Goal: Task Accomplishment & Management: Manage account settings

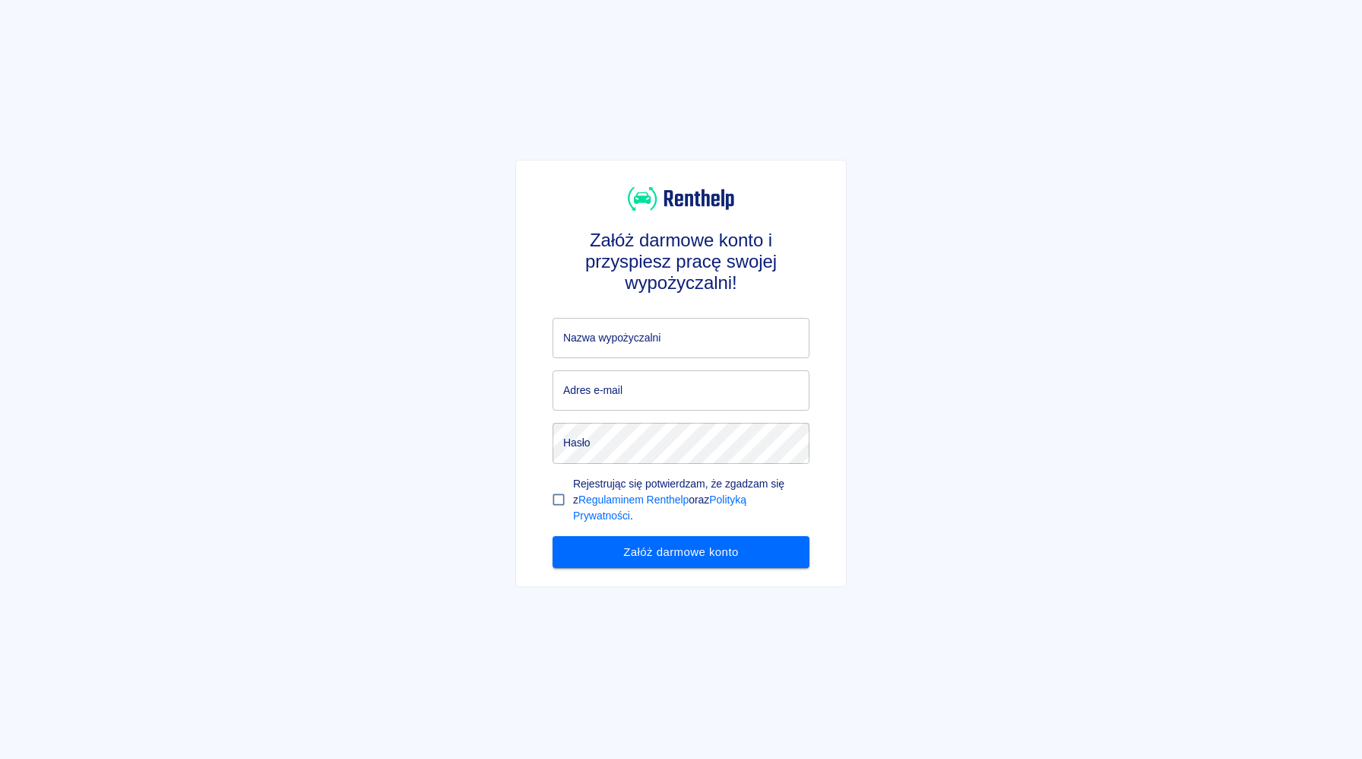
click at [654, 338] on input "Nazwa wypożyczalni" at bounding box center [681, 338] width 257 height 40
type input "Wynajem Pojazdów Maksymilian Koleśnik"
click at [668, 390] on input "Adres e-mail" at bounding box center [681, 390] width 257 height 40
type input "[EMAIL_ADDRESS][DOMAIN_NAME]"
click button "Załóż darmowe konto" at bounding box center [681, 552] width 257 height 32
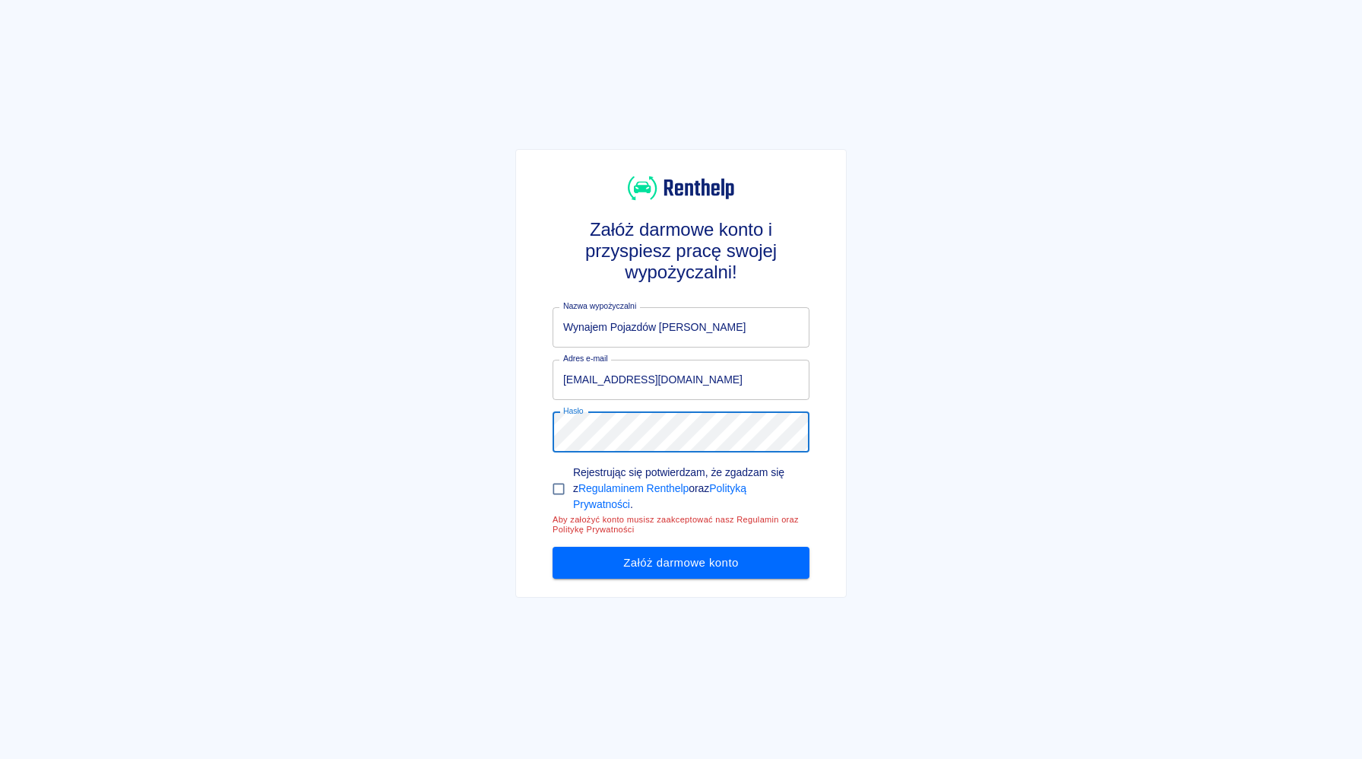
click at [566, 482] on input "Rejestrując się potwierdzam, że zgadzam się z Regulaminem Renthelp oraz Polityk…" at bounding box center [558, 488] width 29 height 29
checkbox input "true"
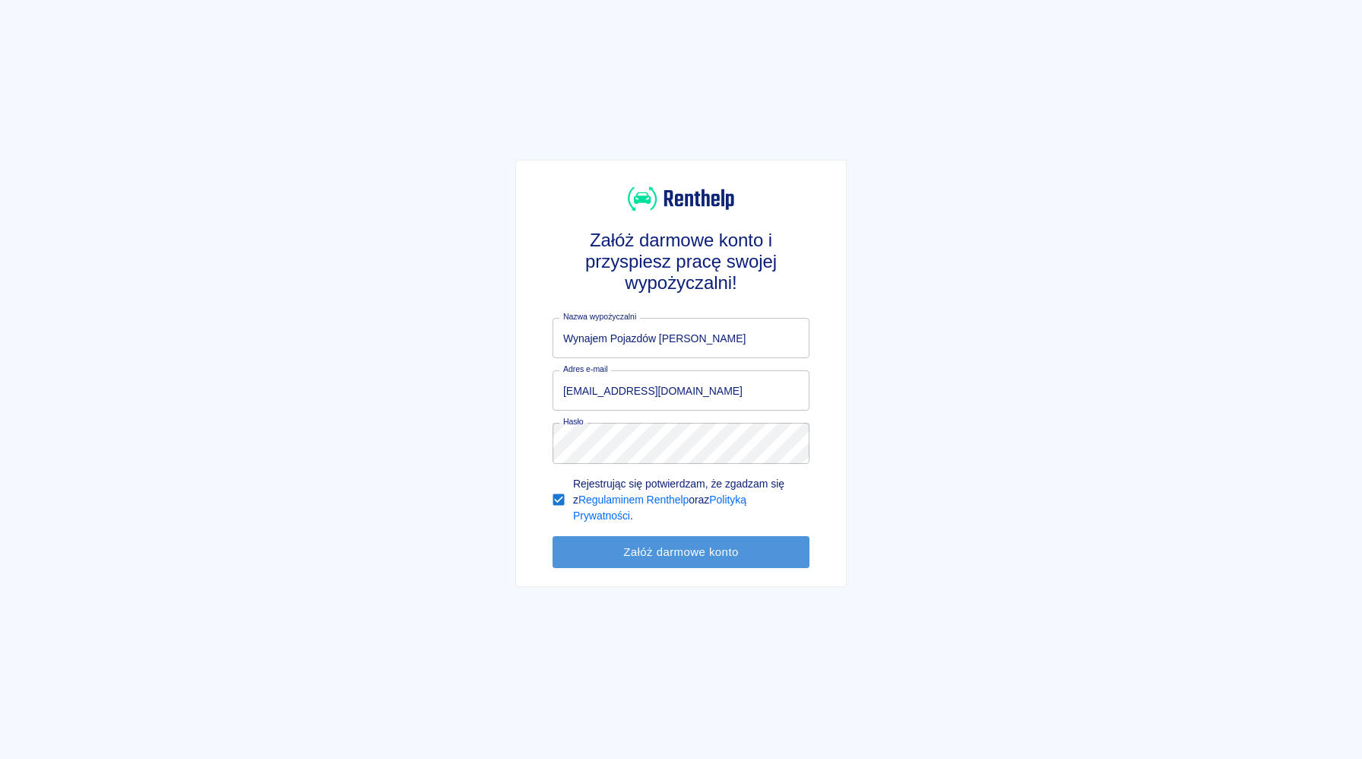
click at [626, 549] on button "Załóż darmowe konto" at bounding box center [681, 552] width 257 height 32
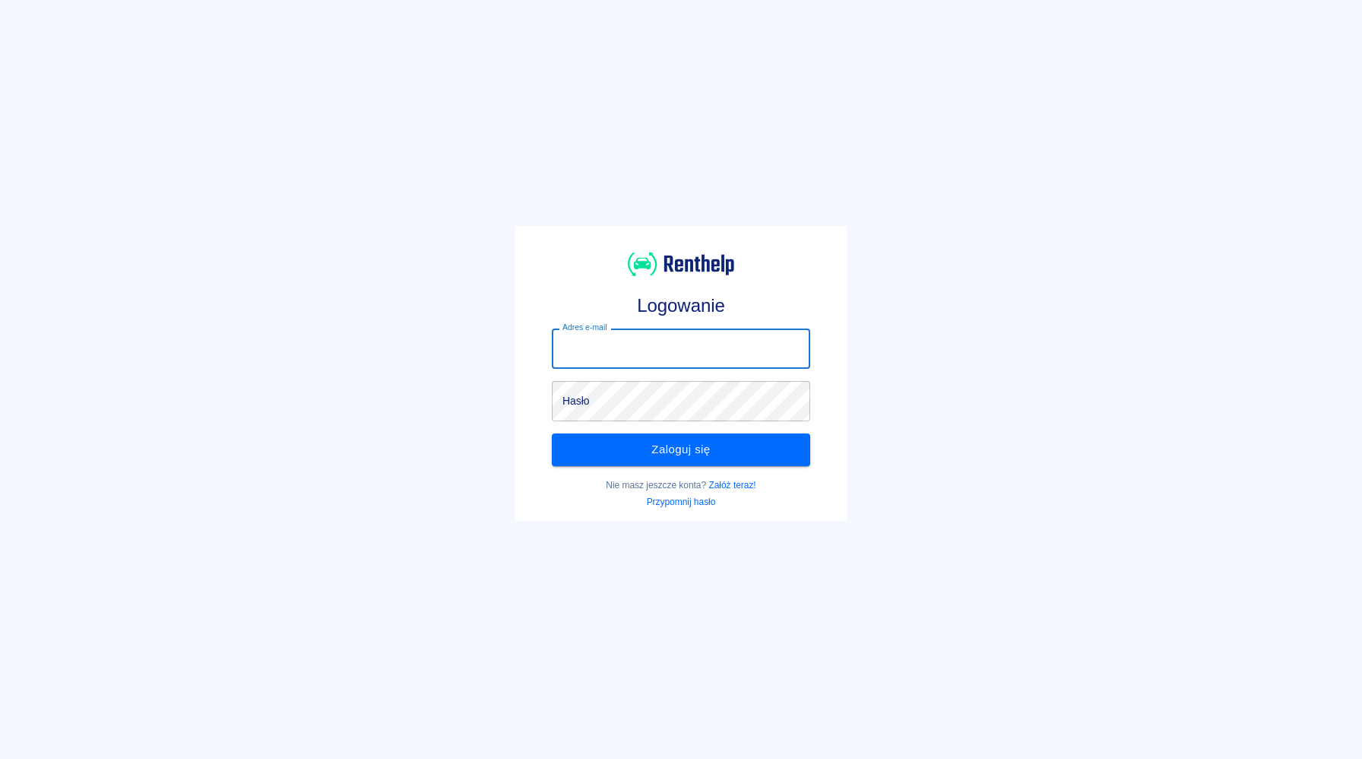
click at [663, 367] on input "Adres e-mail" at bounding box center [681, 348] width 258 height 40
type input "[EMAIL_ADDRESS][DOMAIN_NAME]"
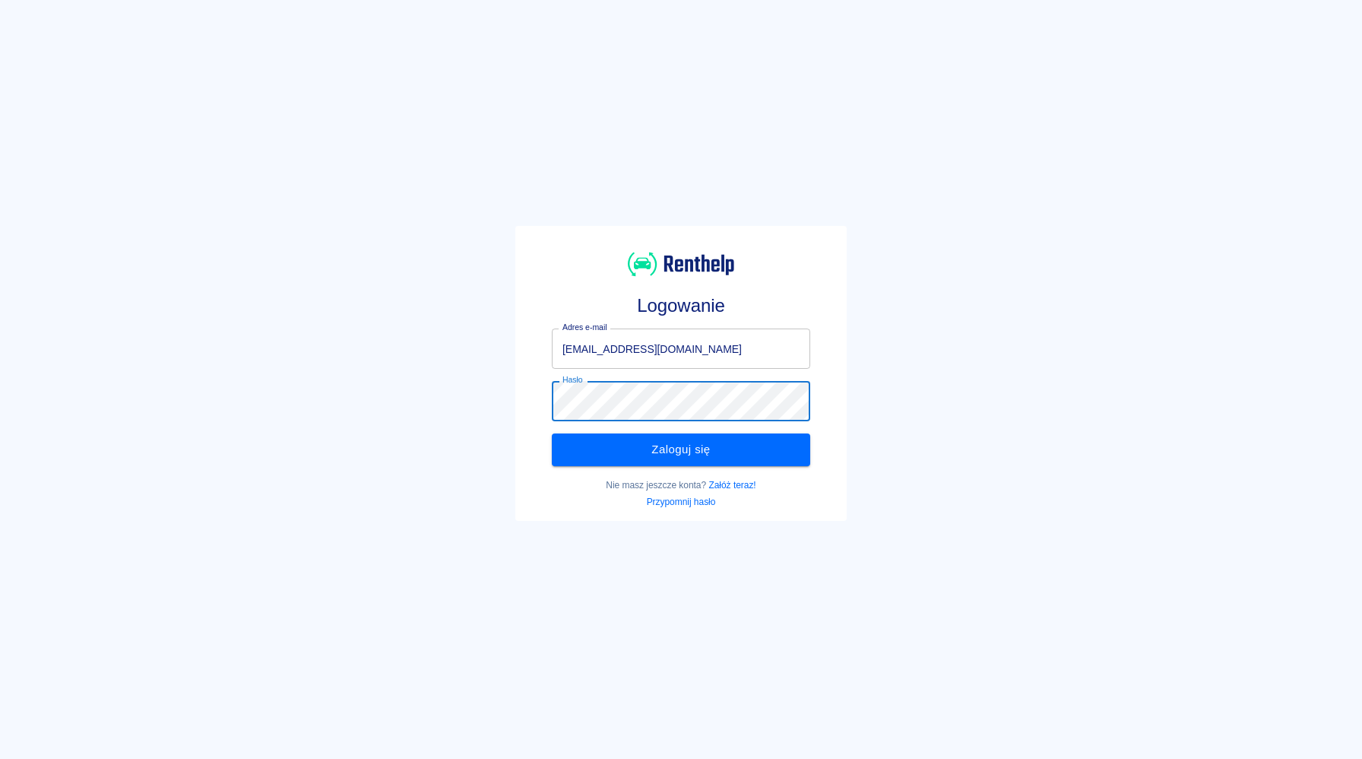
click button "Zaloguj się" at bounding box center [681, 449] width 258 height 32
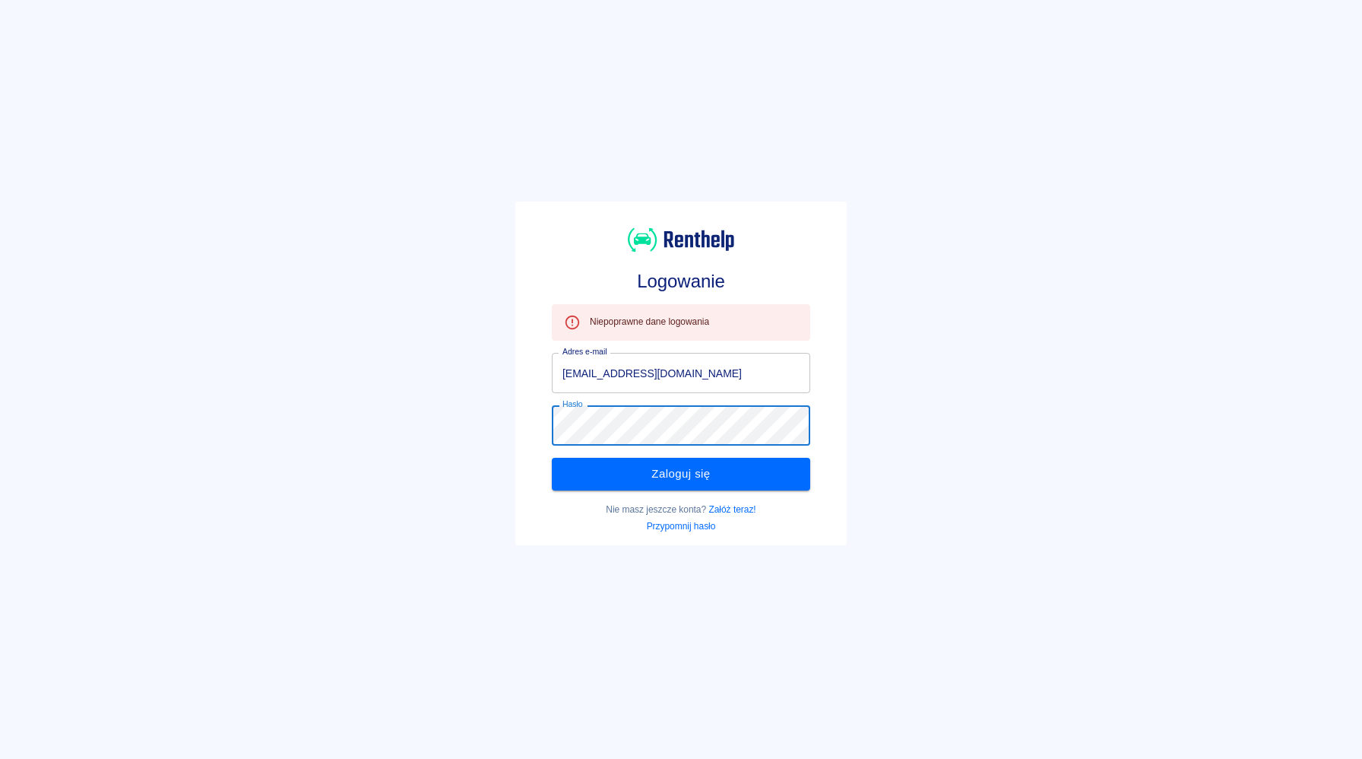
click button "Zaloguj się" at bounding box center [681, 474] width 258 height 32
click at [688, 528] on link "Przypomnij hasło" at bounding box center [681, 526] width 69 height 11
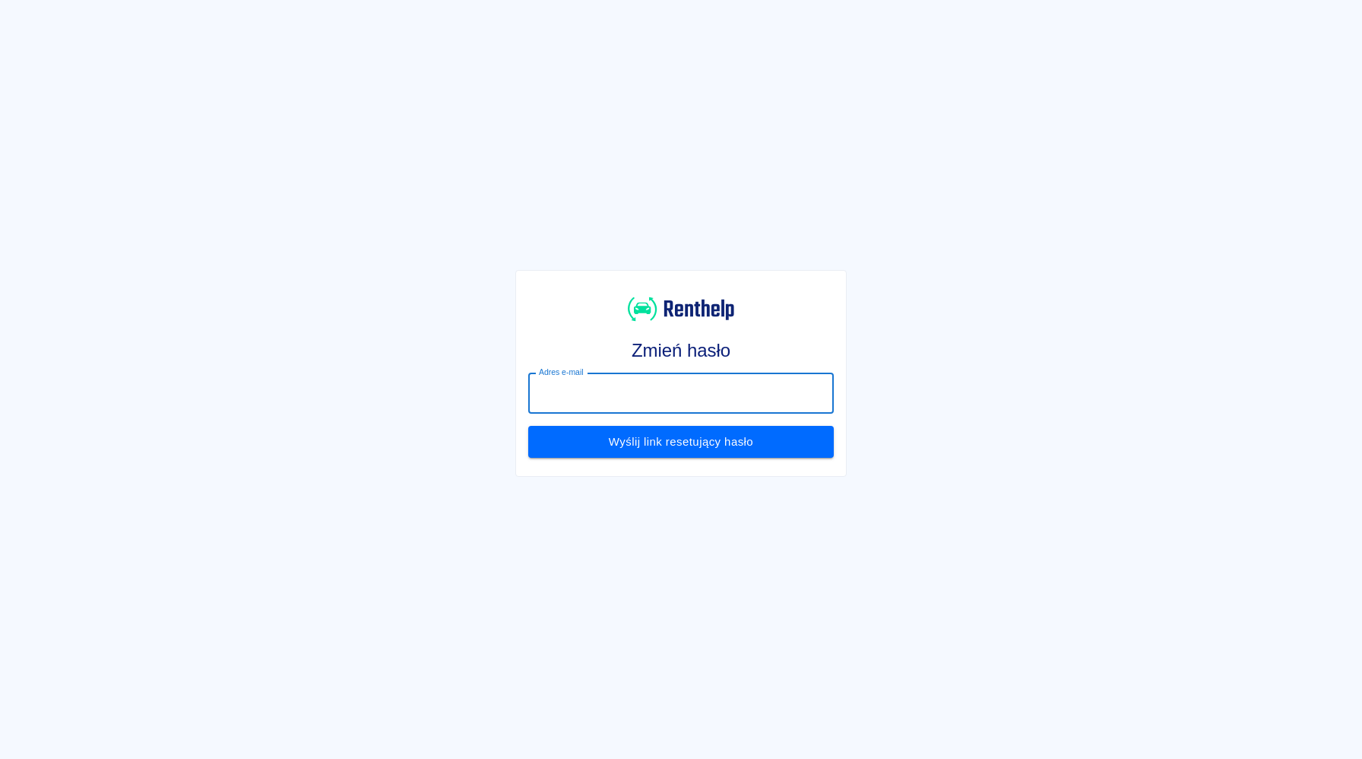
click at [667, 404] on input "Adres e-mail" at bounding box center [681, 393] width 306 height 40
type input "[EMAIL_ADDRESS][DOMAIN_NAME]"
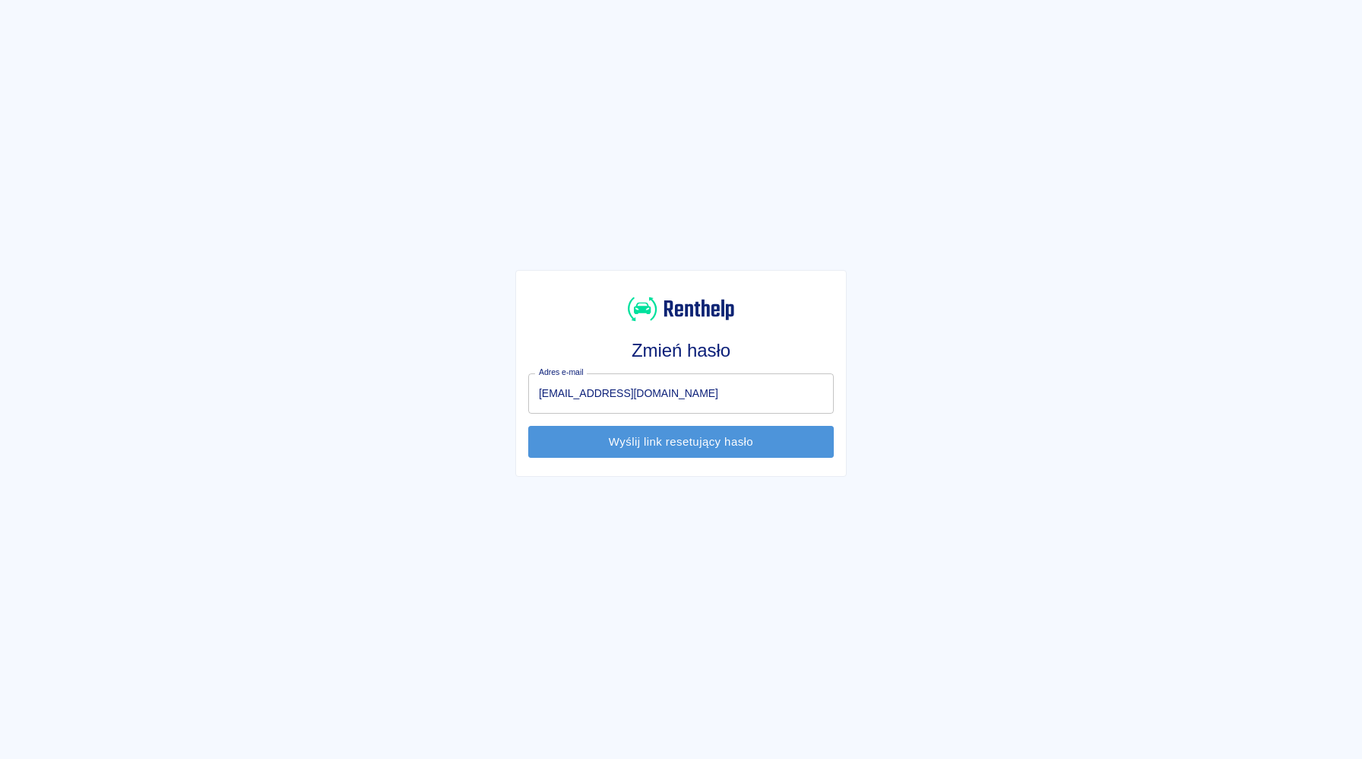
click at [683, 437] on button "Wyślij link resetujący hasło" at bounding box center [681, 442] width 306 height 32
click at [772, 445] on button "Zmień hasło" at bounding box center [681, 442] width 306 height 32
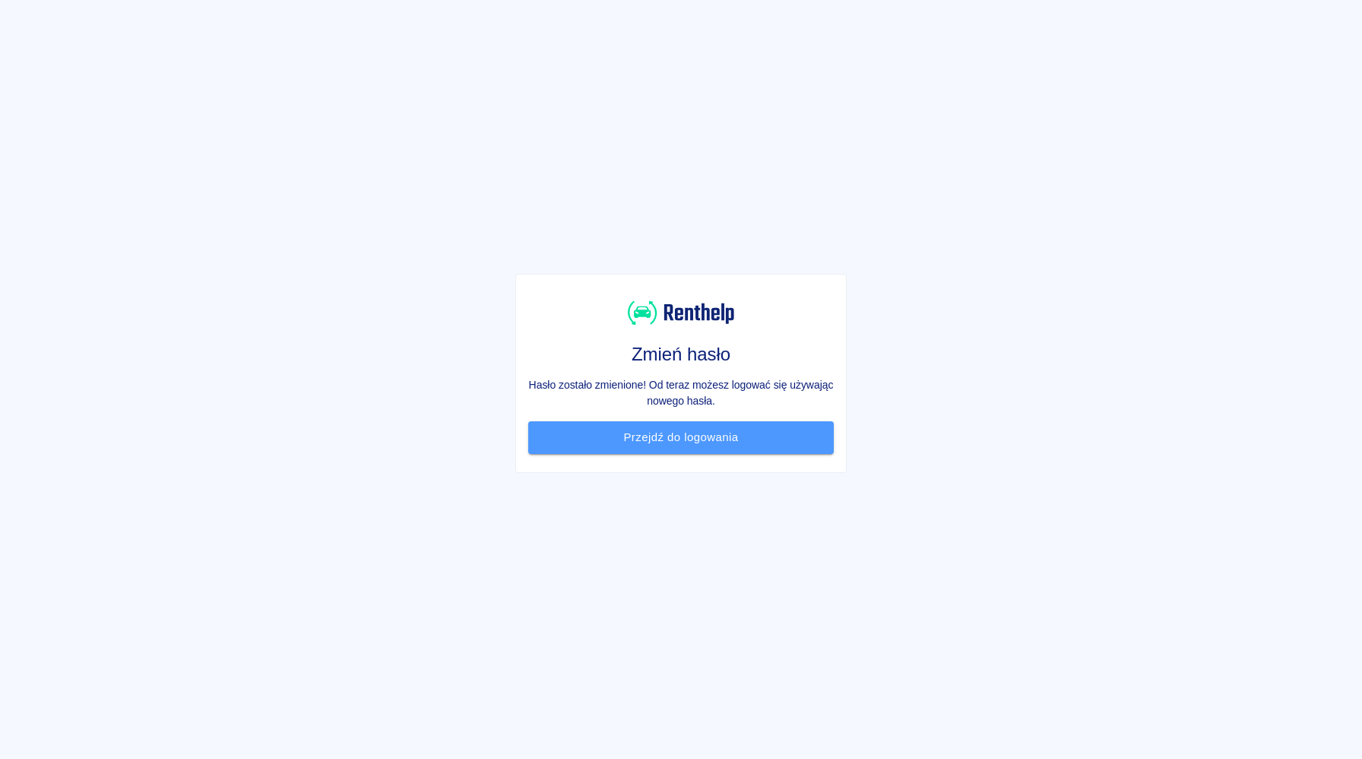
click at [772, 445] on link "Przejdź do logowania" at bounding box center [681, 437] width 306 height 32
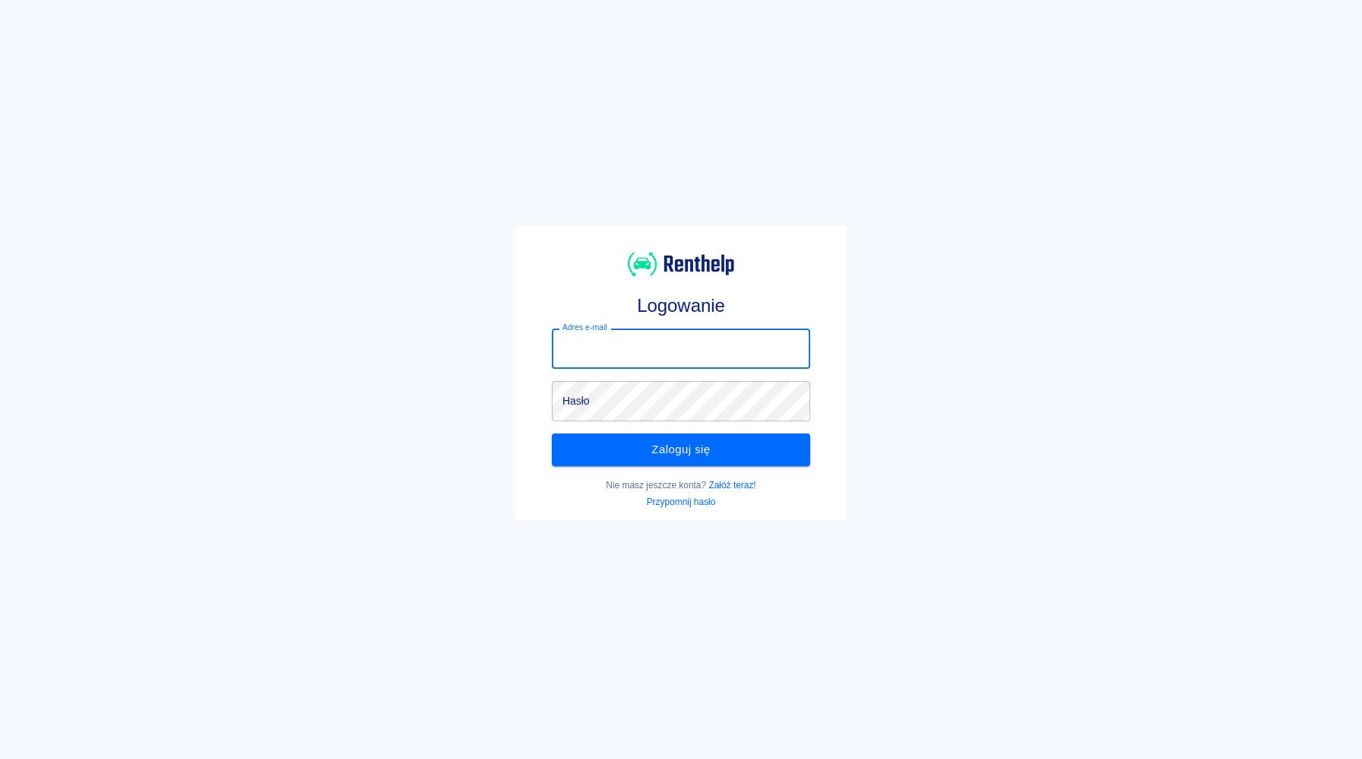
click at [686, 361] on input "Adres e-mail" at bounding box center [681, 348] width 258 height 40
type input "[EMAIL_ADDRESS][DOMAIN_NAME]"
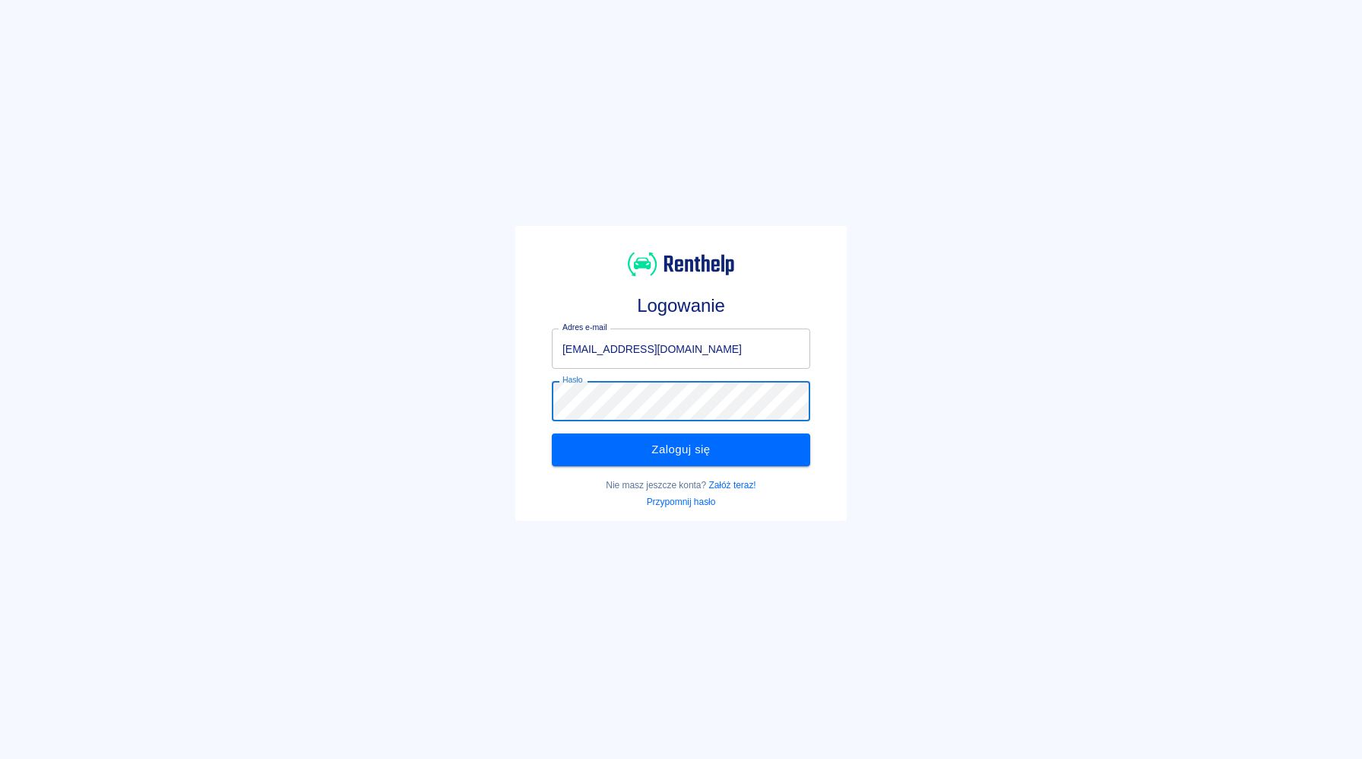
click button "Zaloguj się" at bounding box center [681, 449] width 258 height 32
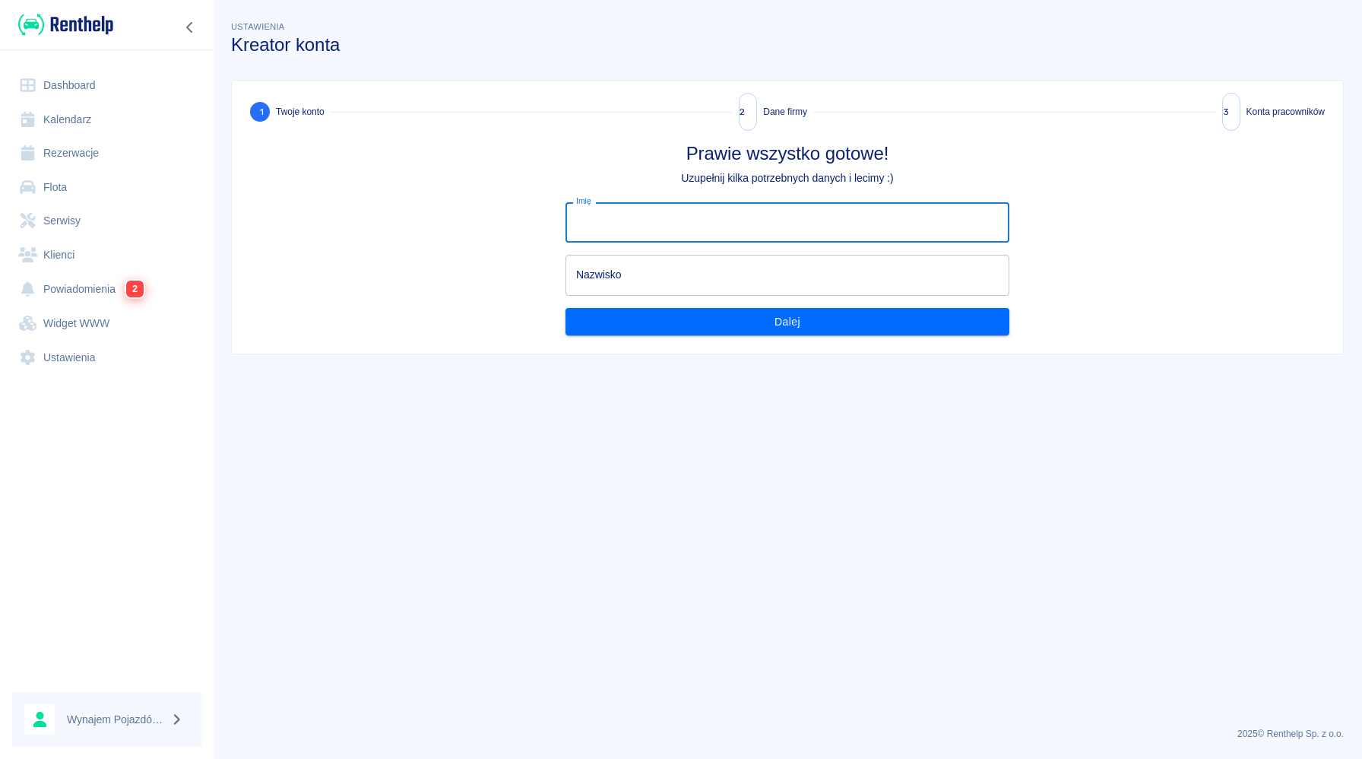
click at [624, 236] on input "Imię" at bounding box center [788, 222] width 444 height 40
type input "[PERSON_NAME]"
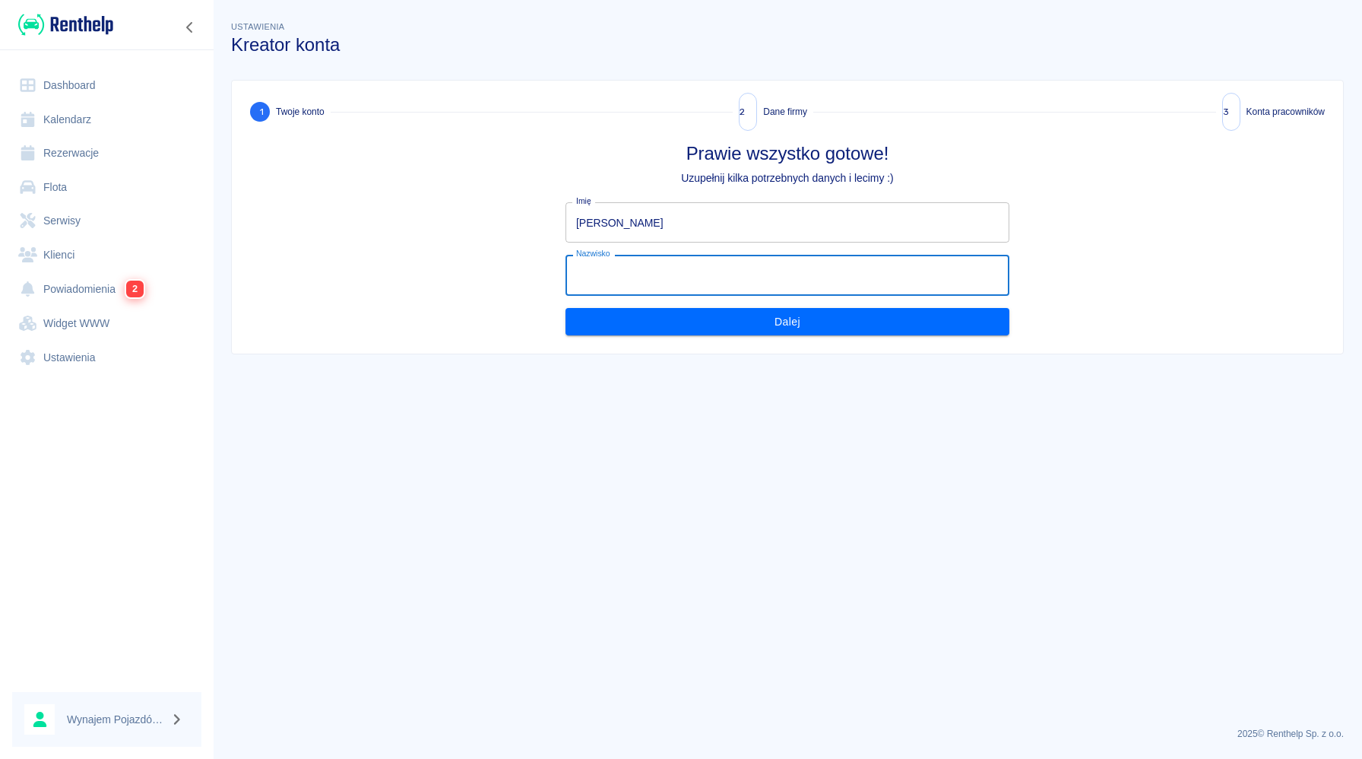
click at [661, 282] on input "Nazwisko" at bounding box center [788, 275] width 444 height 40
type input "Koleśnik"
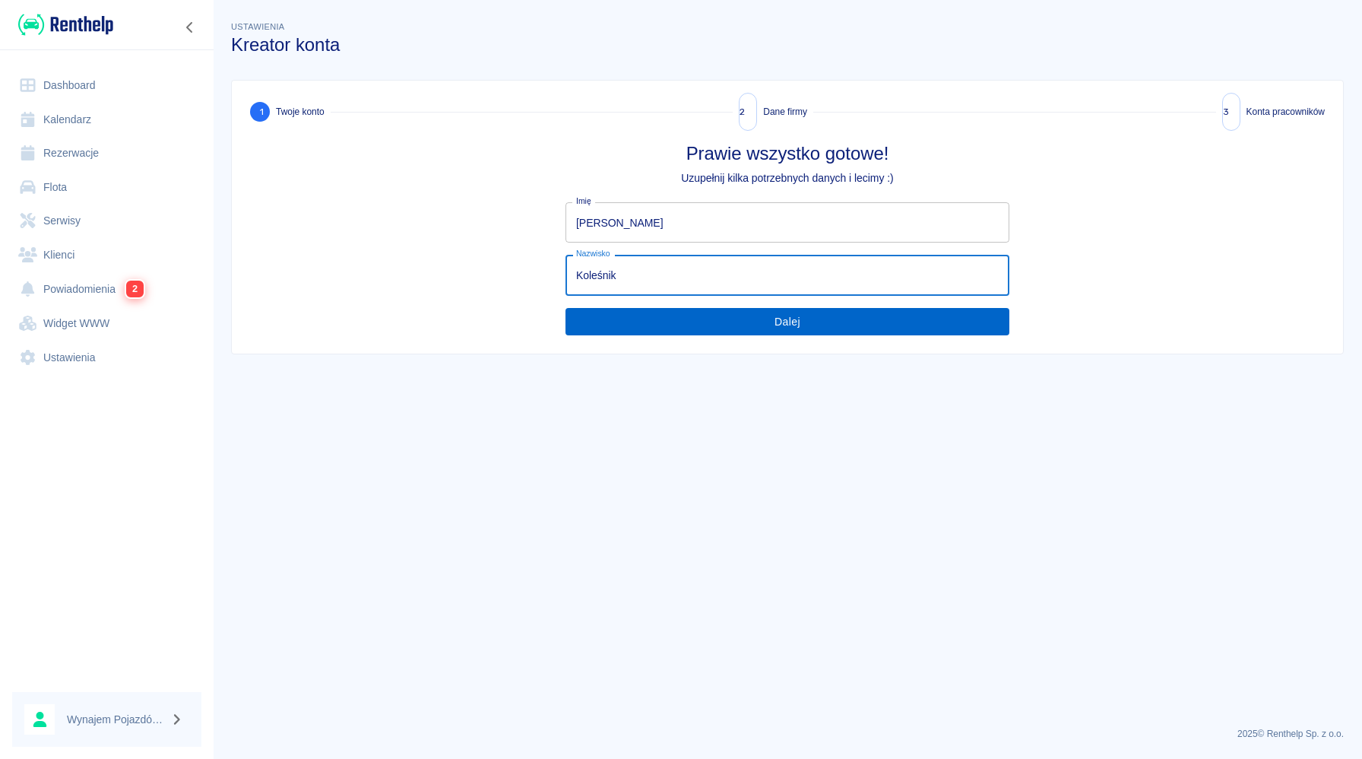
click at [699, 322] on button "Dalej" at bounding box center [788, 322] width 444 height 28
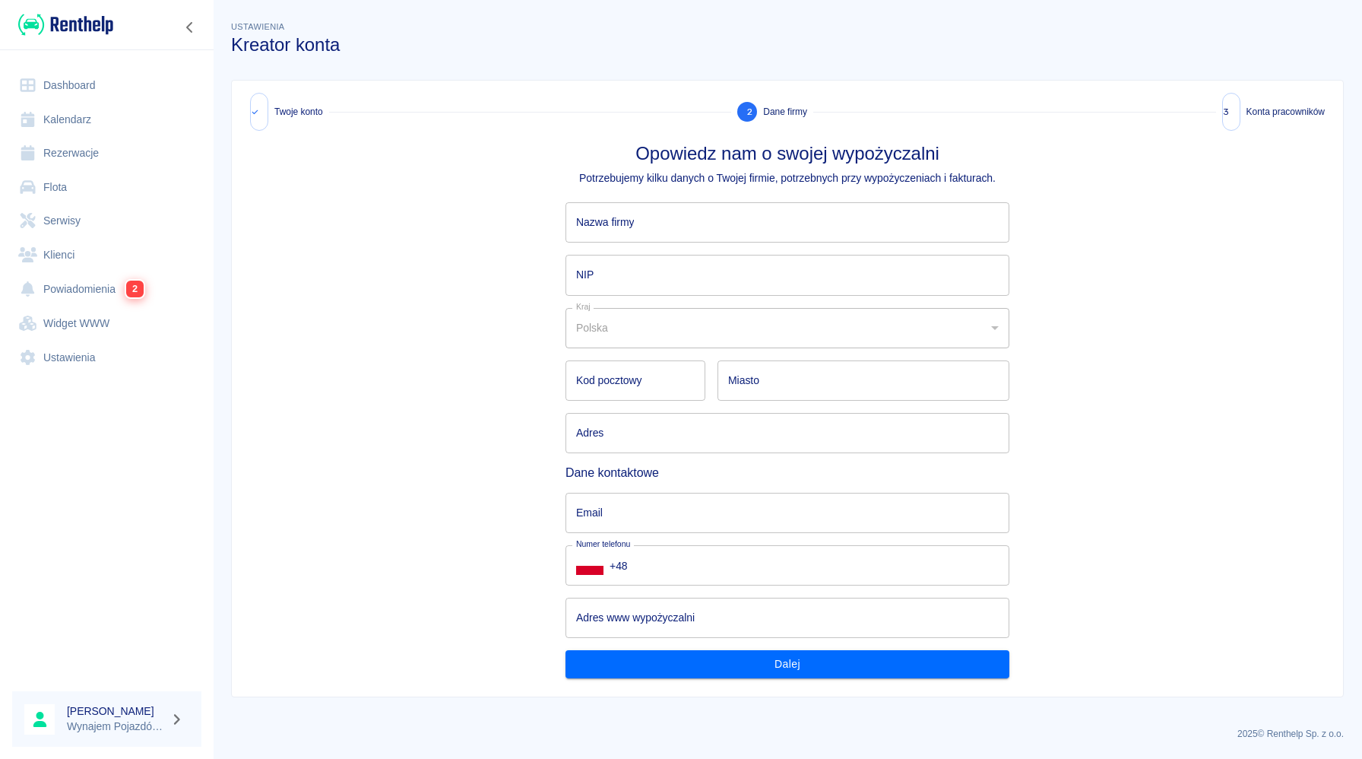
click at [710, 211] on input "Nazwa firmy" at bounding box center [788, 222] width 444 height 40
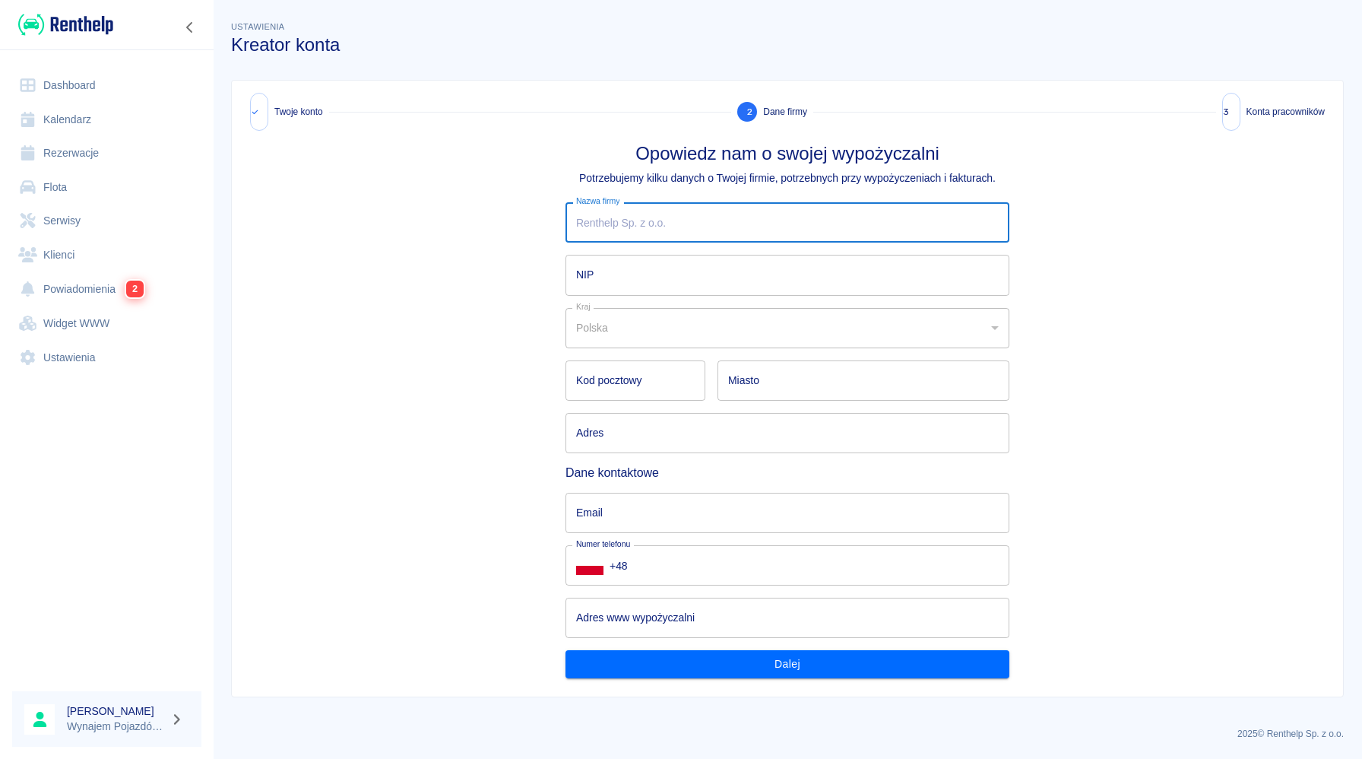
click at [703, 232] on input "Nazwa firmy" at bounding box center [788, 222] width 444 height 40
type input "Wynajem Pojazdów [PERSON_NAME]"
click at [746, 291] on input "NIP" at bounding box center [788, 275] width 444 height 40
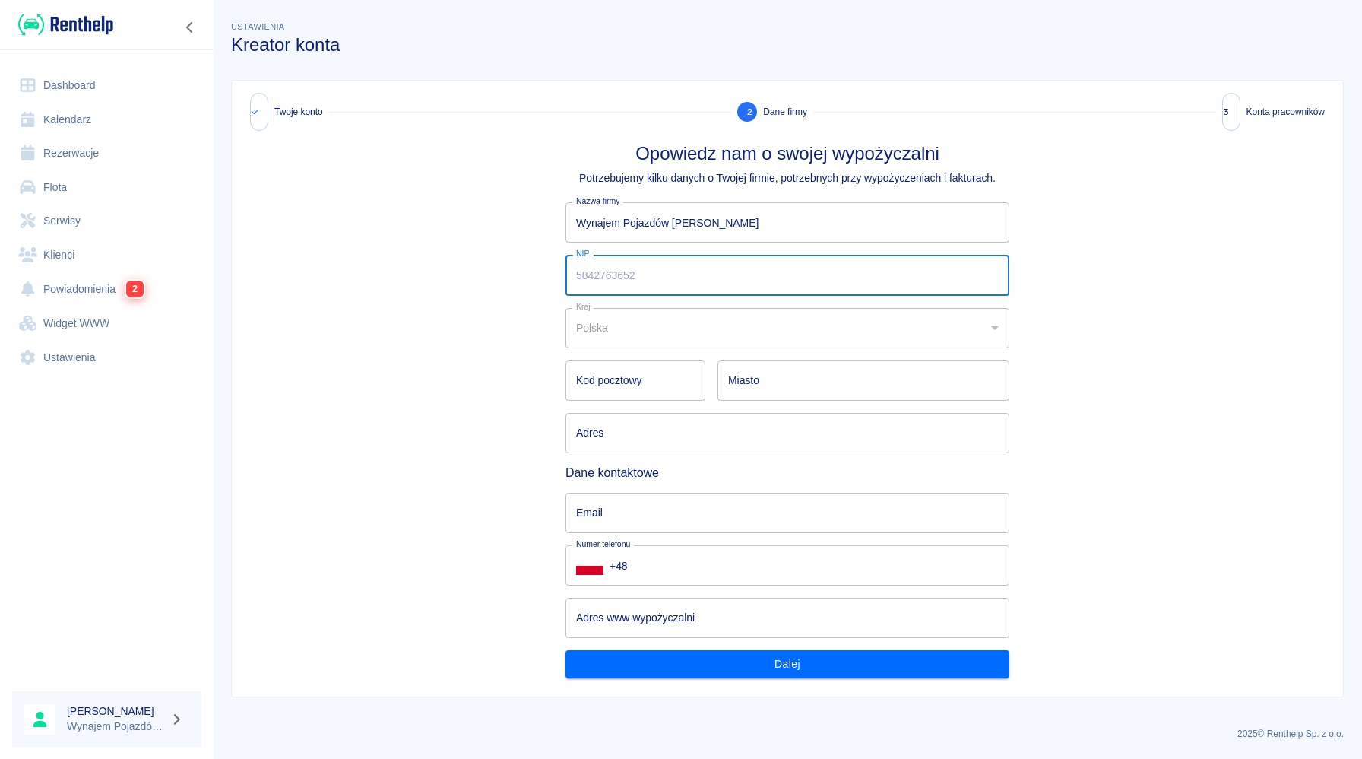
click at [746, 291] on input "NIP" at bounding box center [788, 275] width 444 height 40
type input "6751816515"
click at [691, 335] on div "Polska" at bounding box center [788, 328] width 444 height 40
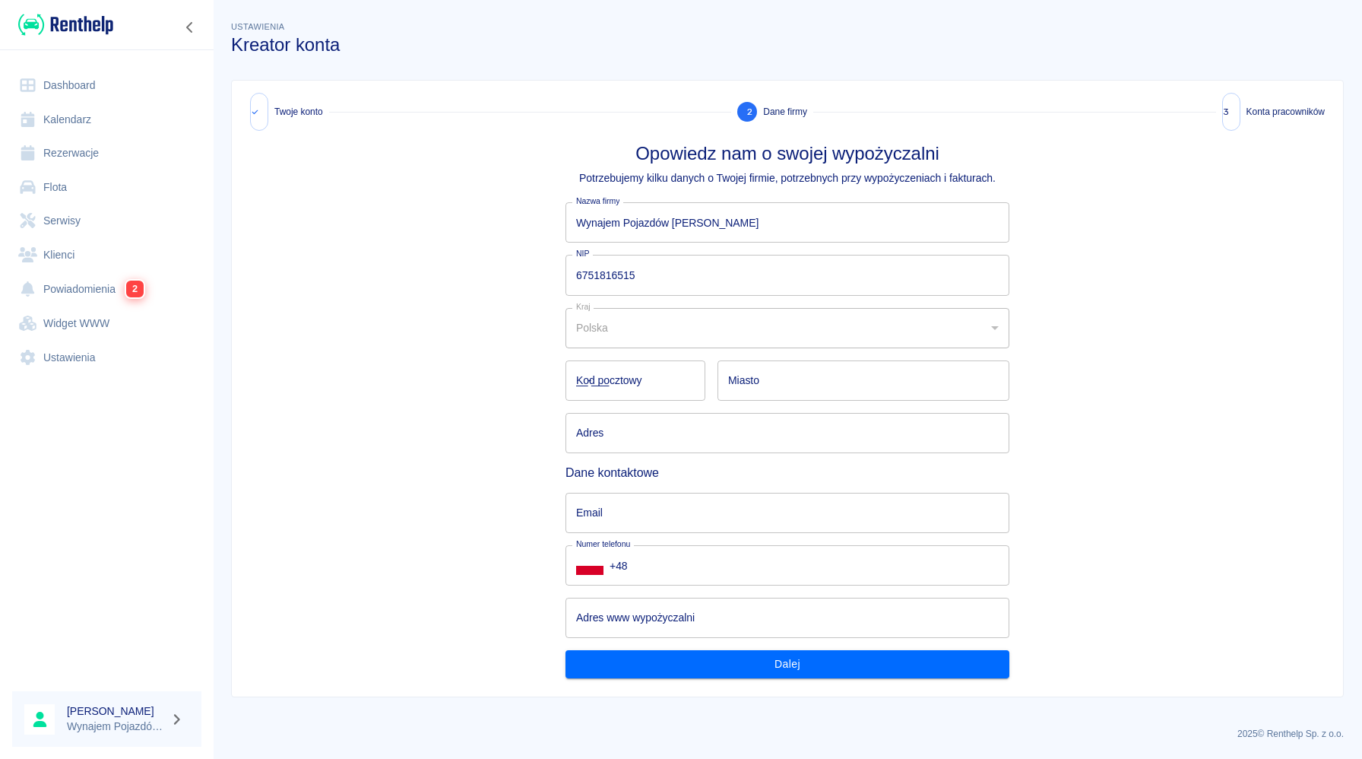
click at [668, 367] on input "__-___" at bounding box center [636, 380] width 140 height 40
type input "31-541"
click at [753, 390] on input "Miasto" at bounding box center [864, 380] width 292 height 40
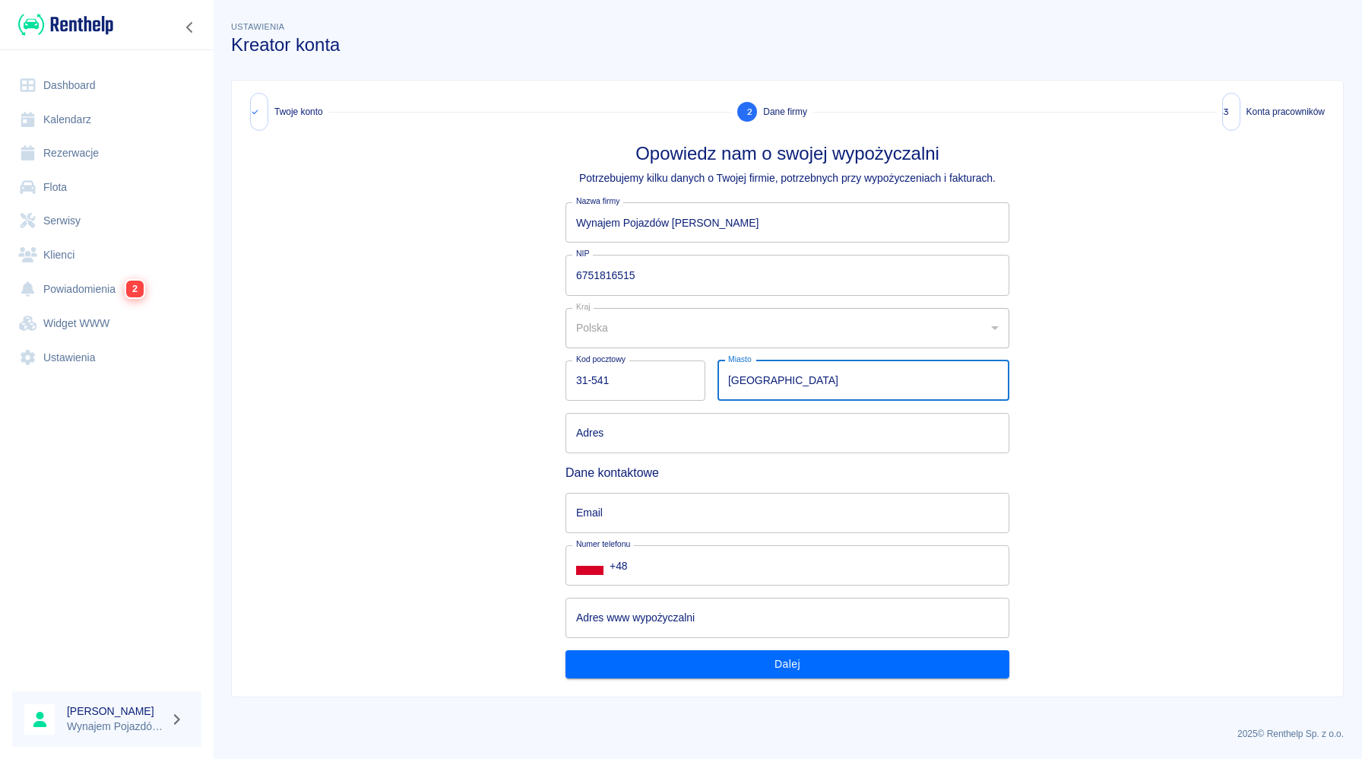
type input "[GEOGRAPHIC_DATA]"
click at [724, 410] on div "Adres Adres" at bounding box center [781, 427] width 456 height 52
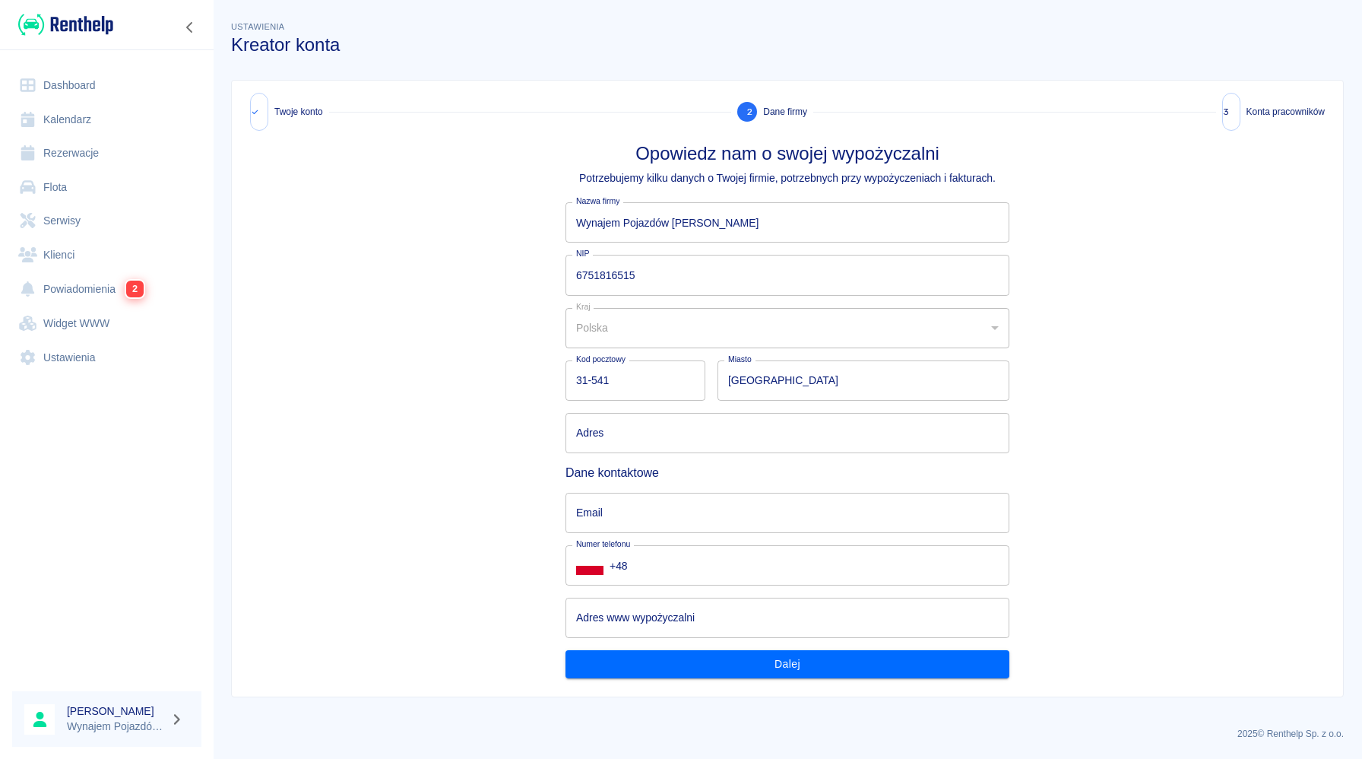
click at [708, 425] on input "Adres" at bounding box center [788, 433] width 444 height 40
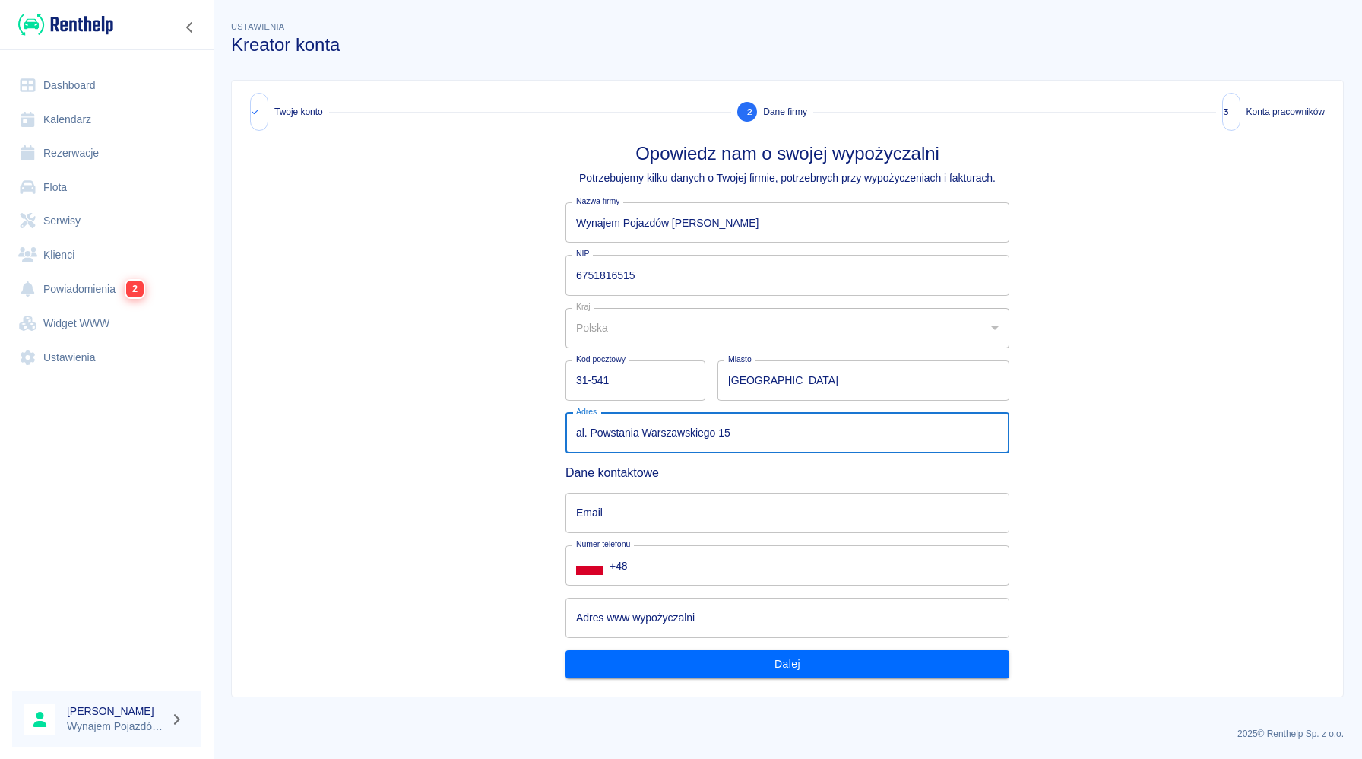
type input "al. Powstania Warszawskiego 15"
drag, startPoint x: 1045, startPoint y: 512, endPoint x: 1028, endPoint y: 512, distance: 17.5
click at [1041, 512] on div "Opowiedz nam o swojej wypożyczalni Potrzebujemy kilku danych o Twojej firmie, p…" at bounding box center [787, 410] width 1087 height 535
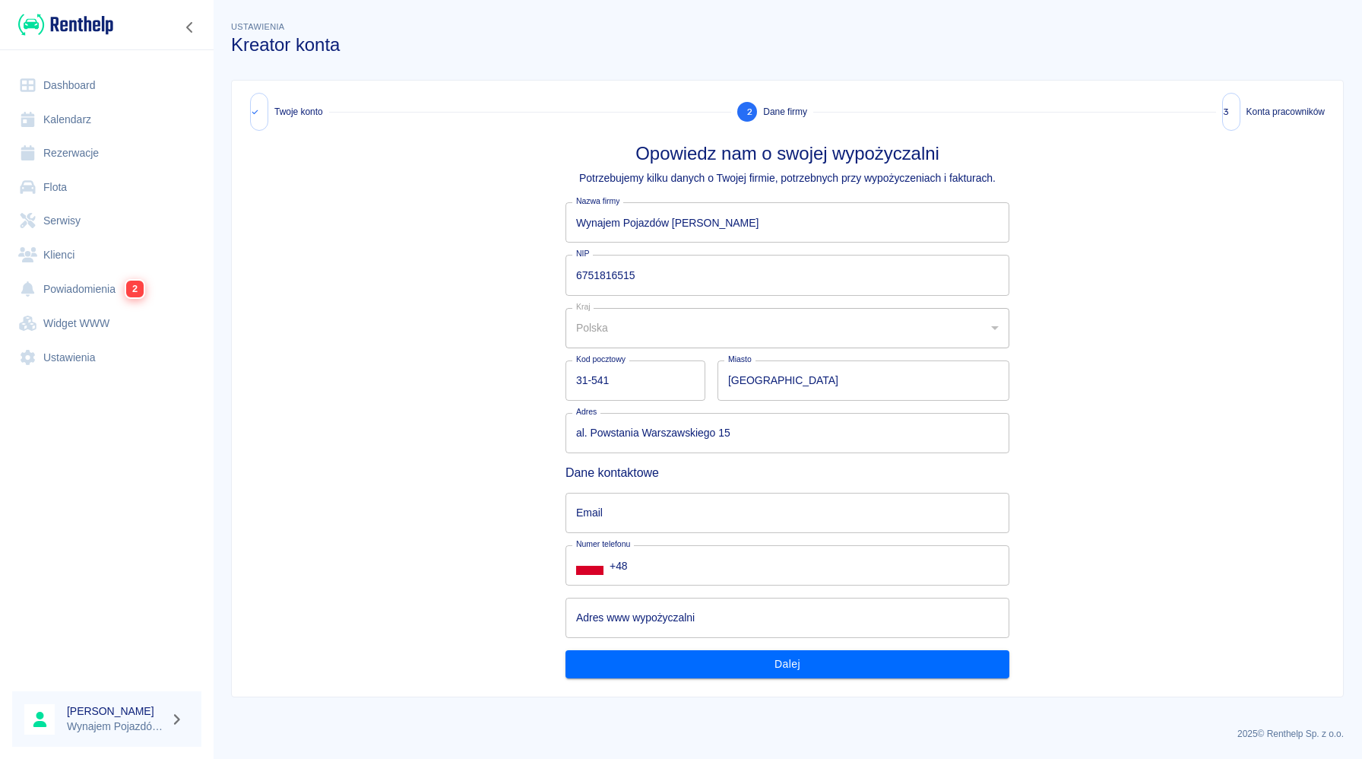
click at [1028, 512] on div "Opowiedz nam o swojej wypożyczalni Potrzebujemy kilku danych o Twojej firmie, p…" at bounding box center [787, 410] width 1087 height 535
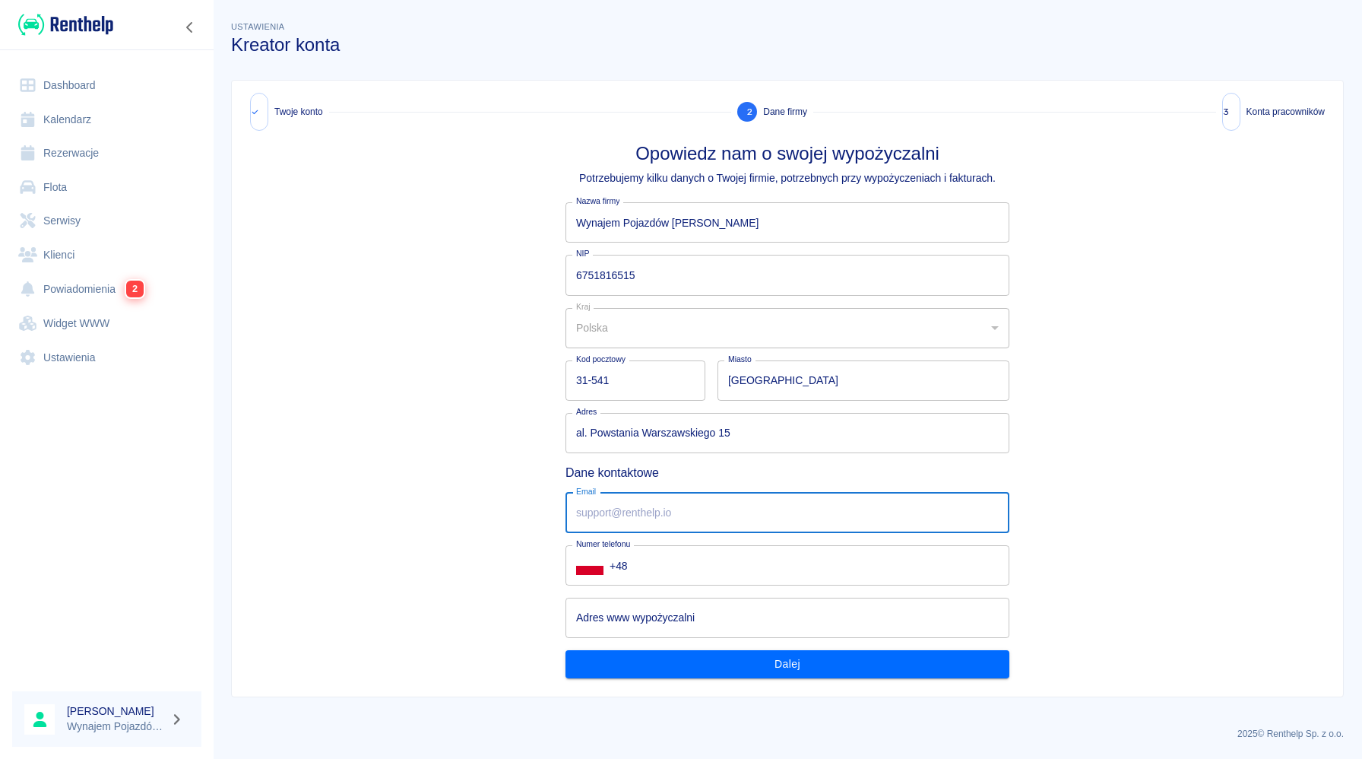
click at [923, 517] on input "Email" at bounding box center [788, 513] width 444 height 40
type input "[EMAIL_ADDRESS][DOMAIN_NAME]"
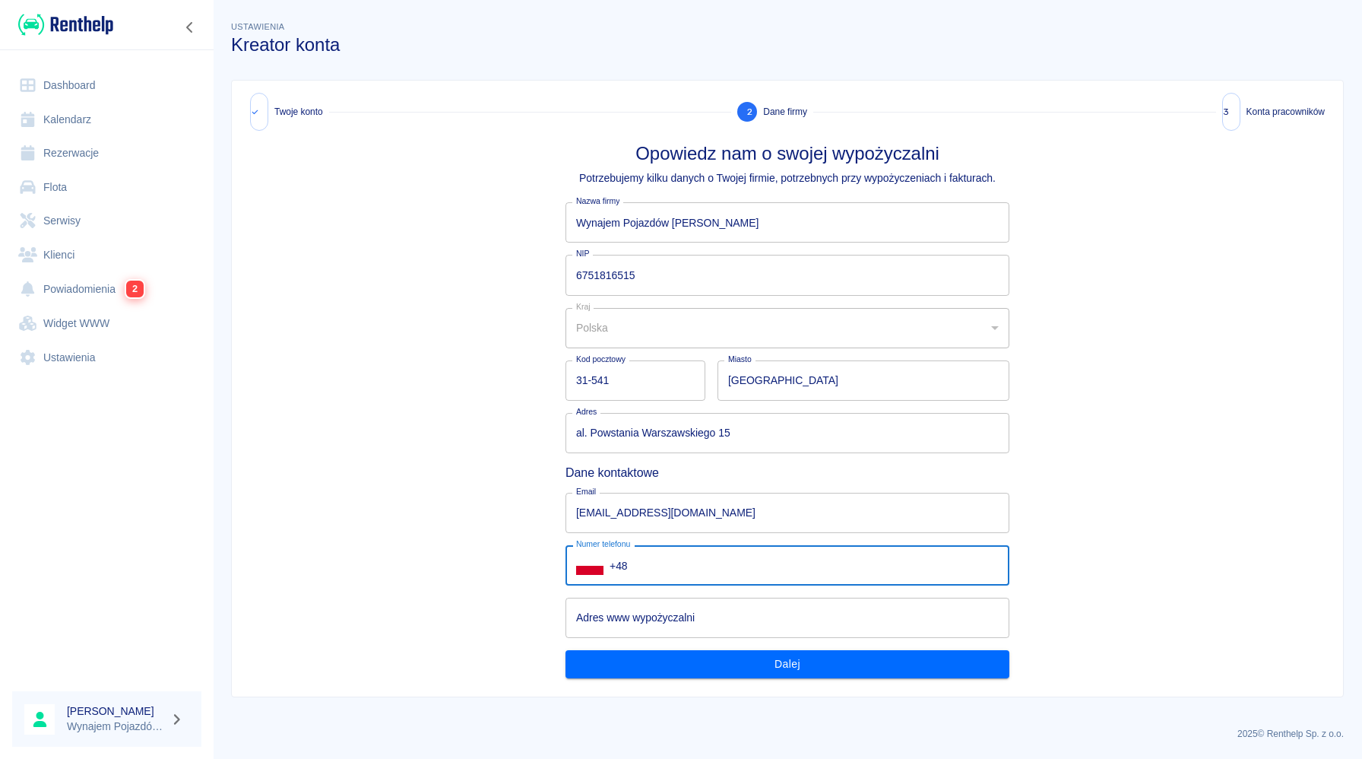
click at [692, 565] on input "+48" at bounding box center [810, 565] width 400 height 40
type input "[PHONE_NUMBER]"
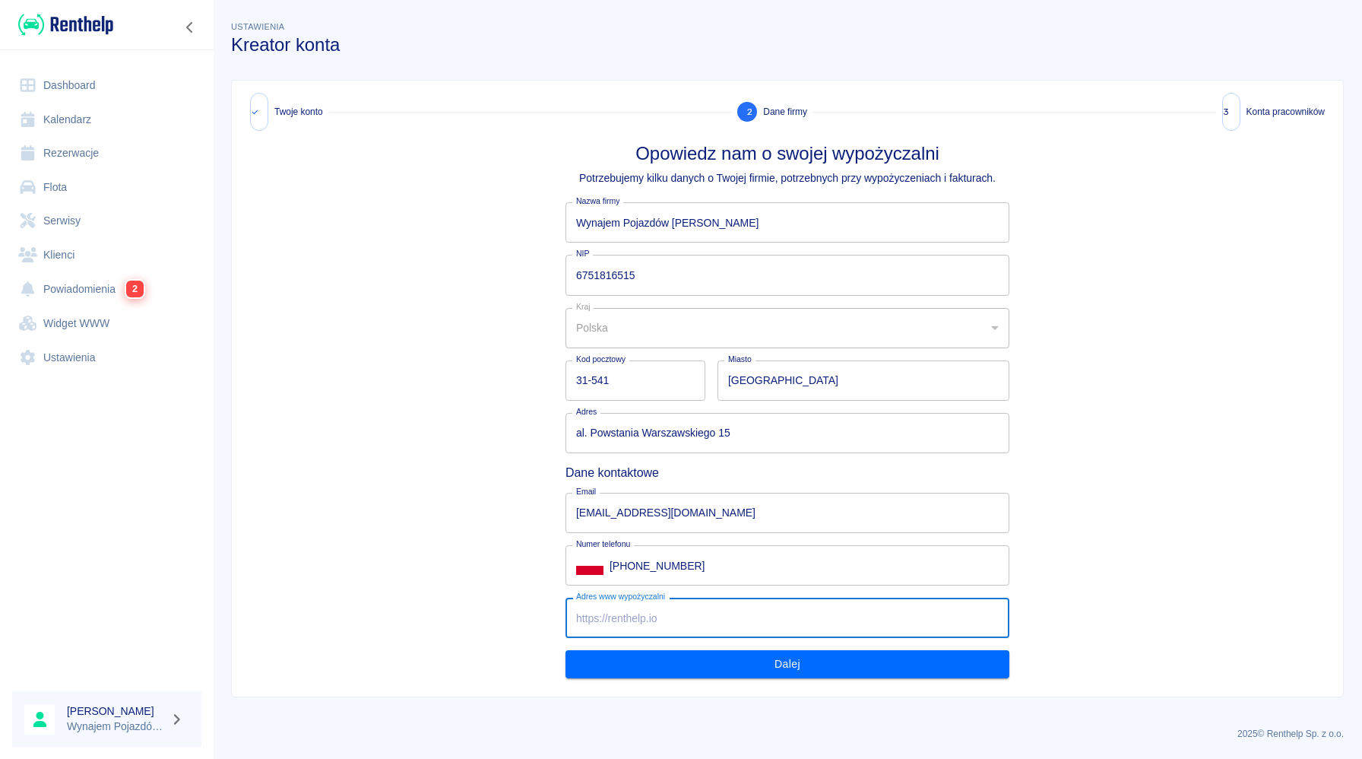
click at [731, 632] on input "Adres www wypożyczalni" at bounding box center [788, 617] width 444 height 40
type input "-"
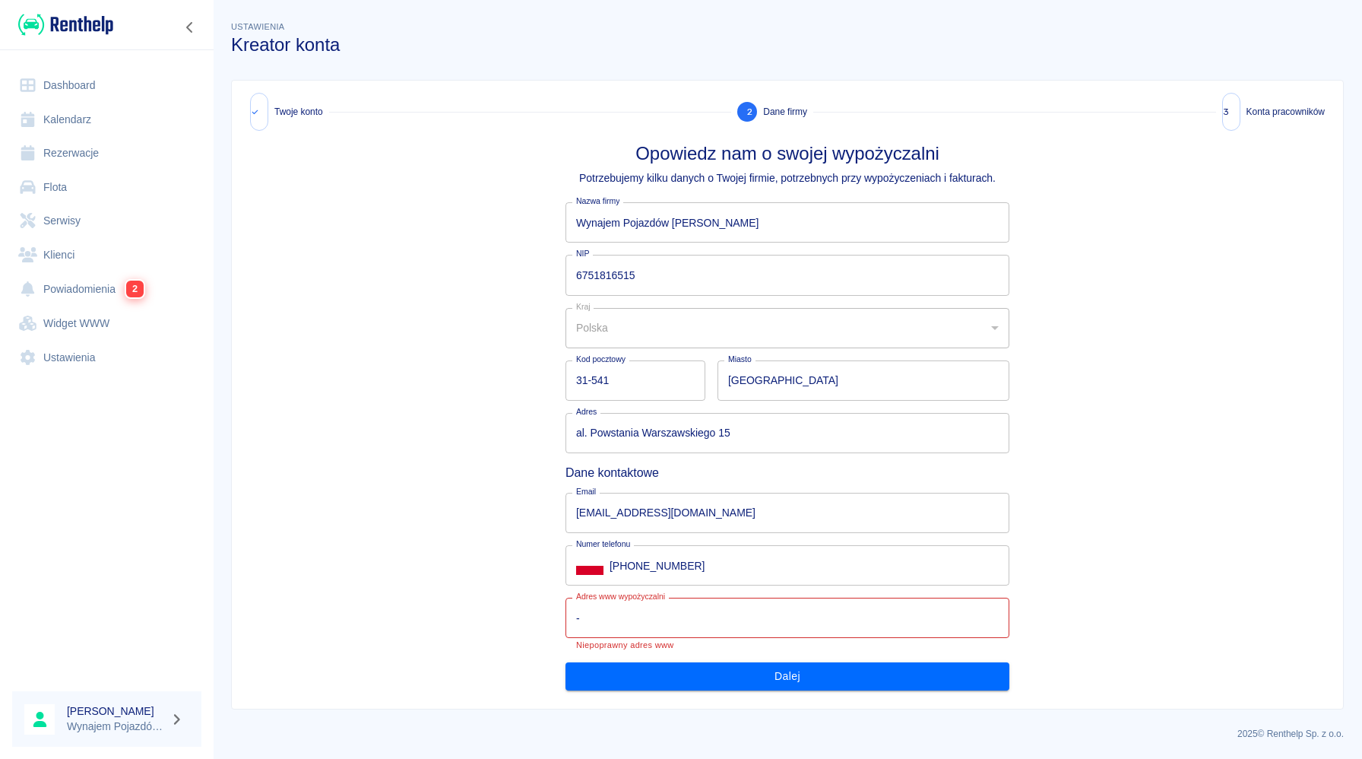
click at [1022, 544] on div "Opowiedz nam o swojej wypożyczalni Potrzebujemy kilku danych o Twojej firmie, p…" at bounding box center [787, 416] width 1087 height 547
click at [746, 620] on input "-" at bounding box center [788, 617] width 444 height 40
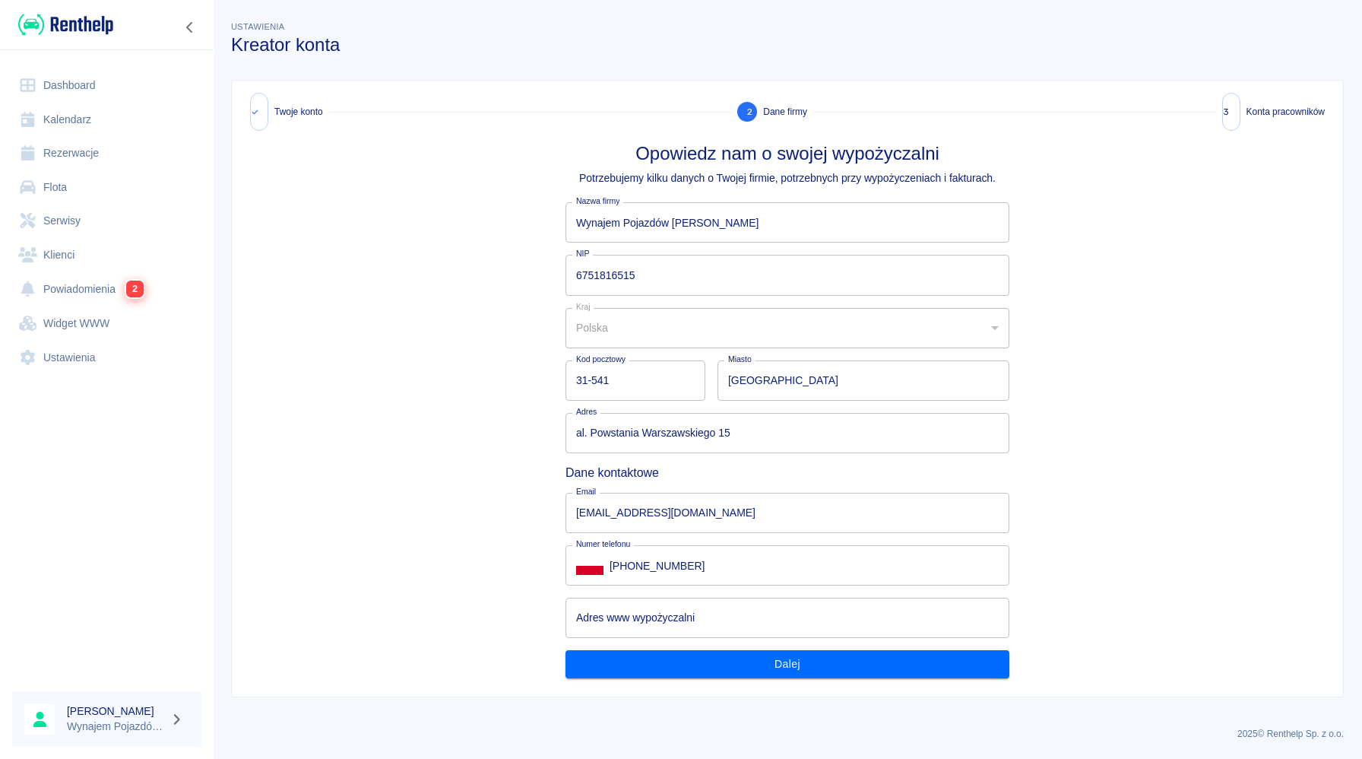
click at [1087, 613] on div "Opowiedz nam o swojej wypożyczalni Potrzebujemy kilku danych o Twojej firmie, p…" at bounding box center [787, 410] width 1087 height 535
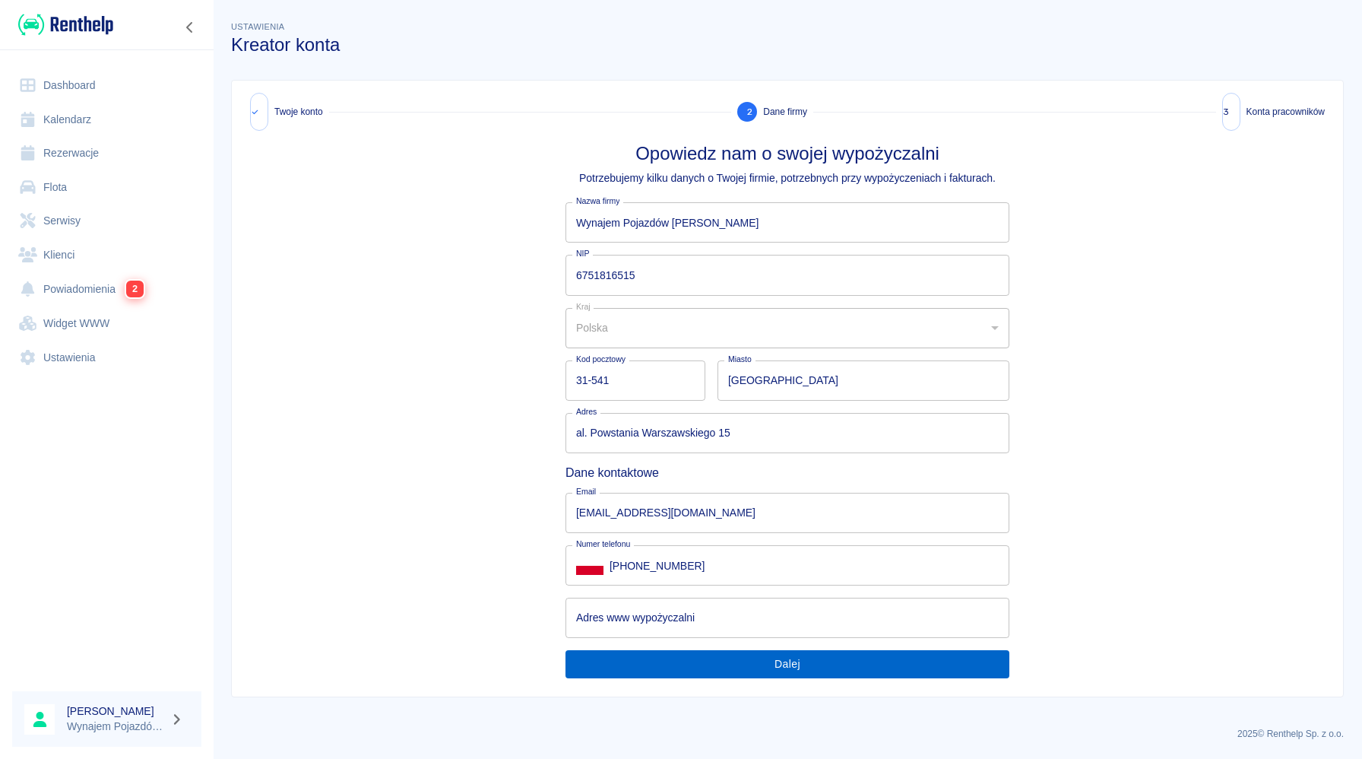
click at [900, 667] on button "Dalej" at bounding box center [788, 664] width 444 height 28
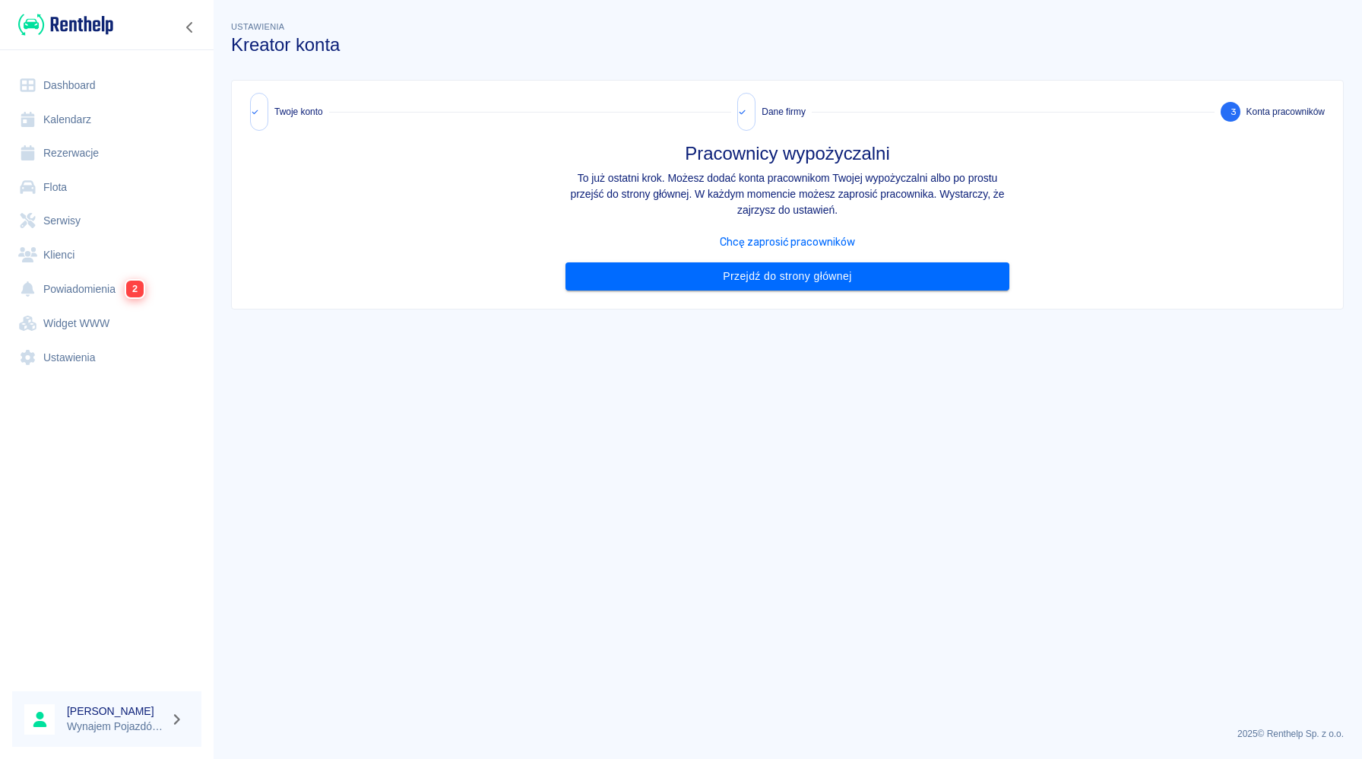
click at [768, 243] on link "Chcę zaprosić pracowników" at bounding box center [787, 242] width 135 height 13
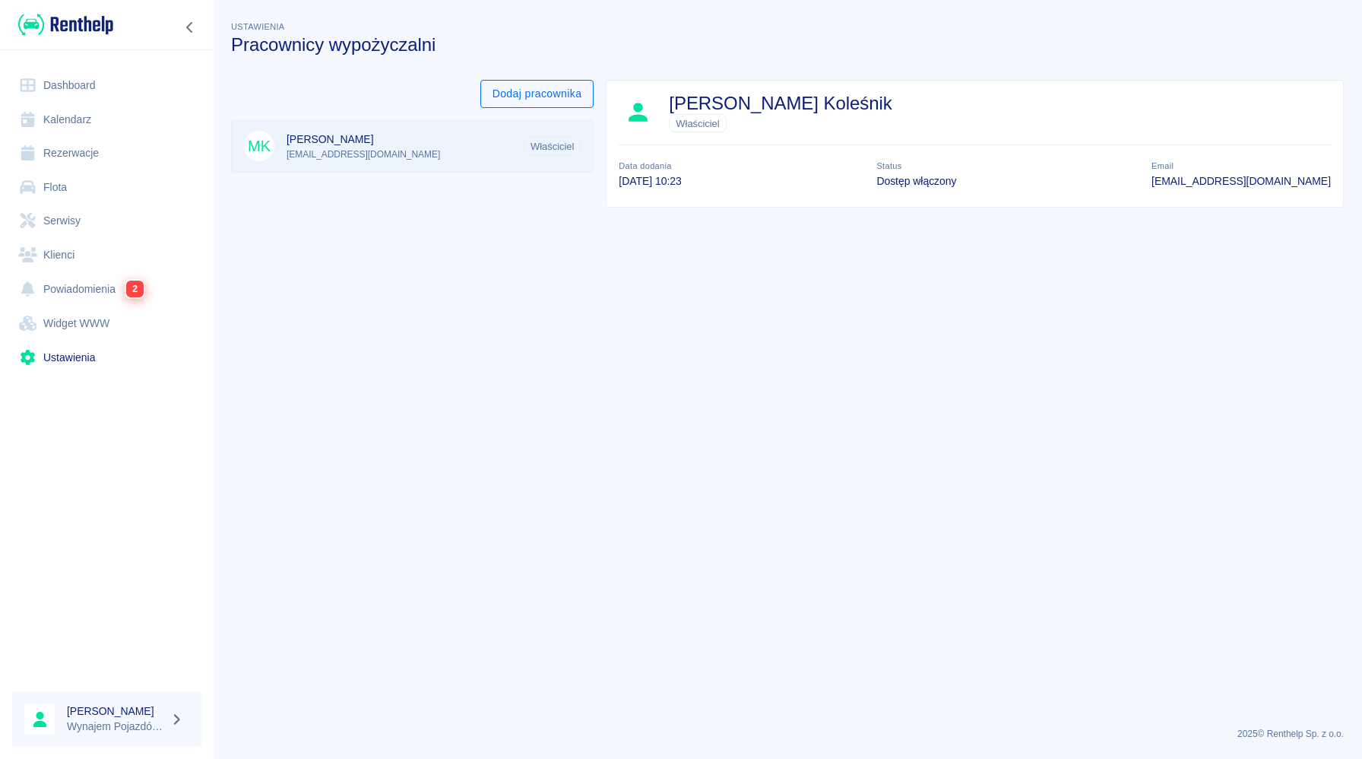
click at [551, 95] on button "Dodaj pracownika" at bounding box center [537, 94] width 114 height 28
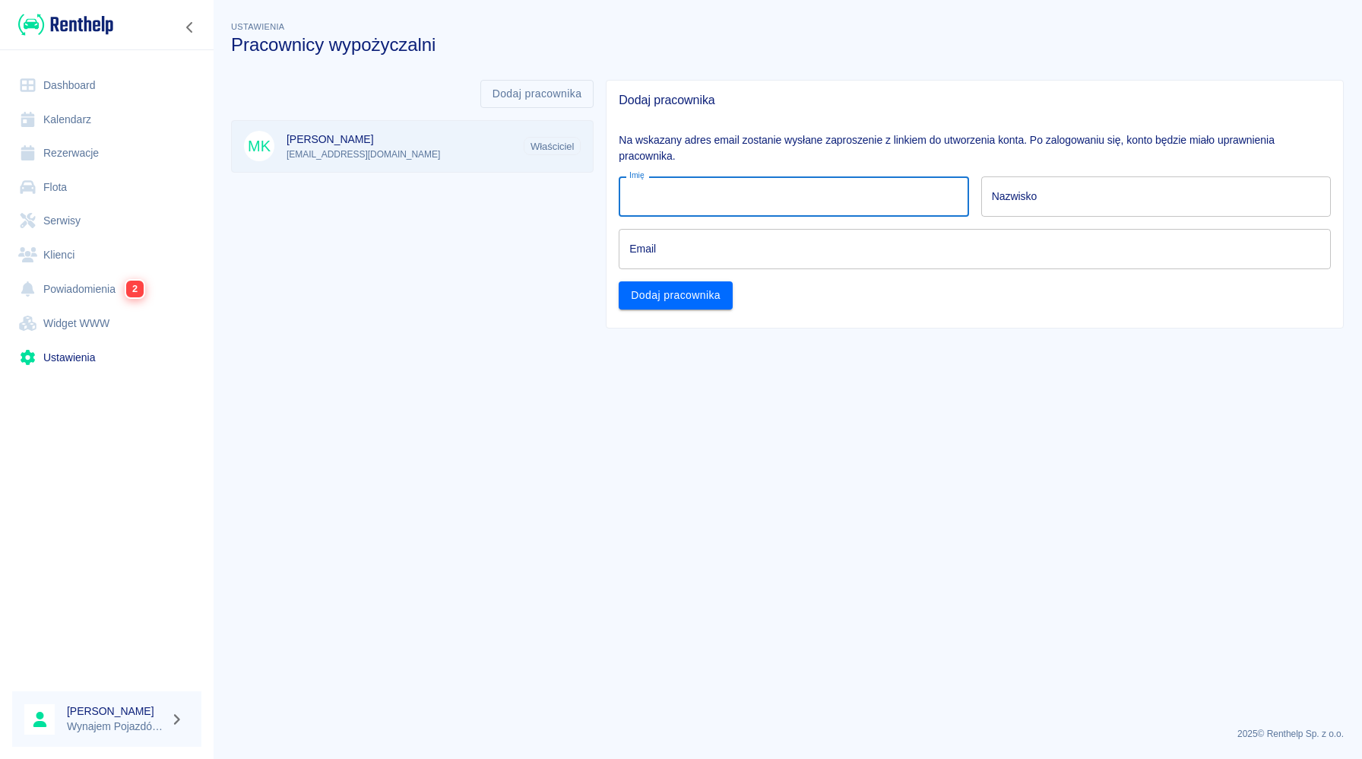
click at [781, 201] on input "Imię" at bounding box center [794, 196] width 350 height 40
click at [1095, 497] on main "Ustawienia Pracownicy wypożyczalni Dodaj pracownika MK [PERSON_NAME] [EMAIL_ADD…" at bounding box center [787, 366] width 1149 height 696
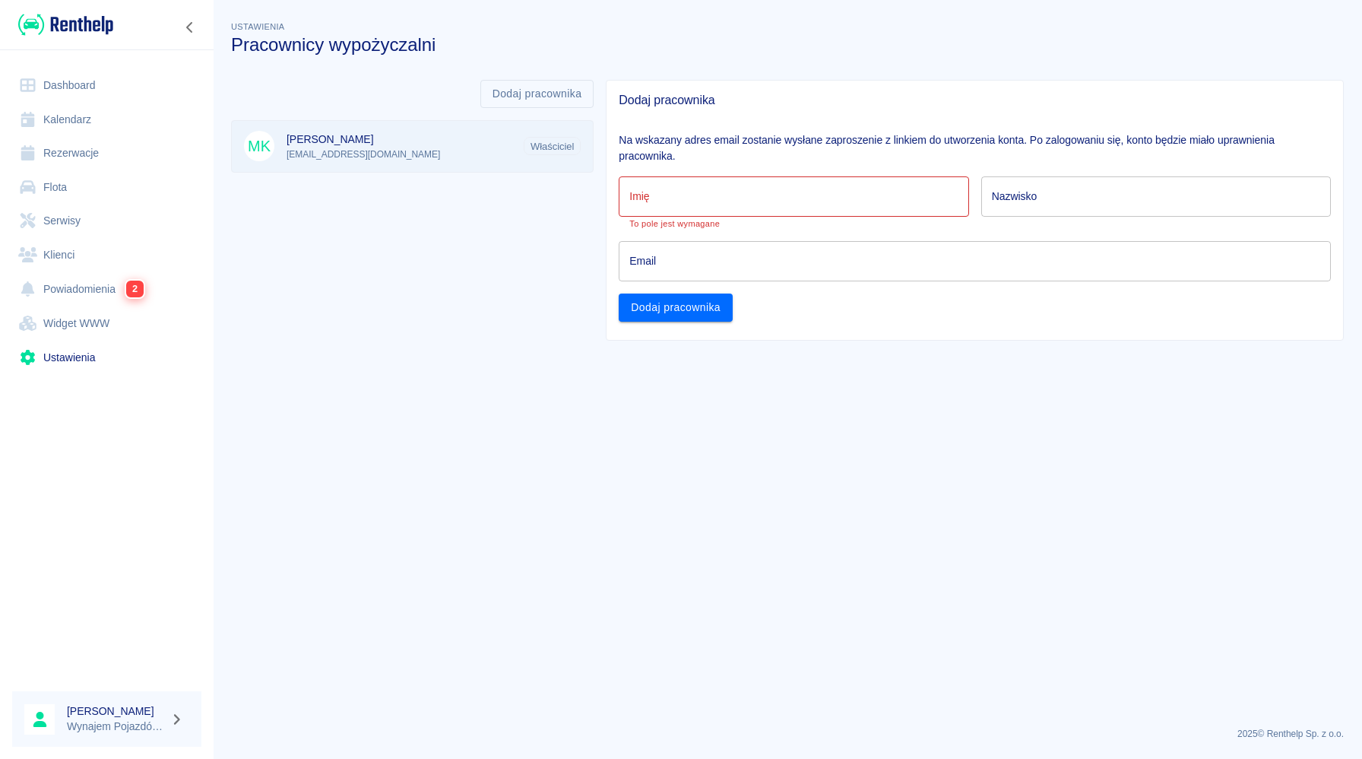
click at [868, 202] on input "Imię" at bounding box center [794, 196] width 350 height 40
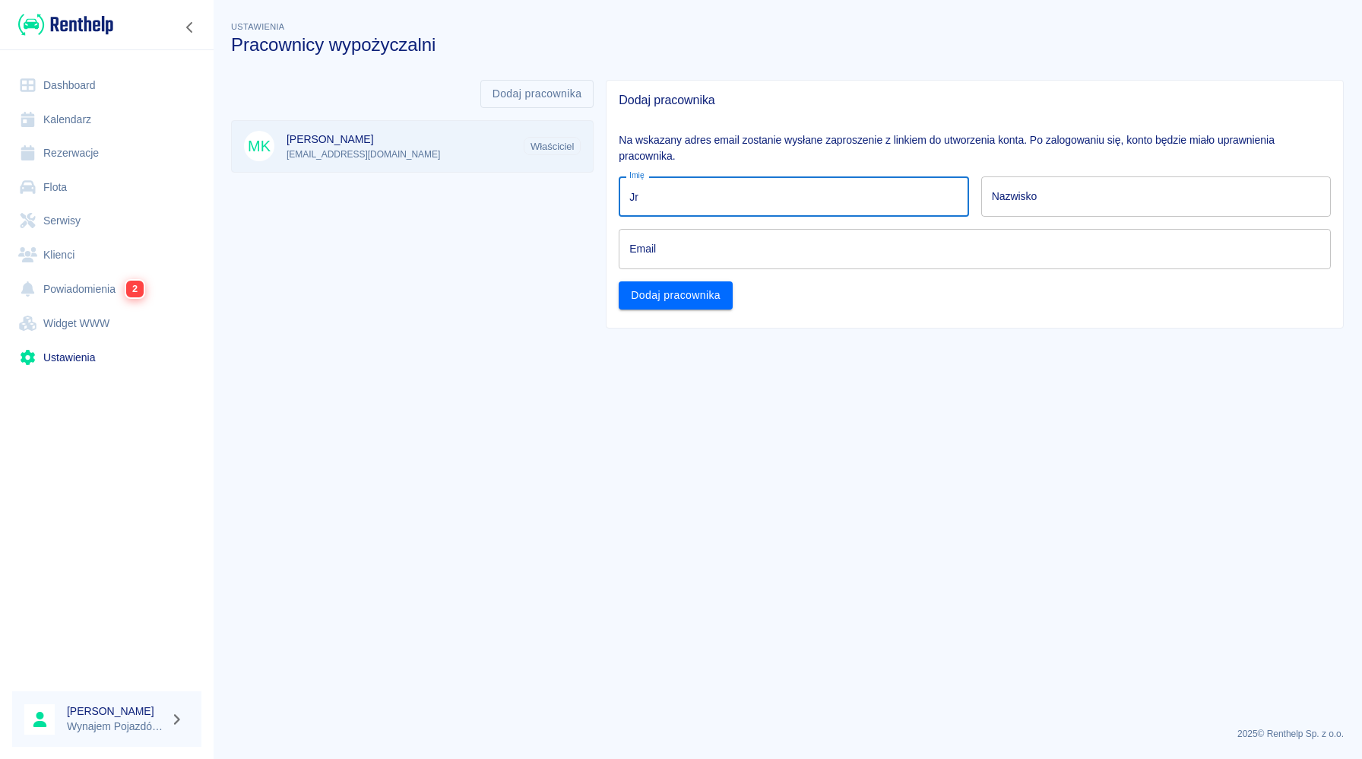
type input "J"
type input "[PERSON_NAME]"
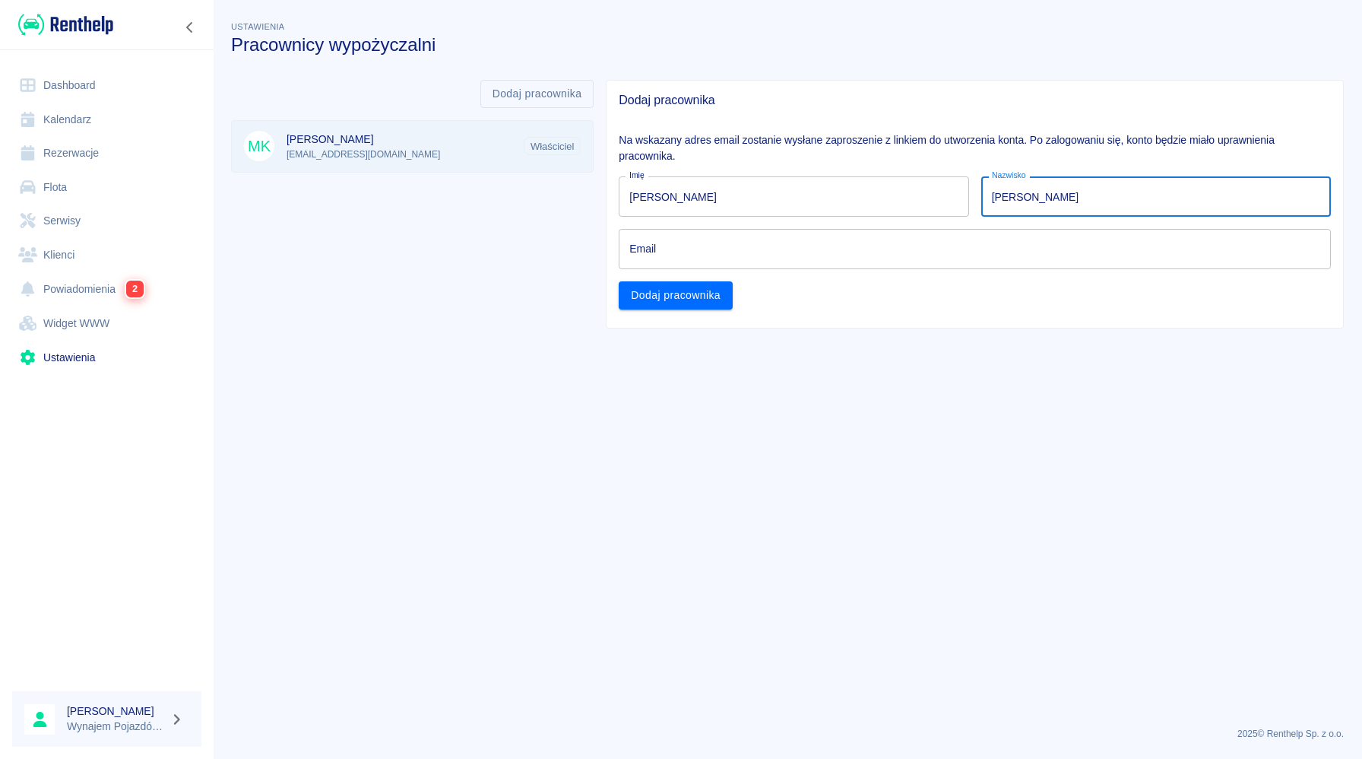
type input "[PERSON_NAME]"
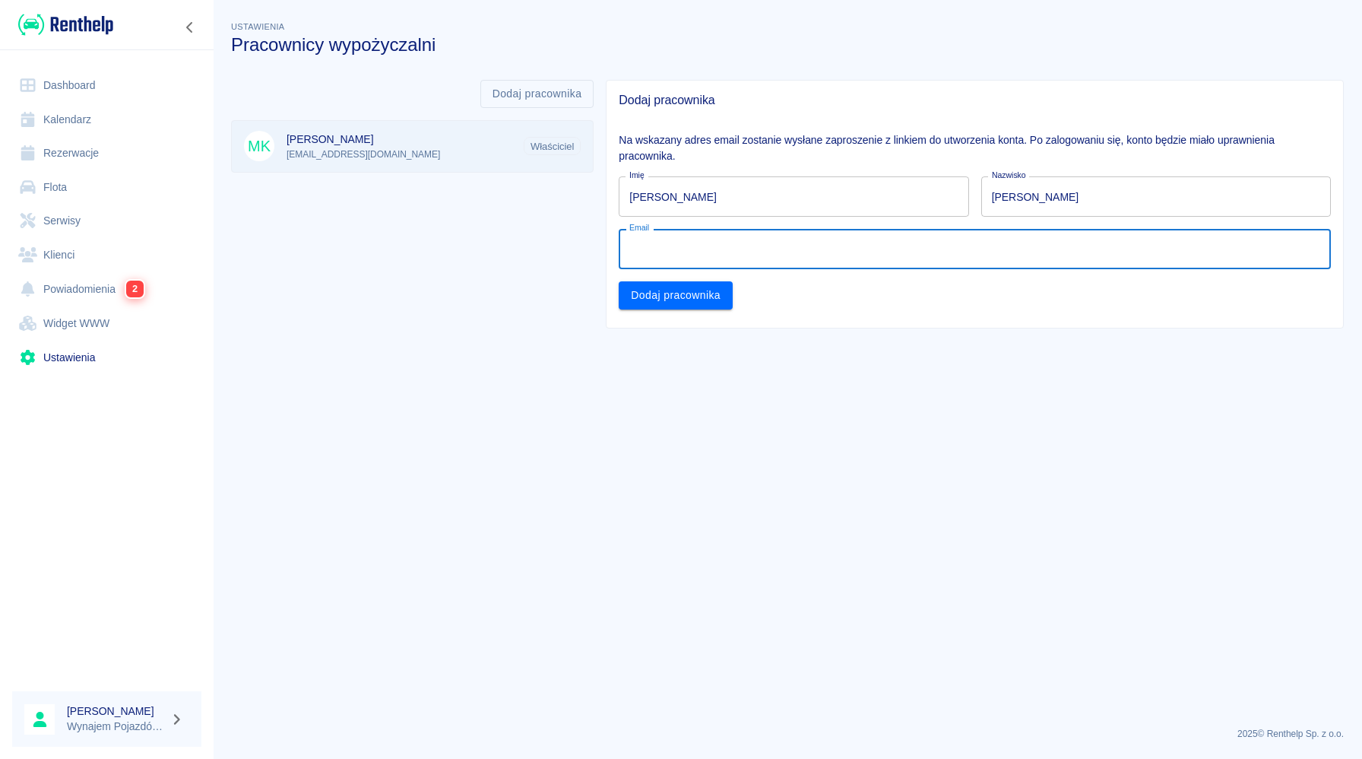
click at [836, 261] on input "Email" at bounding box center [975, 249] width 712 height 40
type input "[EMAIL_ADDRESS][DOMAIN_NAME]"
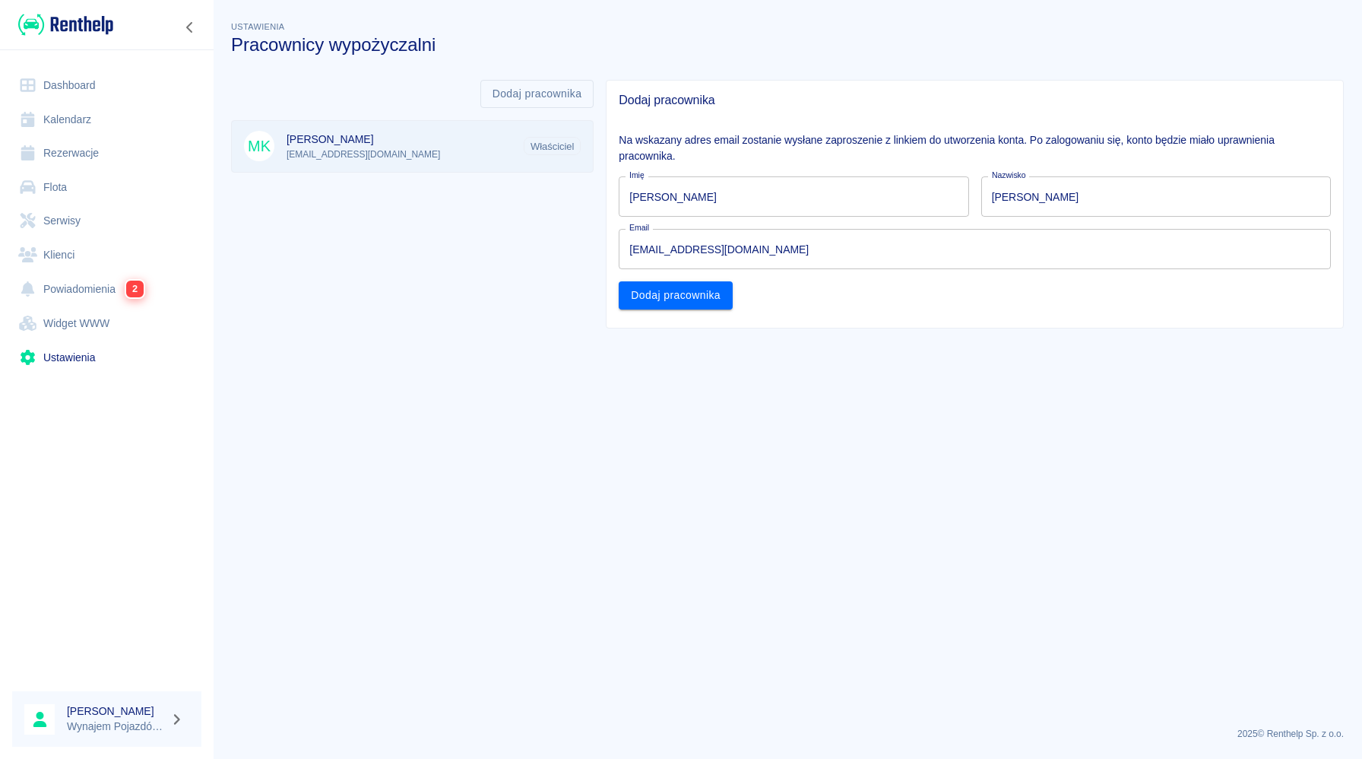
click at [808, 395] on main "Ustawienia Pracownicy wypożyczalni Dodaj pracownika MK [PERSON_NAME] [EMAIL_ADD…" at bounding box center [787, 366] width 1149 height 696
click at [703, 301] on button "Dodaj pracownika" at bounding box center [676, 295] width 114 height 28
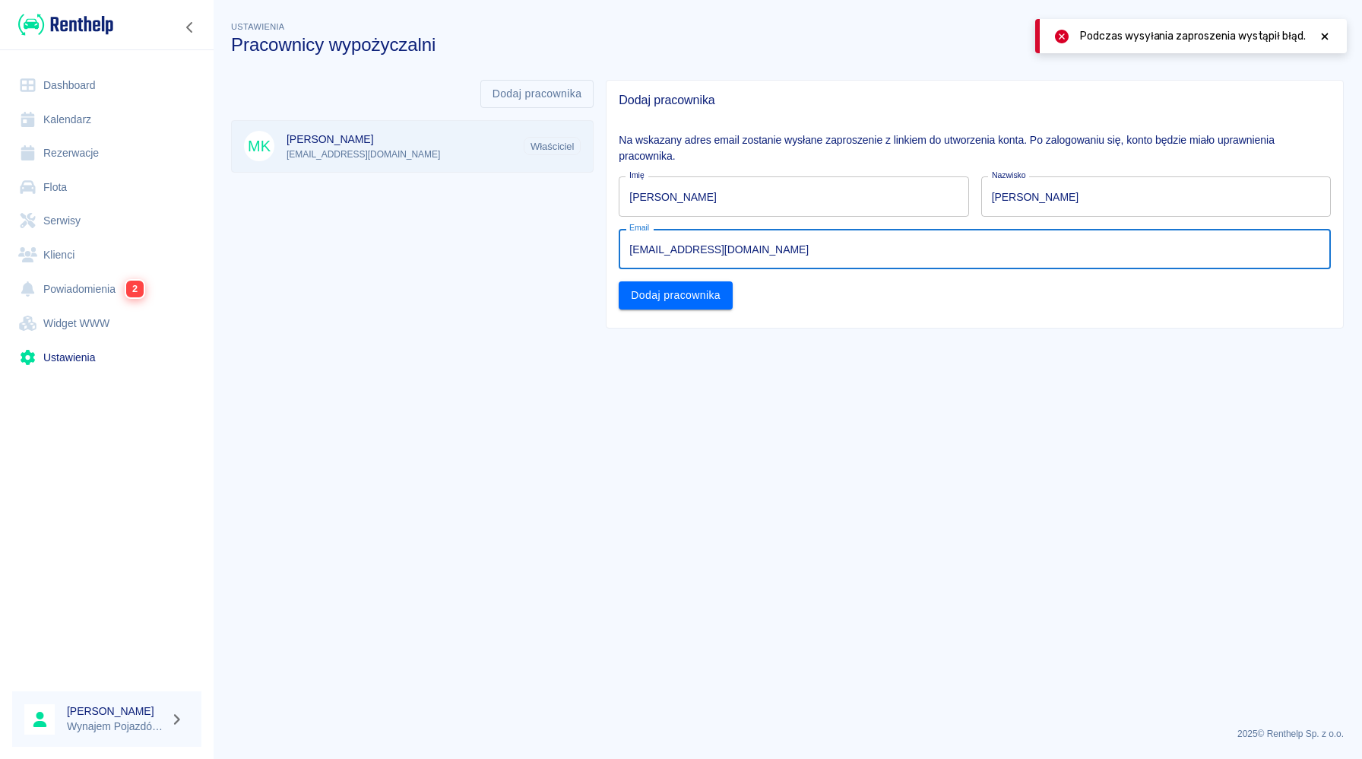
drag, startPoint x: 896, startPoint y: 248, endPoint x: 519, endPoint y: 236, distance: 377.2
click at [519, 236] on div "Dodaj pracownika MK [PERSON_NAME] [EMAIL_ADDRESS][DOMAIN_NAME] Właściciel Dodaj…" at bounding box center [781, 198] width 1125 height 261
type input "[EMAIL_ADDRESS][DOMAIN_NAME]"
click button "Dodaj pracownika" at bounding box center [676, 295] width 114 height 28
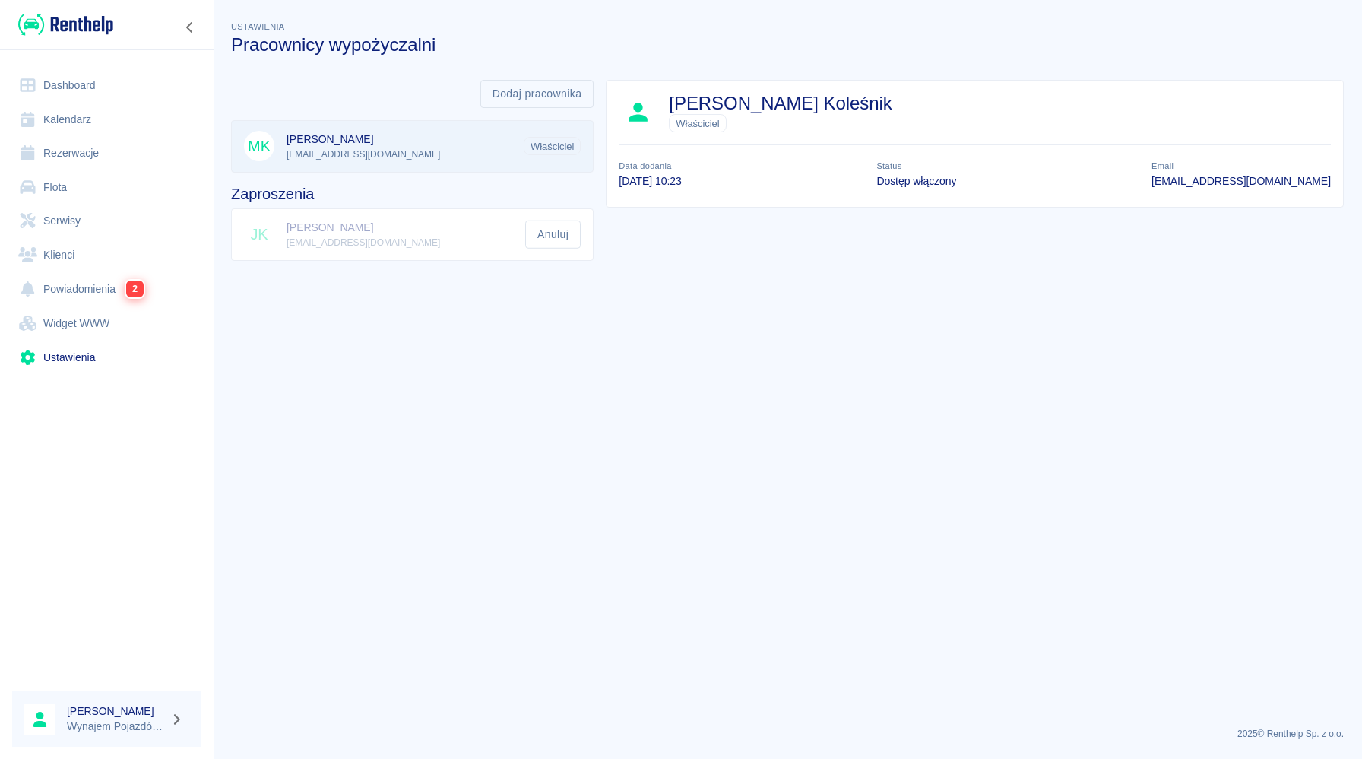
click at [426, 242] on li "JK [PERSON_NAME] [EMAIL_ADDRESS][DOMAIN_NAME] Anuluj" at bounding box center [412, 234] width 361 height 51
click at [379, 242] on li "JK [PERSON_NAME] [EMAIL_ADDRESS][DOMAIN_NAME] Anuluj" at bounding box center [412, 234] width 361 height 51
click at [110, 293] on link "Powiadomienia 2" at bounding box center [106, 288] width 189 height 35
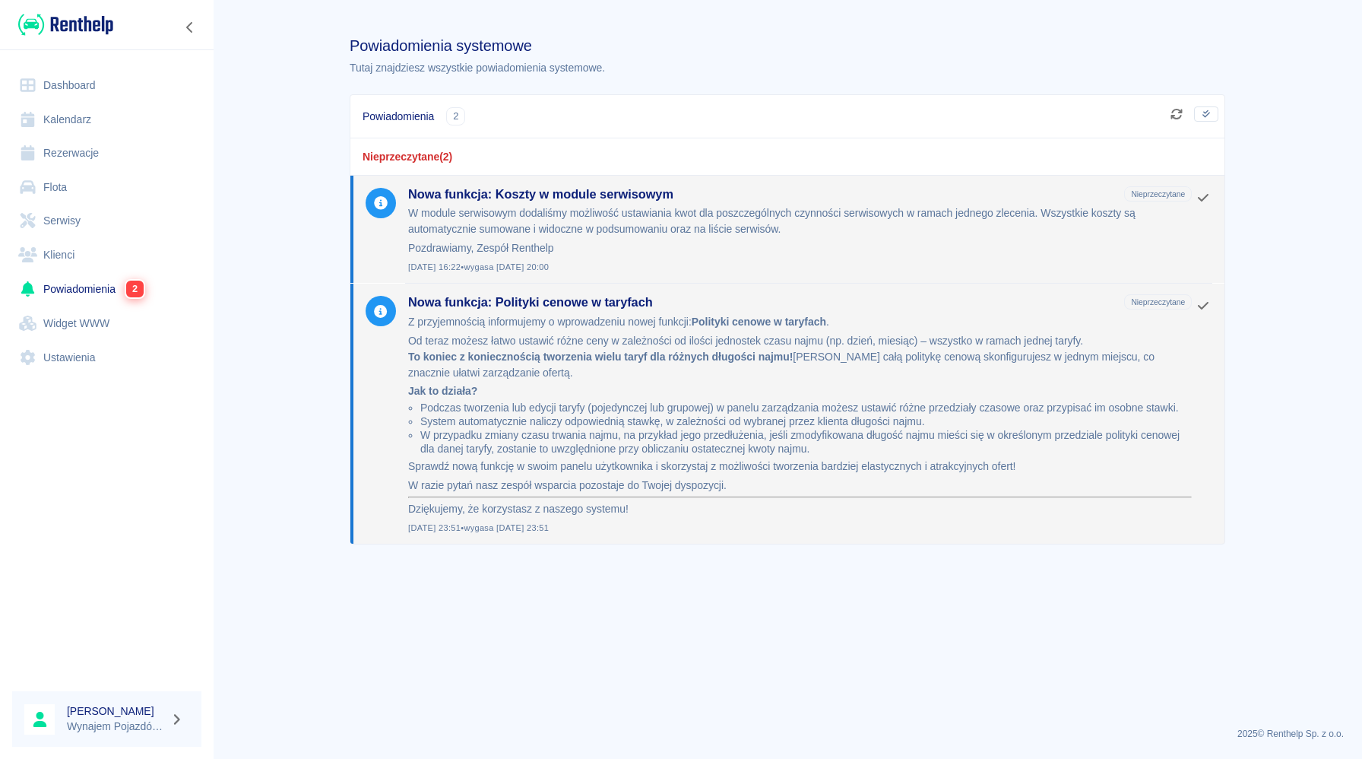
click at [62, 318] on link "Widget WWW" at bounding box center [106, 323] width 189 height 34
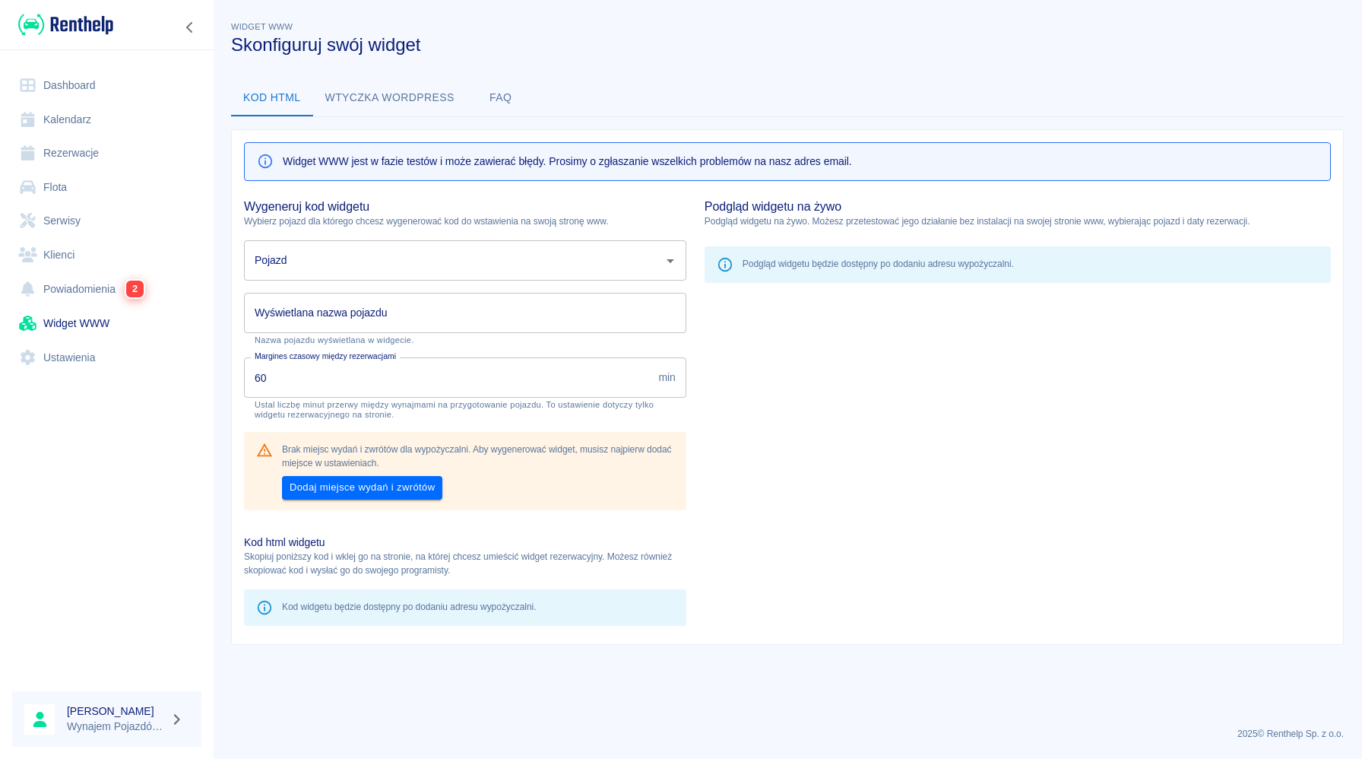
click at [1169, 222] on p "Podgląd widgetu na żywo. Możesz przetestować jego działanie bez instalacji na s…" at bounding box center [1018, 221] width 626 height 14
click at [338, 90] on button "Wtyczka wordpress" at bounding box center [390, 98] width 154 height 36
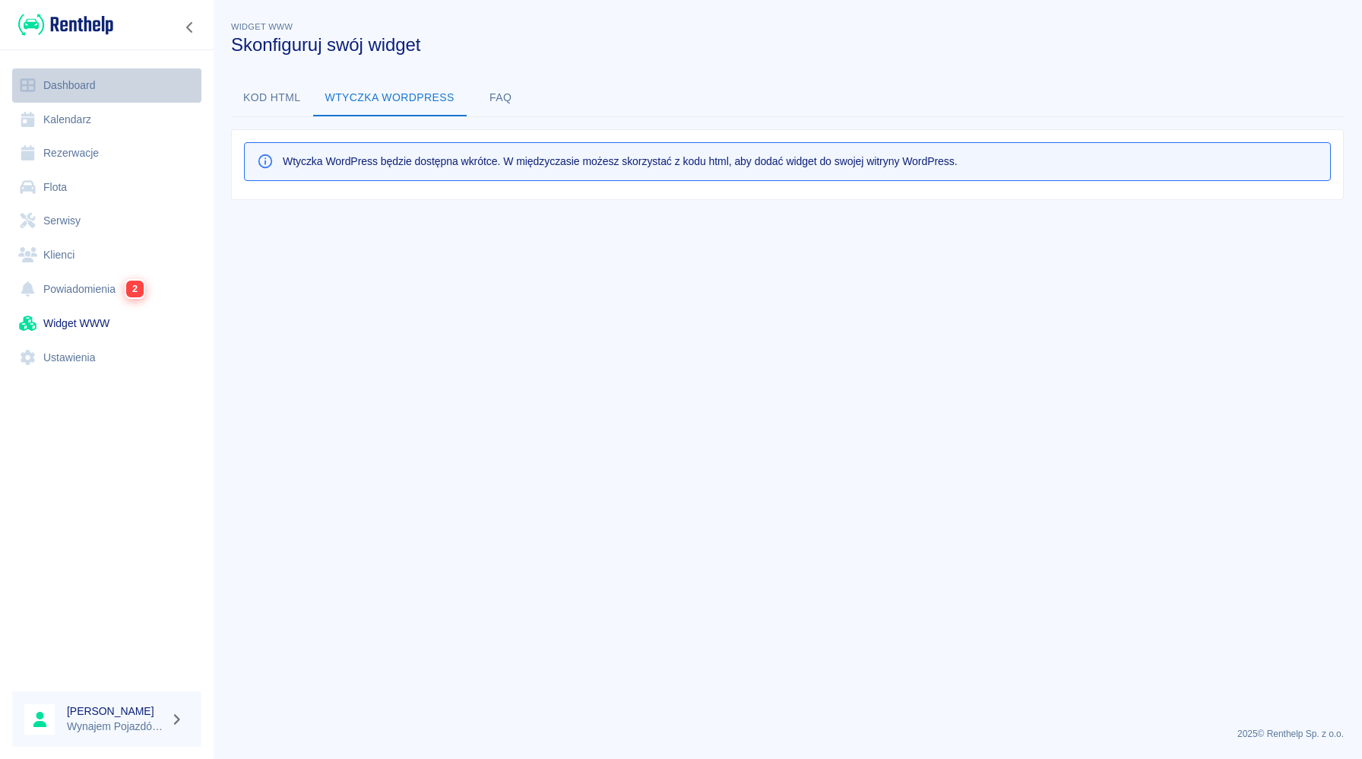
click at [89, 87] on link "Dashboard" at bounding box center [106, 85] width 189 height 34
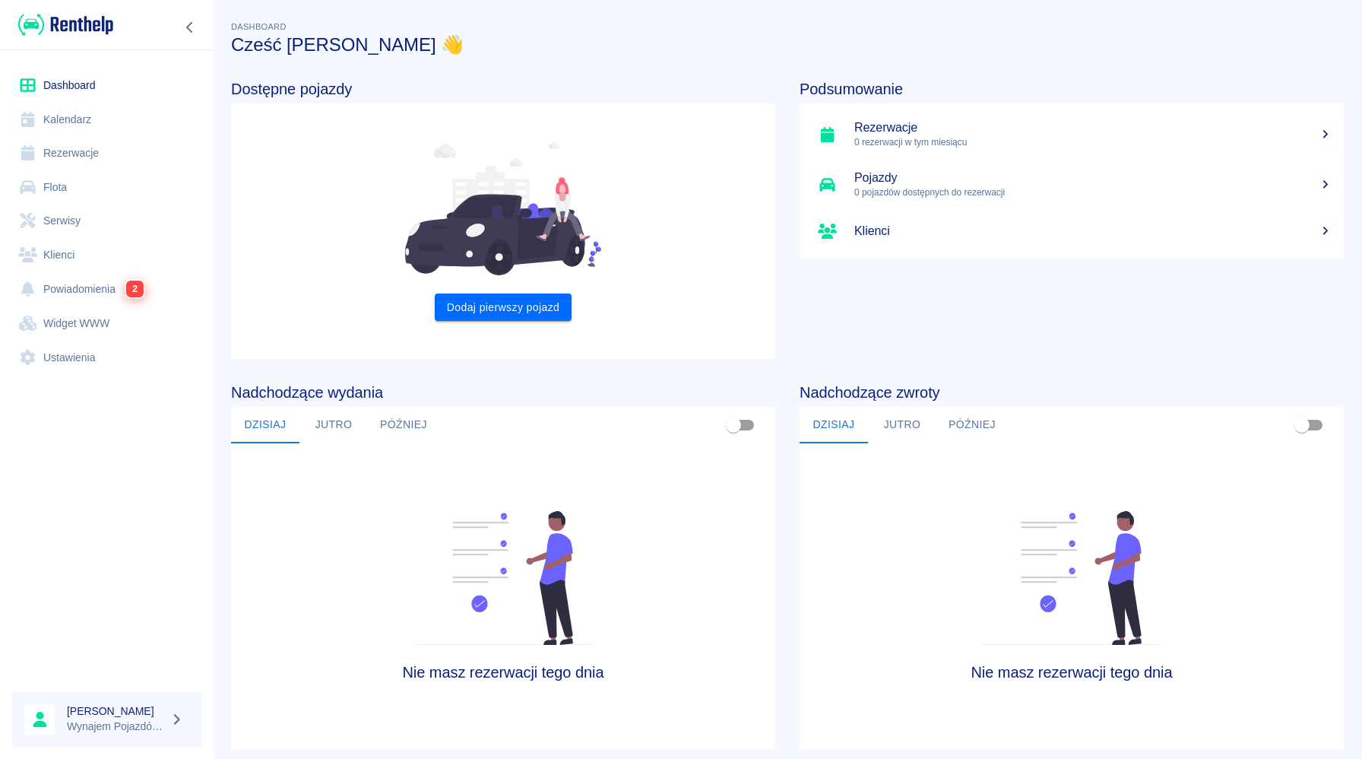
click at [103, 113] on link "Kalendarz" at bounding box center [106, 120] width 189 height 34
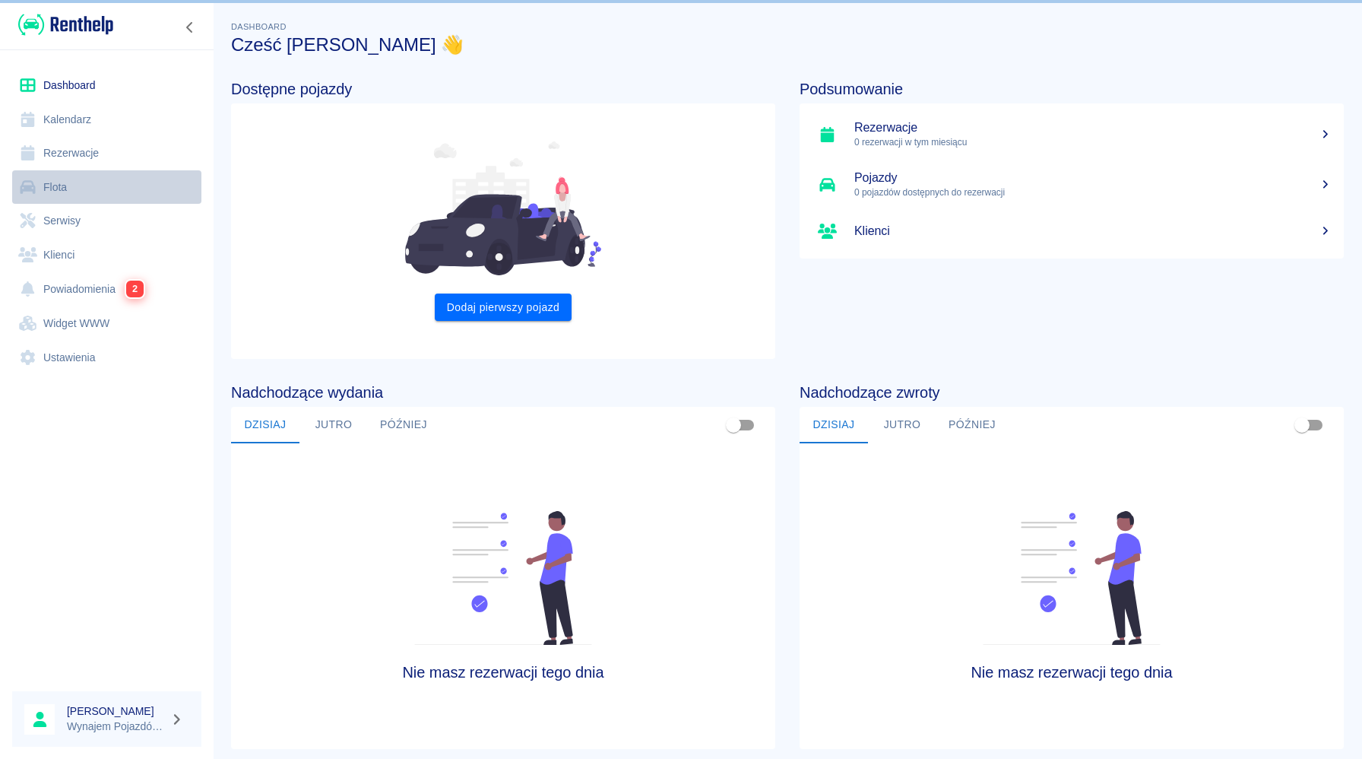
click at [102, 184] on link "Flota" at bounding box center [106, 187] width 189 height 34
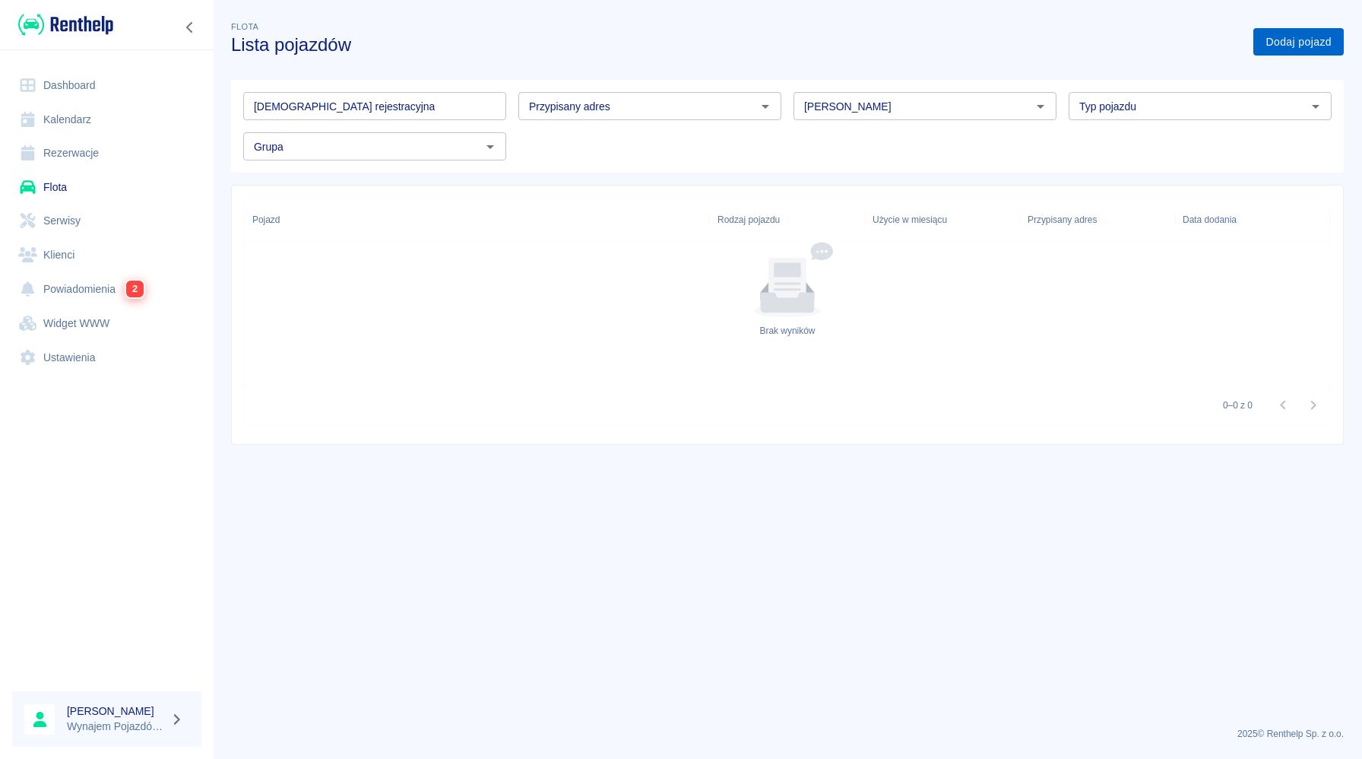
click at [1297, 40] on link "Dodaj pojazd" at bounding box center [1298, 42] width 90 height 28
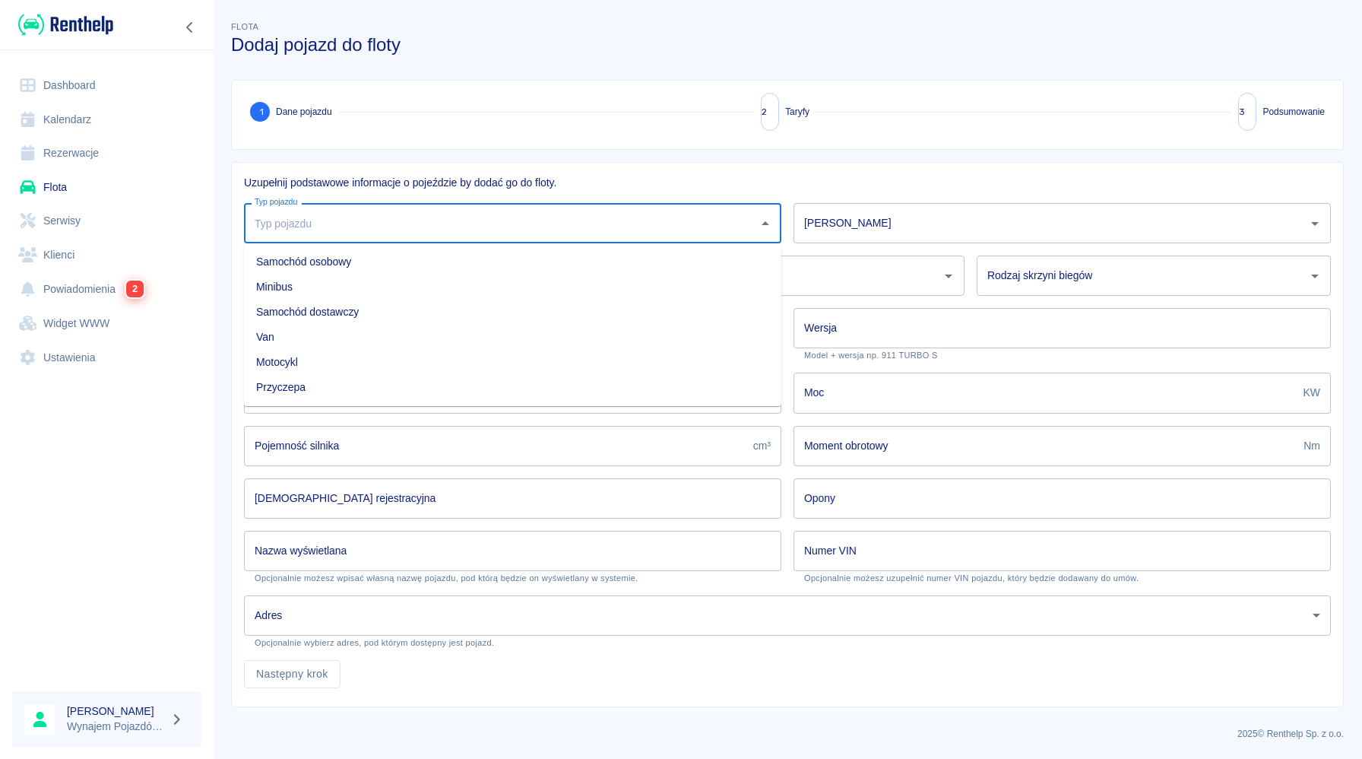
click at [661, 220] on input "Typ pojazdu" at bounding box center [501, 223] width 501 height 27
click at [512, 383] on li "Przyczepa" at bounding box center [512, 387] width 537 height 25
type input "Przyczepa"
click at [480, 280] on input "Rok produkcji" at bounding box center [421, 275] width 354 height 40
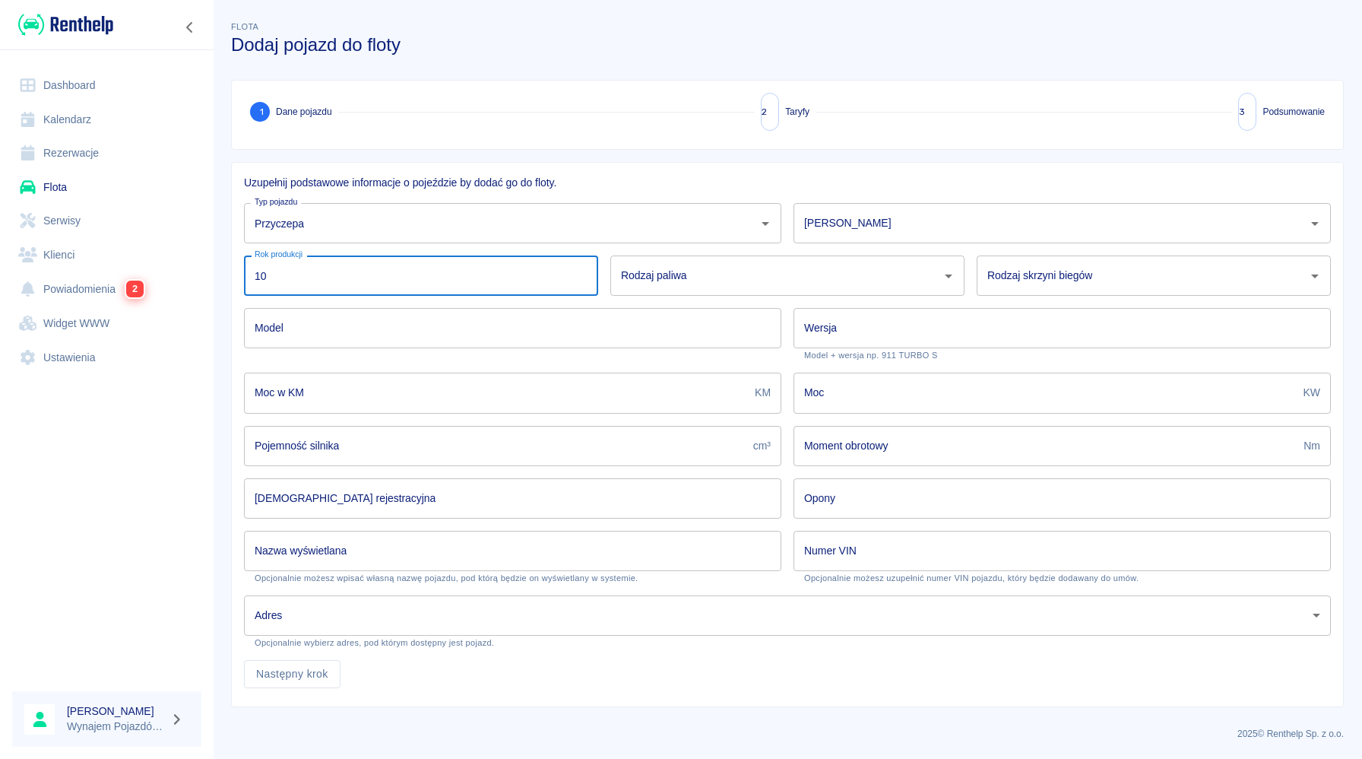
type input "1"
type input "2015"
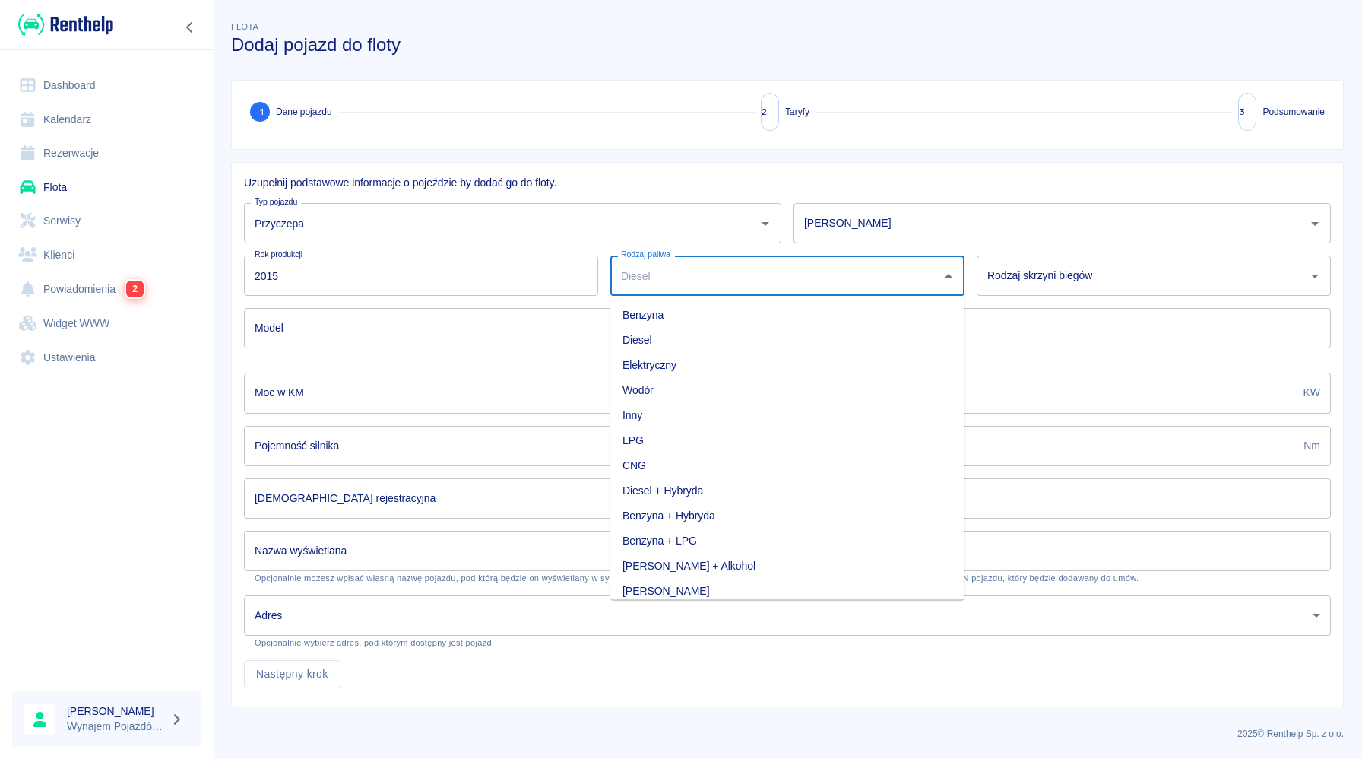
click at [788, 279] on input "Rodzaj paliwa" at bounding box center [776, 275] width 318 height 27
click at [769, 334] on li "Diesel" at bounding box center [787, 340] width 354 height 25
type input "Diesel"
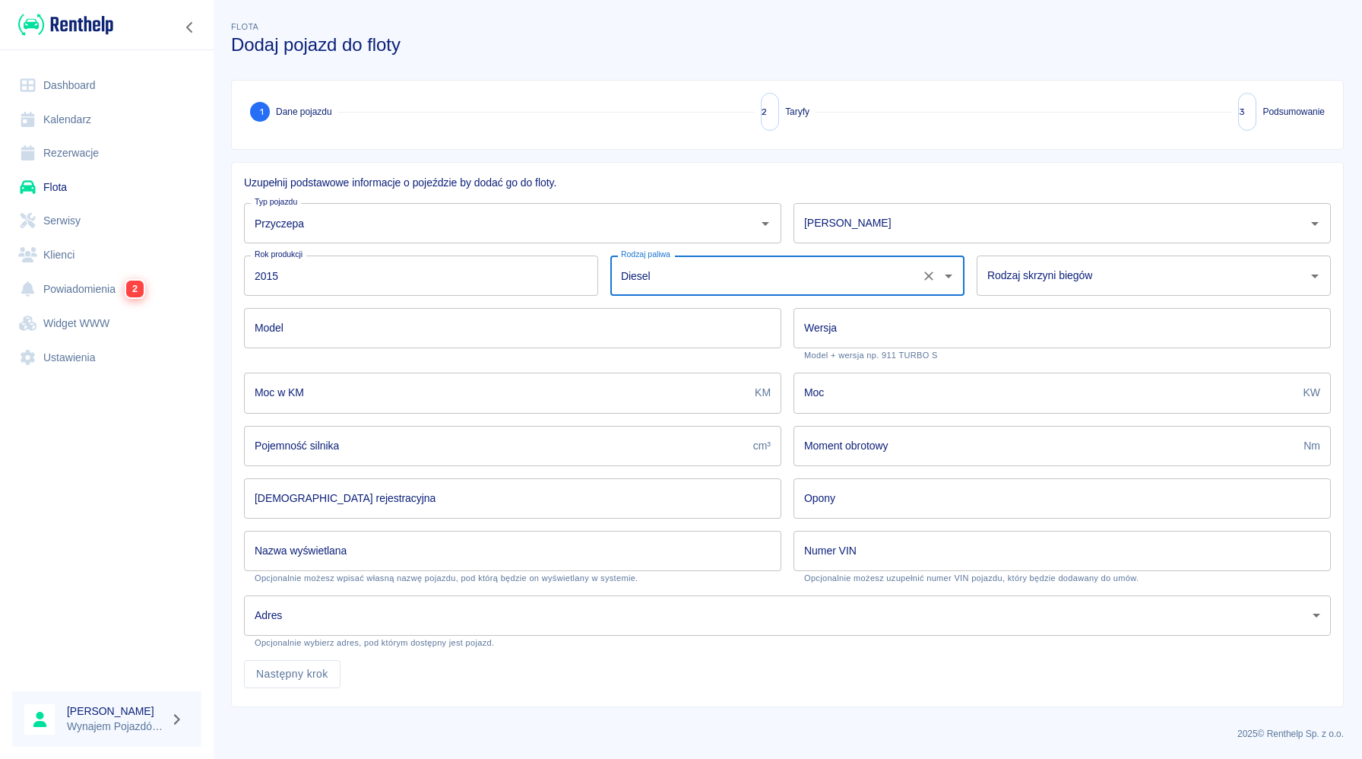
click at [1011, 277] on input "Rodzaj skrzyni biegów" at bounding box center [1143, 275] width 318 height 27
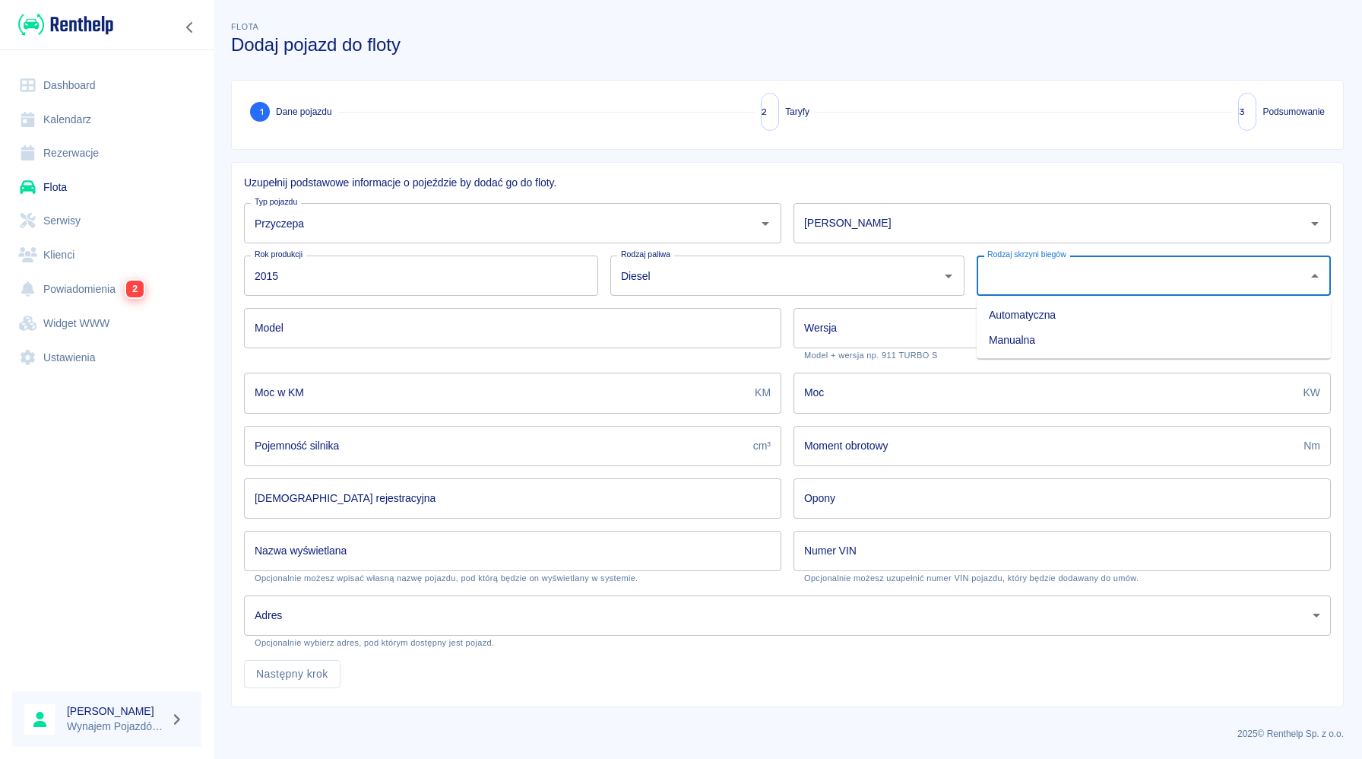
drag, startPoint x: 1017, startPoint y: 333, endPoint x: 892, endPoint y: 334, distance: 125.4
click at [892, 334] on body "Używamy plików Cookies, by zapewnić Ci najlepsze możliwe doświadczenie. Aby dow…" at bounding box center [681, 379] width 1362 height 759
click at [843, 306] on div "Wersja Wersja Model + wersja np. 911 TURBO S" at bounding box center [1056, 328] width 550 height 65
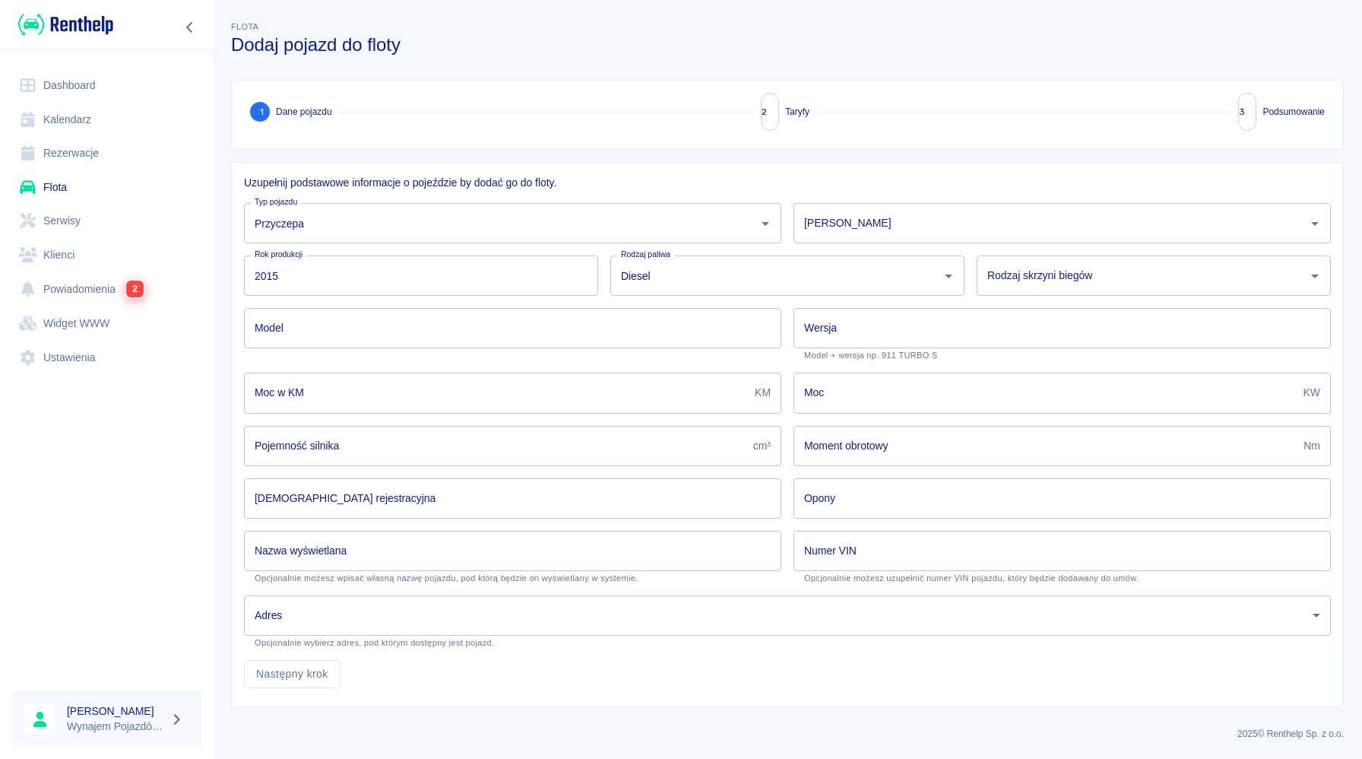
click at [543, 353] on div "Model Model" at bounding box center [507, 328] width 550 height 65
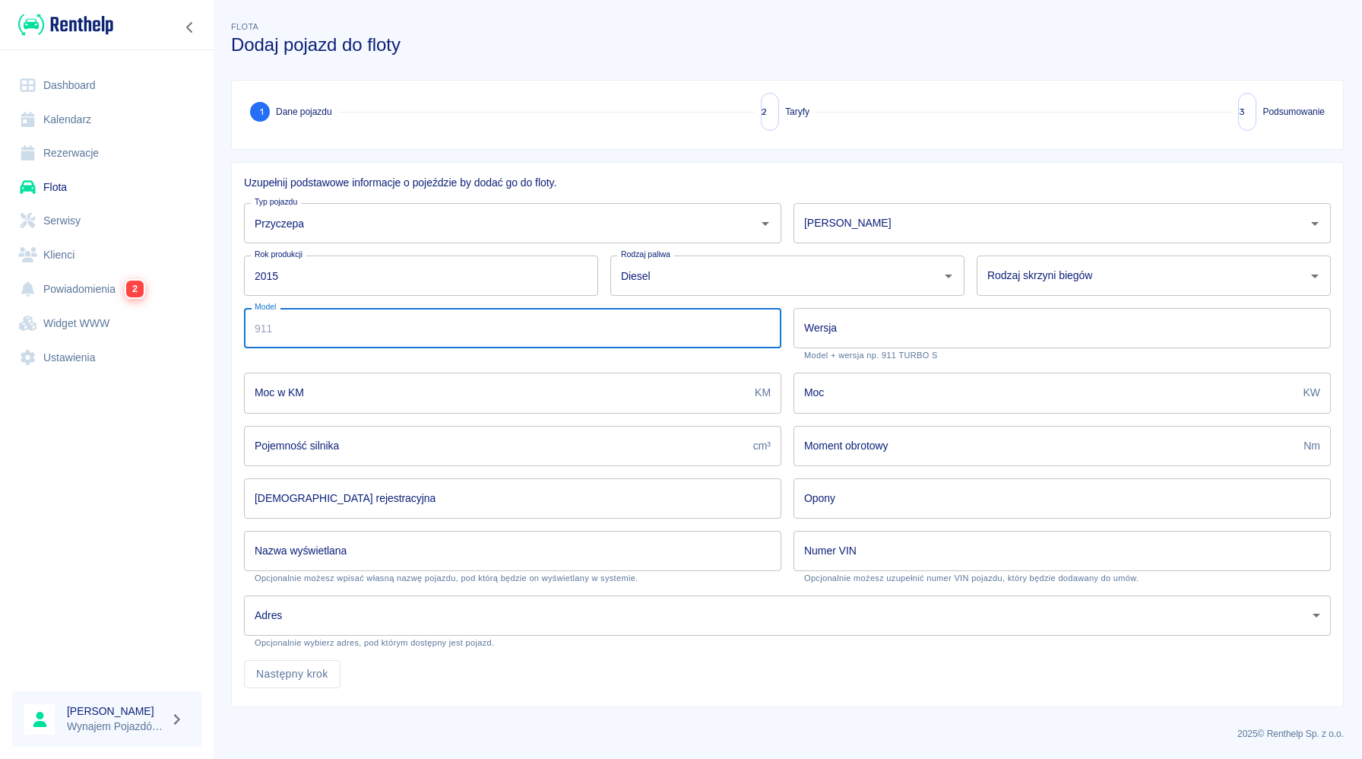
click at [556, 329] on input "Model" at bounding box center [512, 328] width 537 height 40
type input "KRONE SB1040"
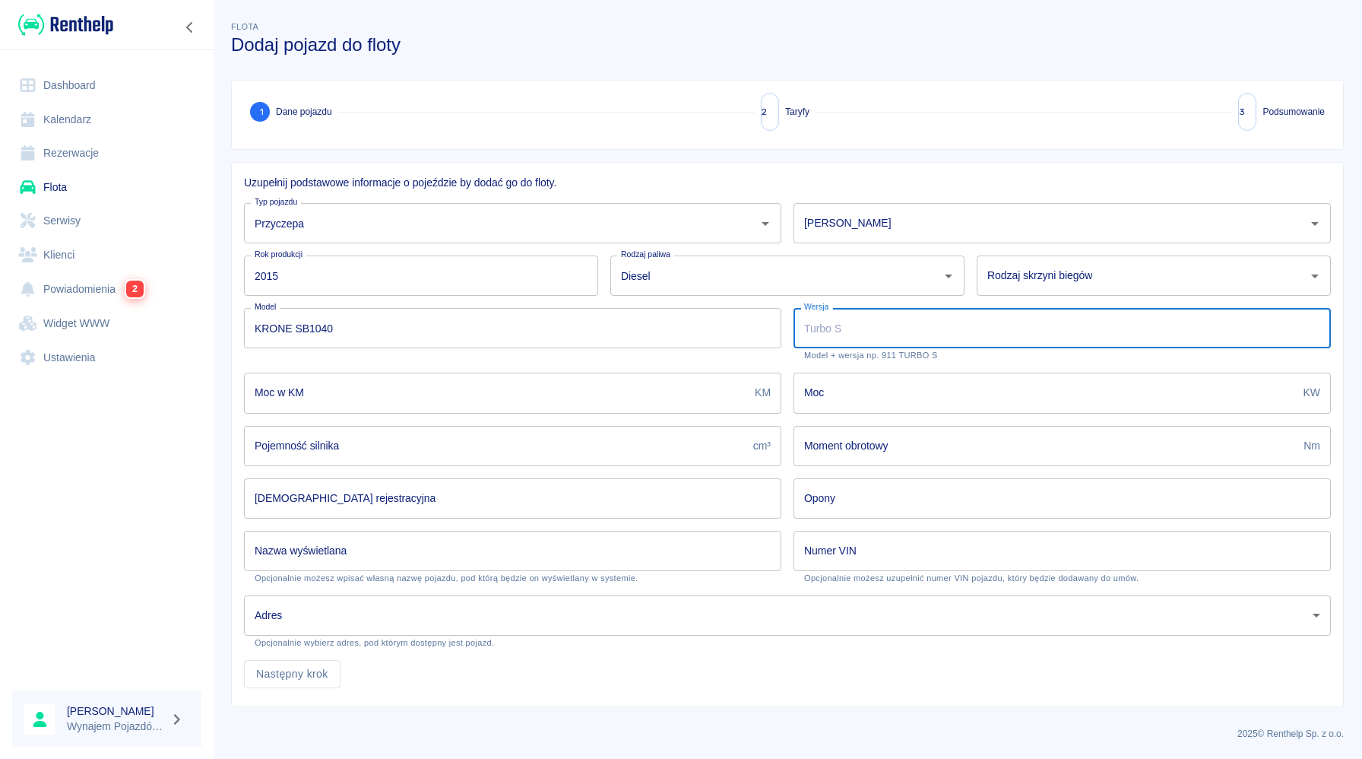
click at [949, 328] on input "Wersja" at bounding box center [1062, 328] width 537 height 40
type input "CHŁODNIA / THERMO KING"
click at [611, 391] on input "Moc w KM" at bounding box center [496, 392] width 505 height 40
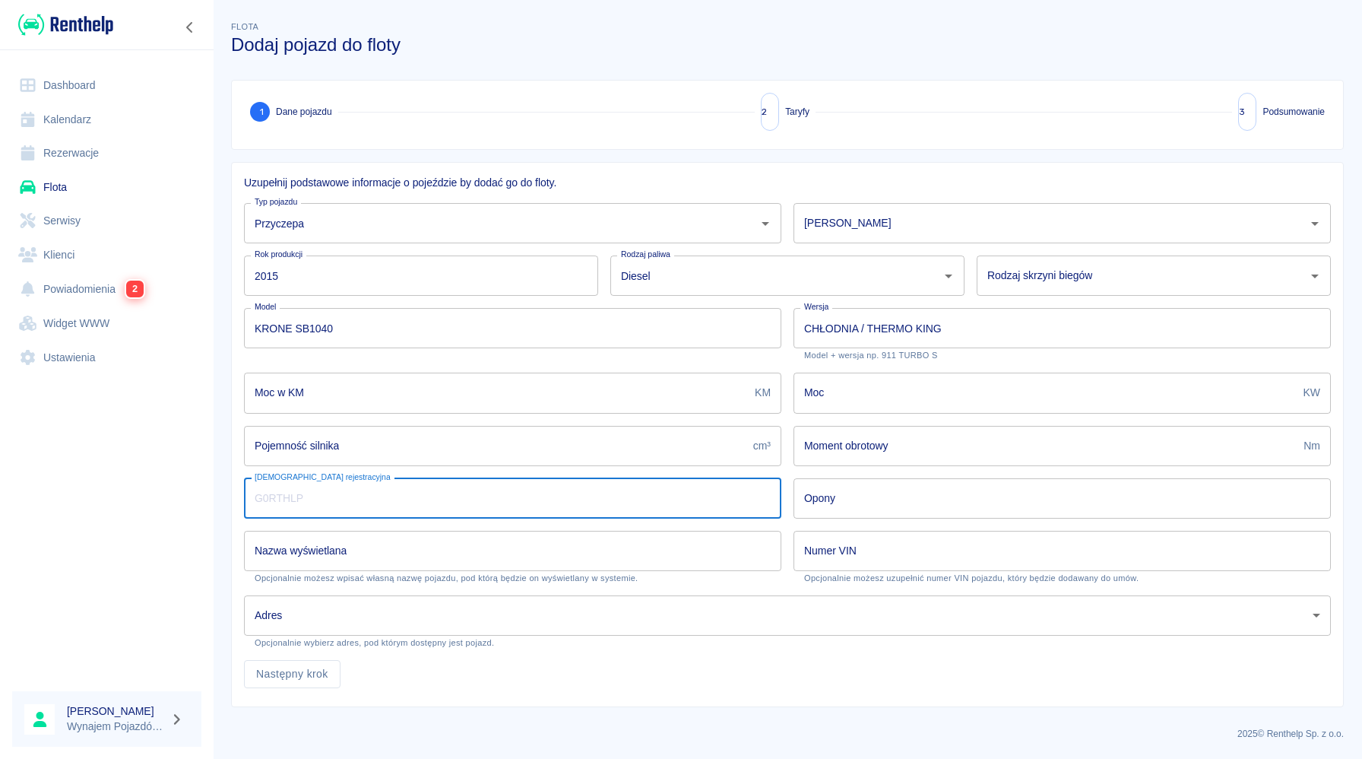
click at [553, 494] on input "[DEMOGRAPHIC_DATA] rejestracyjna" at bounding box center [512, 498] width 537 height 40
type input "R"
type input "KR11320"
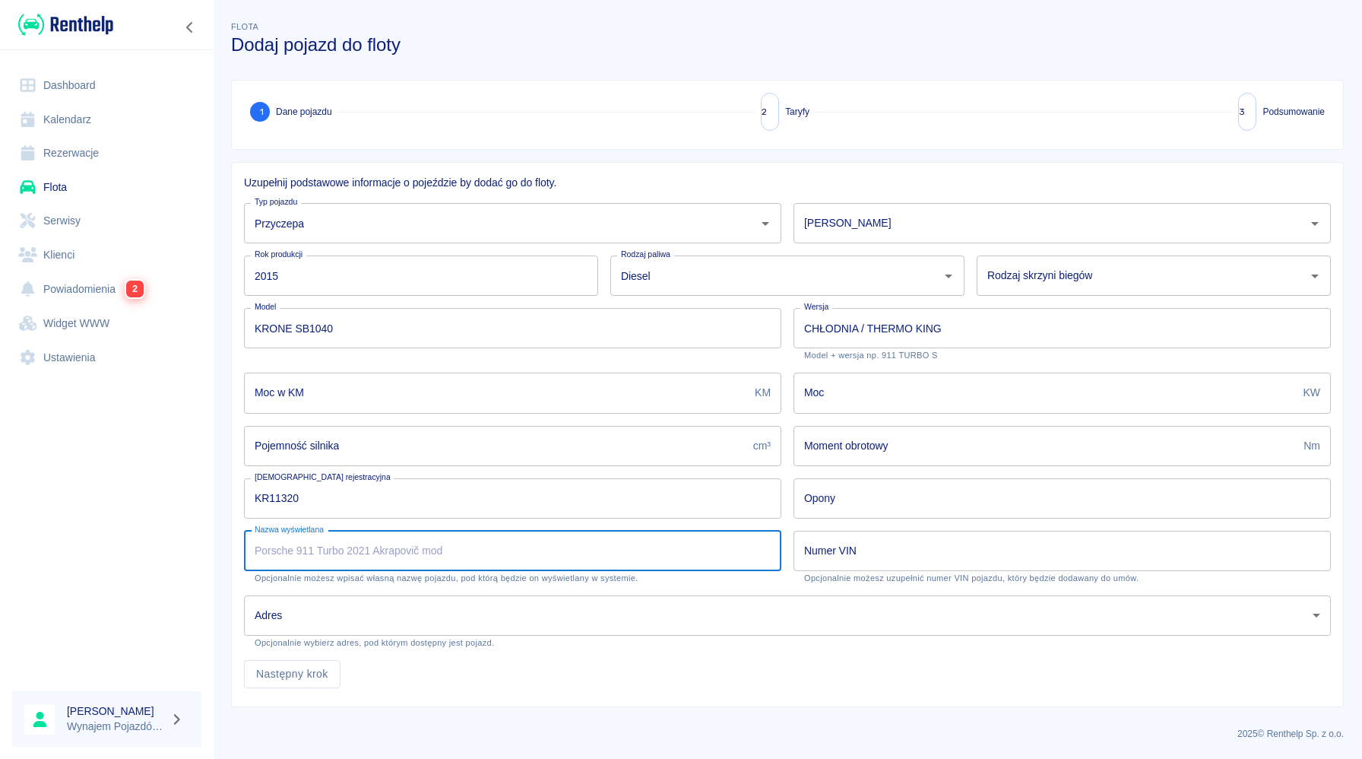
click at [516, 542] on input "Nazwa wyświetlana" at bounding box center [512, 551] width 537 height 40
type input "N"
type input "n"
type input "N.CHŁODNIA TK DOPPELSTOCK 2021"
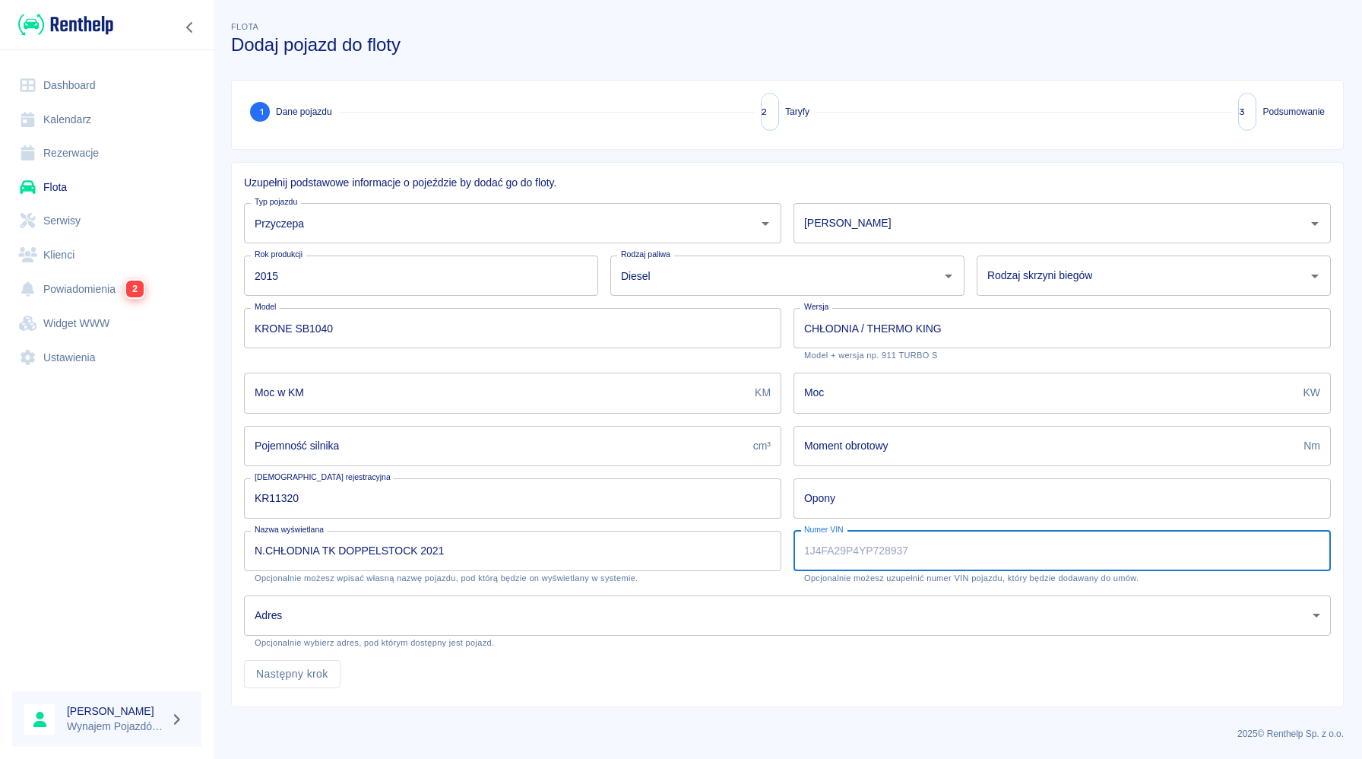
click at [920, 550] on input "Numer VIN" at bounding box center [1062, 551] width 537 height 40
click at [927, 556] on input "Numer VIN" at bounding box center [1062, 551] width 537 height 40
type input "123123123123123"
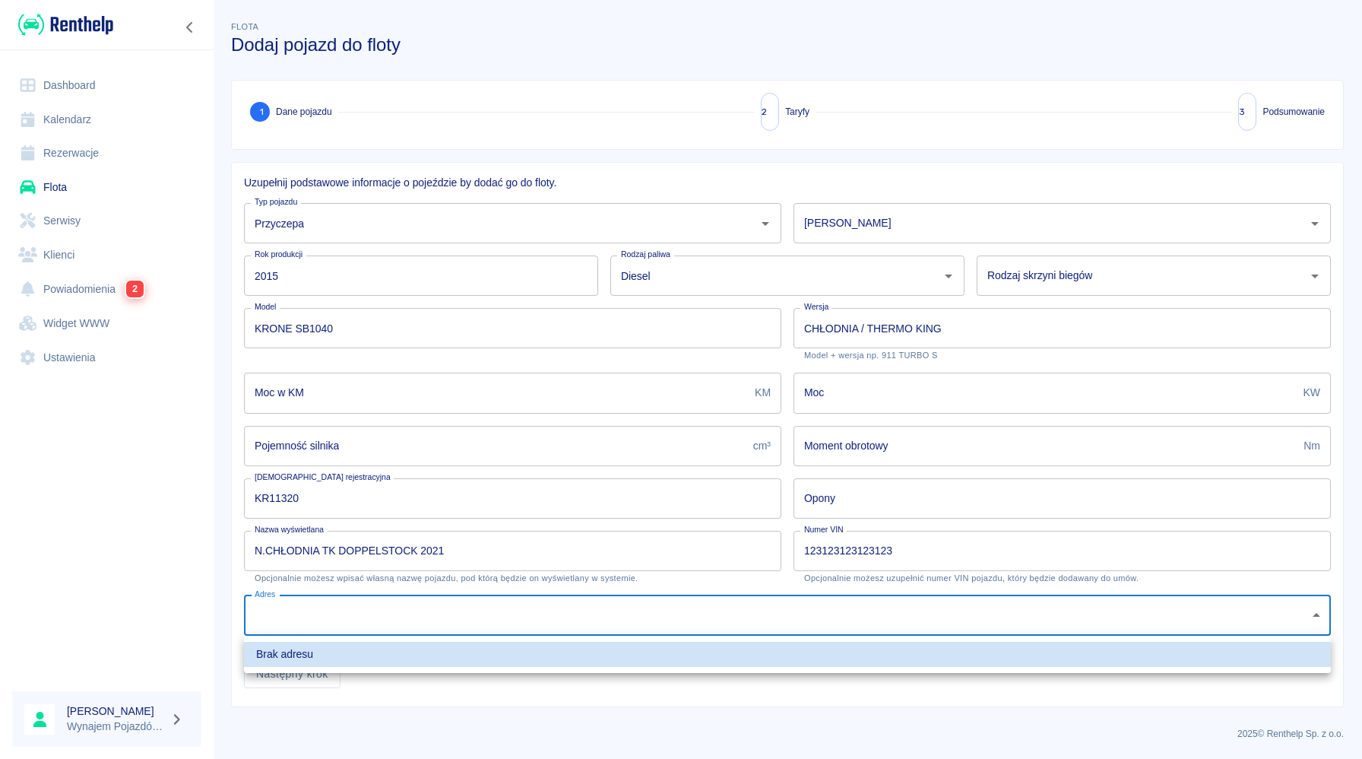
click at [485, 614] on body "Używamy plików Cookies, by zapewnić Ci najlepsze możliwe doświadczenie. Aby dow…" at bounding box center [681, 379] width 1362 height 759
click at [610, 718] on div at bounding box center [681, 379] width 1362 height 759
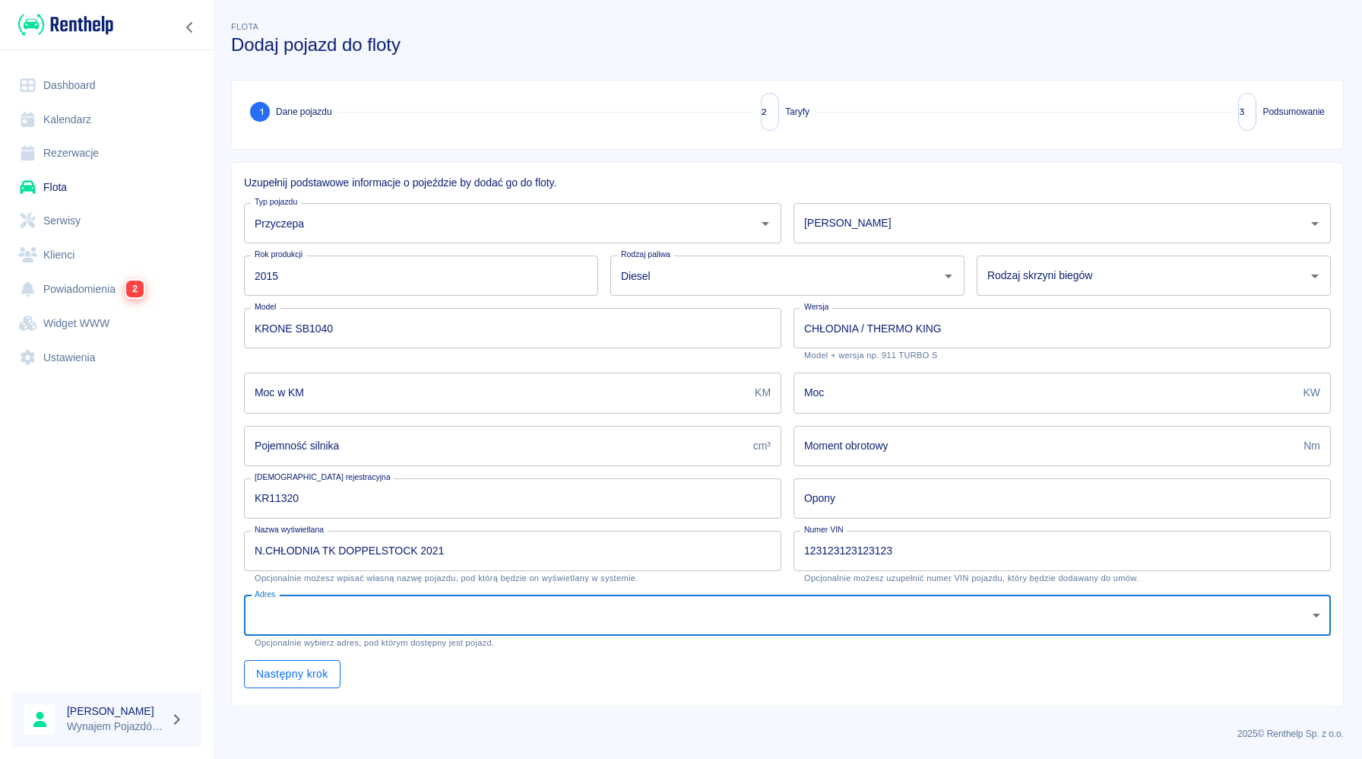
click at [271, 681] on button "Następny krok" at bounding box center [292, 674] width 97 height 28
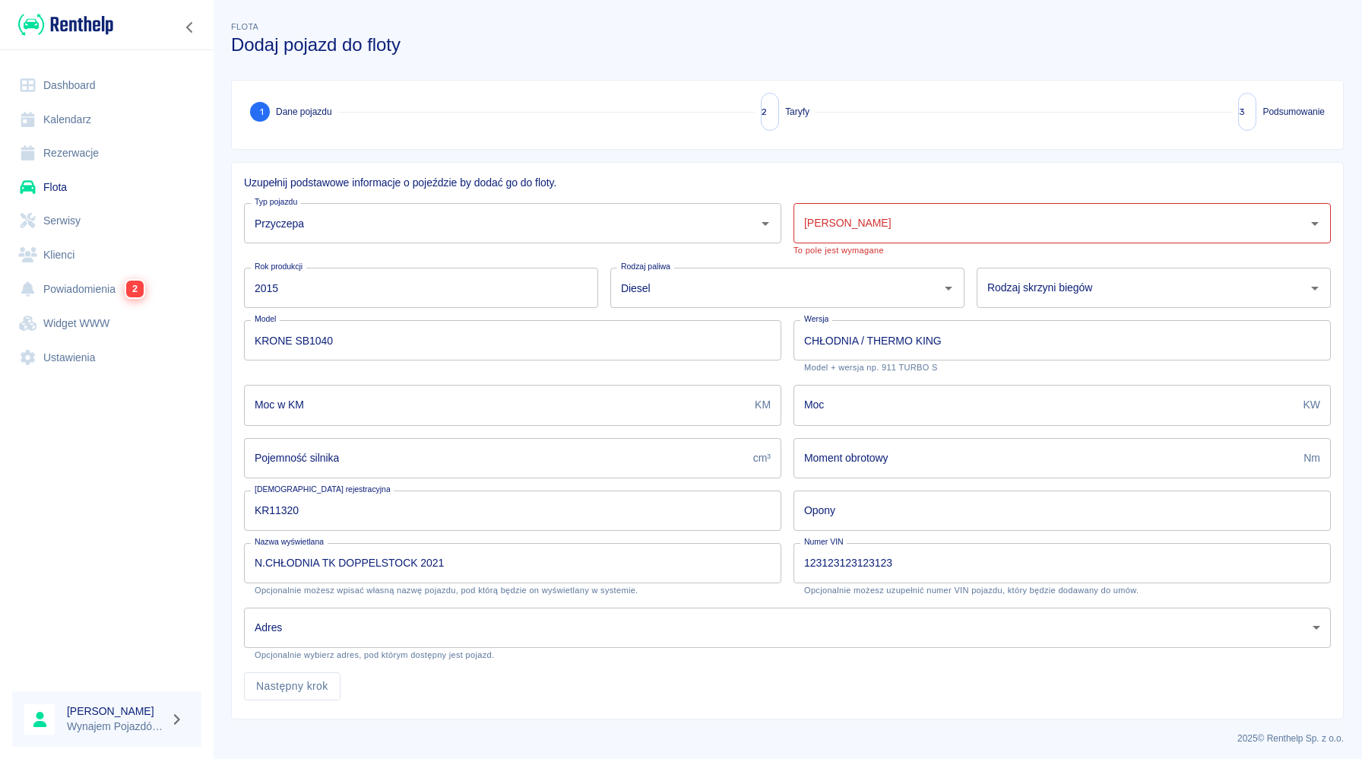
click at [933, 236] on div "[PERSON_NAME]" at bounding box center [1062, 223] width 537 height 40
click at [846, 265] on div "Brak opcji" at bounding box center [1062, 261] width 537 height 37
type input "K"
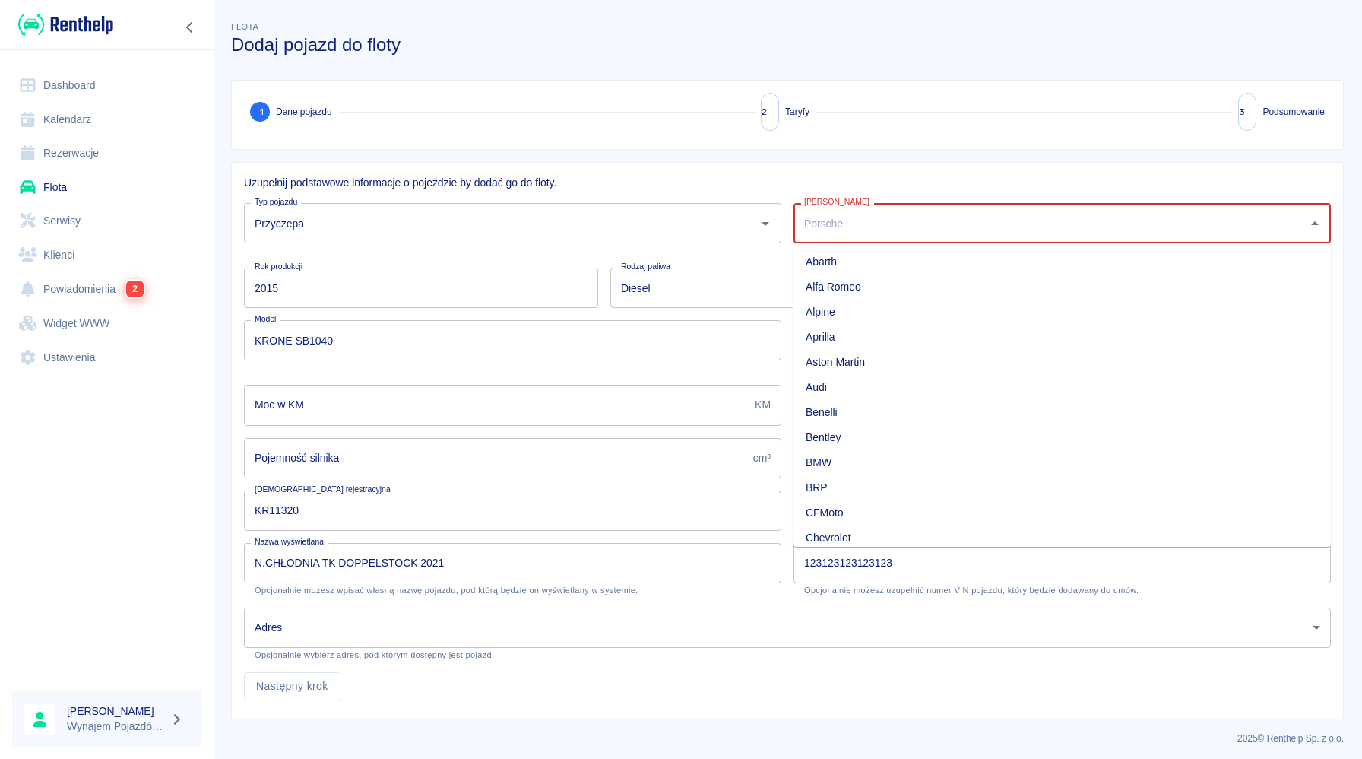
click at [907, 308] on li "Alpine" at bounding box center [1062, 311] width 537 height 25
type input "Alpine"
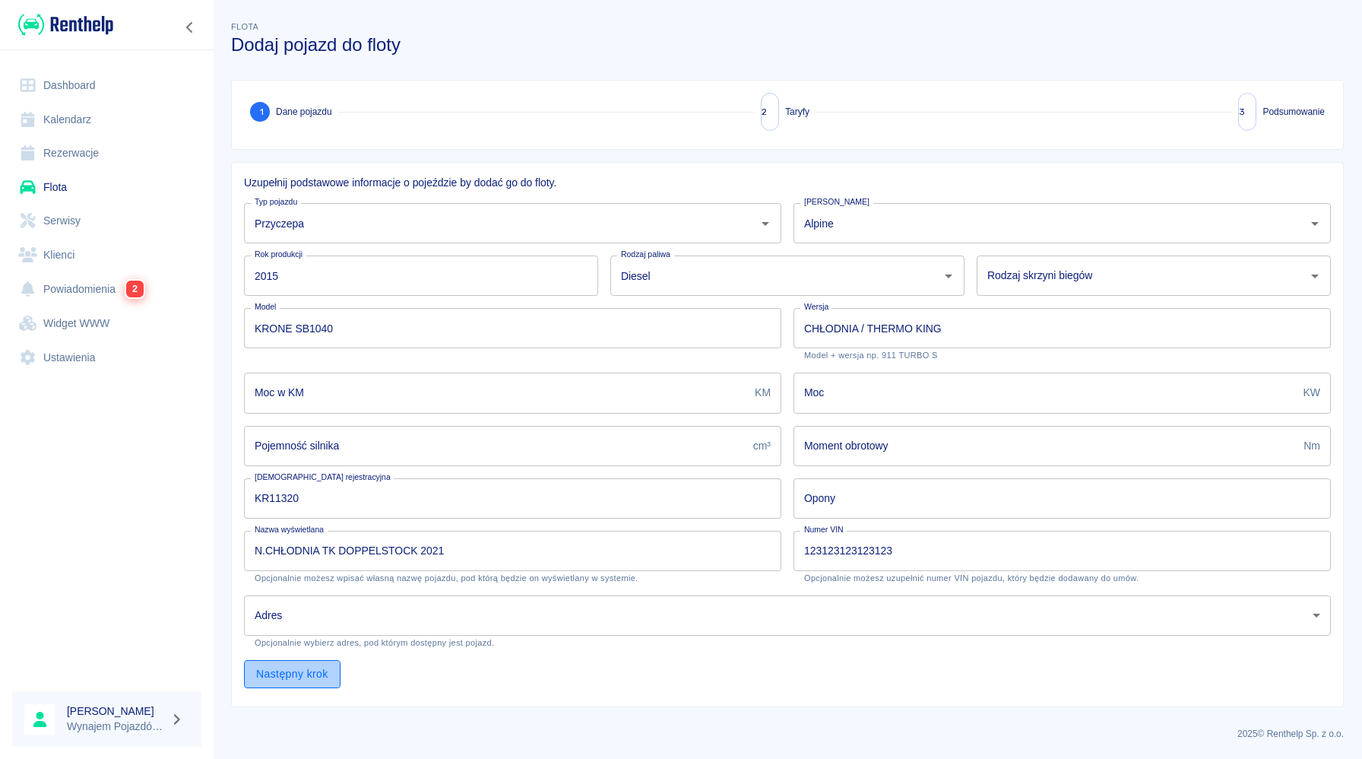
click at [315, 674] on button "Następny krok" at bounding box center [292, 674] width 97 height 28
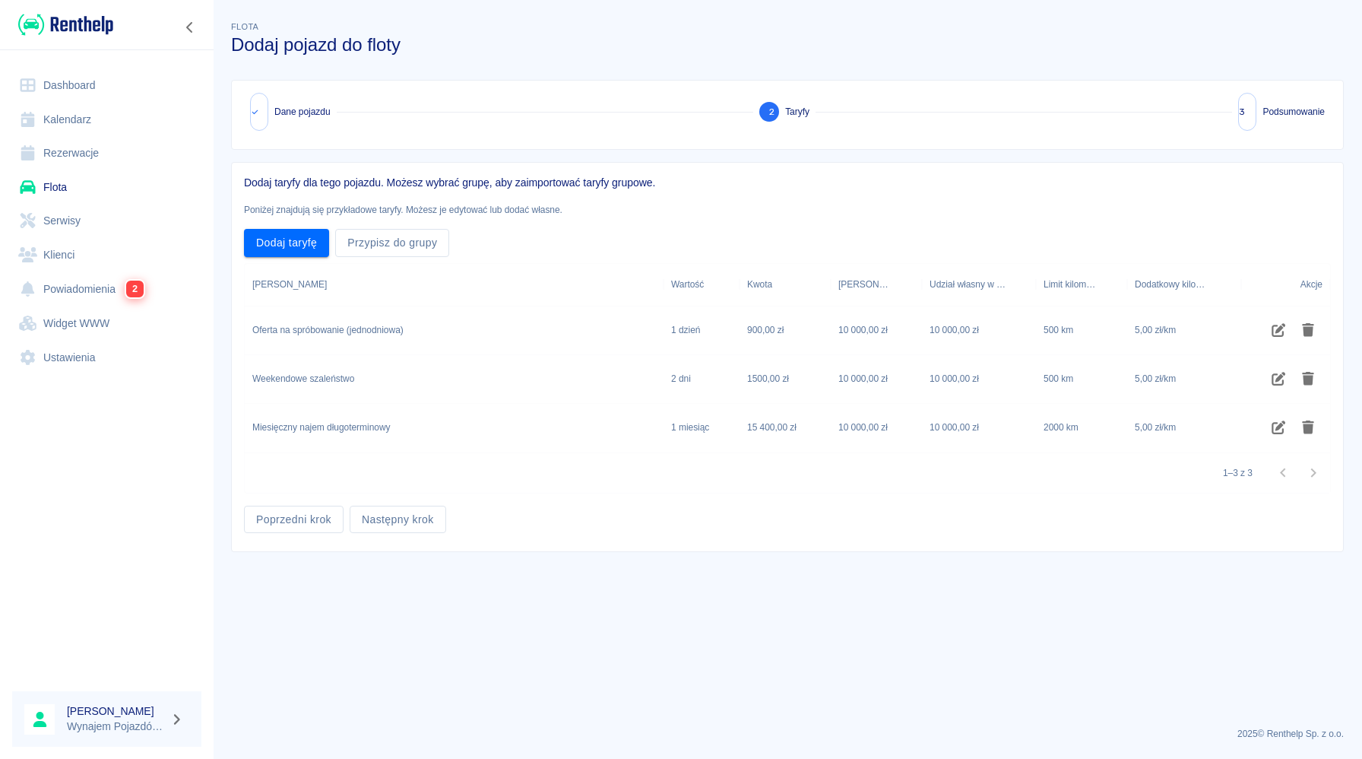
click at [505, 423] on div "Miesięczny najem długoterminowy" at bounding box center [454, 428] width 419 height 49
click at [469, 443] on div "Miesięczny najem długoterminowy" at bounding box center [454, 428] width 419 height 49
click at [411, 420] on div "Miesięczny najem długoterminowy" at bounding box center [454, 428] width 419 height 49
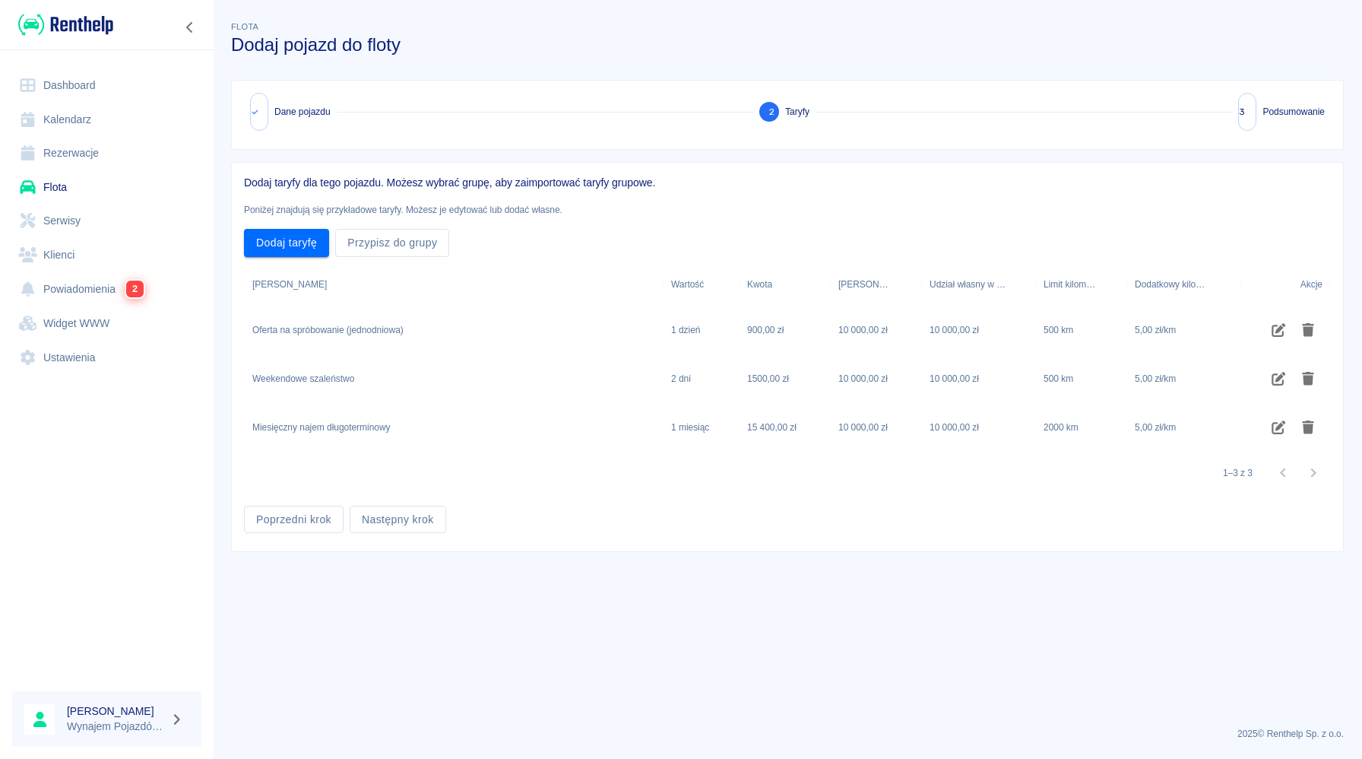
click at [936, 501] on div "Poprzedni krok Następny krok" at bounding box center [781, 513] width 1099 height 40
click at [1278, 425] on icon "Edytuj taryfę" at bounding box center [1278, 427] width 17 height 14
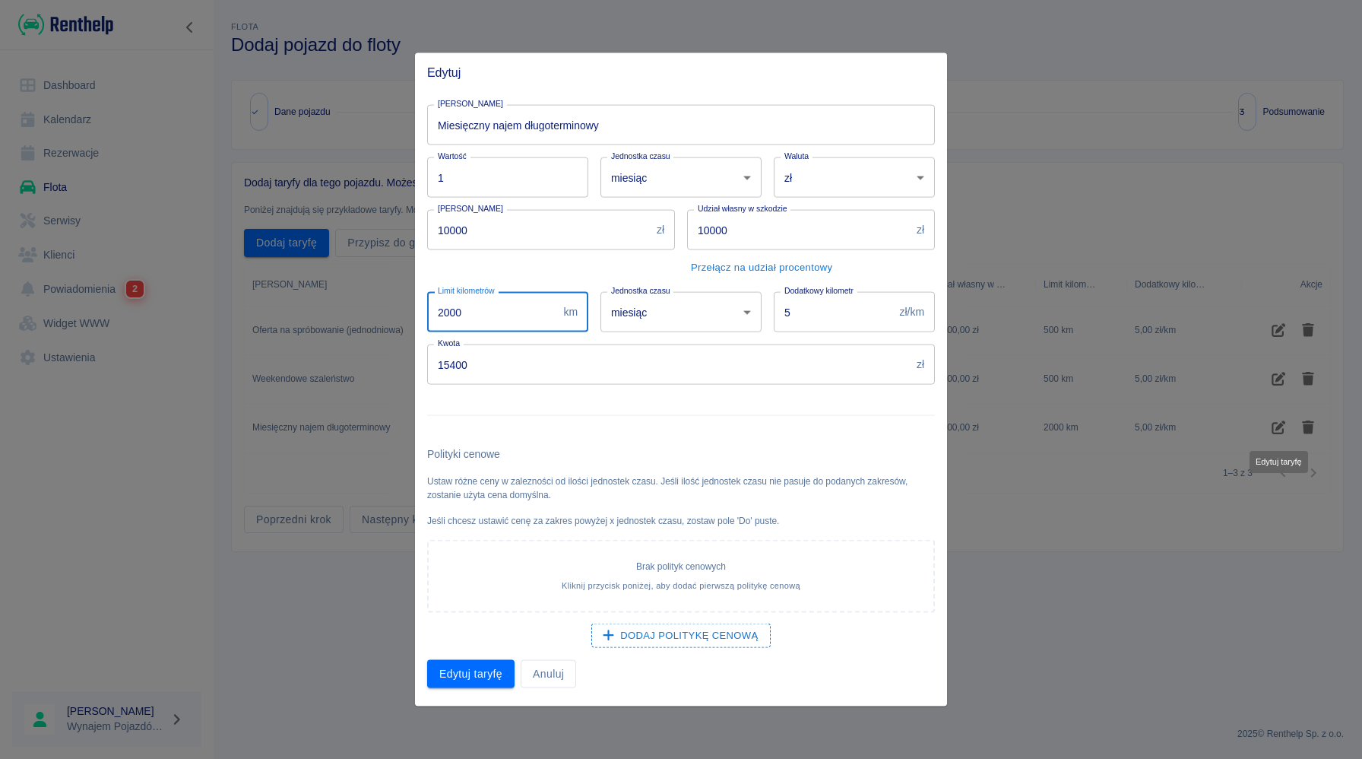
drag, startPoint x: 509, startPoint y: 323, endPoint x: 368, endPoint y: 295, distance: 143.4
click at [368, 295] on div "Edytuj Nazwa taryfy Miesięczny najem długoterminowy Nazwa taryfy Wartość 1 Wart…" at bounding box center [681, 379] width 1362 height 759
type input "10000"
click at [727, 395] on div at bounding box center [675, 409] width 520 height 49
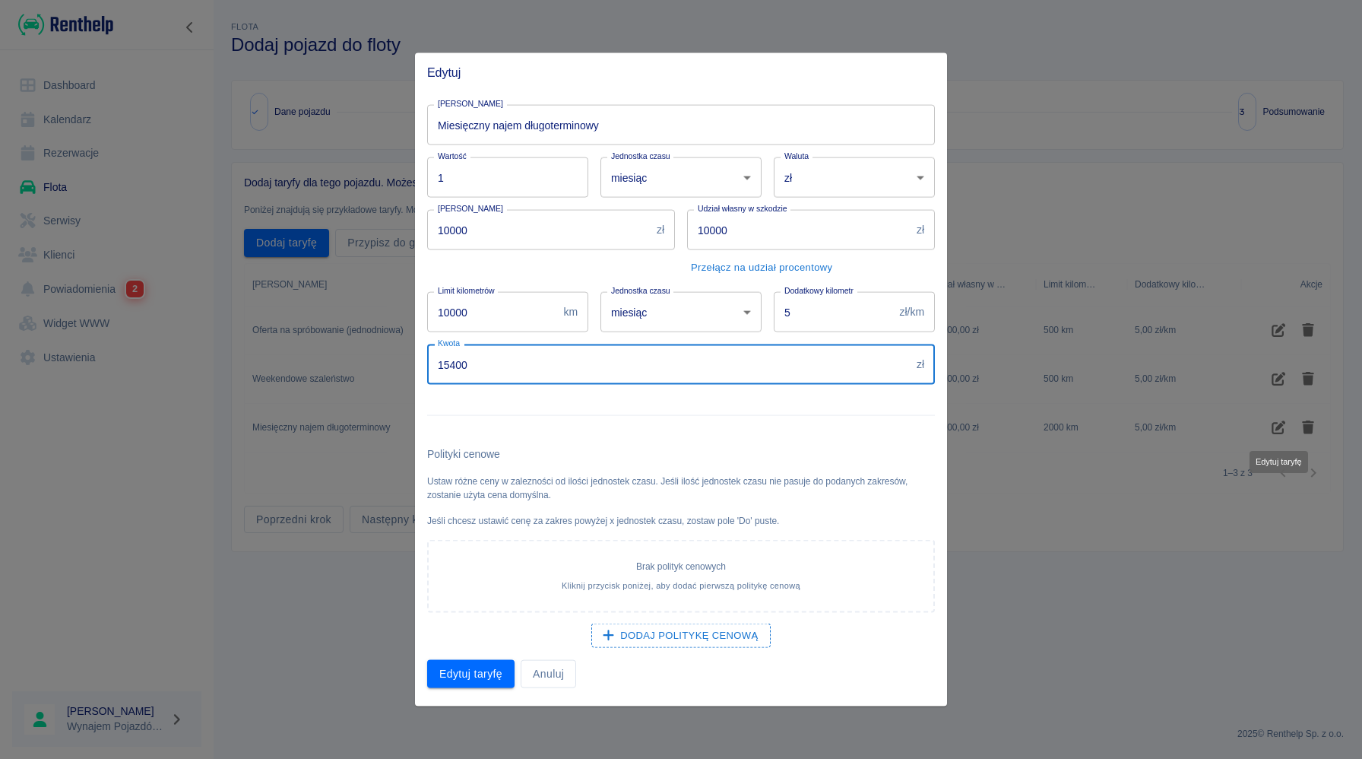
click at [513, 374] on input "15400" at bounding box center [668, 364] width 483 height 40
click at [608, 122] on input "Miesięczny najem długoterminowy" at bounding box center [681, 125] width 508 height 40
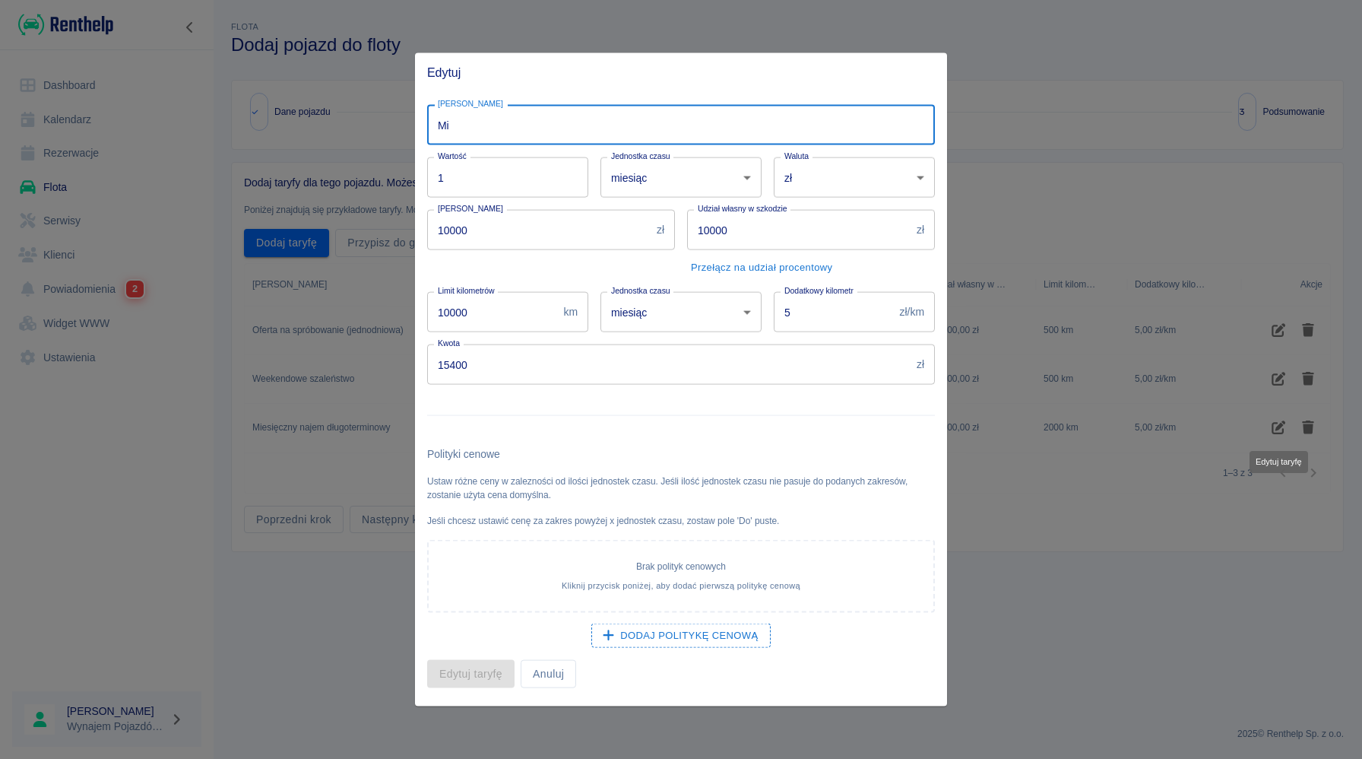
type input "M"
type input "NACZEPA CHŁODNIA MD"
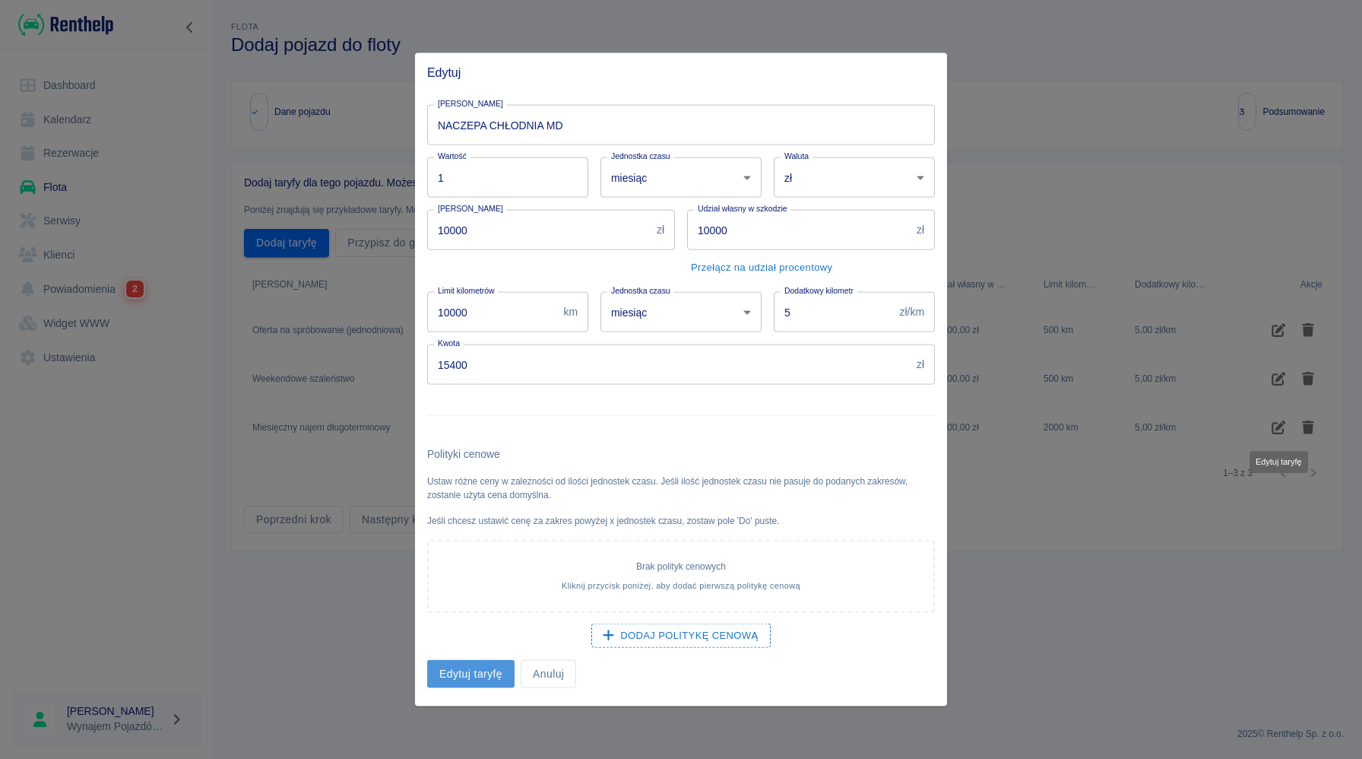
click at [452, 673] on button "Edytuj taryfę" at bounding box center [470, 674] width 87 height 28
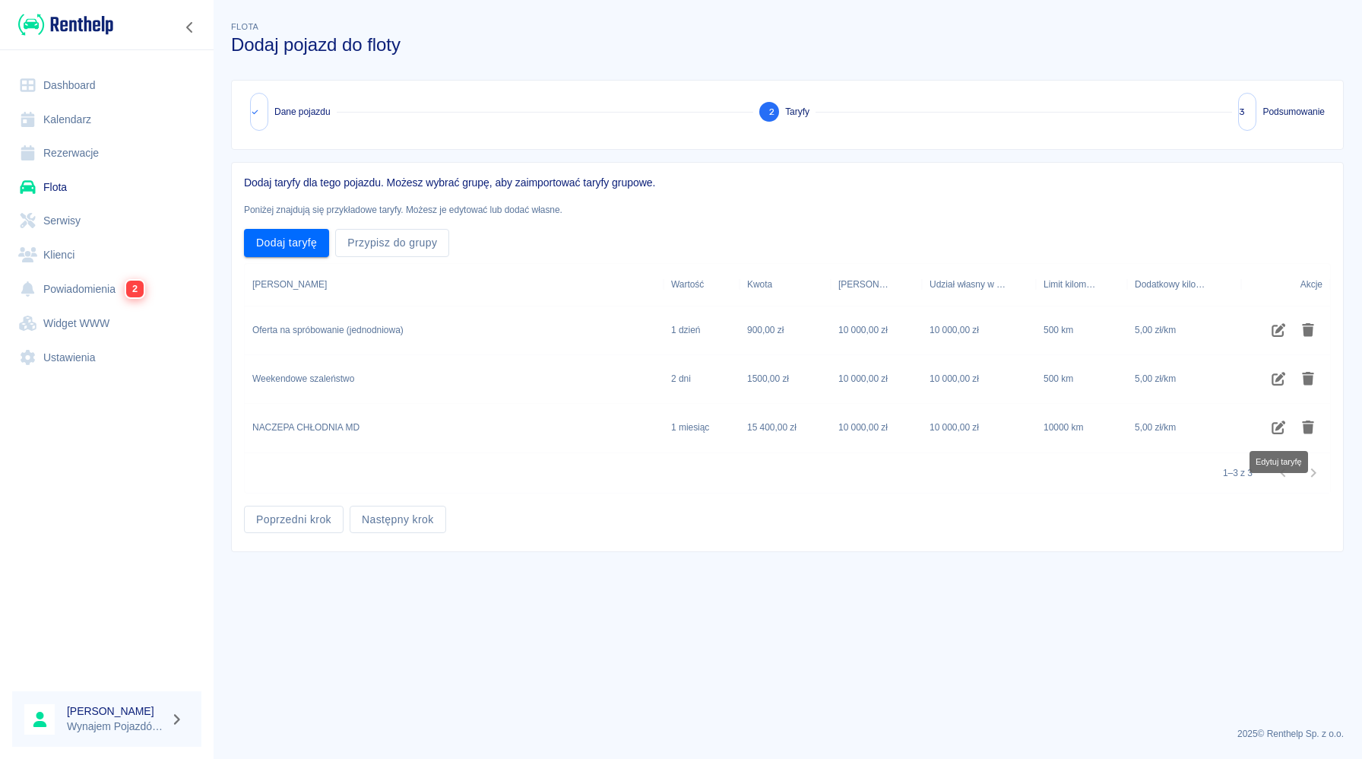
click at [448, 439] on div "NACZEPA CHŁODNIA MD" at bounding box center [454, 428] width 419 height 49
click at [407, 521] on button "Następny krok" at bounding box center [398, 519] width 97 height 28
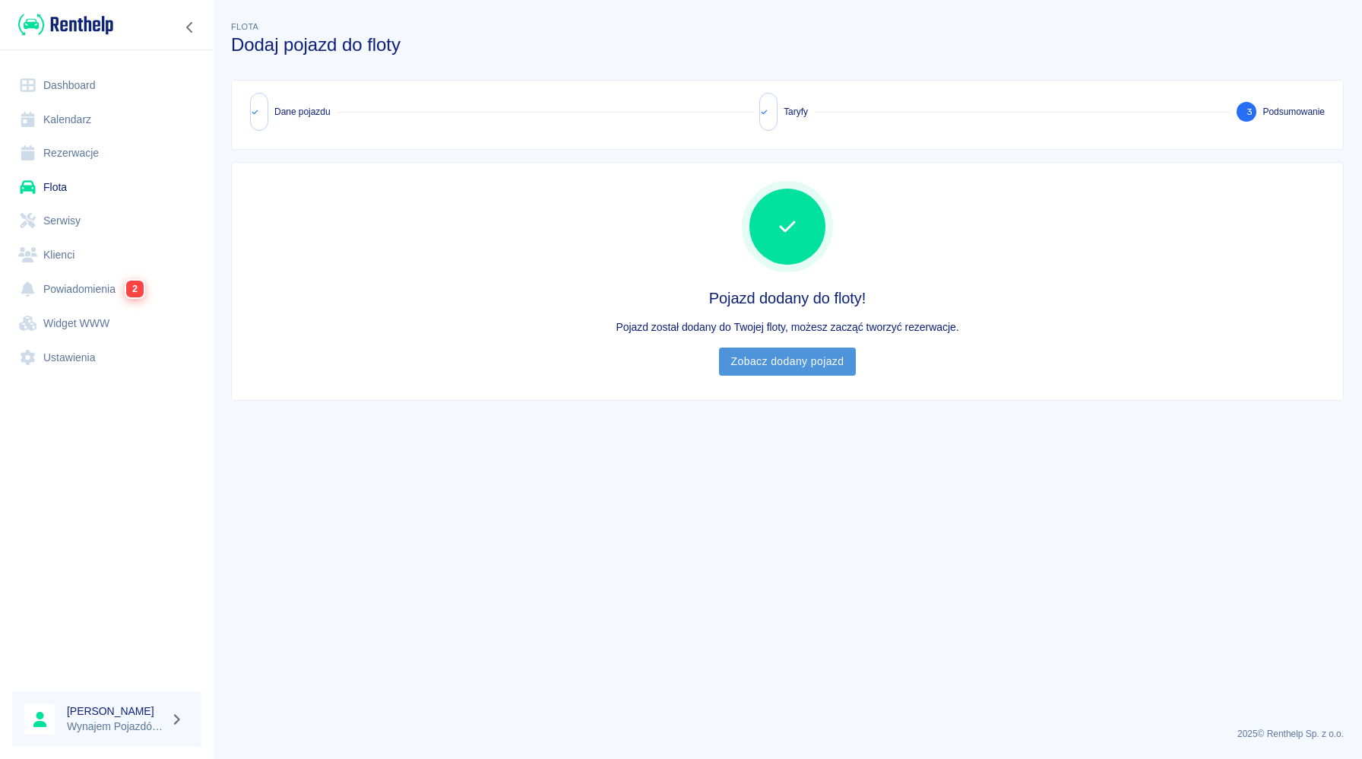
click at [813, 371] on link "Zobacz dodany pojazd" at bounding box center [788, 361] width 138 height 28
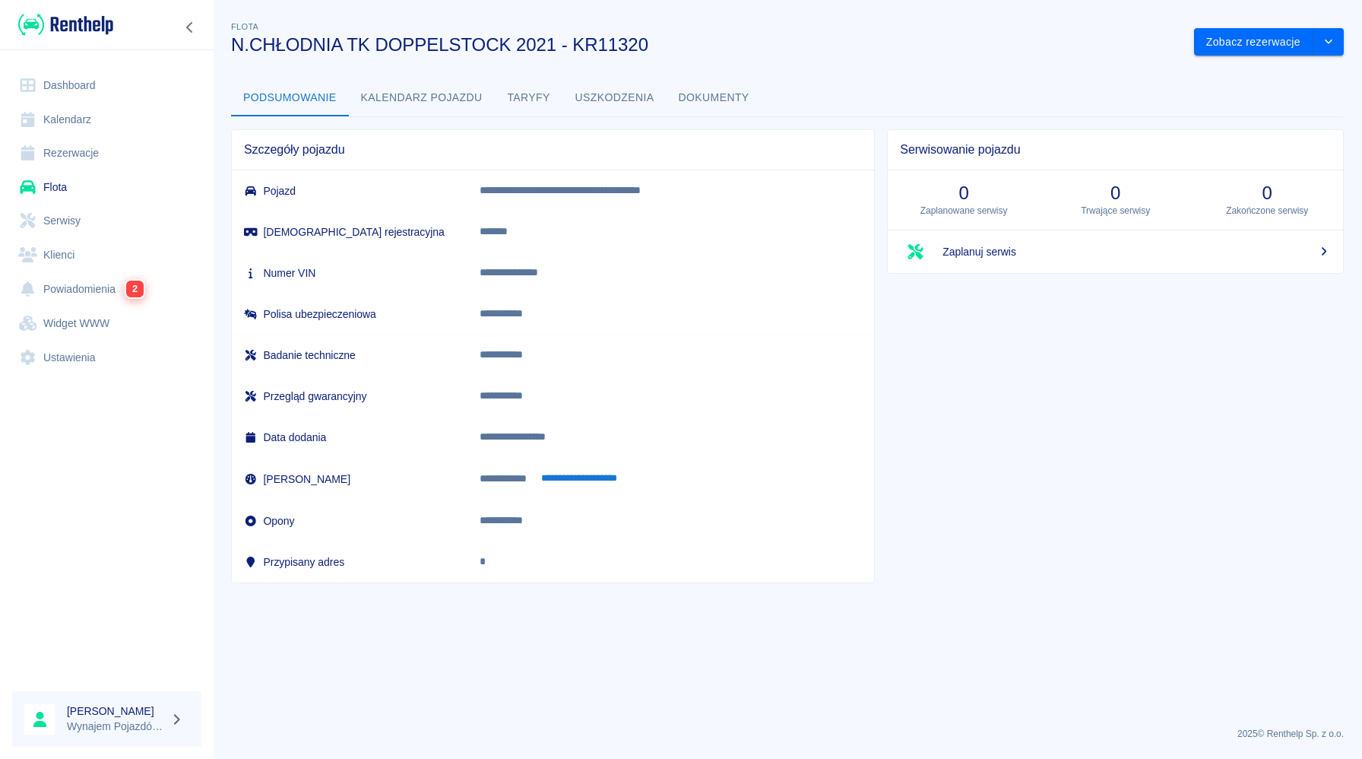
click at [431, 100] on button "Kalendarz pojazdu" at bounding box center [422, 98] width 146 height 36
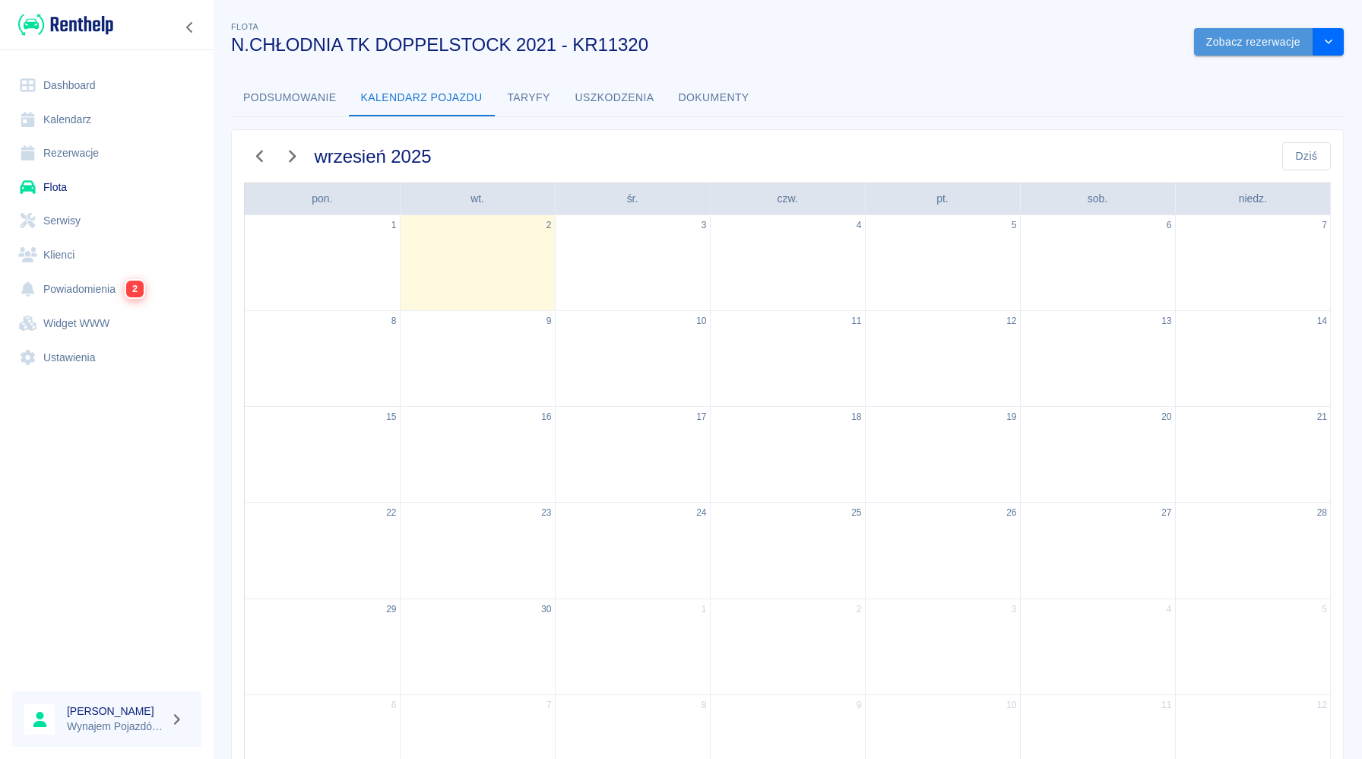
click at [1239, 42] on button "Zobacz rezerwacje" at bounding box center [1253, 42] width 119 height 28
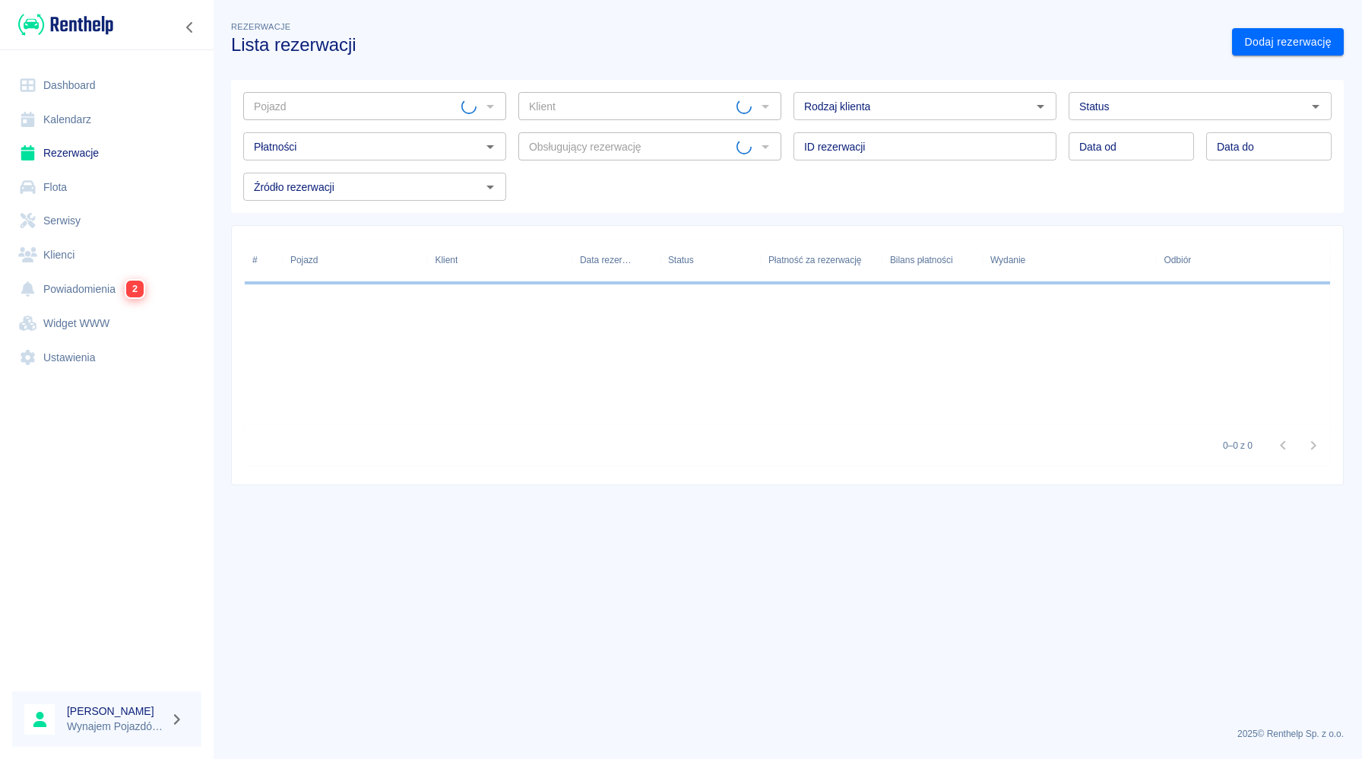
type input "N.CHŁODNIA TK DOPPELSTOCK 2021 - KR11320"
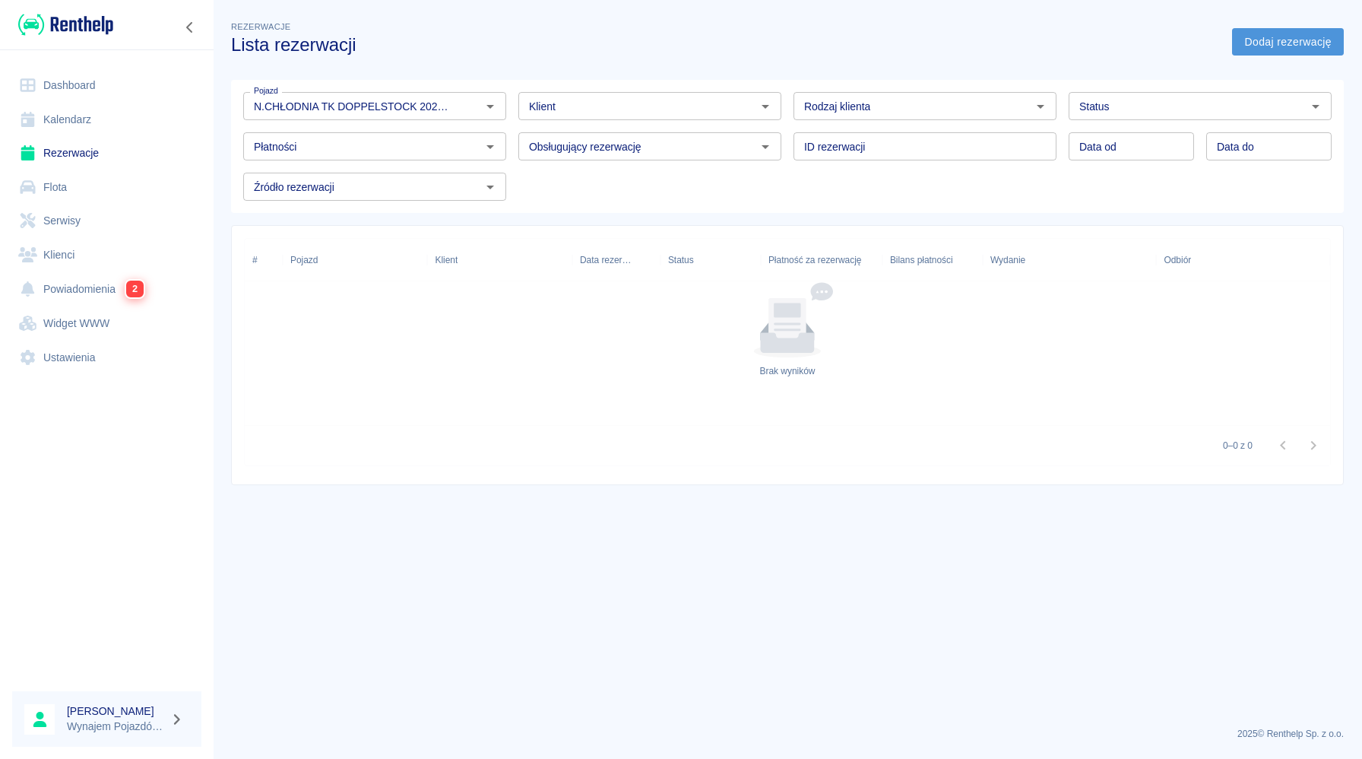
click at [1297, 40] on link "Dodaj rezerwację" at bounding box center [1288, 42] width 112 height 28
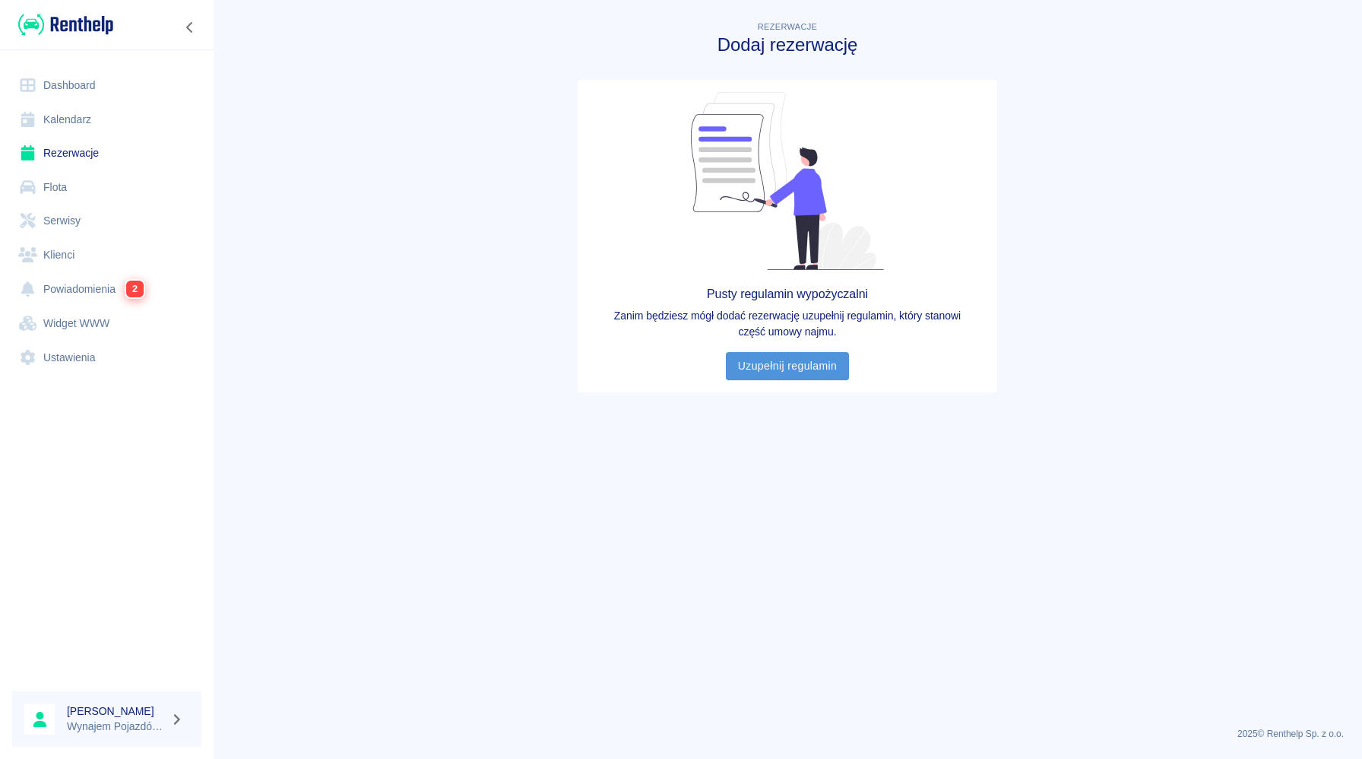
click at [780, 370] on link "Uzupełnij regulamin" at bounding box center [788, 366] width 124 height 28
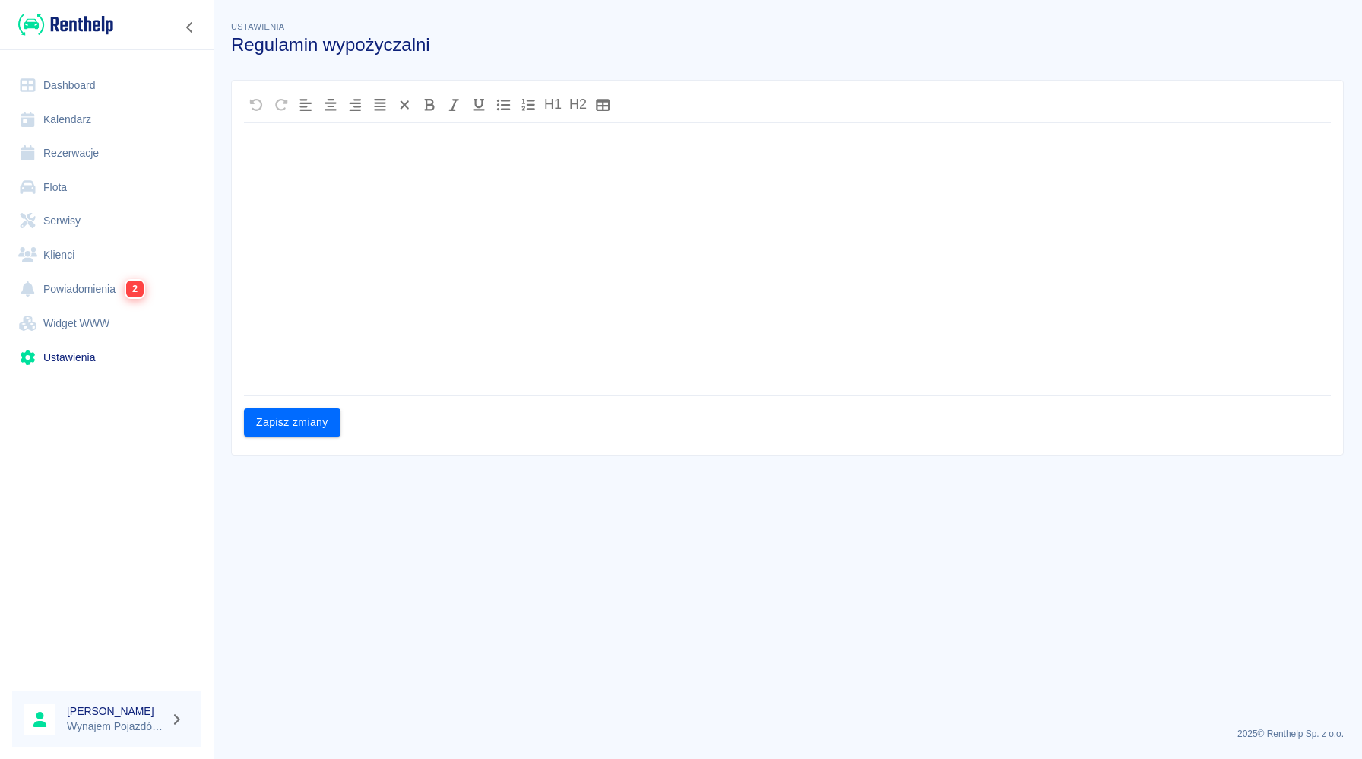
click at [645, 290] on div at bounding box center [787, 262] width 1087 height 266
click at [307, 427] on button "Zapisz zmiany" at bounding box center [292, 422] width 97 height 28
click at [112, 110] on link "Kalendarz" at bounding box center [106, 120] width 189 height 34
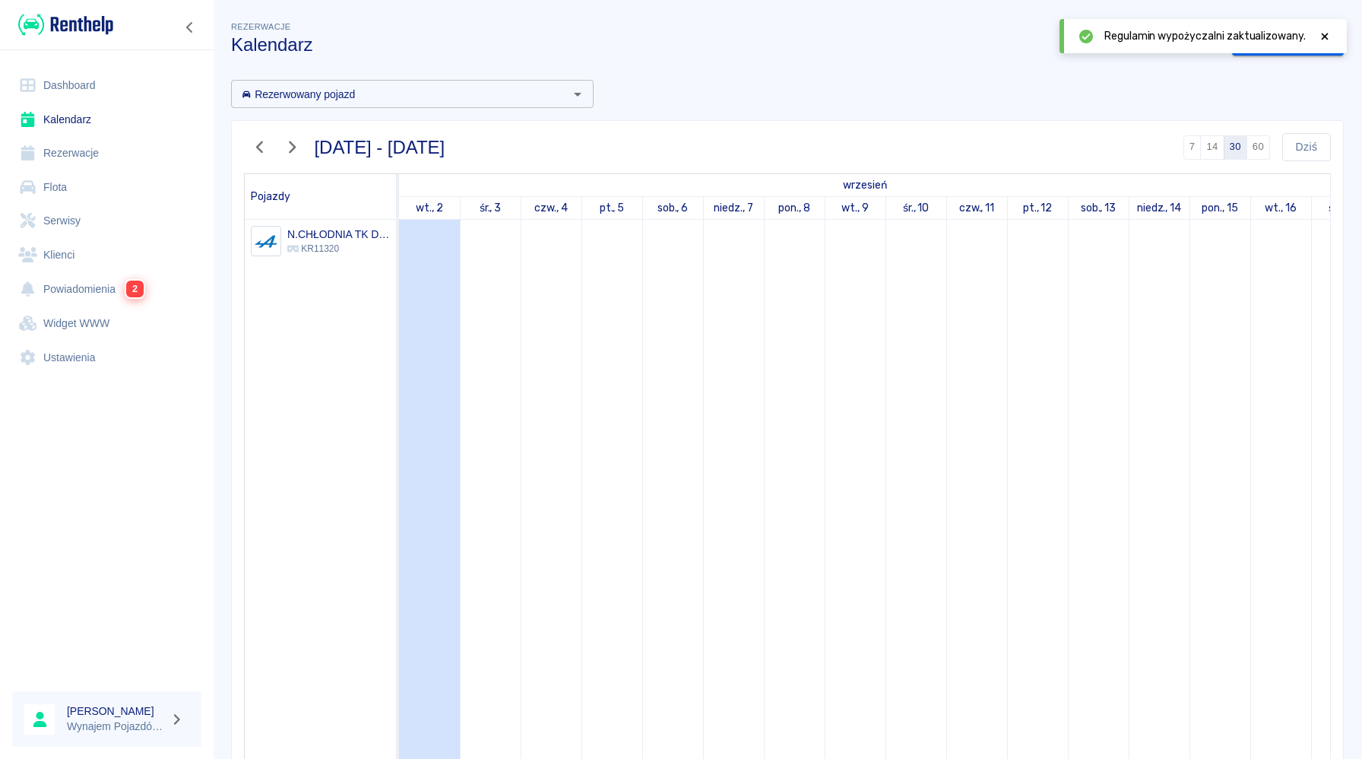
click at [1326, 36] on icon at bounding box center [1325, 36] width 7 height 7
drag, startPoint x: 398, startPoint y: 198, endPoint x: 478, endPoint y: 188, distance: 81.2
click at [478, 188] on tr "Pojazdy wrzesień październik wt., 2 śr., 3 czw., 4 pt., 5 sob., 6 niedz., 7 pon…" at bounding box center [788, 197] width 1086 height 46
drag, startPoint x: 397, startPoint y: 182, endPoint x: 398, endPoint y: 191, distance: 9.2
click at [395, 191] on div "Pojazdy" at bounding box center [320, 196] width 151 height 45
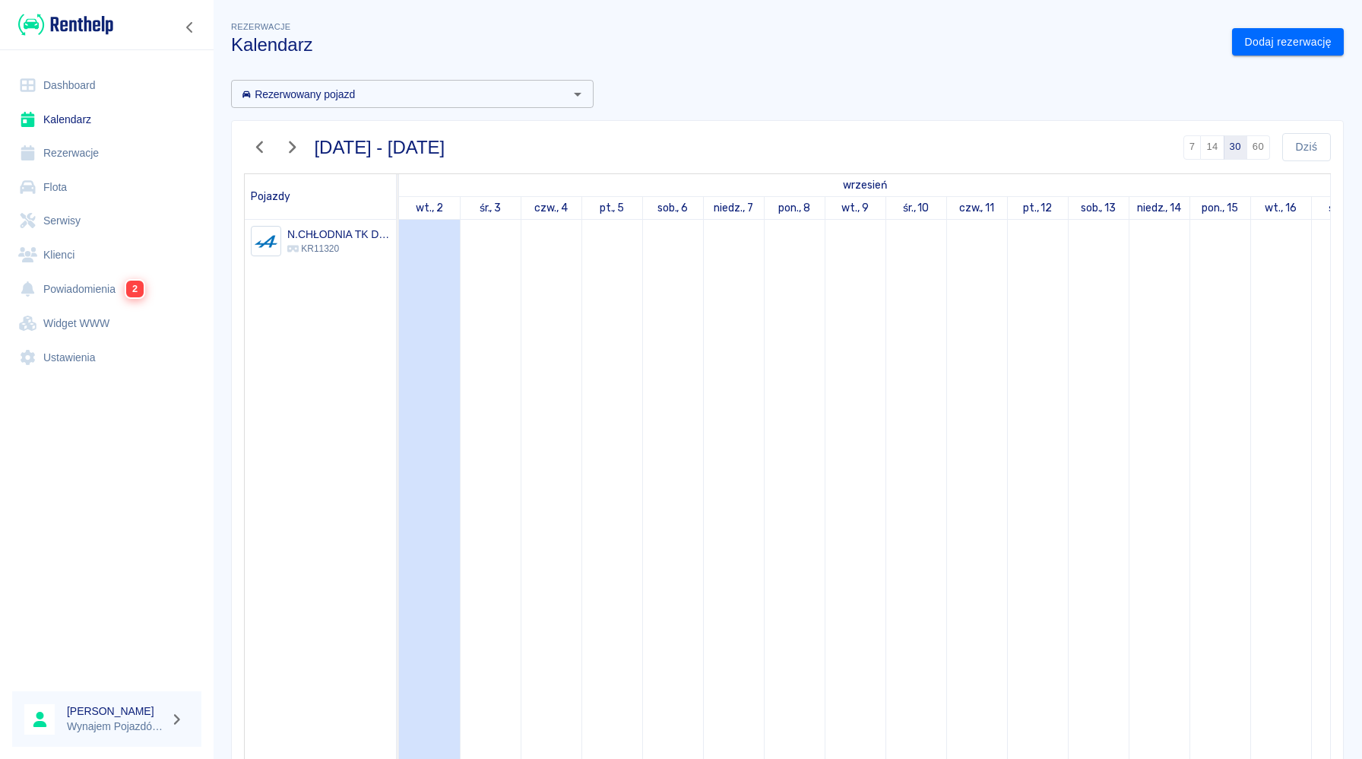
drag, startPoint x: 397, startPoint y: 191, endPoint x: 325, endPoint y: 190, distance: 72.2
click at [325, 190] on tr "Pojazdy wrzesień październik wt., 2 śr., 3 czw., 4 pt., 5 sob., 6 niedz., 7 pon…" at bounding box center [788, 197] width 1086 height 46
click at [355, 187] on div "Pojazdy" at bounding box center [320, 196] width 151 height 45
click at [396, 185] on th "Pojazdy" at bounding box center [321, 197] width 152 height 46
drag, startPoint x: 397, startPoint y: 185, endPoint x: 407, endPoint y: 185, distance: 9.9
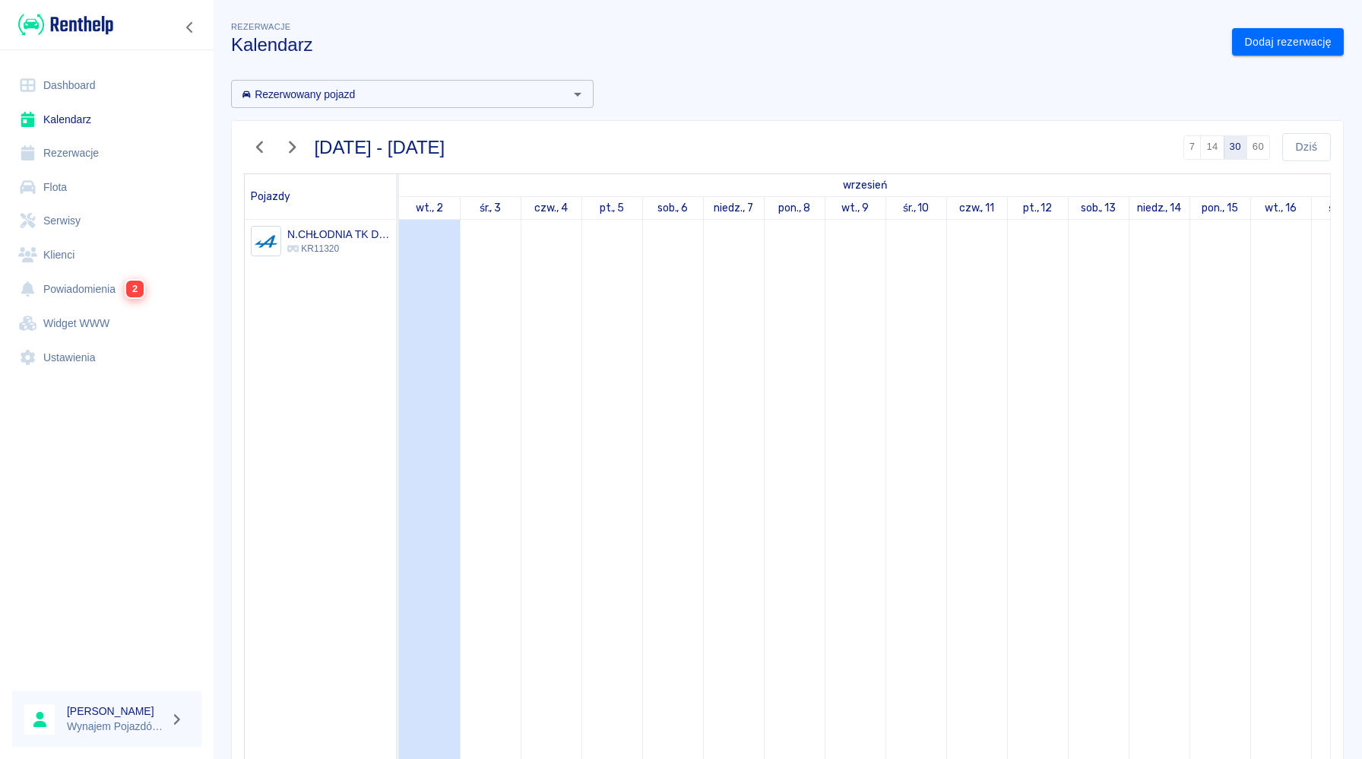
click at [407, 185] on tr "Pojazdy wrzesień październik wt., 2 śr., 3 czw., 4 pt., 5 sob., 6 niedz., 7 pon…" at bounding box center [788, 197] width 1086 height 46
click at [410, 187] on div "wrzesień" at bounding box center [1280, 185] width 1763 height 22
click at [310, 240] on h6 "N.CHŁODNIA TK DOPPELSTOCK 2021" at bounding box center [338, 234] width 103 height 15
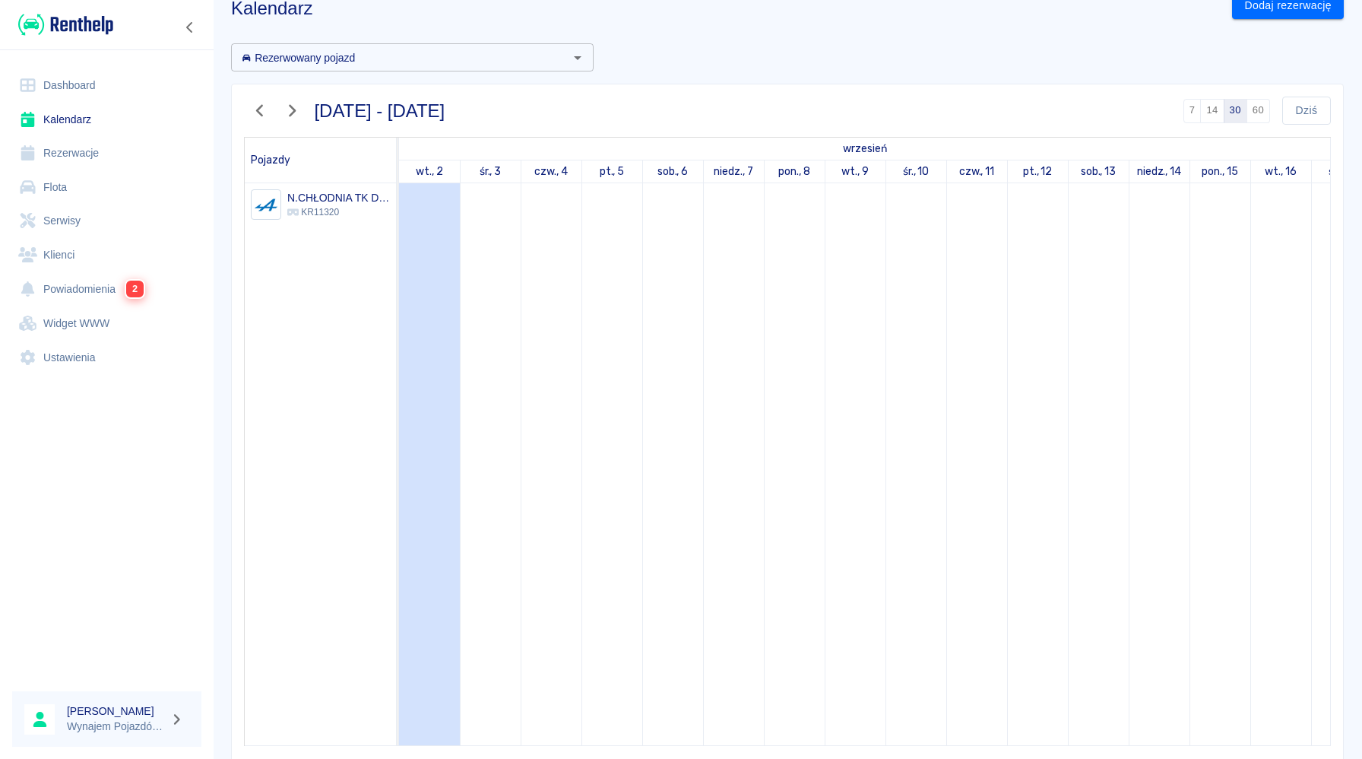
scroll to position [50, 0]
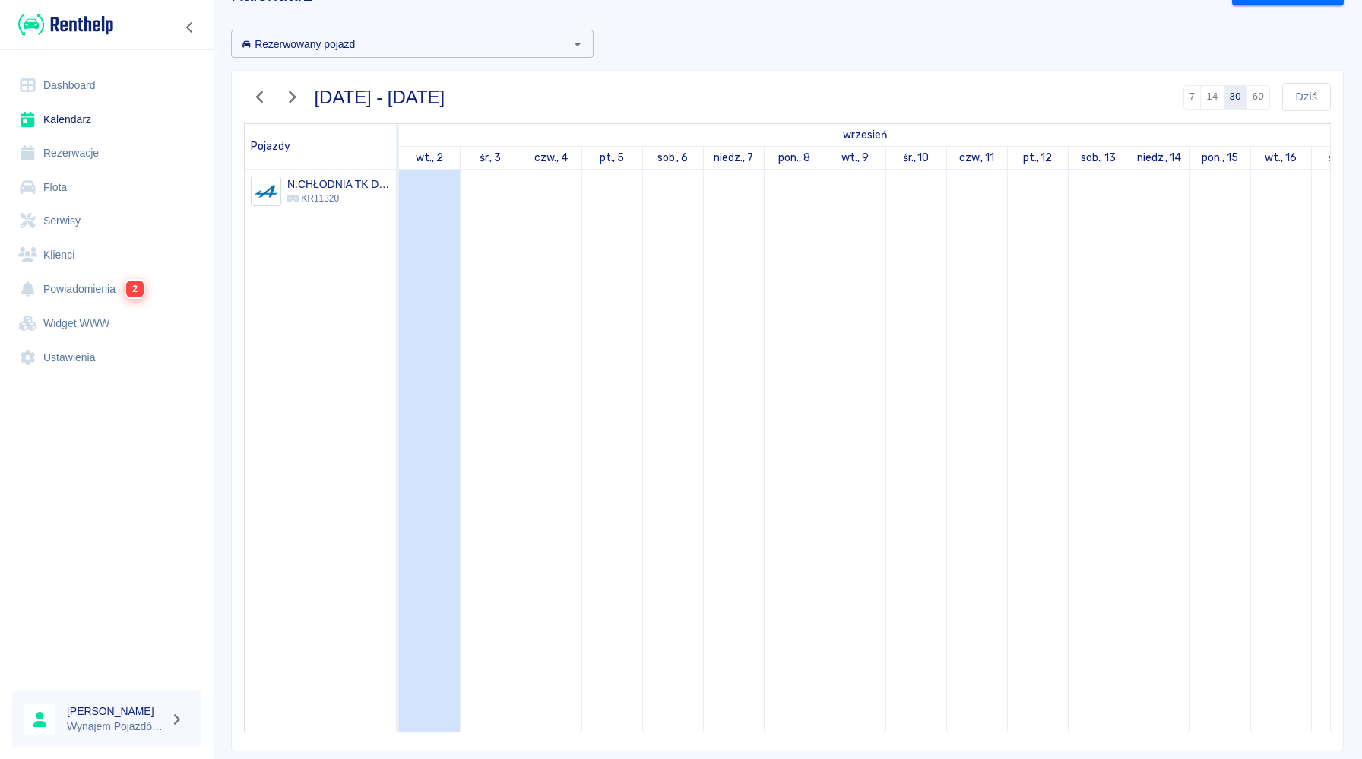
click at [429, 45] on input "Rezerwowany pojazd" at bounding box center [400, 43] width 328 height 19
click at [426, 75] on div "N.CHŁODNIA TK DOPPELSTOCK 2021 - KR11320" at bounding box center [372, 76] width 259 height 16
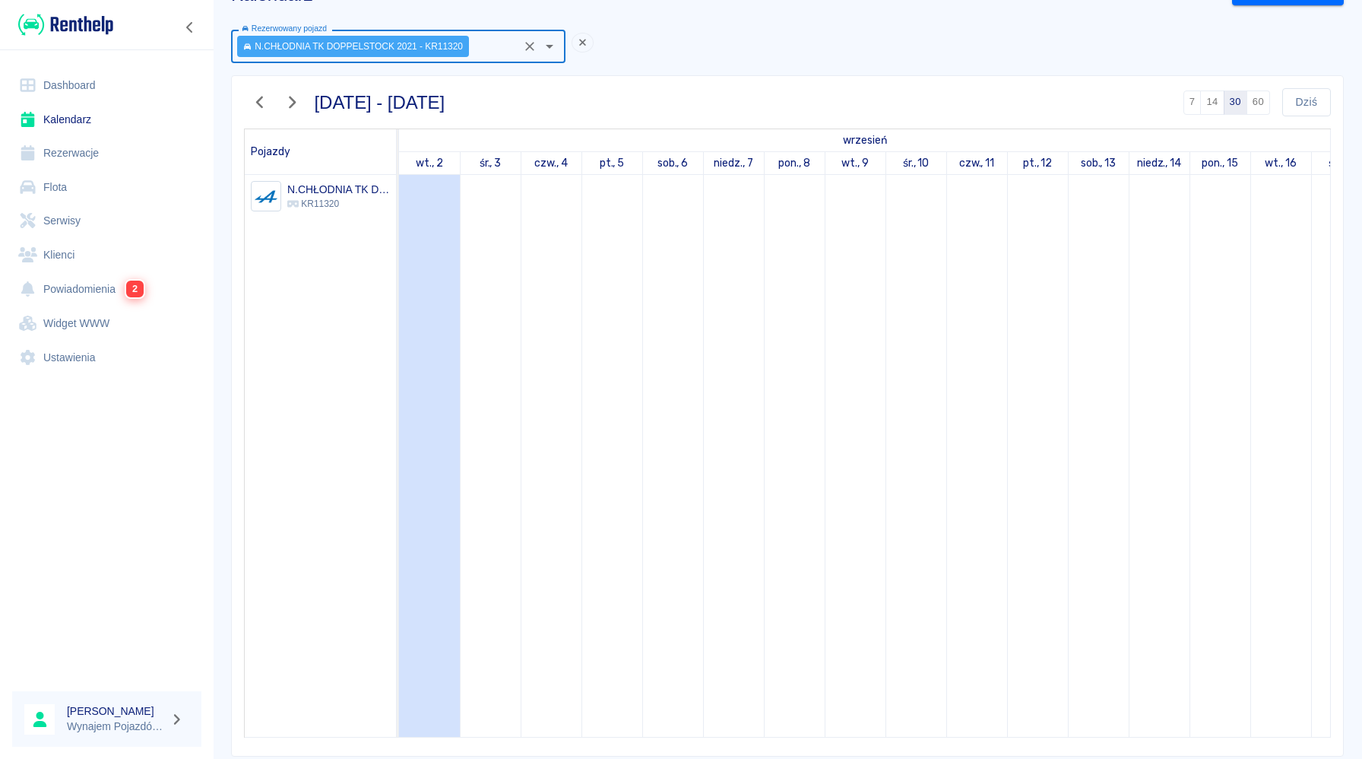
scroll to position [0, 0]
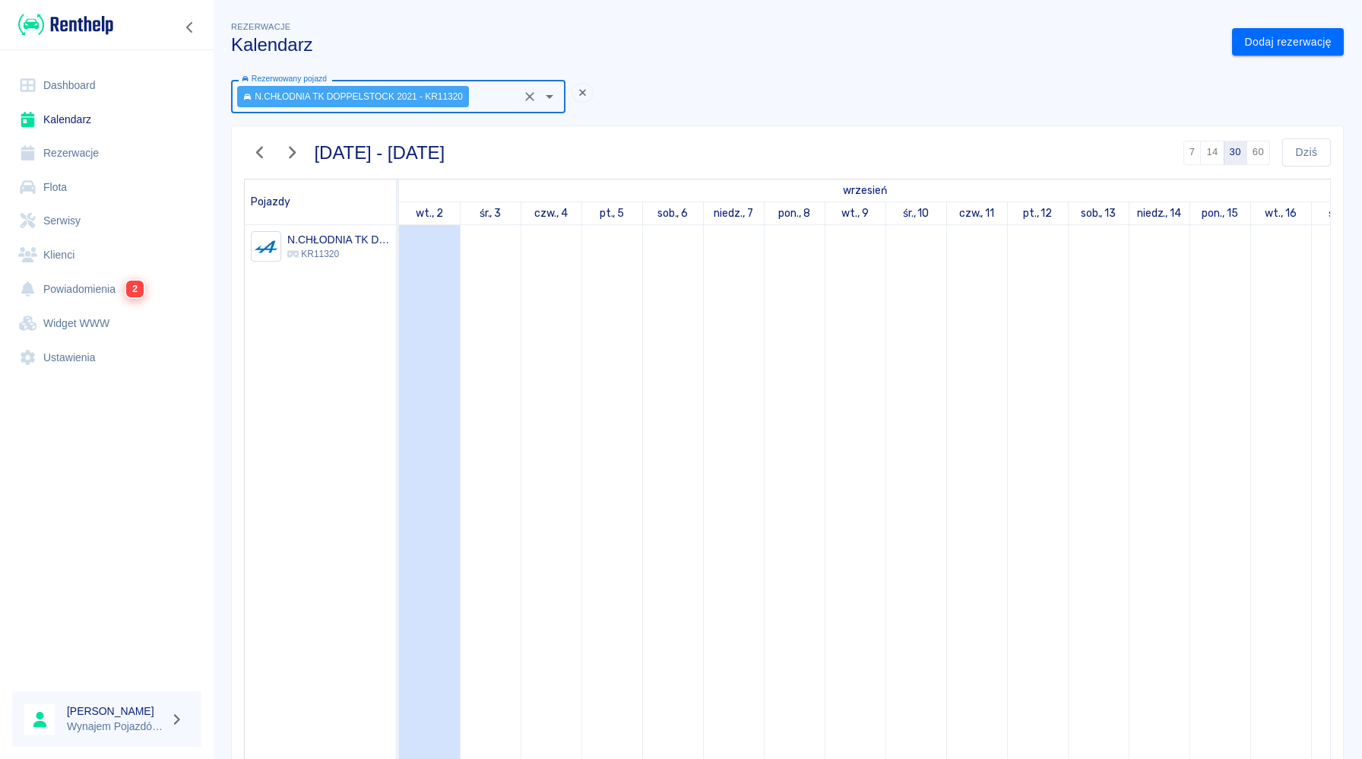
click at [735, 108] on div "Rezerwowany pojazd N.CHŁODNIA TK DOPPELSTOCK 2021 - KR11320 Rezerwowany pojazd …" at bounding box center [781, 437] width 1125 height 739
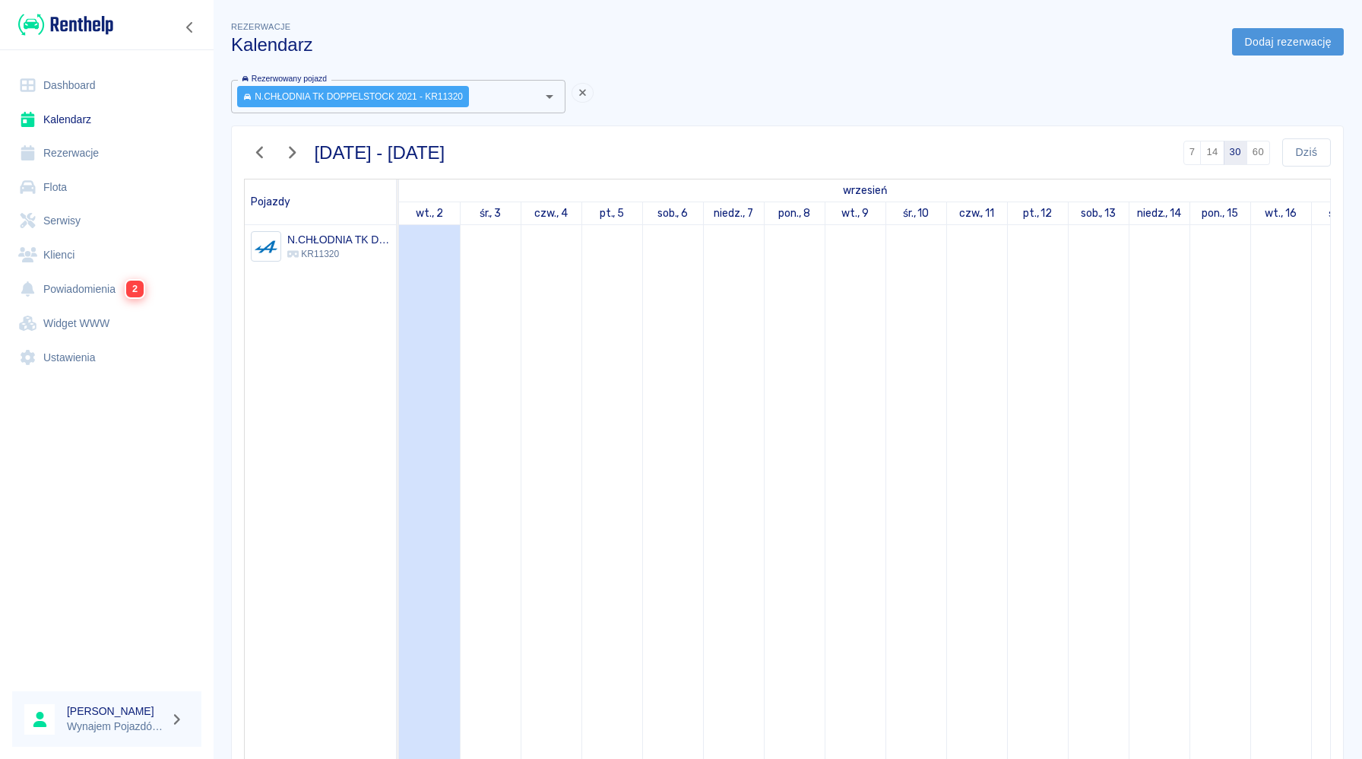
click at [1283, 50] on link "Dodaj rezerwację" at bounding box center [1288, 42] width 112 height 28
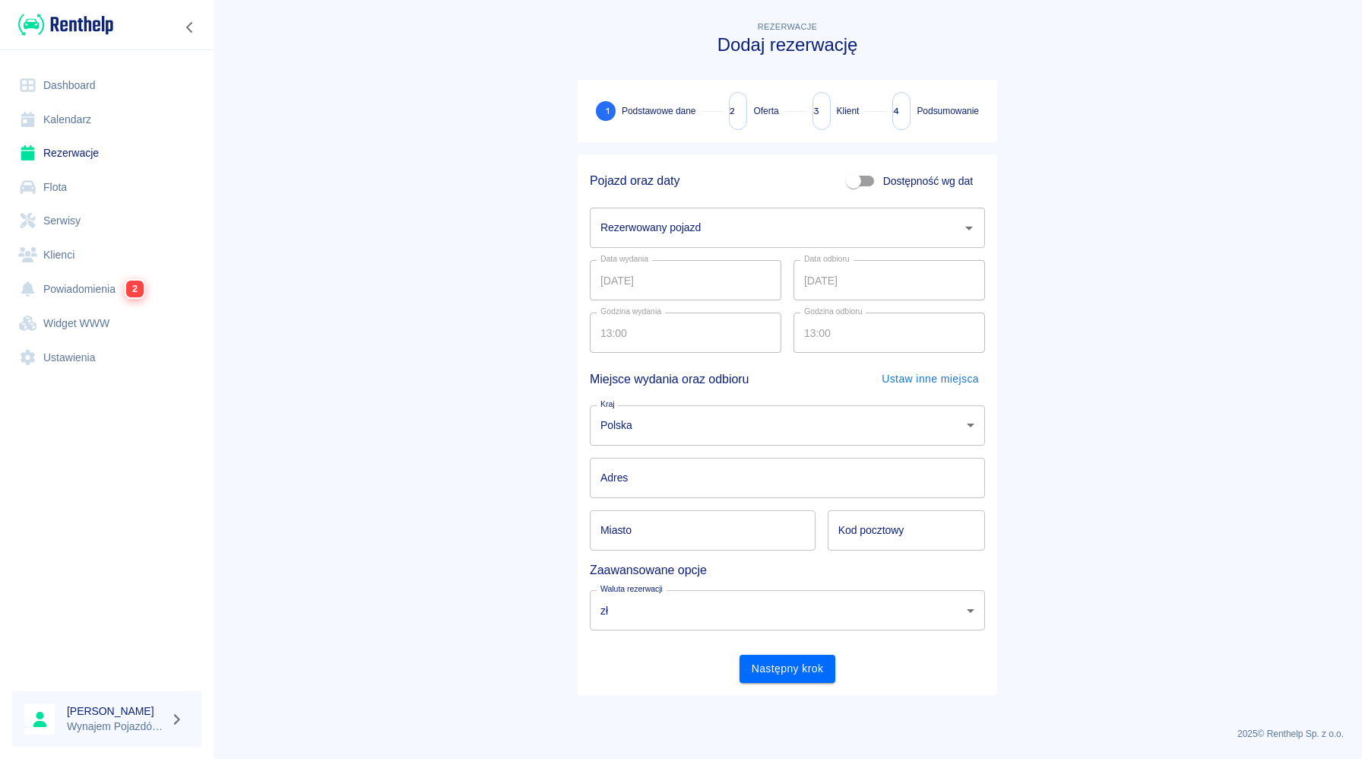
click at [753, 215] on input "Rezerwowany pojazd" at bounding box center [776, 227] width 359 height 27
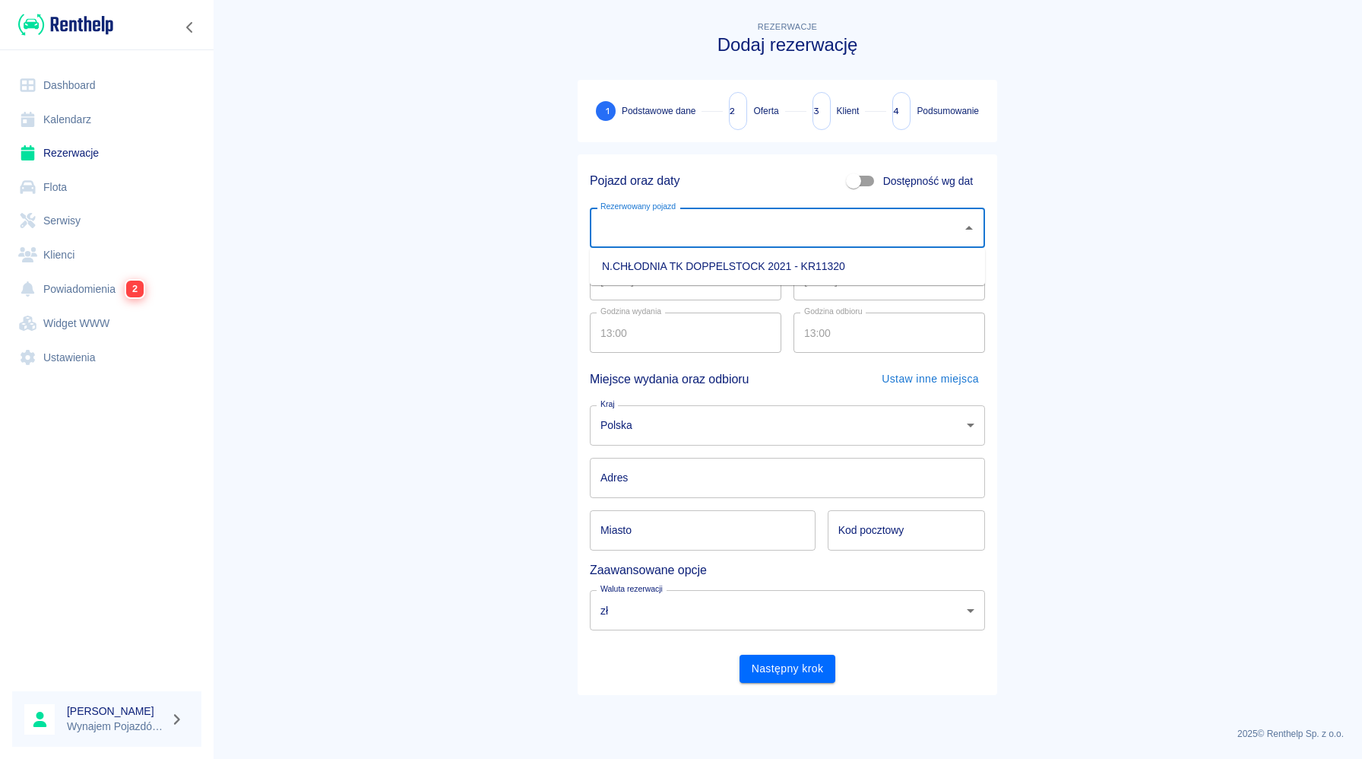
click at [750, 268] on li "N.CHŁODNIA TK DOPPELSTOCK 2021 - KR11320" at bounding box center [787, 266] width 395 height 25
type input "N.CHŁODNIA TK DOPPELSTOCK 2021 - KR11320"
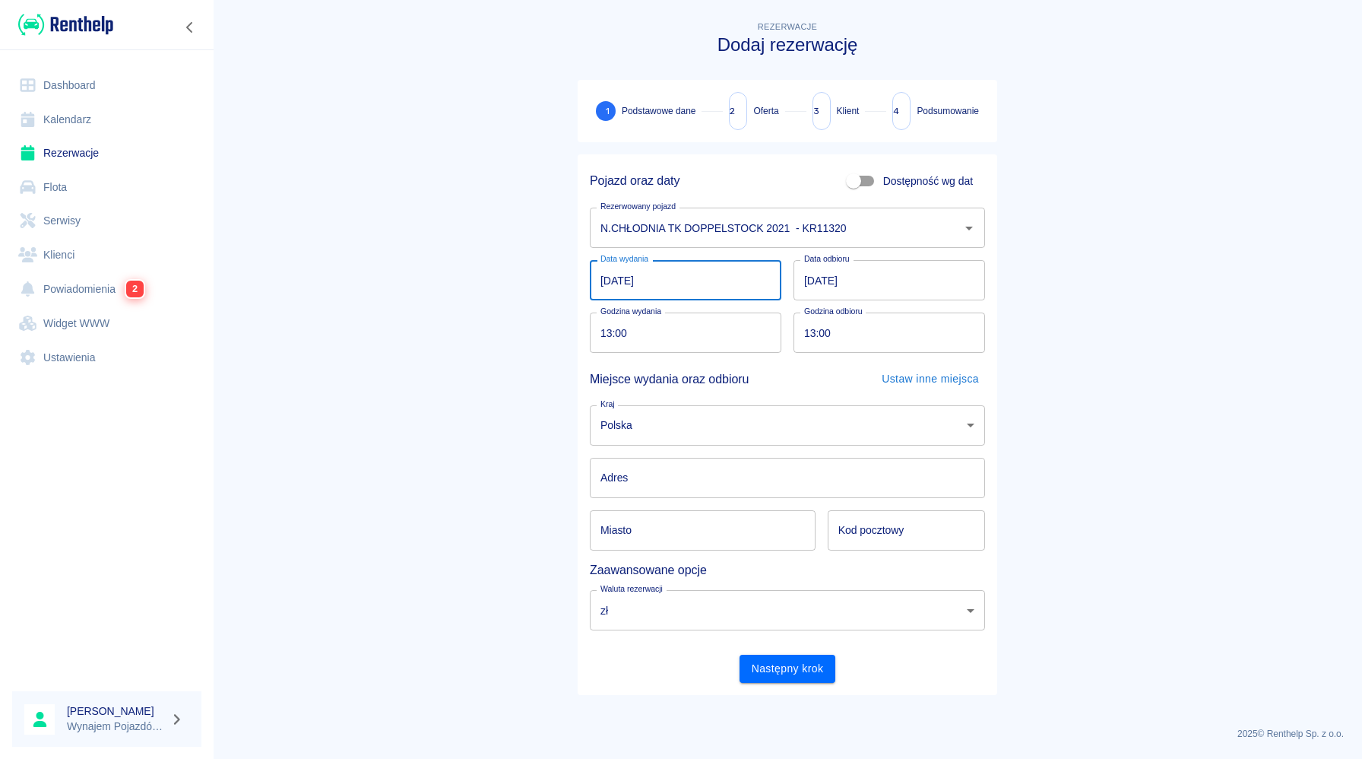
click at [727, 290] on input "[DATE]" at bounding box center [686, 280] width 192 height 40
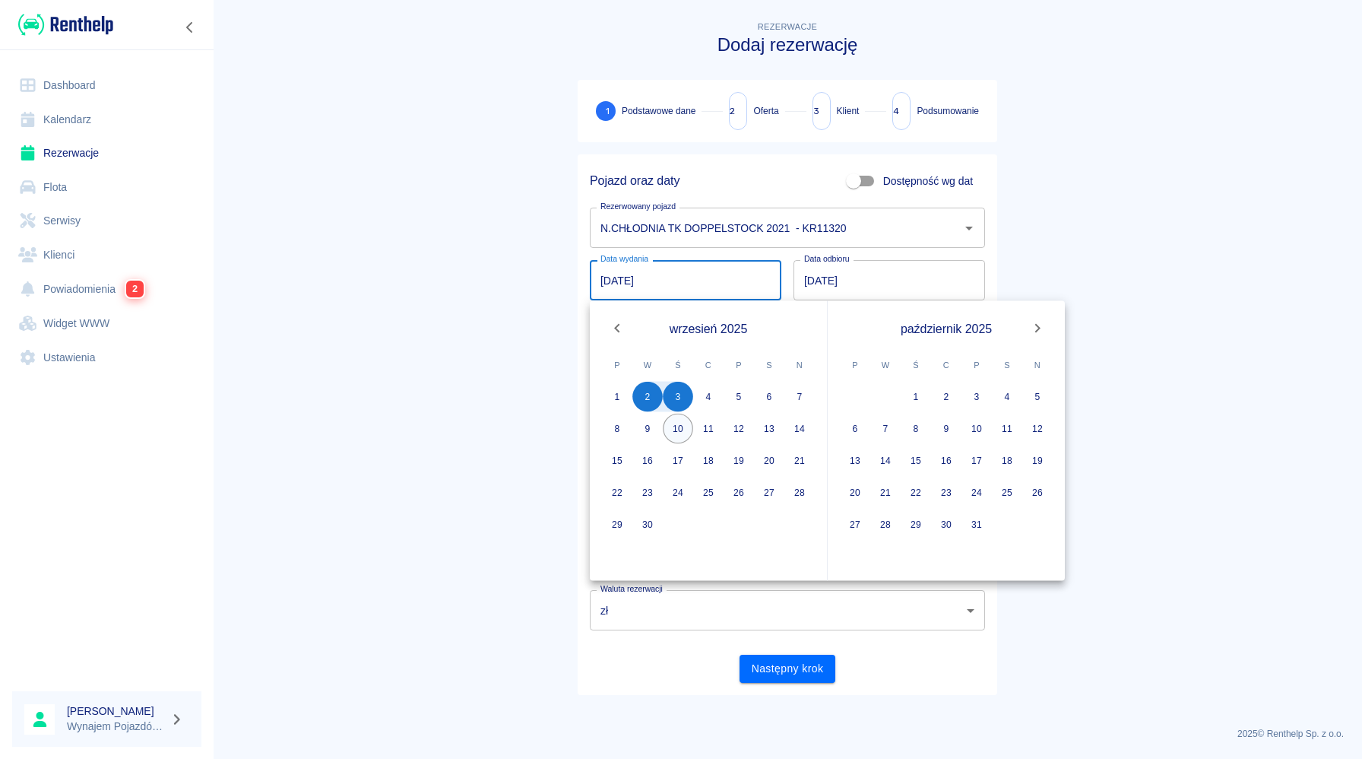
click at [670, 426] on button "10" at bounding box center [678, 428] width 30 height 30
type input "[DATE]"
type input "DD.MM.YYYY"
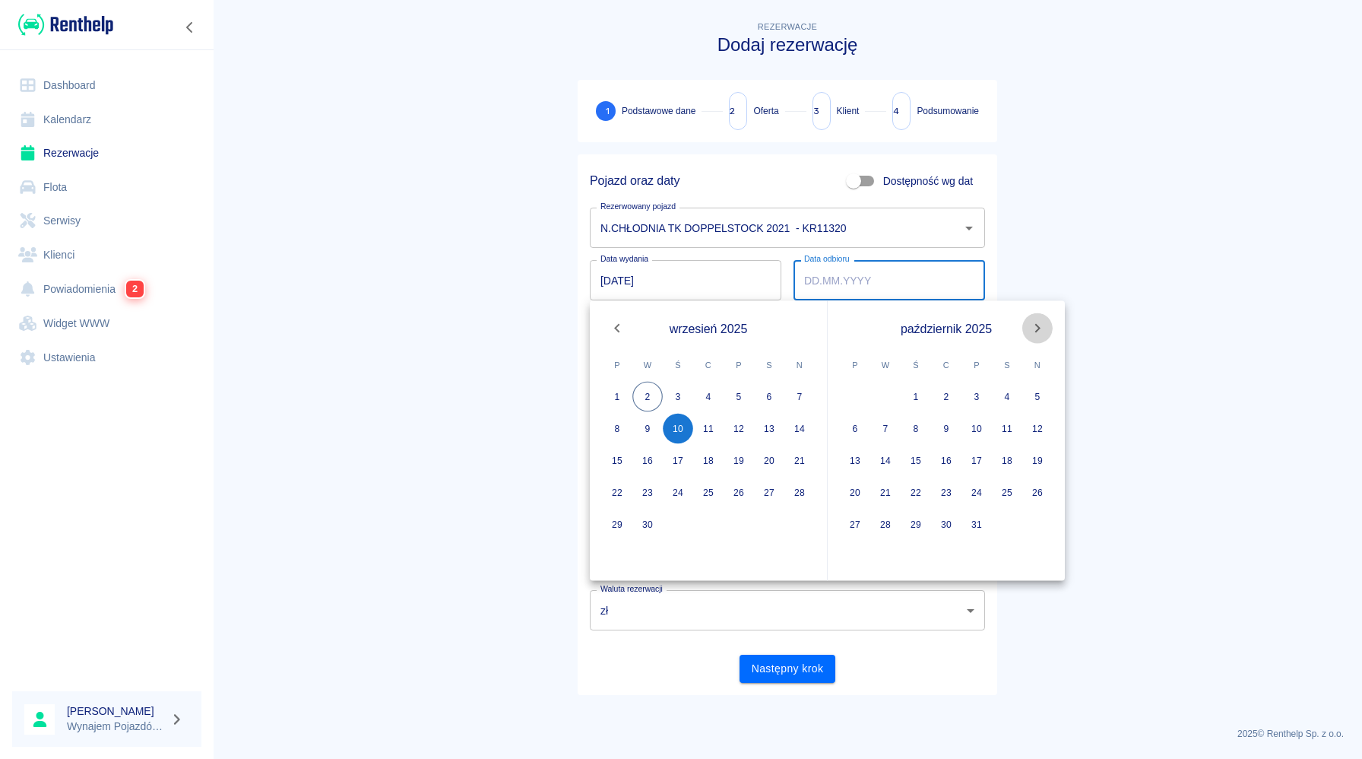
click at [1045, 325] on icon "Next month" at bounding box center [1037, 328] width 18 height 18
click at [1045, 325] on body "Używamy plików Cookies, by zapewnić Ci najlepsze możliwe doświadczenie. Aby dow…" at bounding box center [681, 379] width 1362 height 759
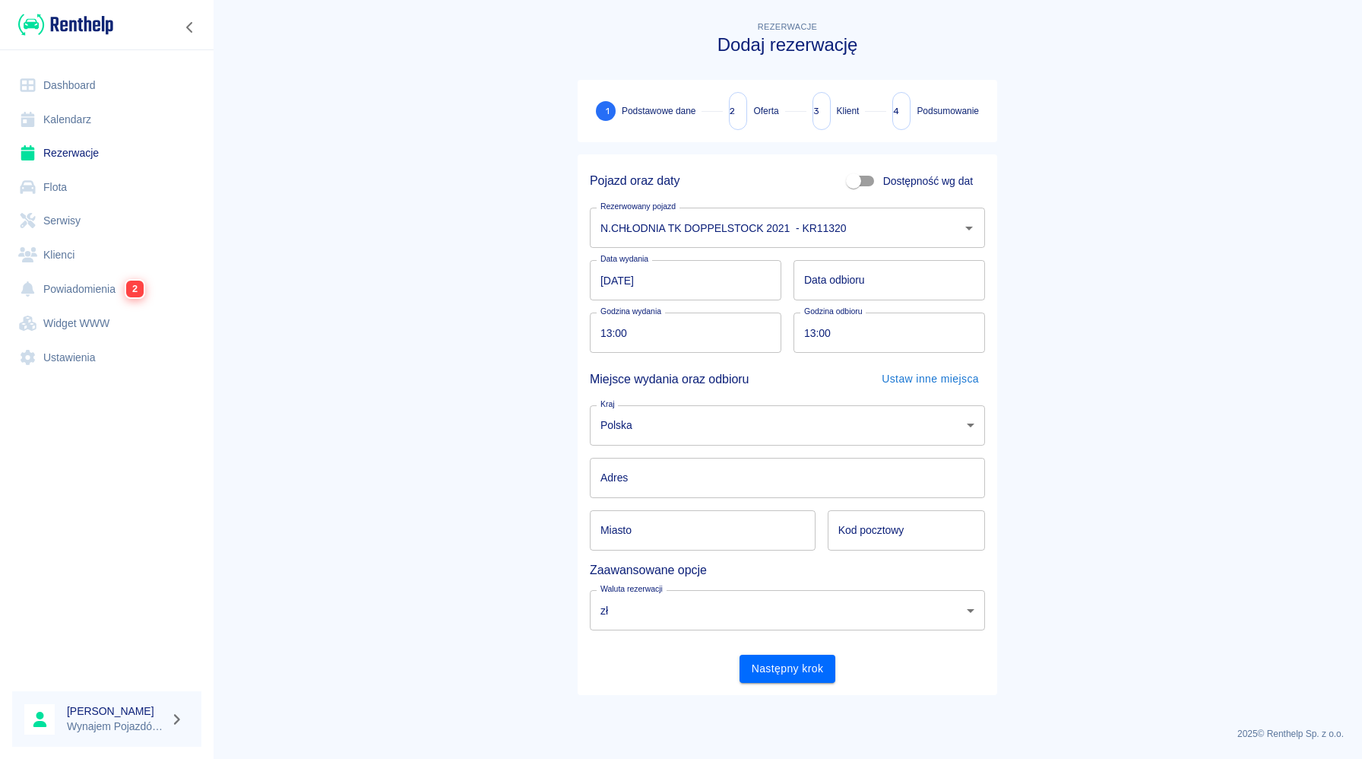
type input "DD.MM.YYYY"
click at [902, 275] on input "DD.MM.YYYY" at bounding box center [890, 280] width 192 height 40
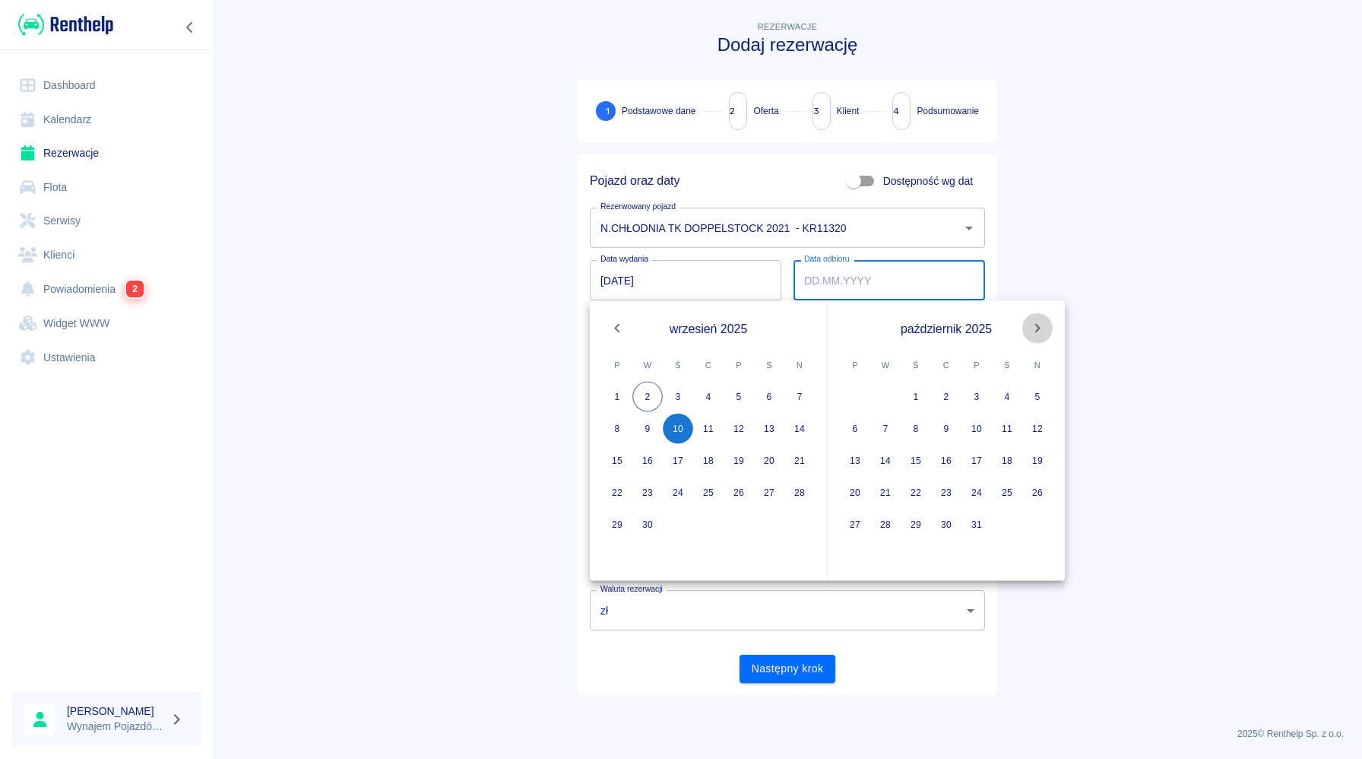
click at [1034, 328] on icon "Next month" at bounding box center [1037, 328] width 18 height 18
click at [1030, 328] on icon "Next month" at bounding box center [1037, 328] width 18 height 18
click at [892, 458] on button "10" at bounding box center [885, 460] width 30 height 30
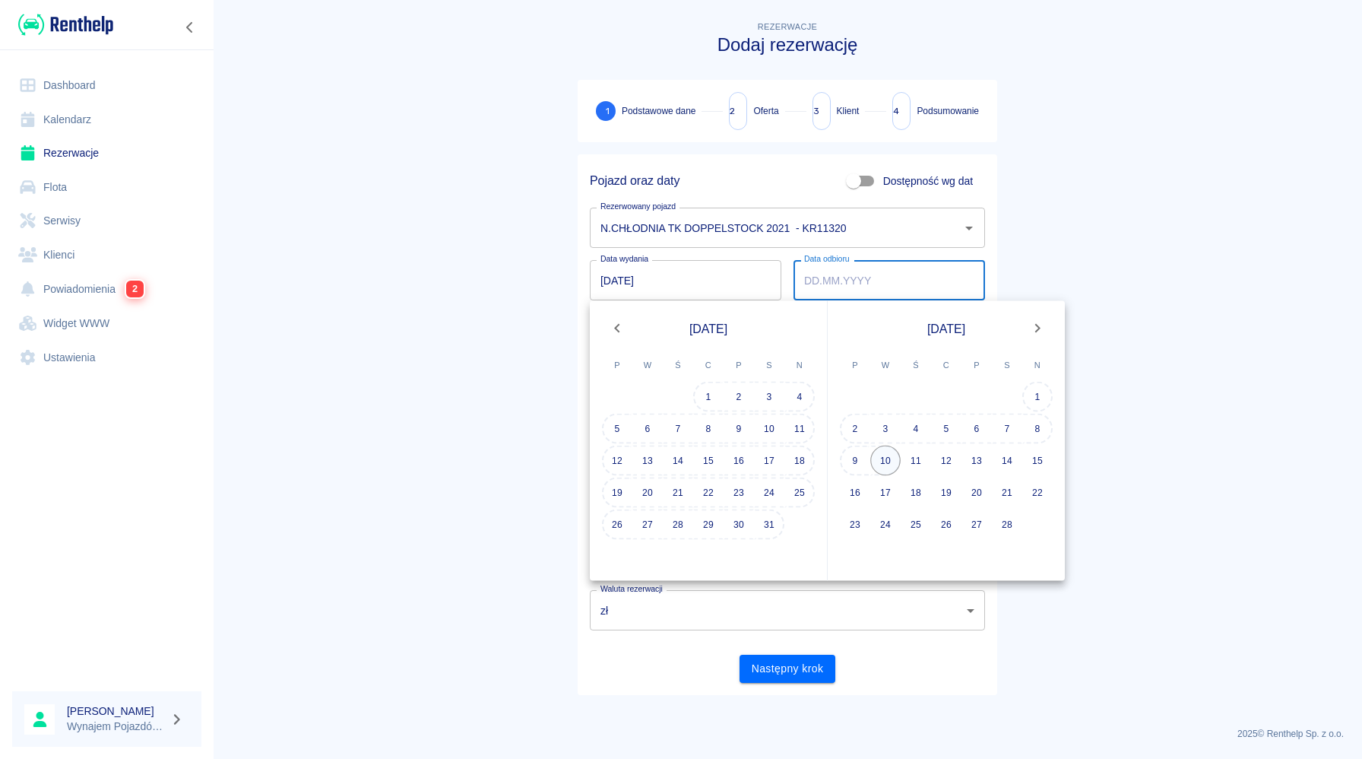
type input "[DATE]"
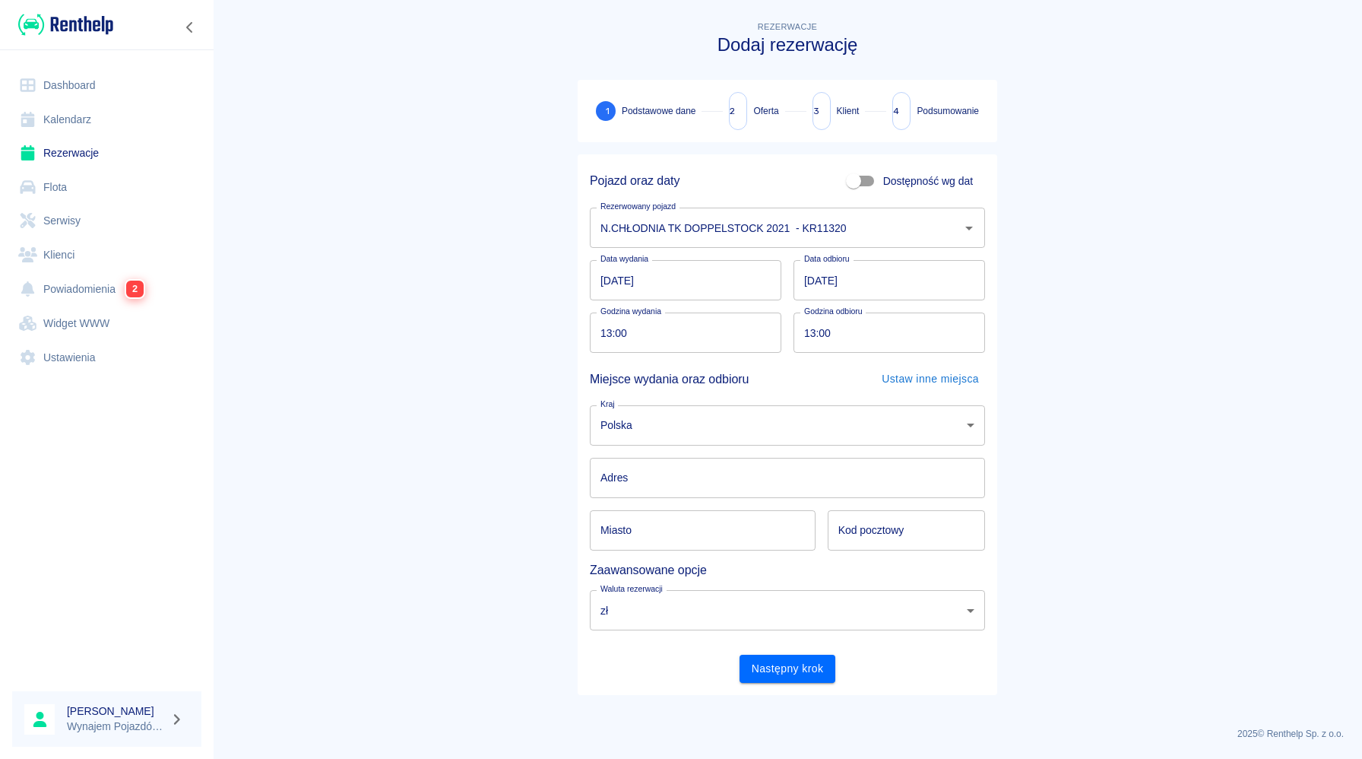
click at [806, 477] on input "Adres" at bounding box center [787, 478] width 395 height 40
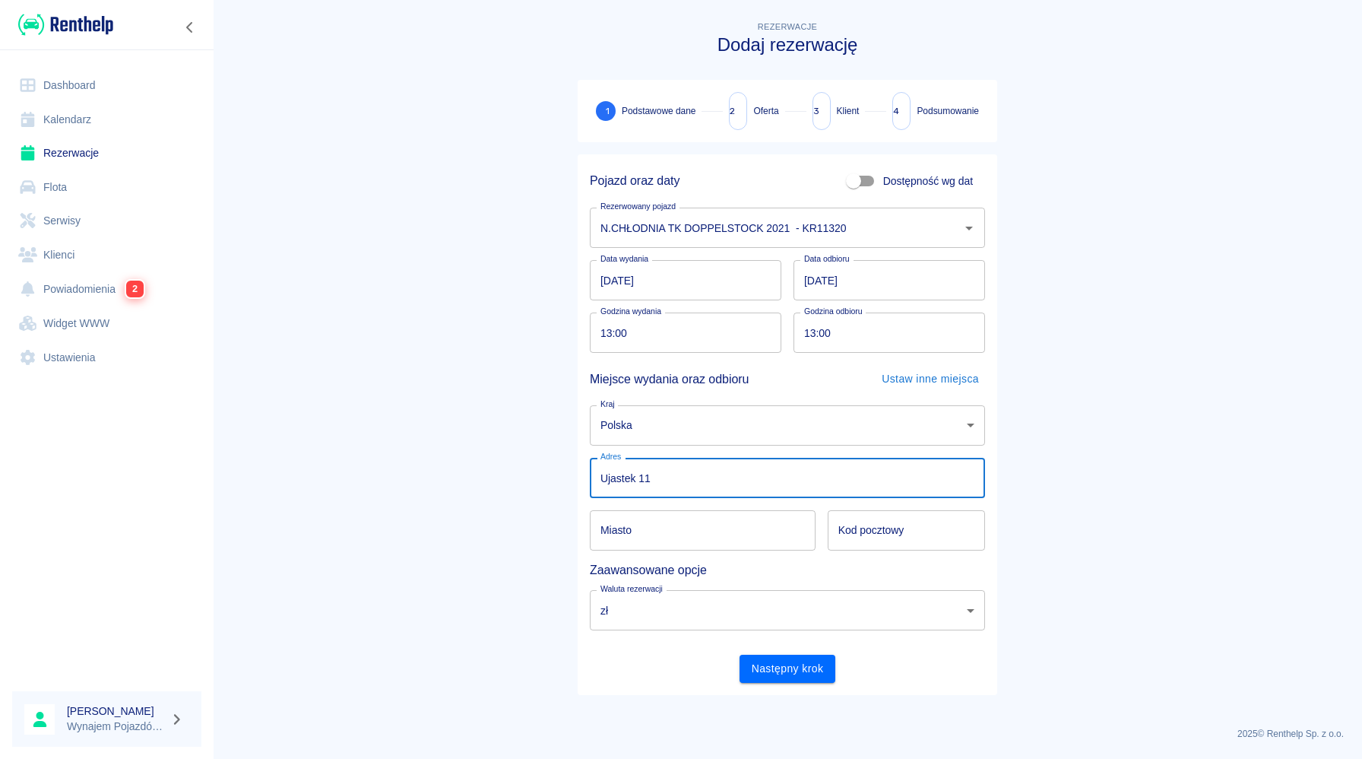
type input "Ujastek 11"
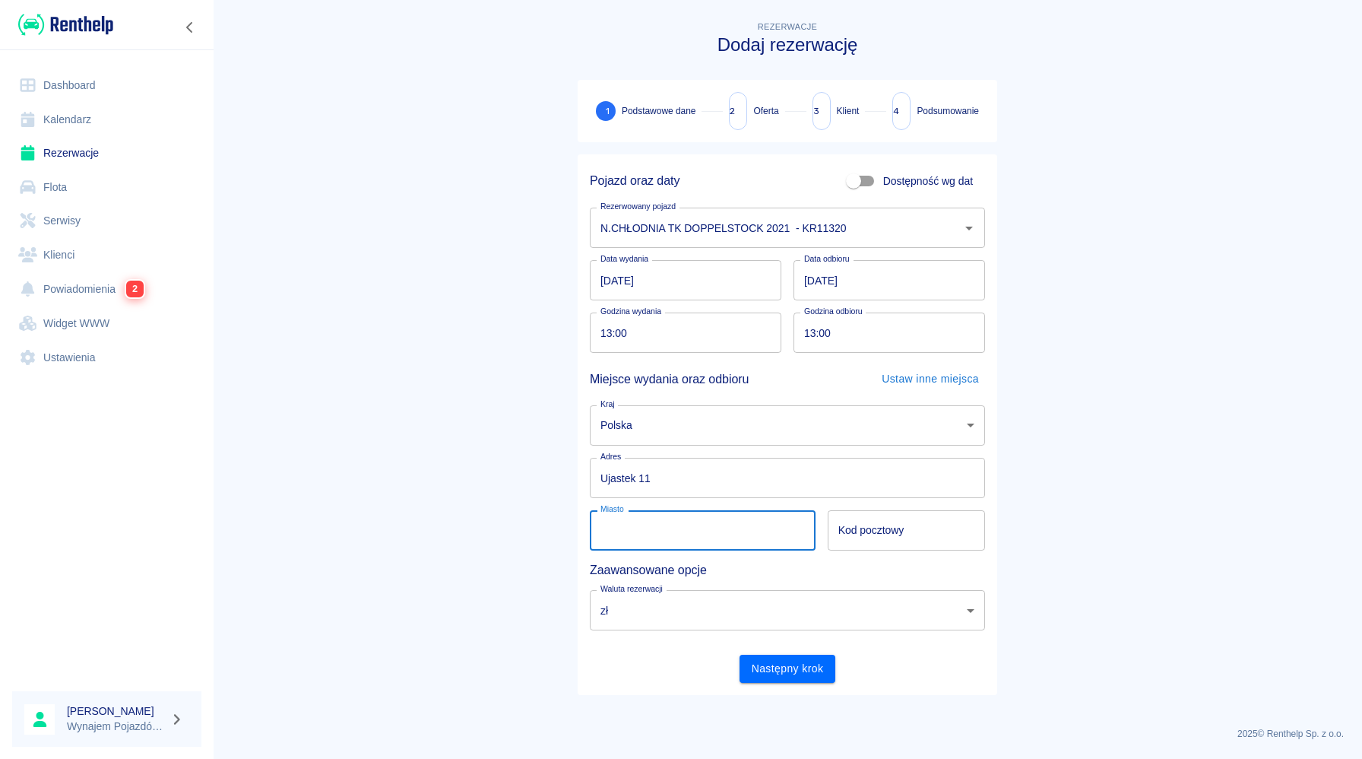
click at [730, 528] on input "Miasto" at bounding box center [703, 530] width 226 height 40
type input "[GEOGRAPHIC_DATA]"
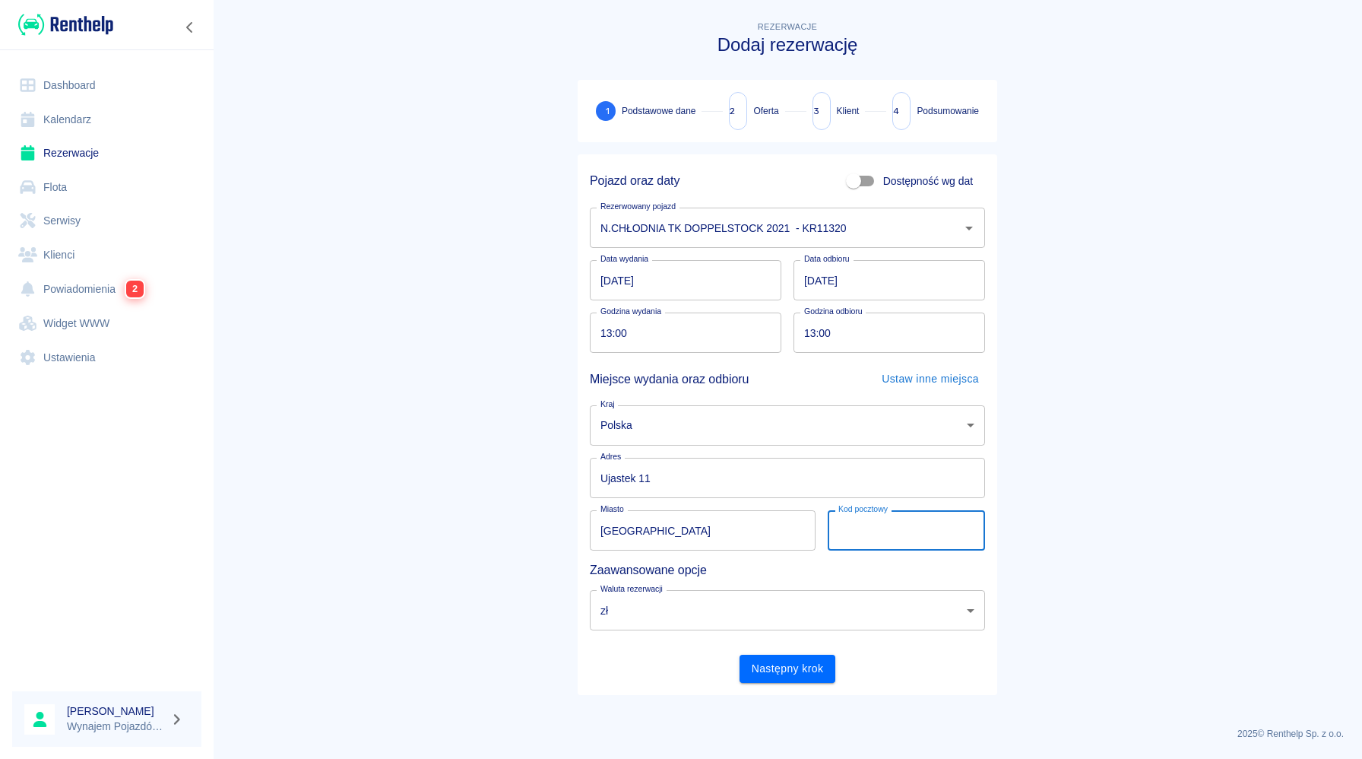
click at [846, 541] on input "Kod pocztowy" at bounding box center [906, 530] width 157 height 40
type input "31-500"
click at [800, 672] on button "Następny krok" at bounding box center [788, 668] width 97 height 28
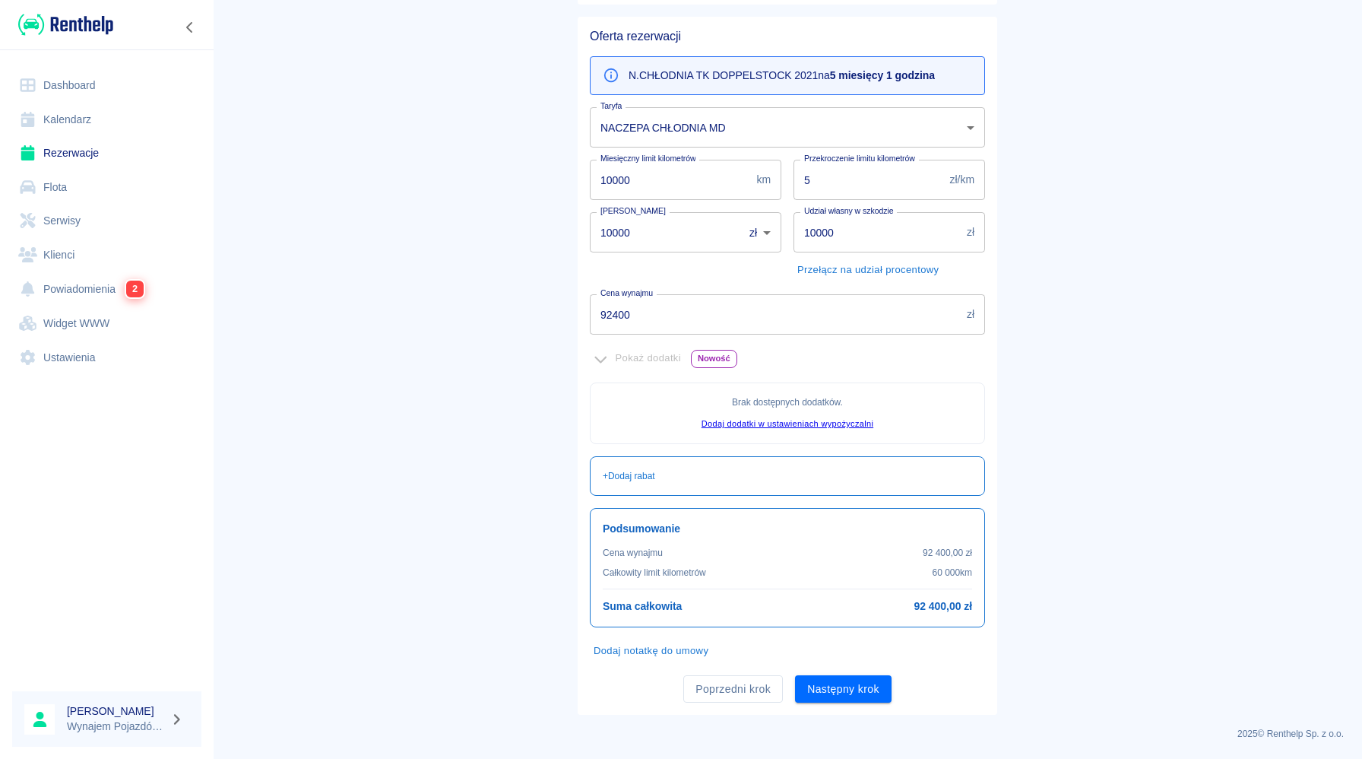
scroll to position [137, 0]
drag, startPoint x: 857, startPoint y: 243, endPoint x: 800, endPoint y: 239, distance: 57.9
click at [800, 239] on input "10000" at bounding box center [877, 233] width 167 height 40
click at [1097, 343] on main "Rezerwacje Dodaj rezerwację Podstawowe dane 2 Oferta 3 Klient 4 Podsumowanie Of…" at bounding box center [787, 298] width 1149 height 834
click at [909, 235] on input "7" at bounding box center [877, 233] width 167 height 40
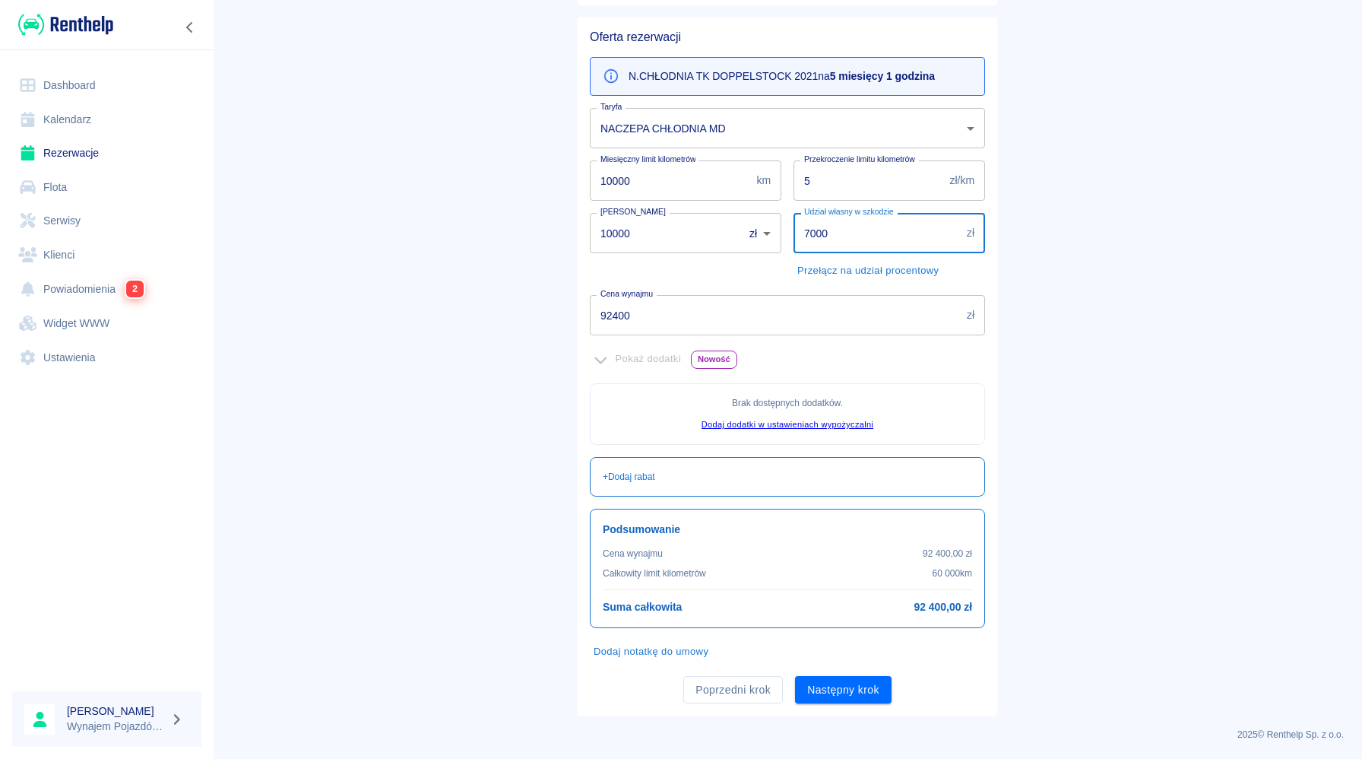
type input "7000"
click at [1073, 377] on main "Rezerwacje Dodaj rezerwację Podstawowe dane 2 Oferta 3 Klient 4 Podsumowanie Of…" at bounding box center [787, 298] width 1149 height 834
click at [848, 690] on button "Następny krok" at bounding box center [843, 689] width 97 height 28
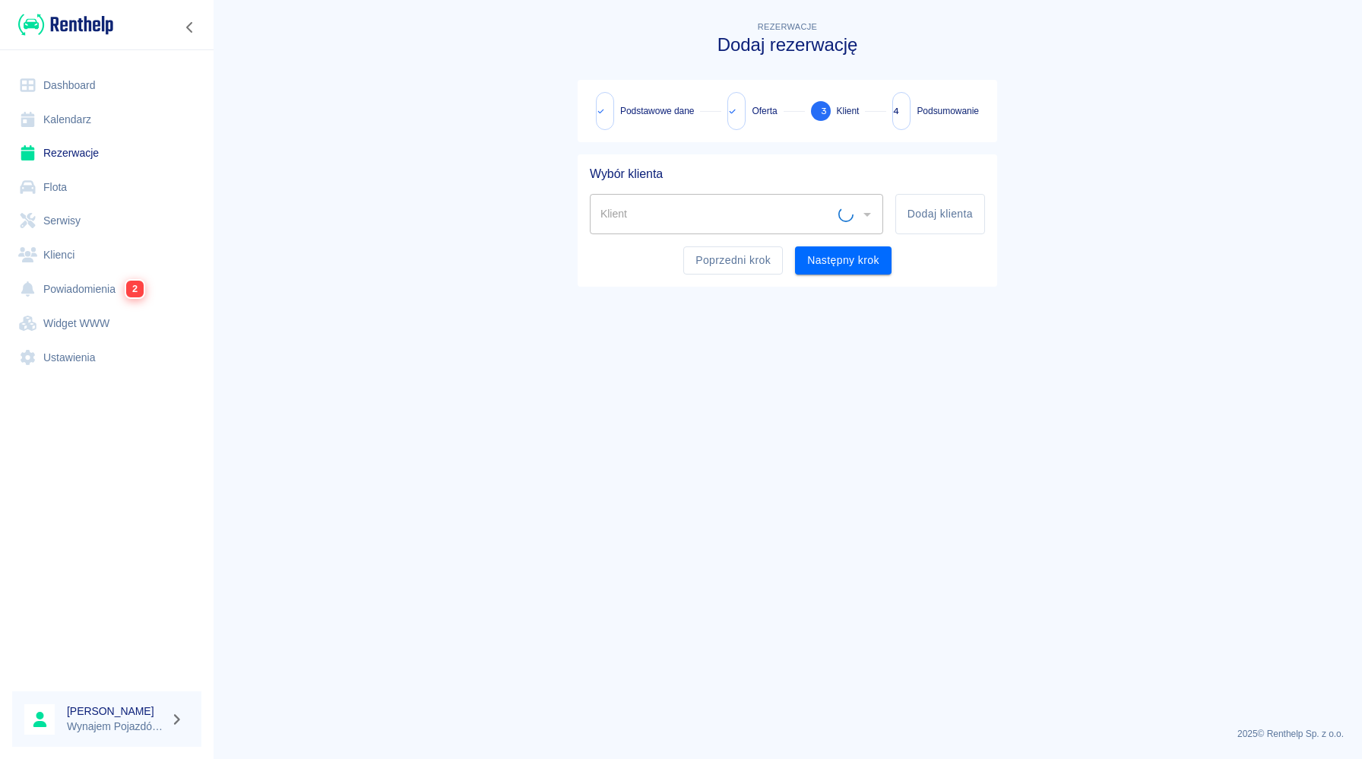
scroll to position [0, 0]
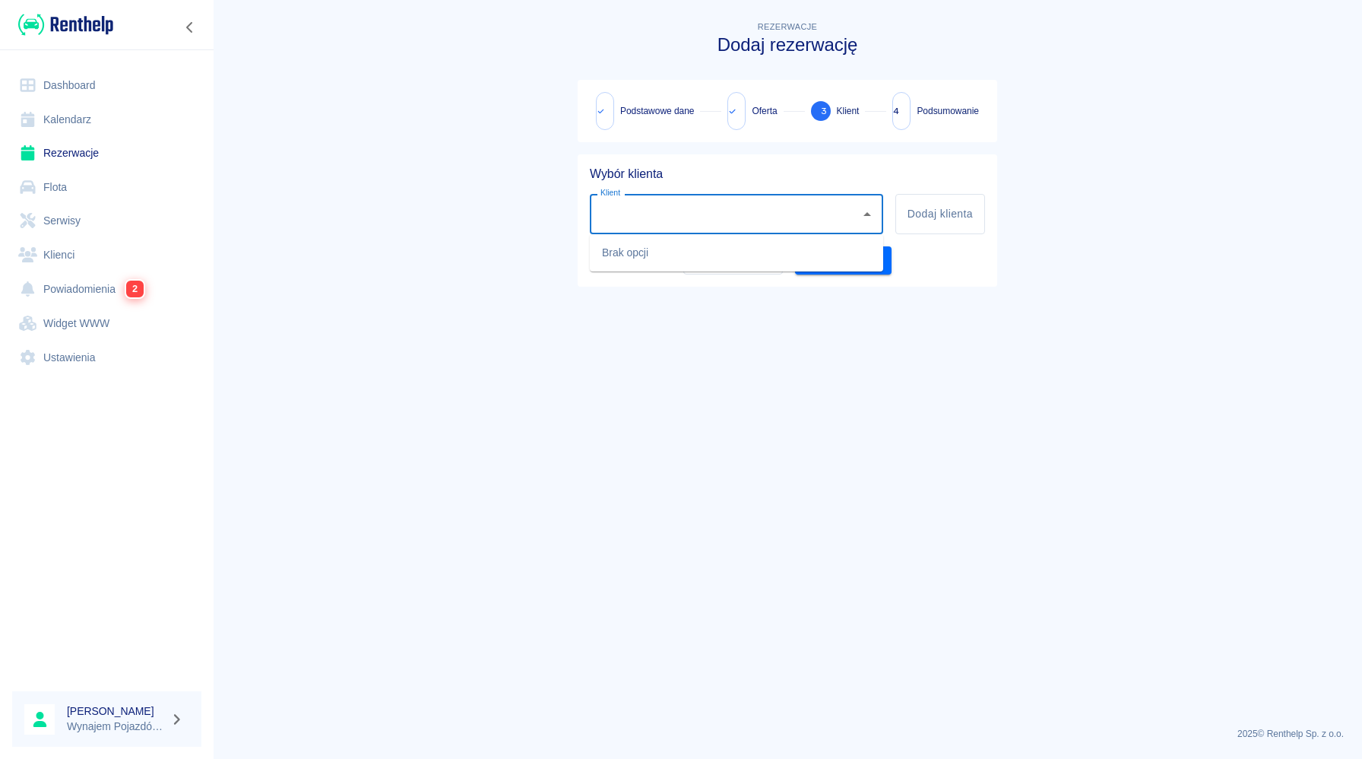
click at [778, 221] on input "Klient" at bounding box center [725, 214] width 257 height 27
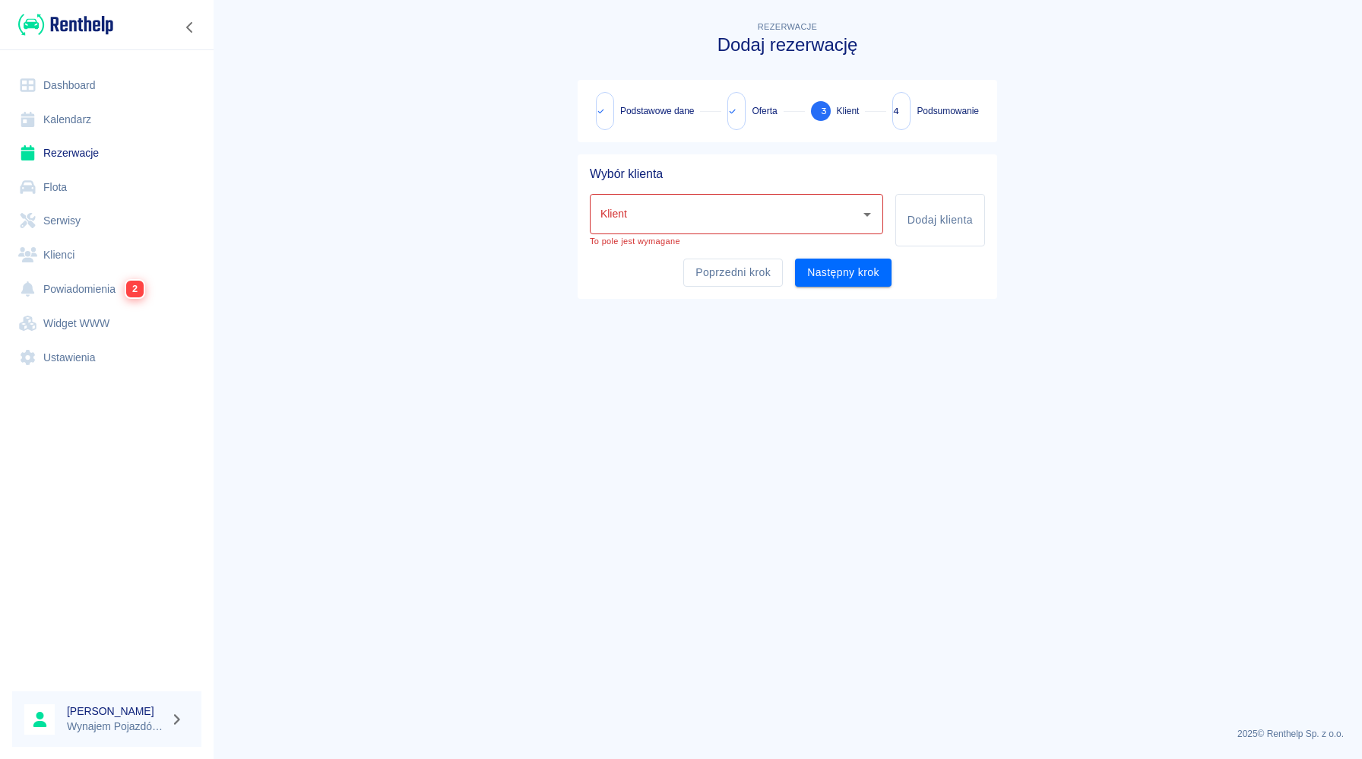
click at [864, 392] on main "Rezerwacje Dodaj rezerwację Podstawowe dane Oferta 3 Klient 4 Podsumowanie Wybó…" at bounding box center [787, 366] width 1149 height 696
click at [921, 229] on button "Dodaj klienta" at bounding box center [940, 220] width 90 height 52
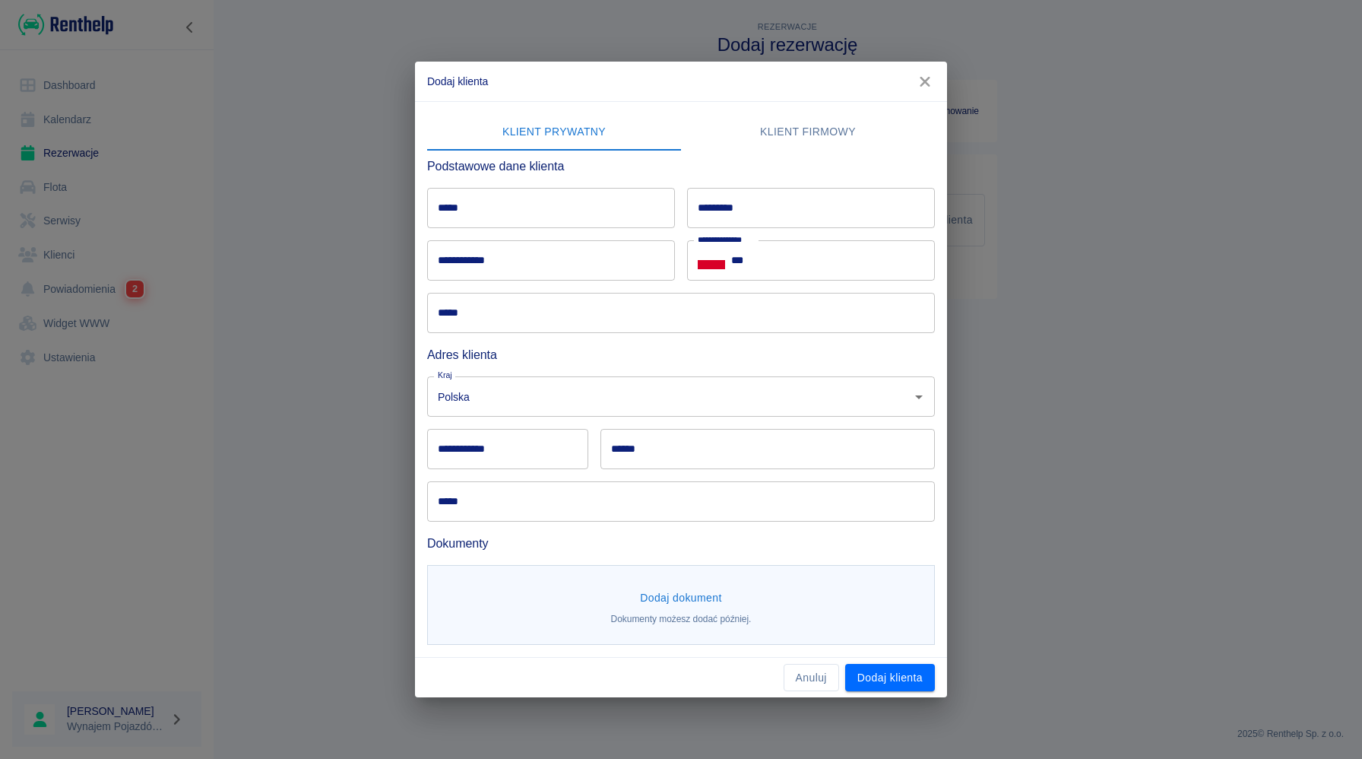
click at [496, 220] on input "*****" at bounding box center [551, 208] width 248 height 40
type input "**********"
type input "********"
type input "**********"
type input "******"
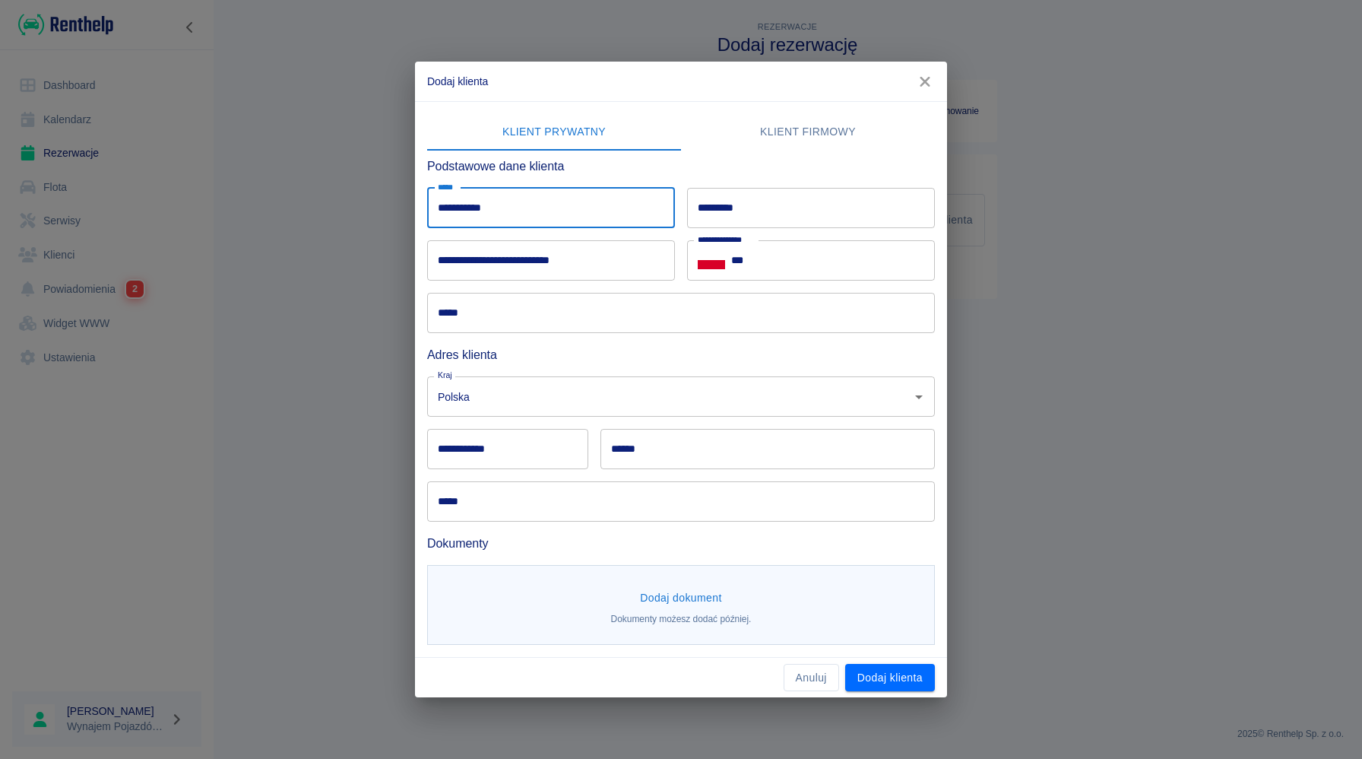
type input "******"
type input "**********"
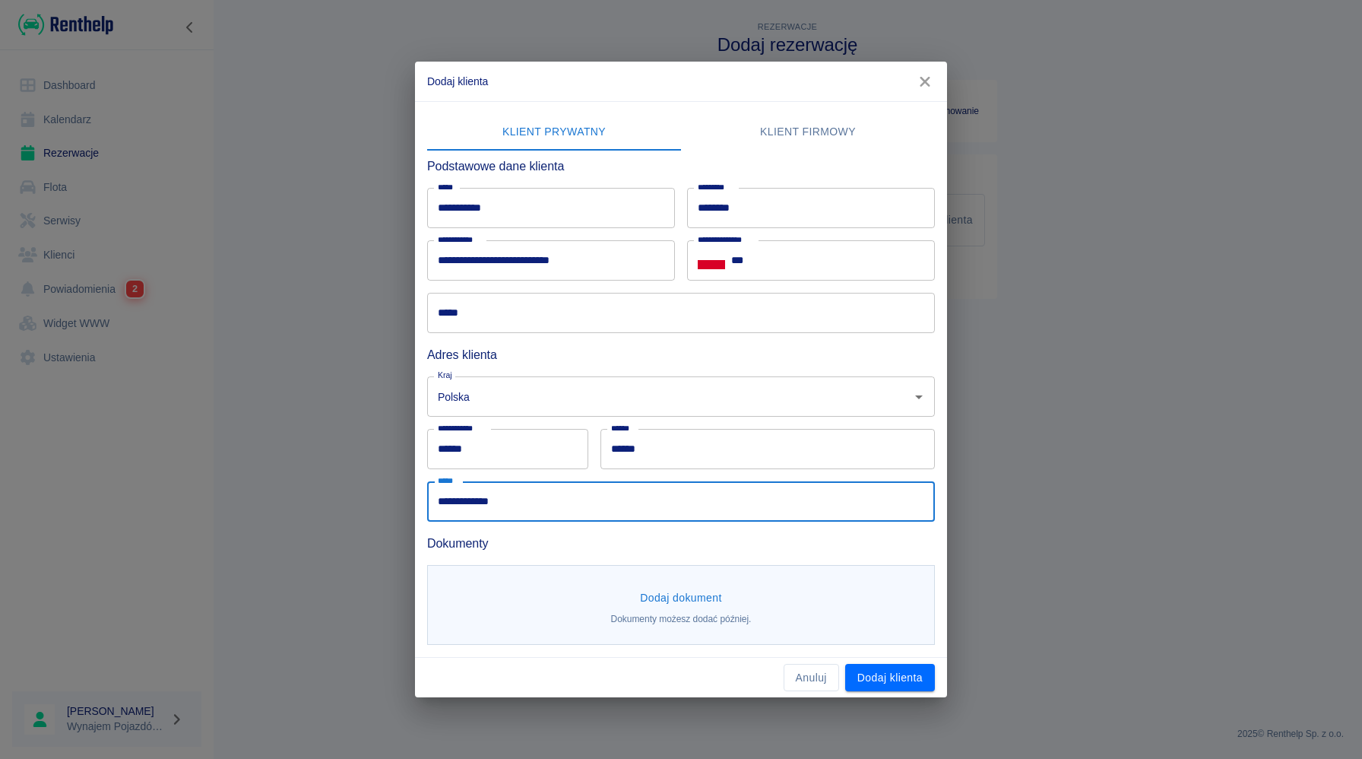
drag, startPoint x: 543, startPoint y: 501, endPoint x: 305, endPoint y: 480, distance: 239.6
click at [305, 480] on div "**********" at bounding box center [681, 379] width 1362 height 759
type input "********"
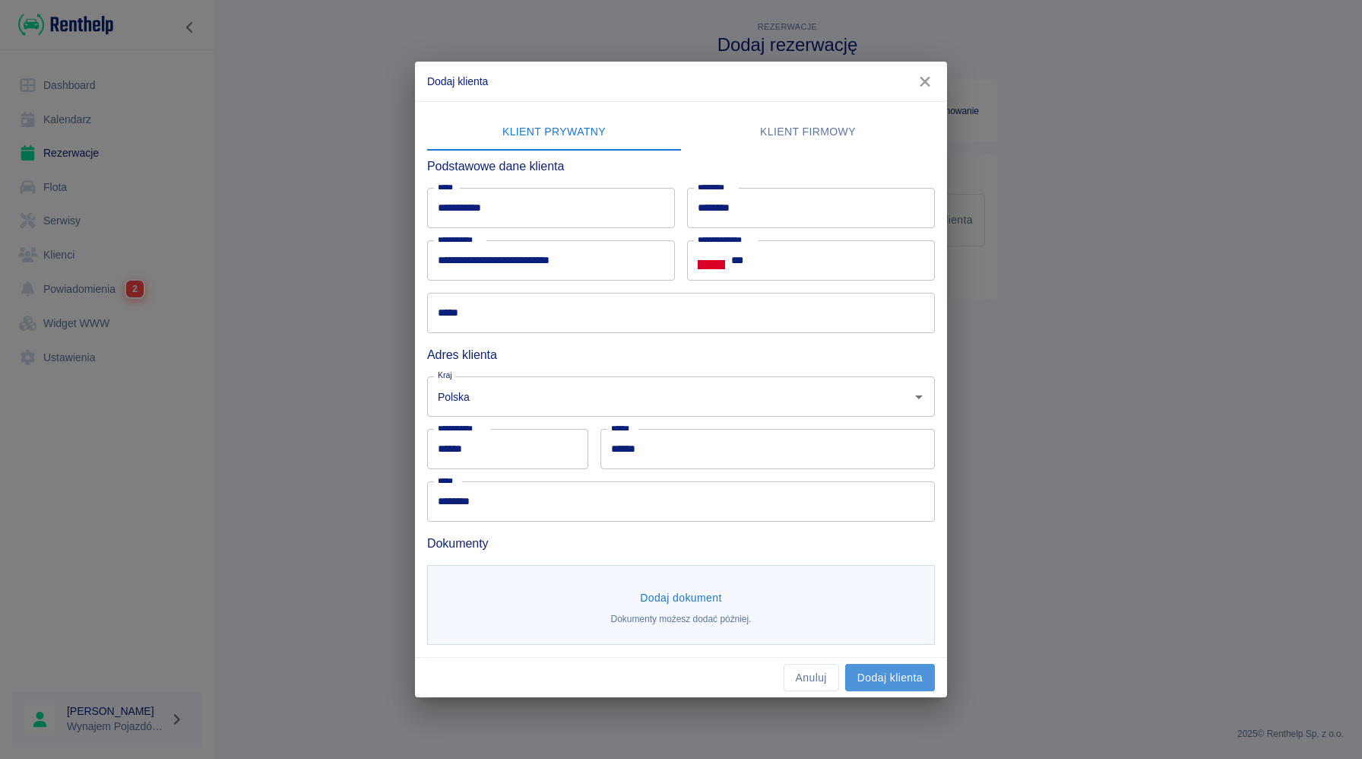
click at [871, 667] on button "Dodaj klienta" at bounding box center [890, 678] width 90 height 28
type input "[PERSON_NAME]"
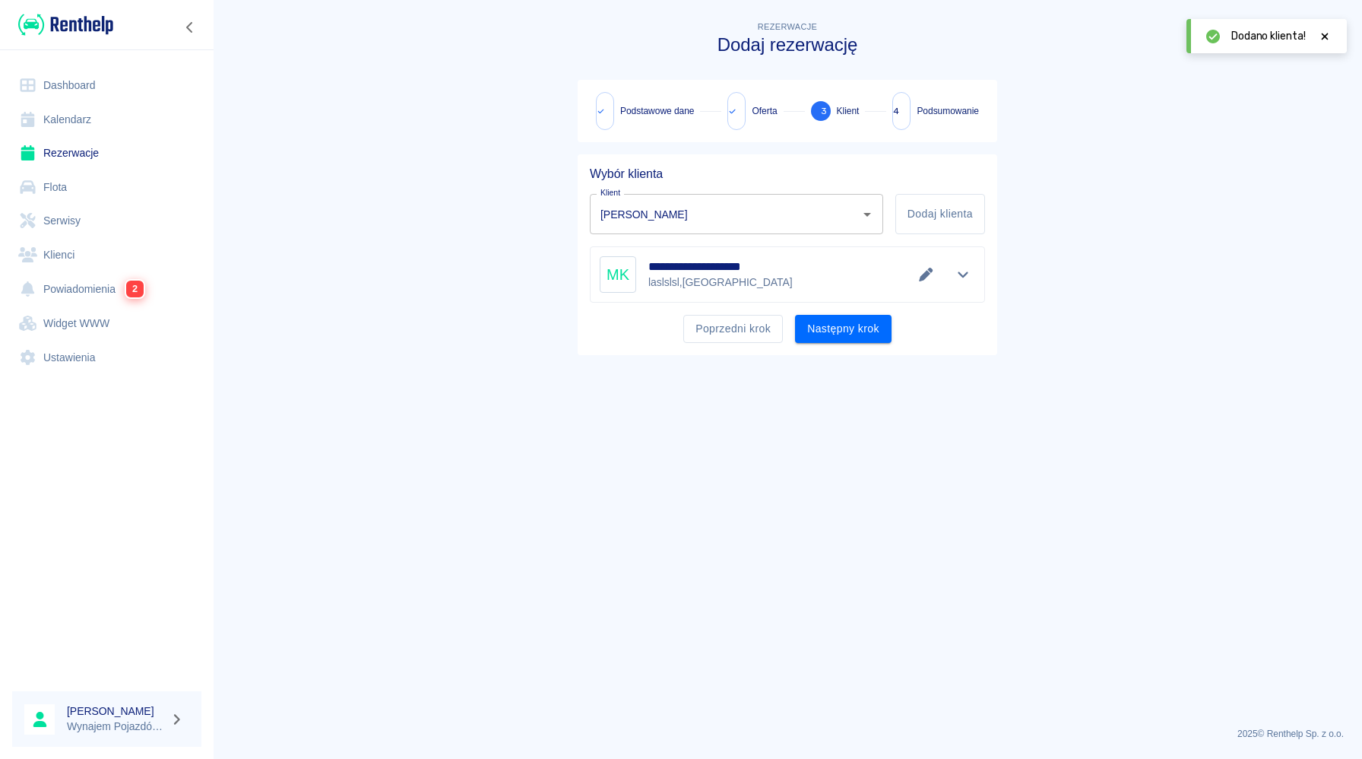
click at [820, 268] on div "**********" at bounding box center [787, 274] width 375 height 36
click at [857, 324] on button "Następny krok" at bounding box center [843, 329] width 97 height 28
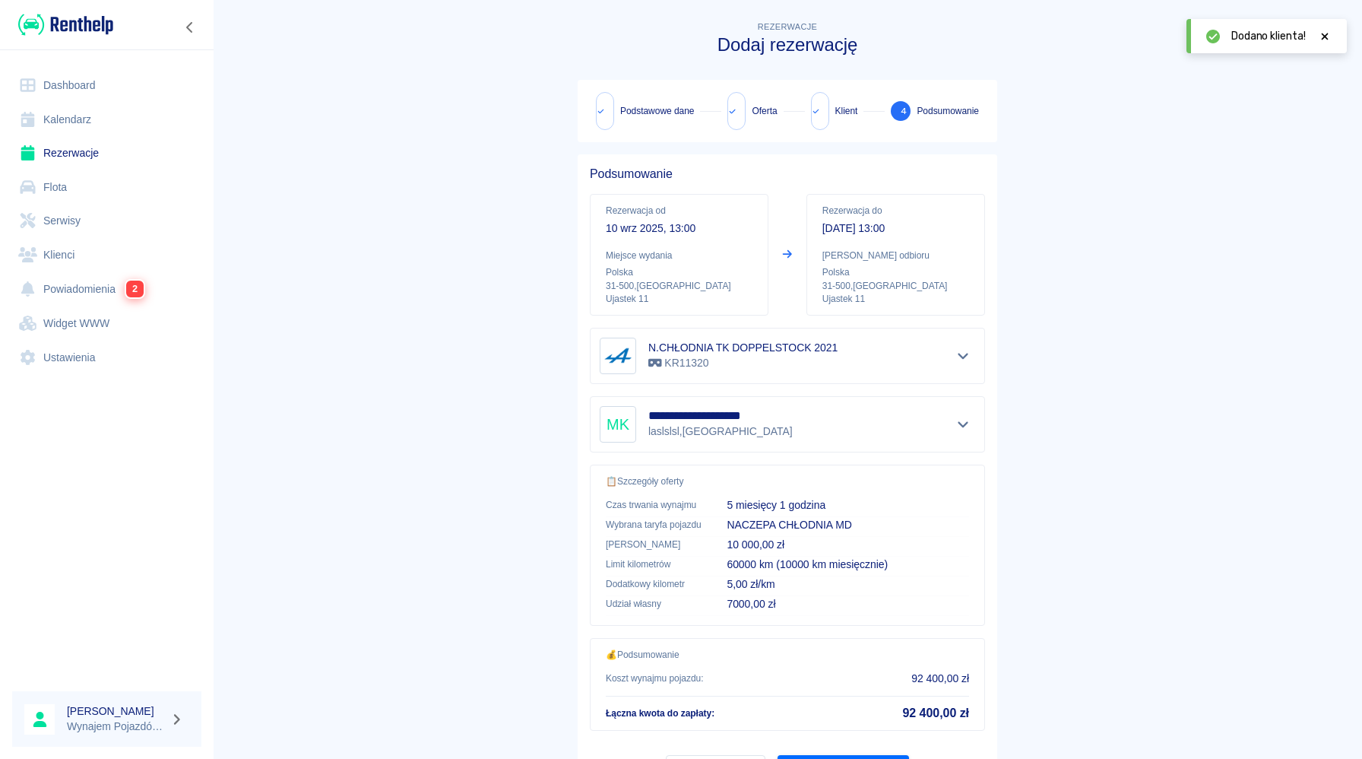
click at [1325, 32] on icon at bounding box center [1325, 36] width 14 height 11
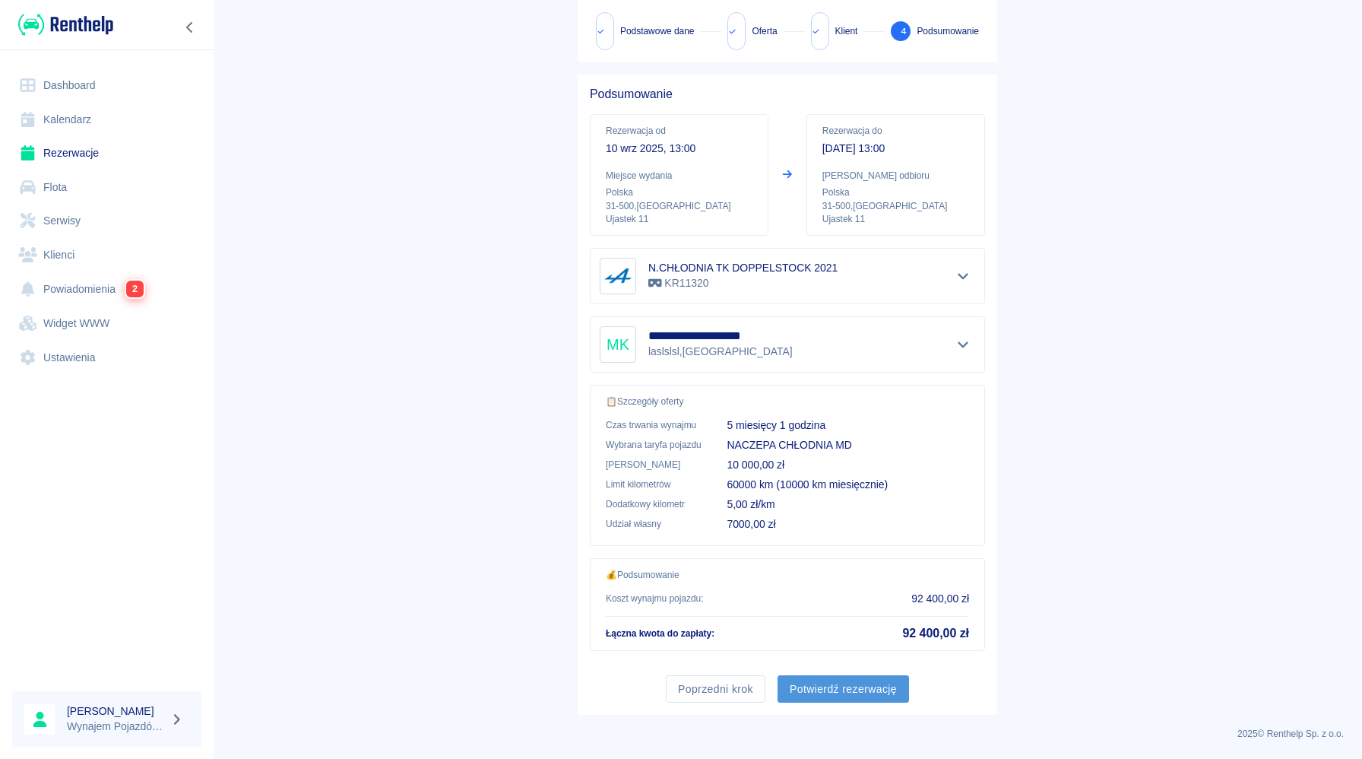
click at [838, 692] on button "Potwierdź rezerwację" at bounding box center [843, 689] width 131 height 28
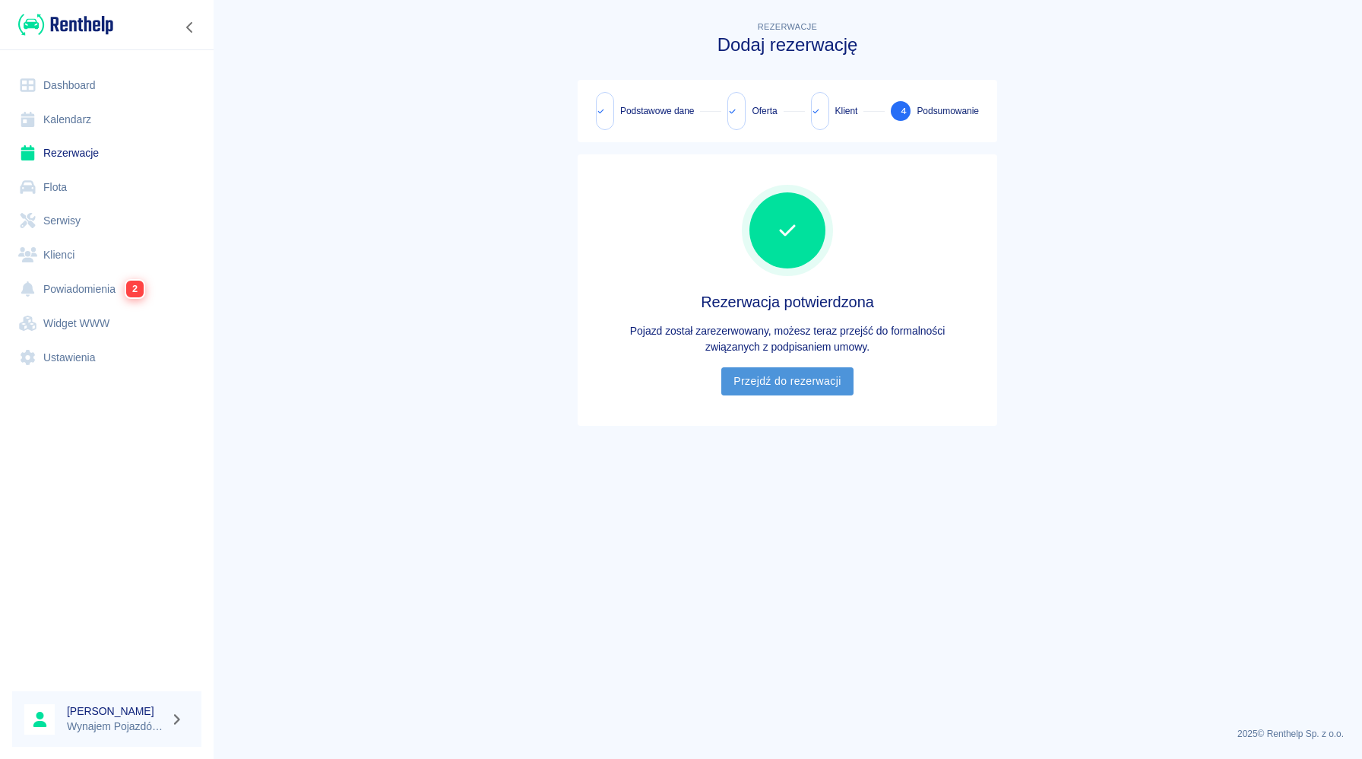
click at [732, 372] on link "Przejdź do rezerwacji" at bounding box center [786, 381] width 131 height 28
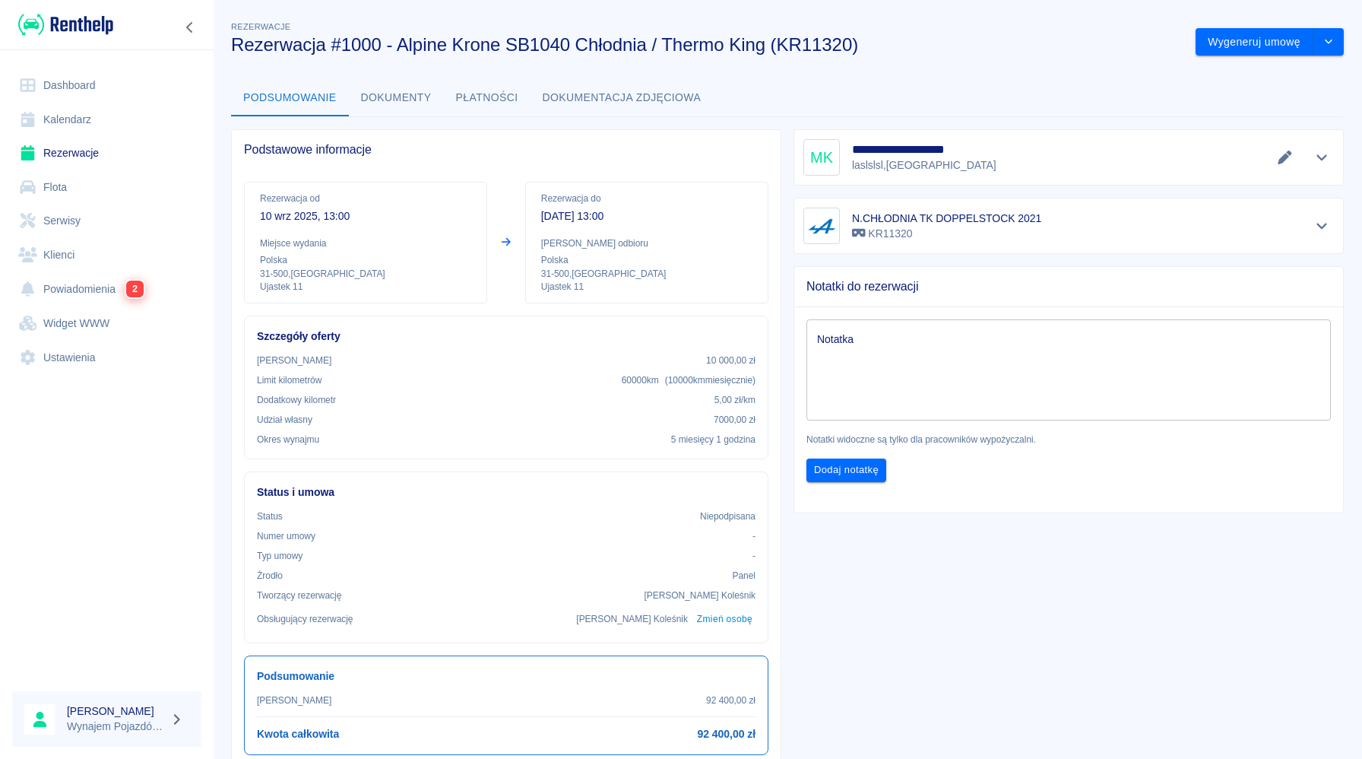
scroll to position [23, 0]
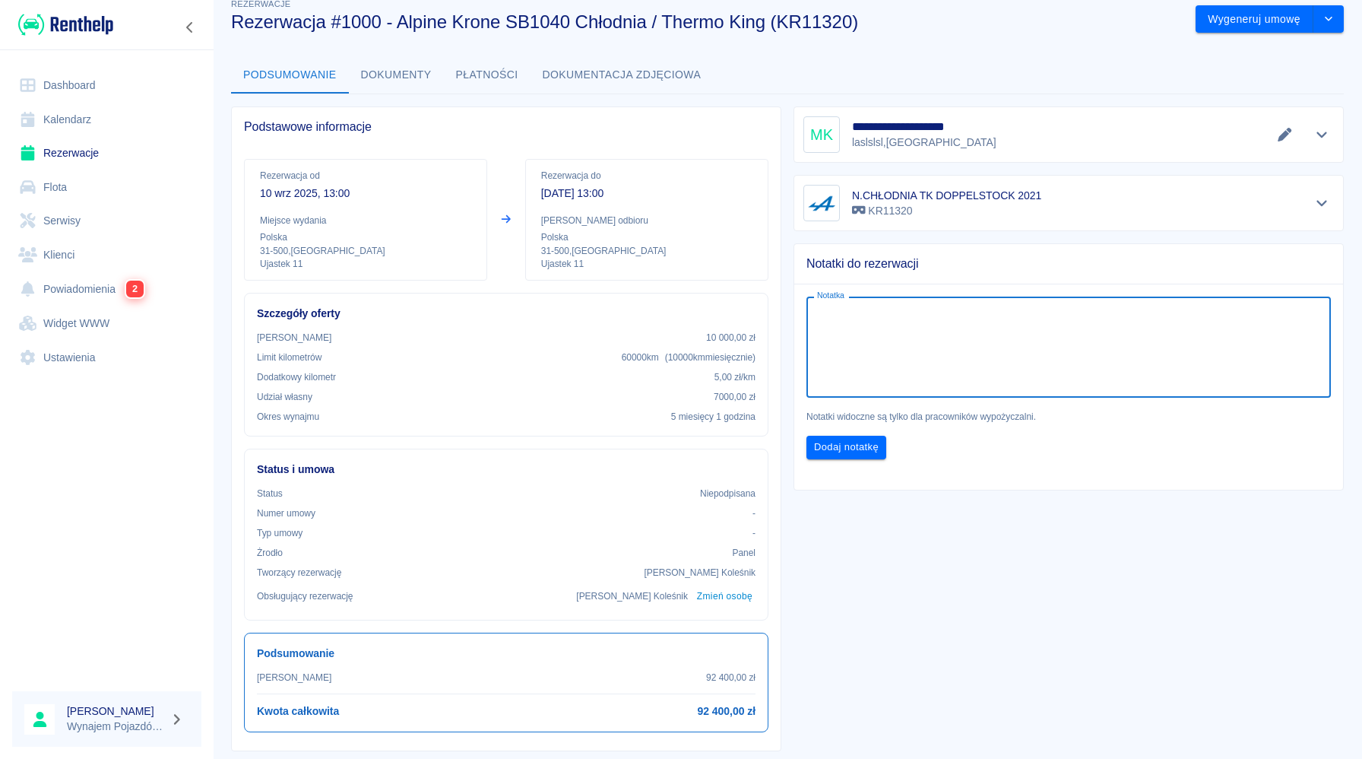
click at [1003, 356] on textarea "Notatka" at bounding box center [1068, 347] width 503 height 76
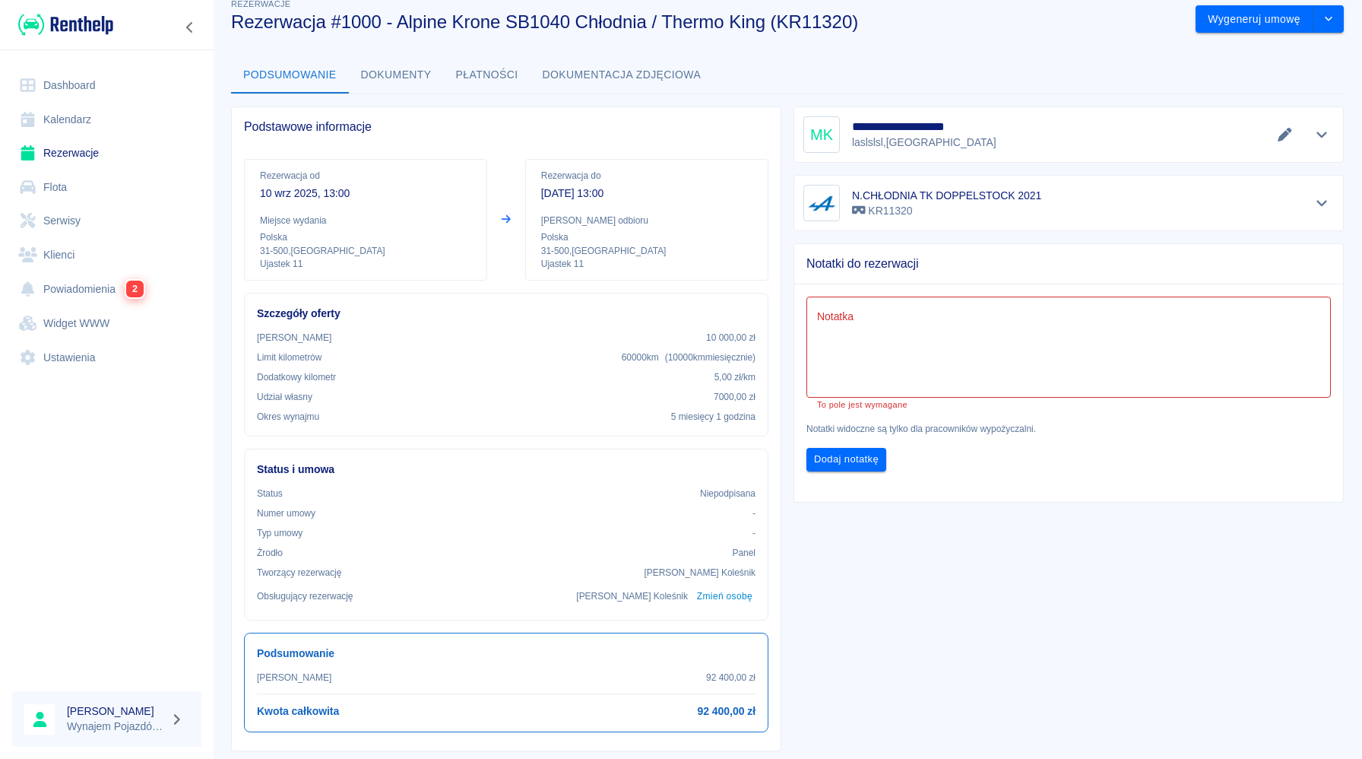
click at [993, 547] on div "**********" at bounding box center [1062, 512] width 562 height 837
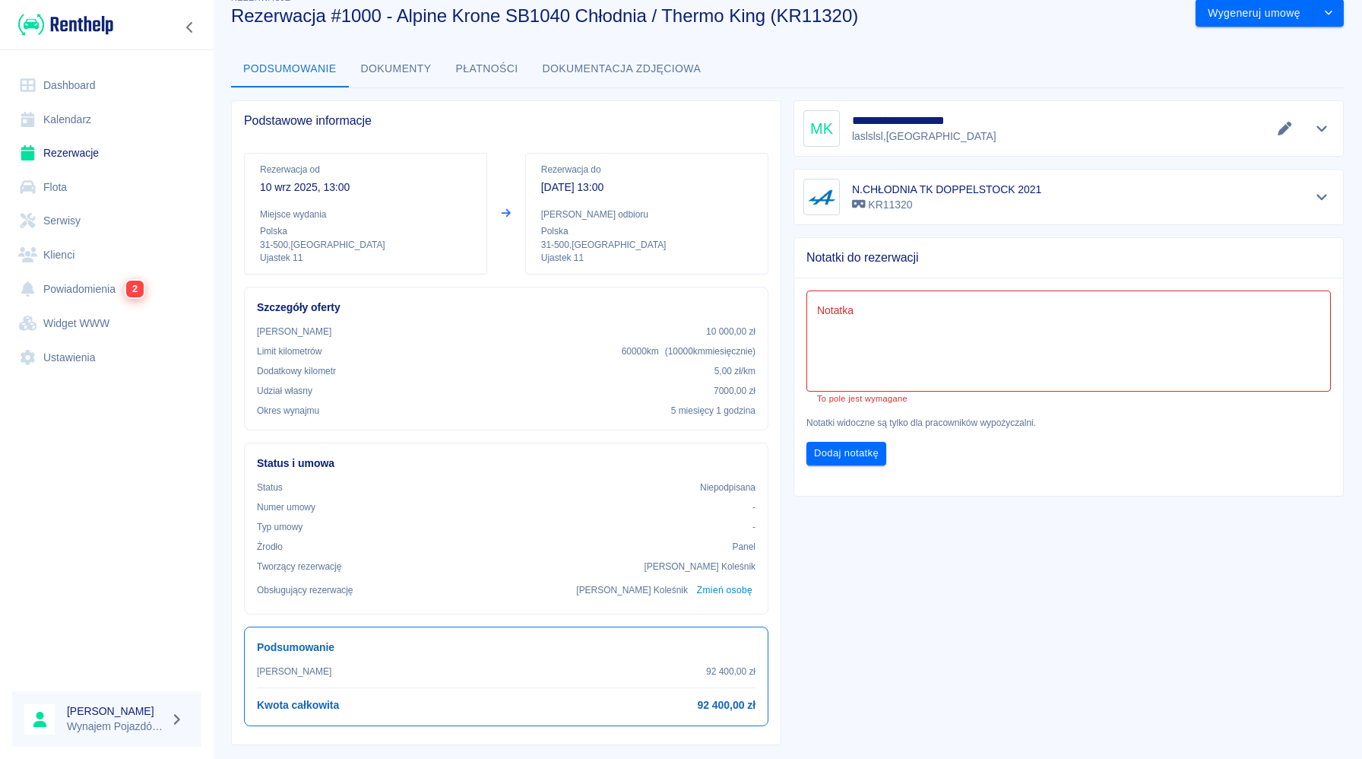
scroll to position [34, 0]
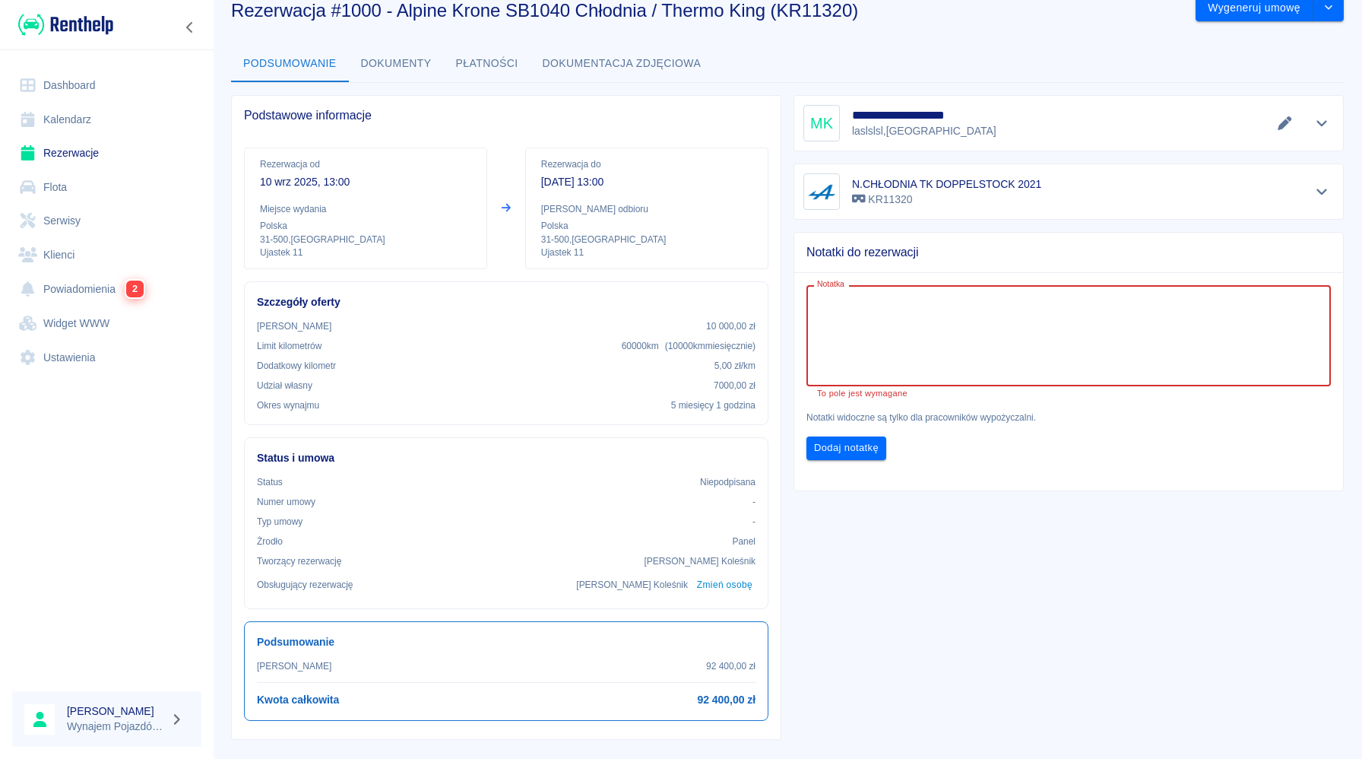
click at [867, 366] on textarea "Notatka" at bounding box center [1068, 336] width 503 height 76
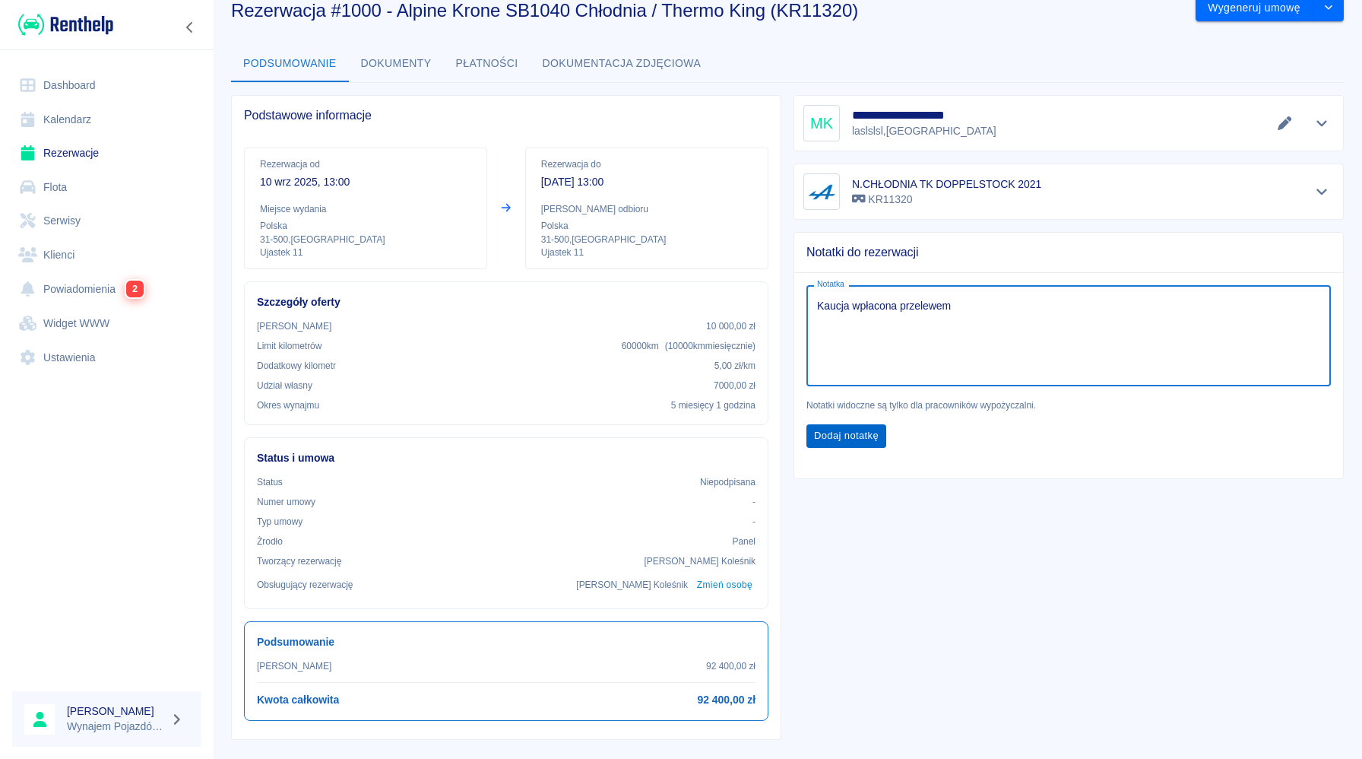
type textarea "Kaucja wpłacona przelewem"
click at [844, 432] on button "Dodaj notatkę" at bounding box center [846, 436] width 80 height 24
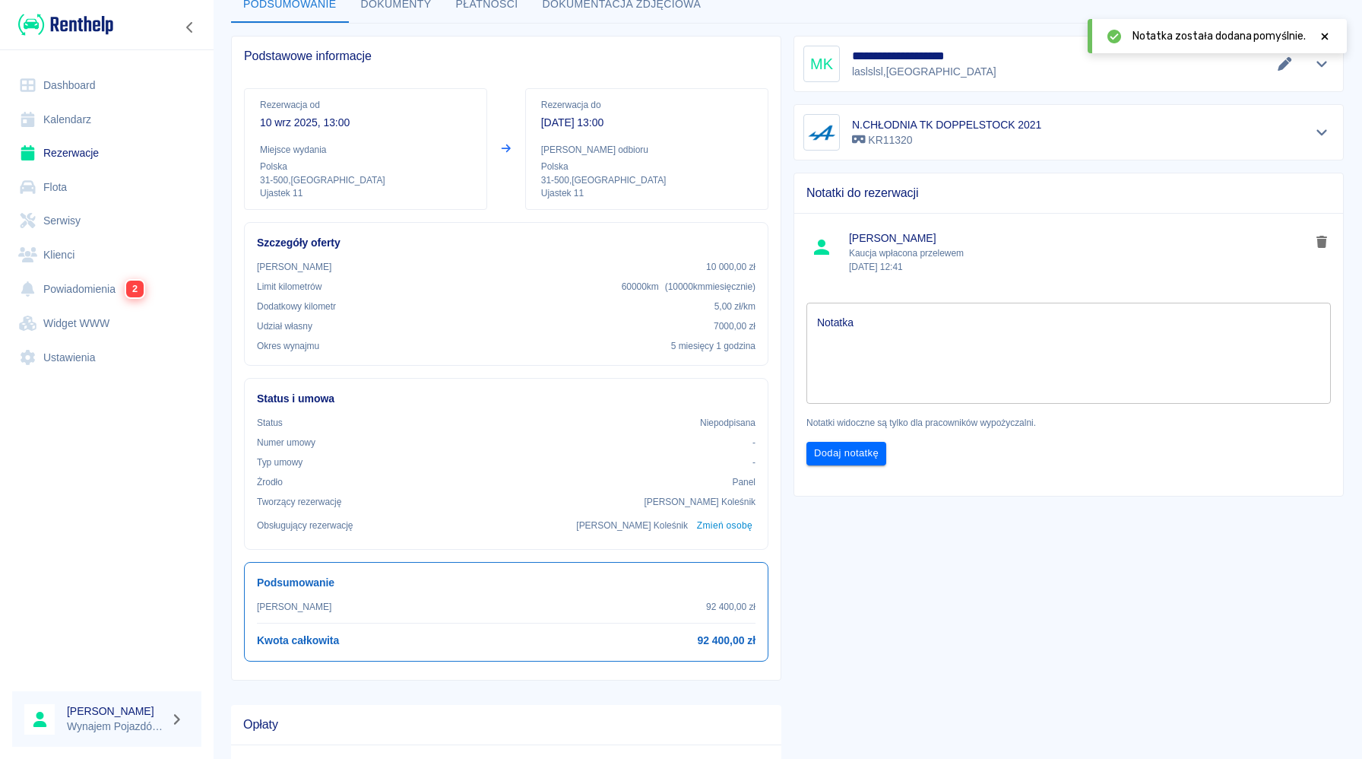
scroll to position [124, 0]
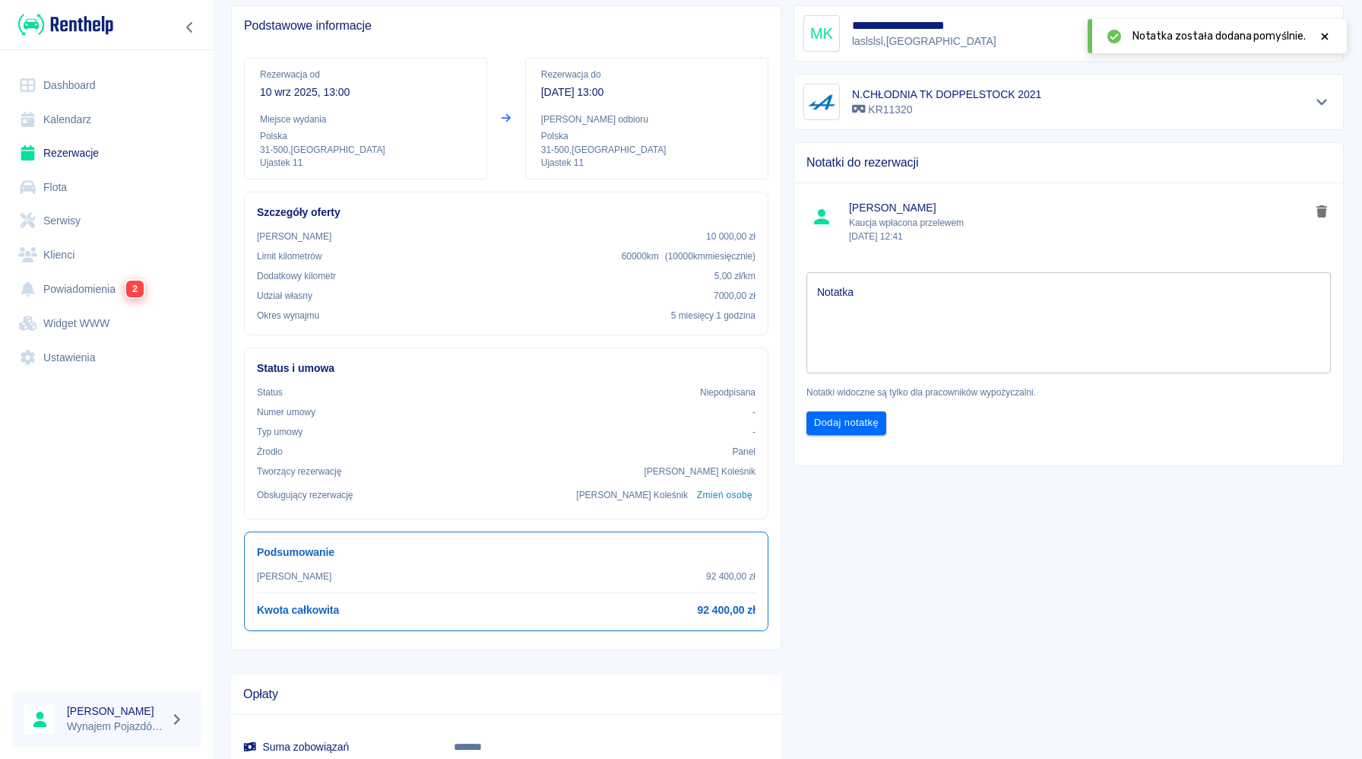
click at [868, 356] on textarea "Notatka" at bounding box center [1068, 323] width 503 height 76
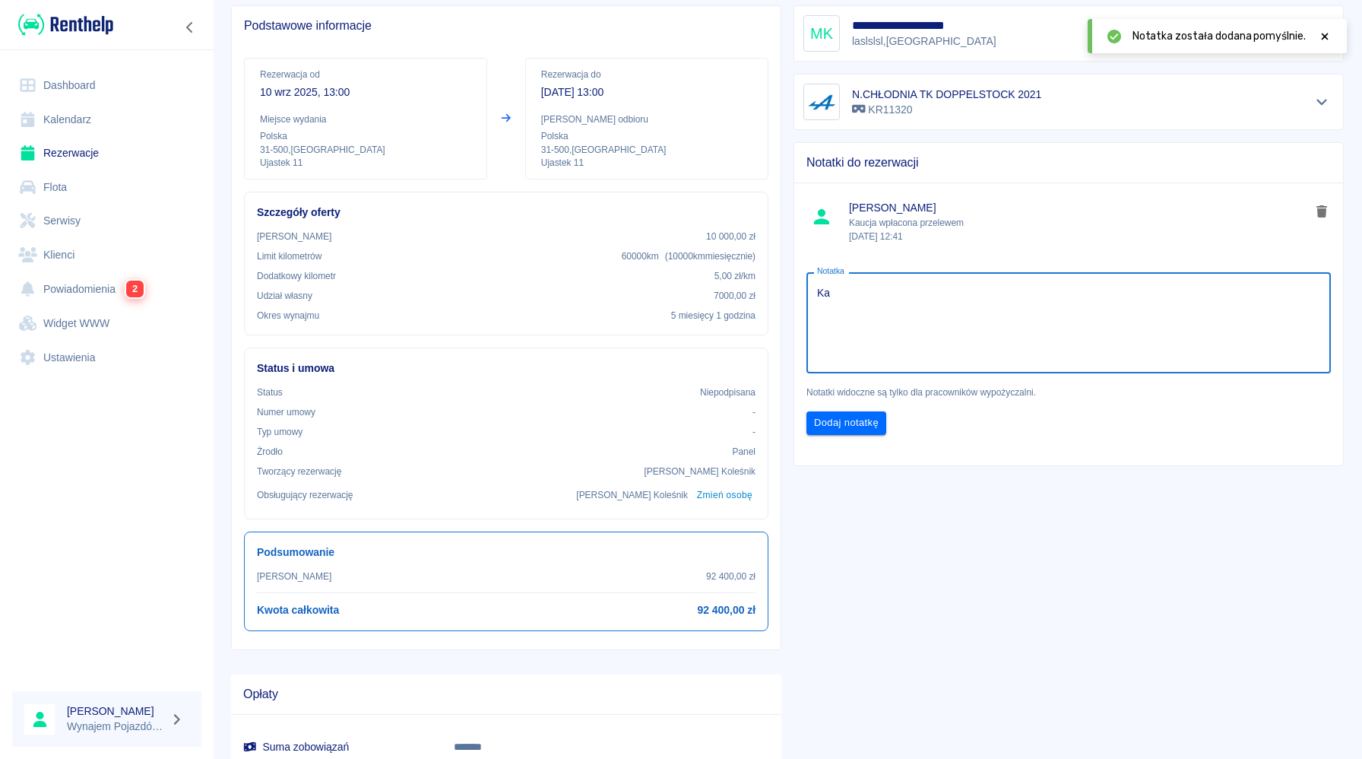
type textarea "K"
type textarea "P"
type textarea "U"
type textarea "W"
type textarea "Awaria pojazdu - pojazd holowany na serwis MAN"
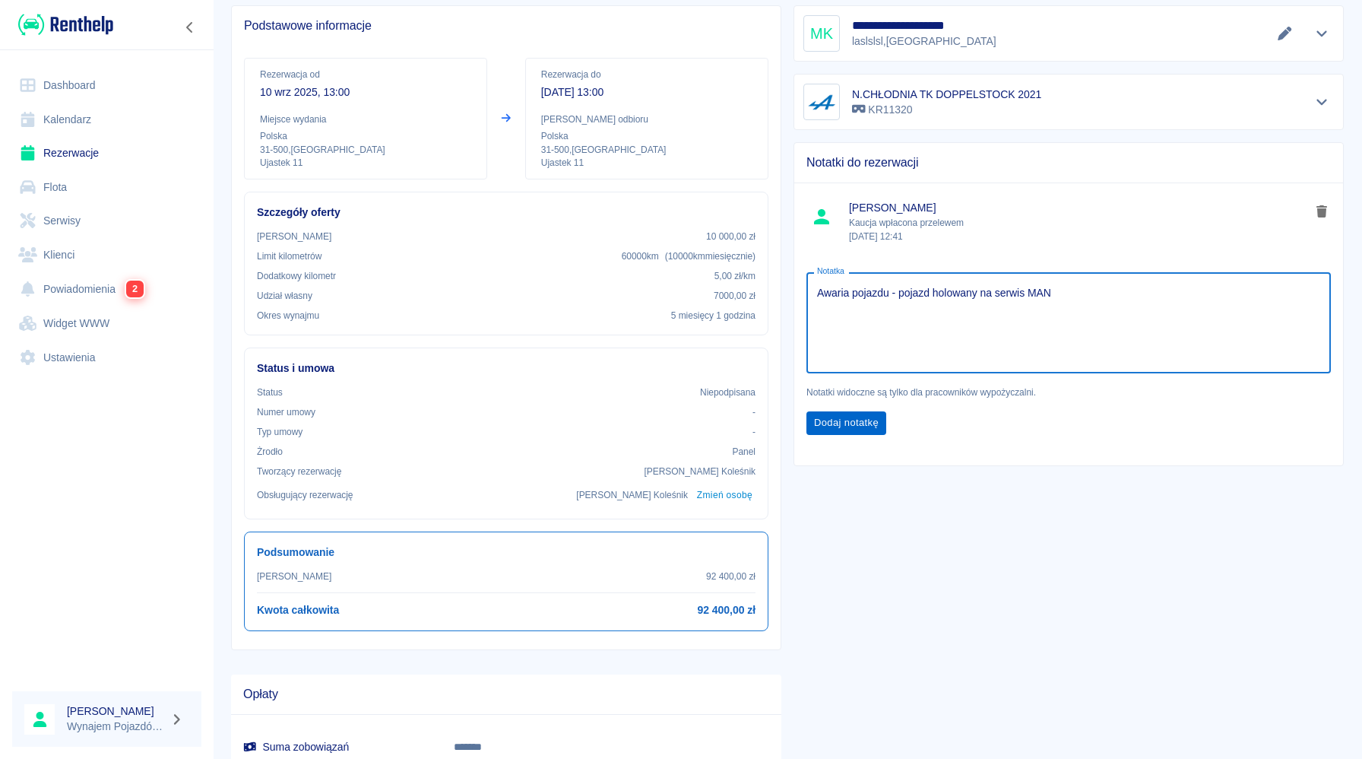
click at [852, 426] on button "Dodaj notatkę" at bounding box center [846, 423] width 80 height 24
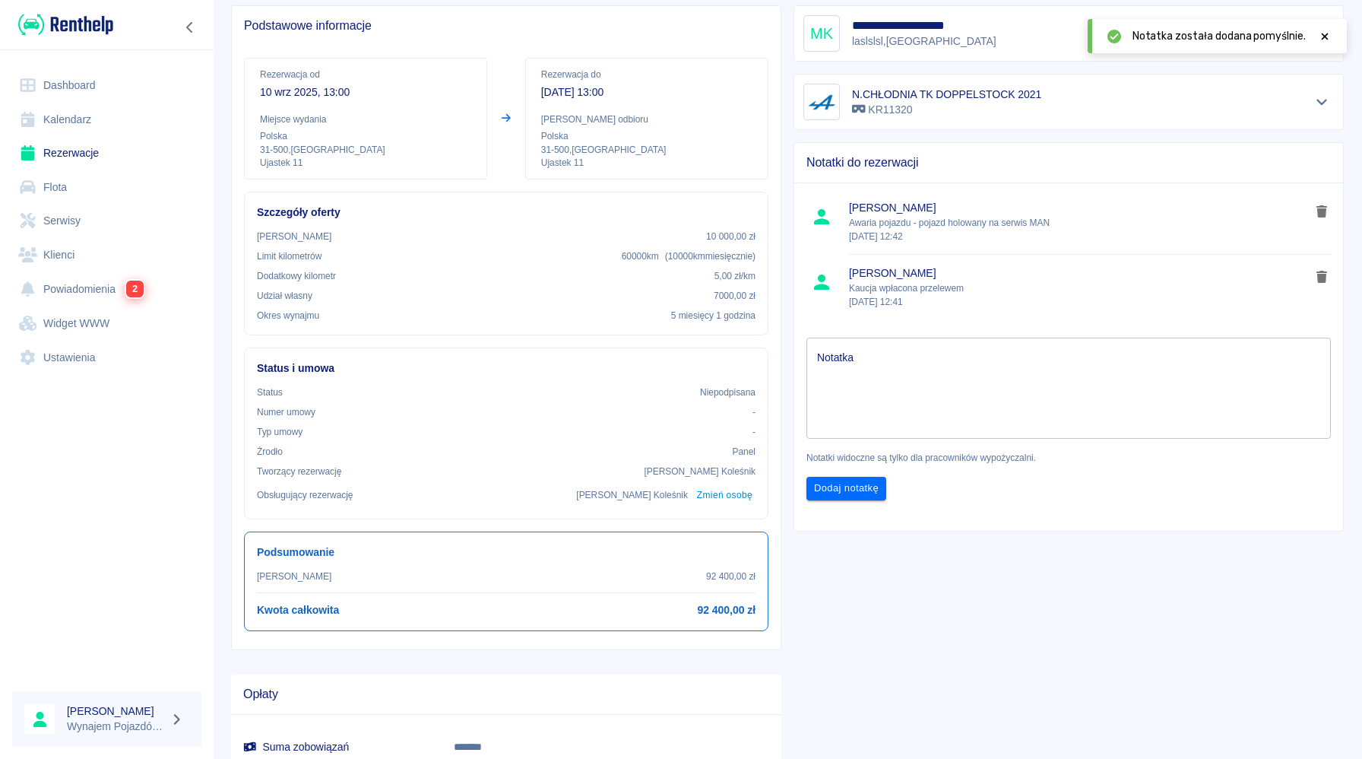
scroll to position [239, 0]
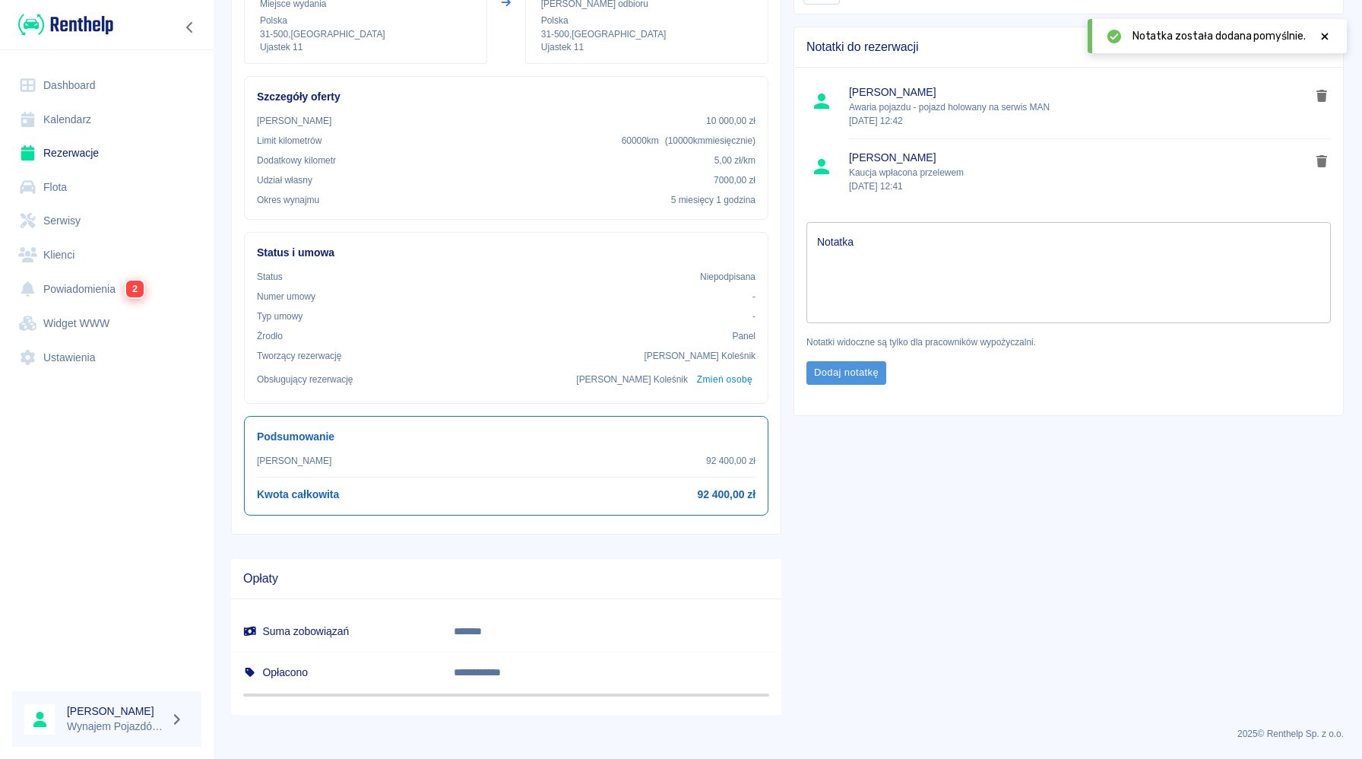
click at [851, 379] on button "Dodaj notatkę" at bounding box center [846, 373] width 80 height 24
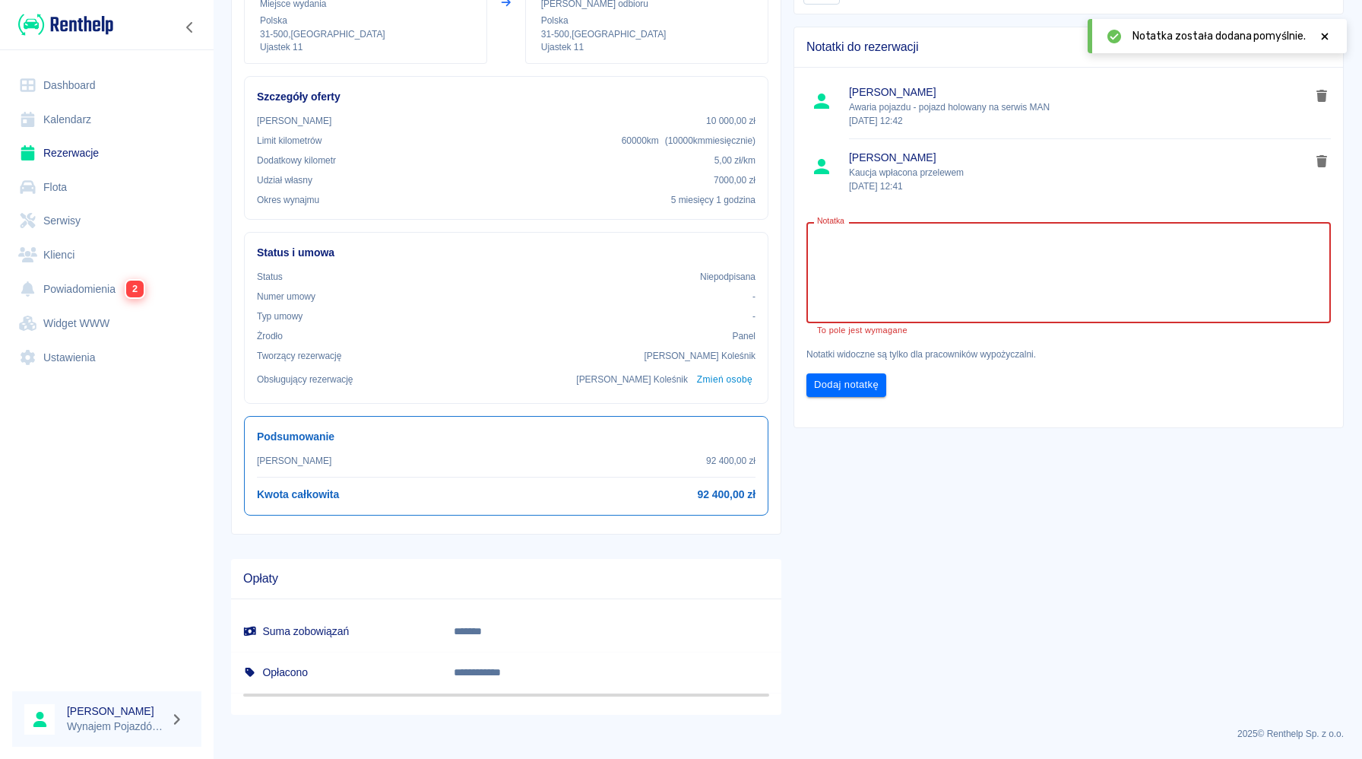
click at [898, 296] on textarea "Notatka" at bounding box center [1068, 273] width 503 height 76
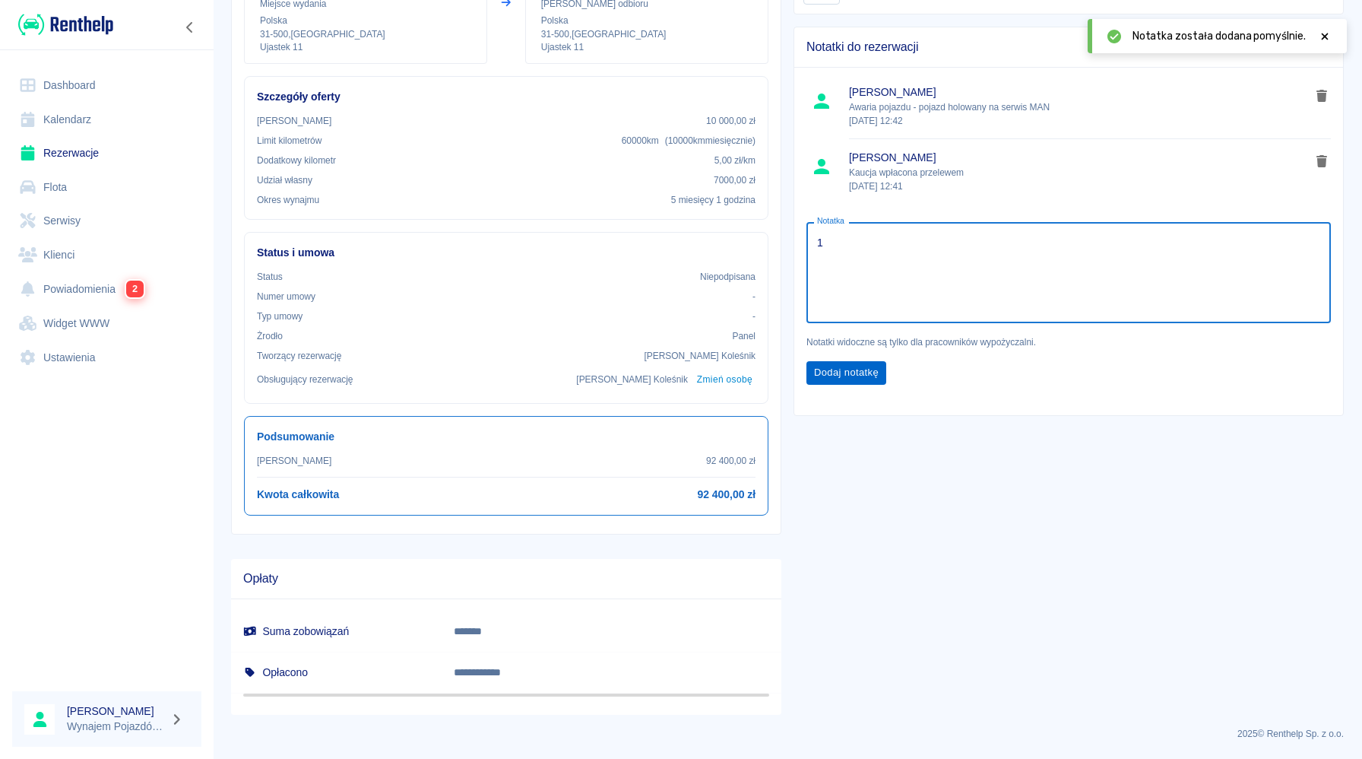
type textarea "1"
click at [850, 372] on button "Dodaj notatkę" at bounding box center [846, 373] width 80 height 24
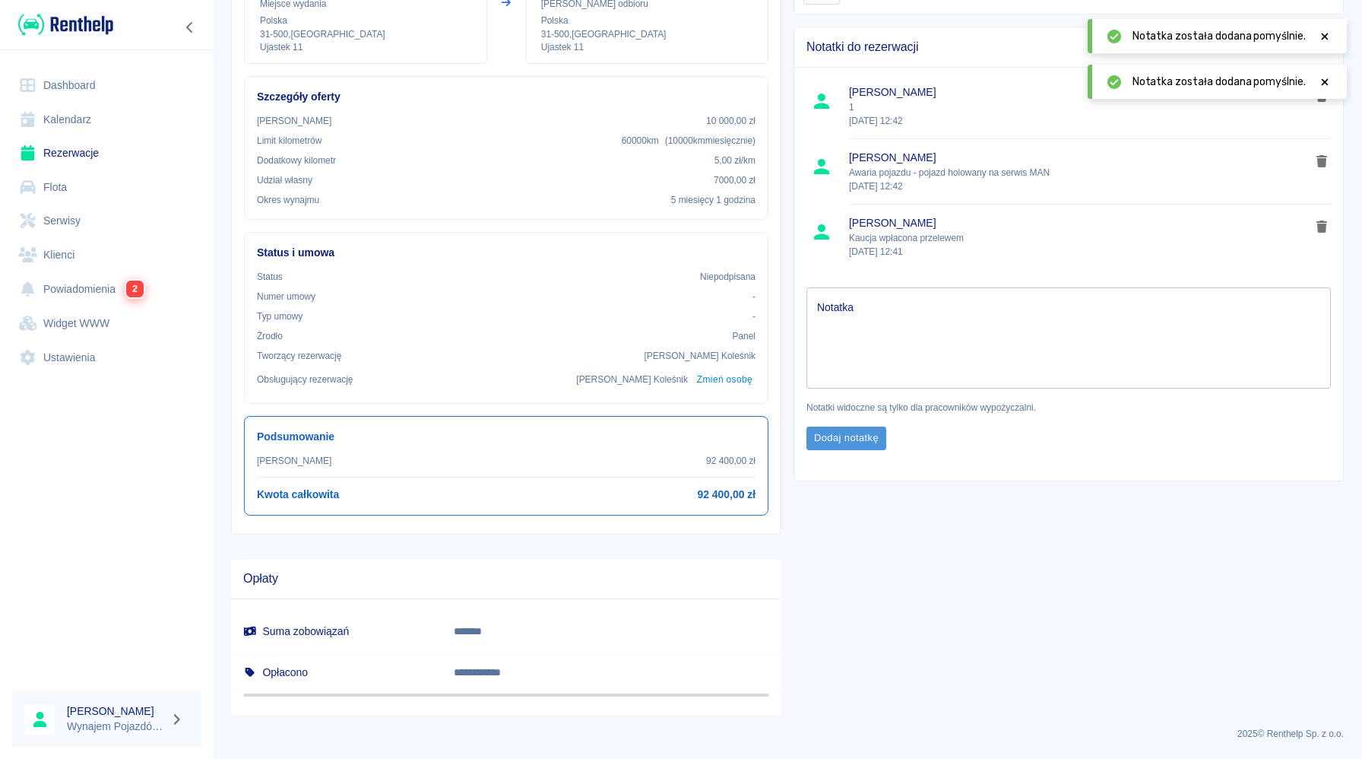
click at [840, 435] on button "Dodaj notatkę" at bounding box center [846, 438] width 80 height 24
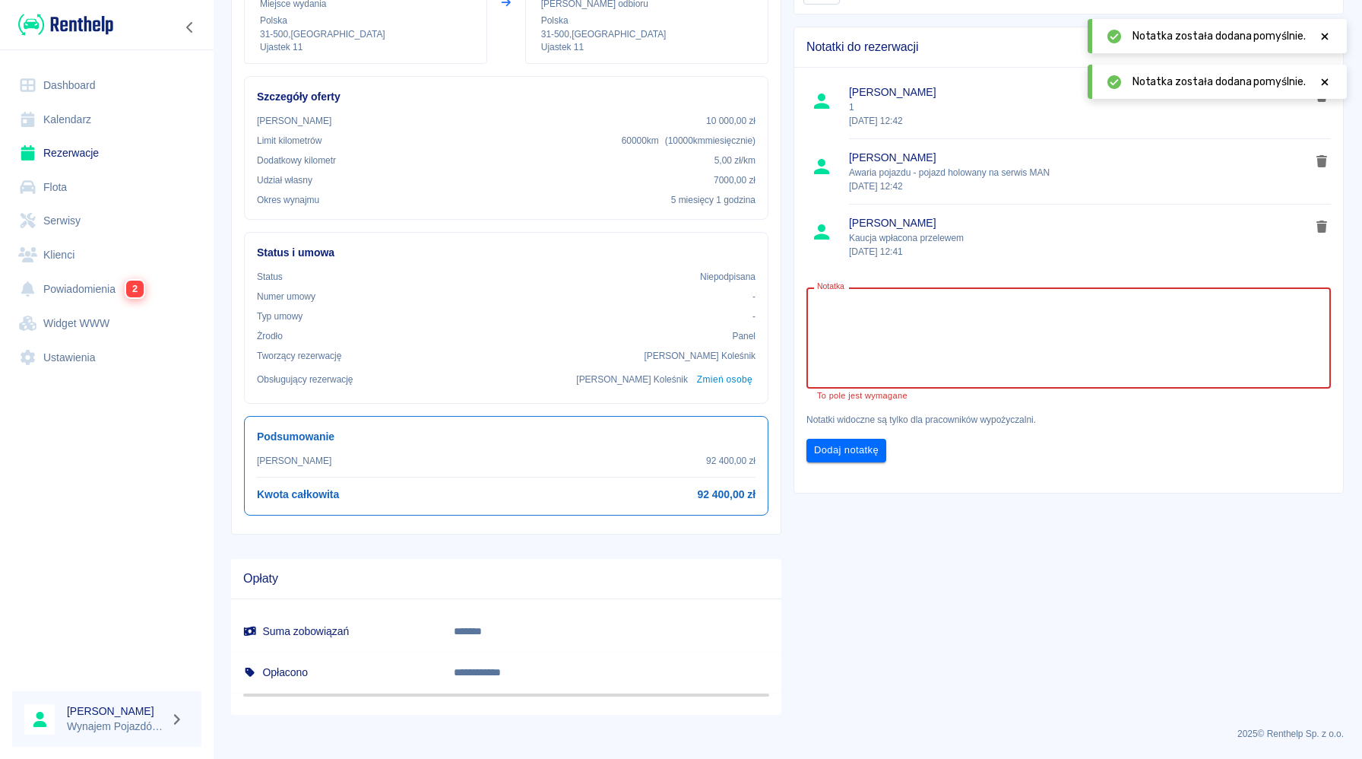
click at [873, 341] on textarea "Notatka" at bounding box center [1068, 338] width 503 height 76
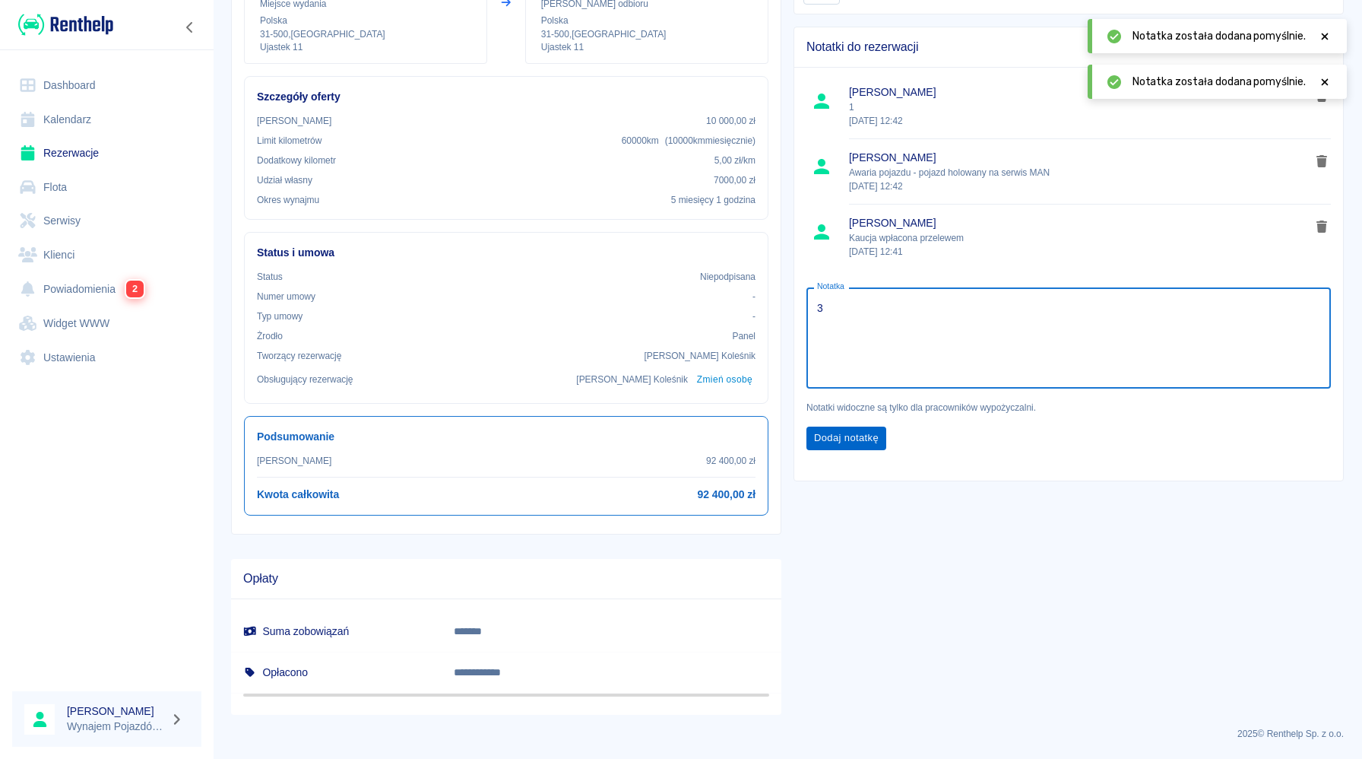
type textarea "3"
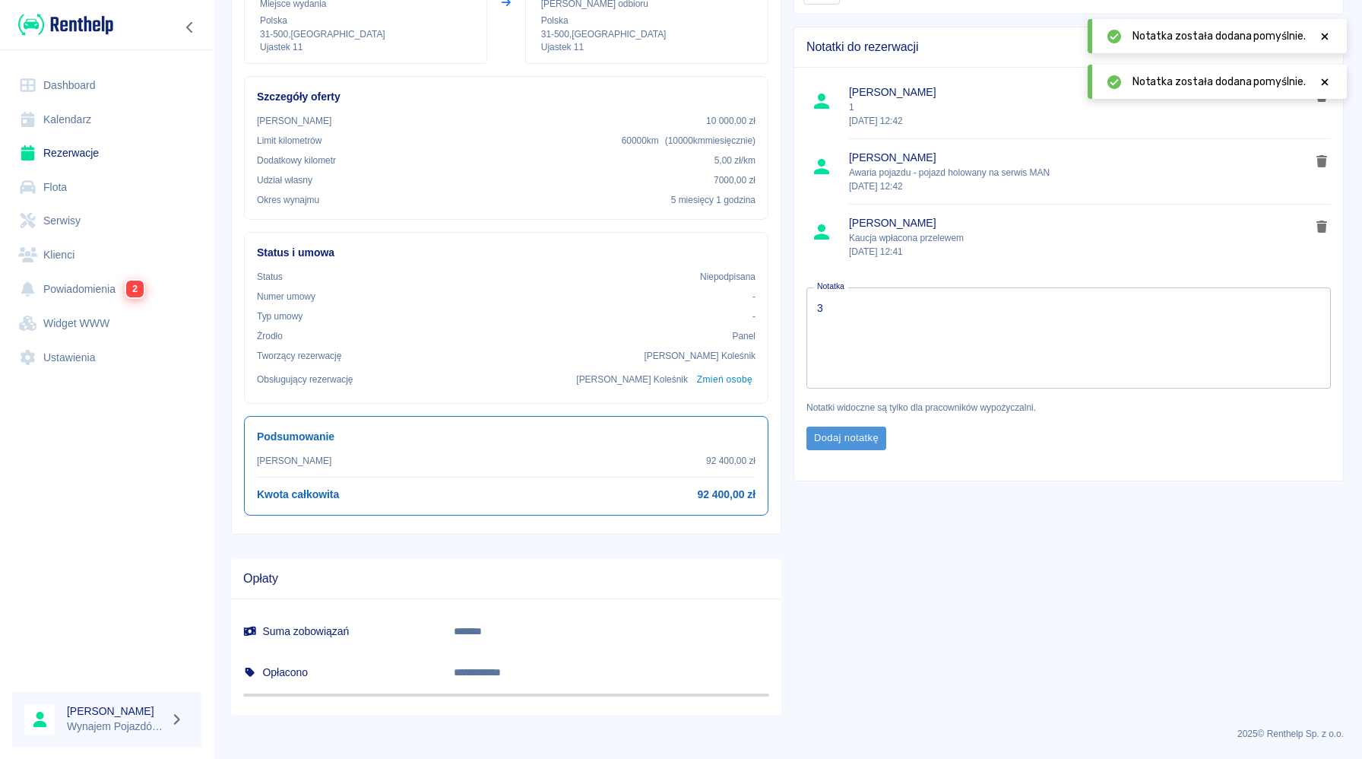
click at [853, 445] on button "Dodaj notatkę" at bounding box center [846, 438] width 80 height 24
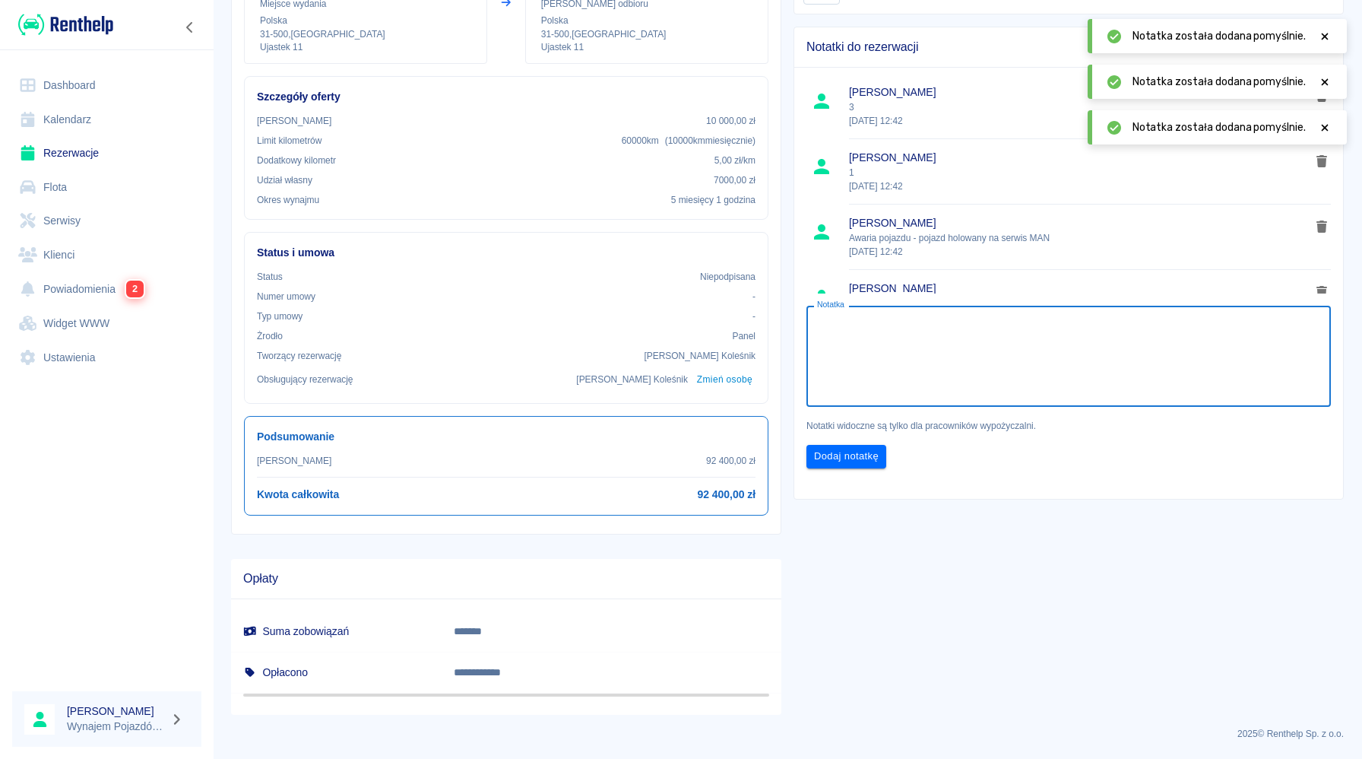
click at [882, 393] on textarea "Notatka" at bounding box center [1068, 356] width 503 height 76
type textarea "5"
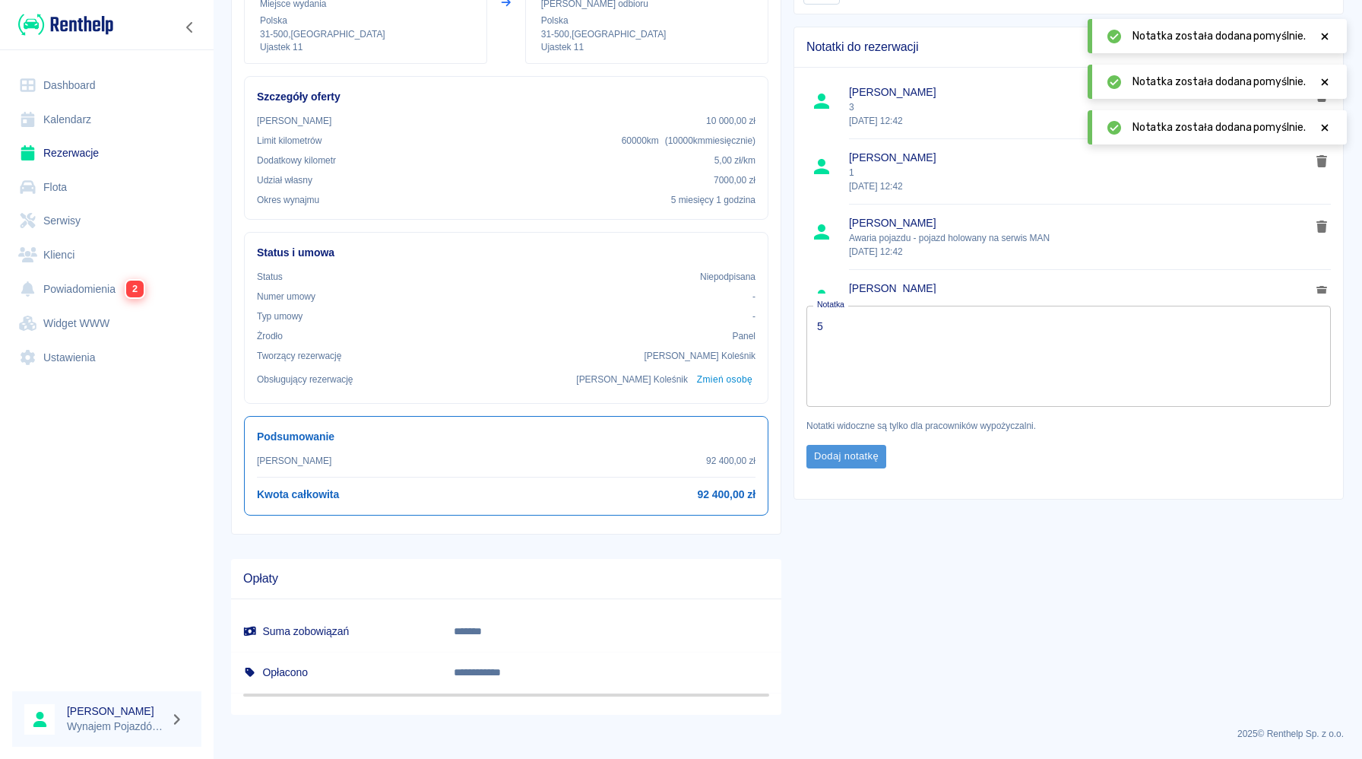
click at [857, 458] on button "Dodaj notatkę" at bounding box center [846, 457] width 80 height 24
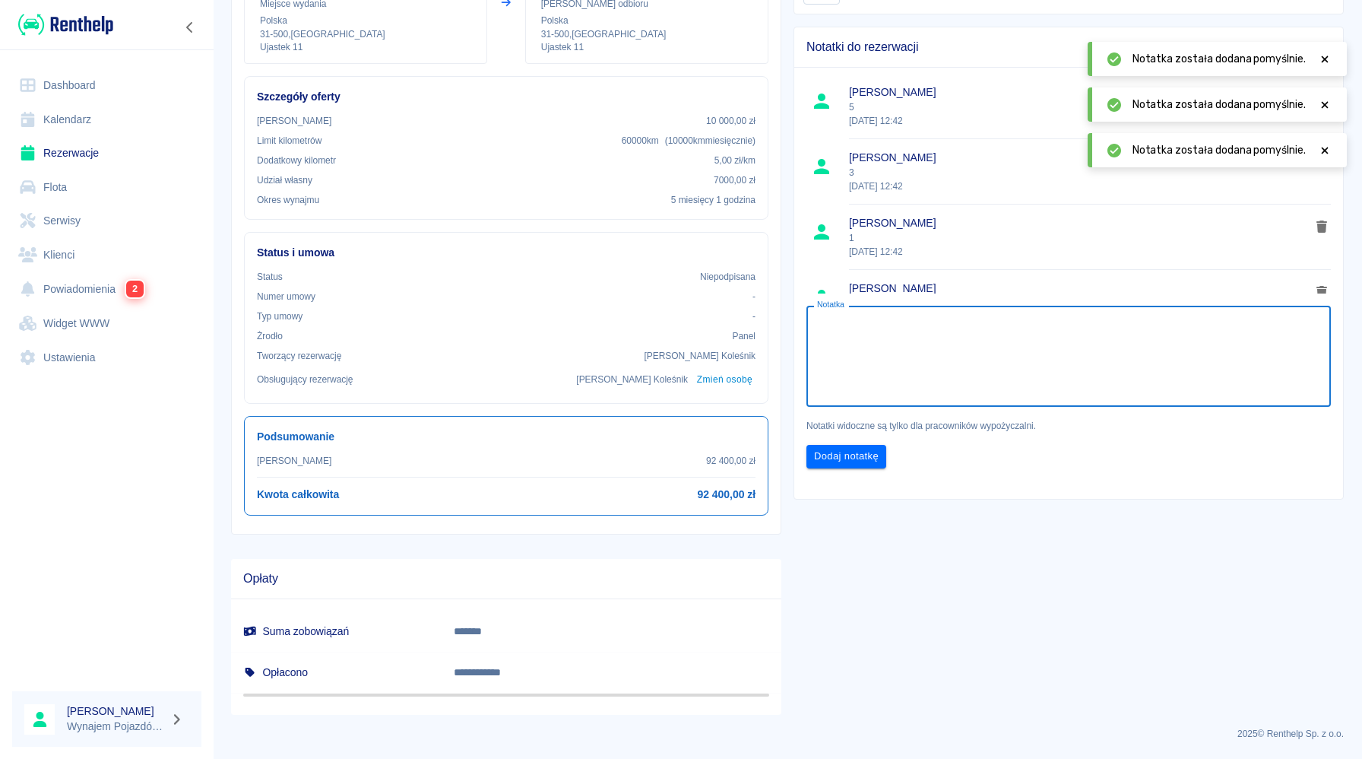
click at [879, 385] on textarea "Notatka" at bounding box center [1068, 356] width 503 height 76
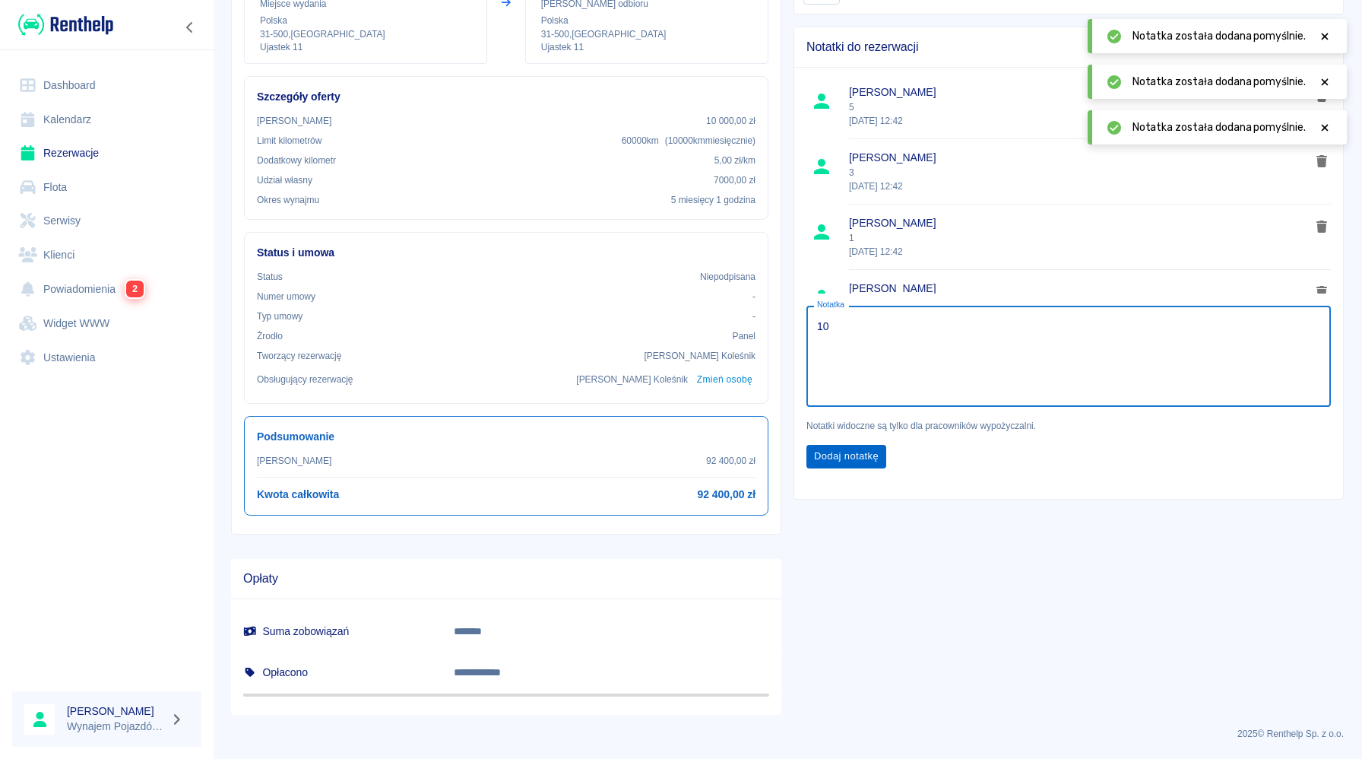
type textarea "10"
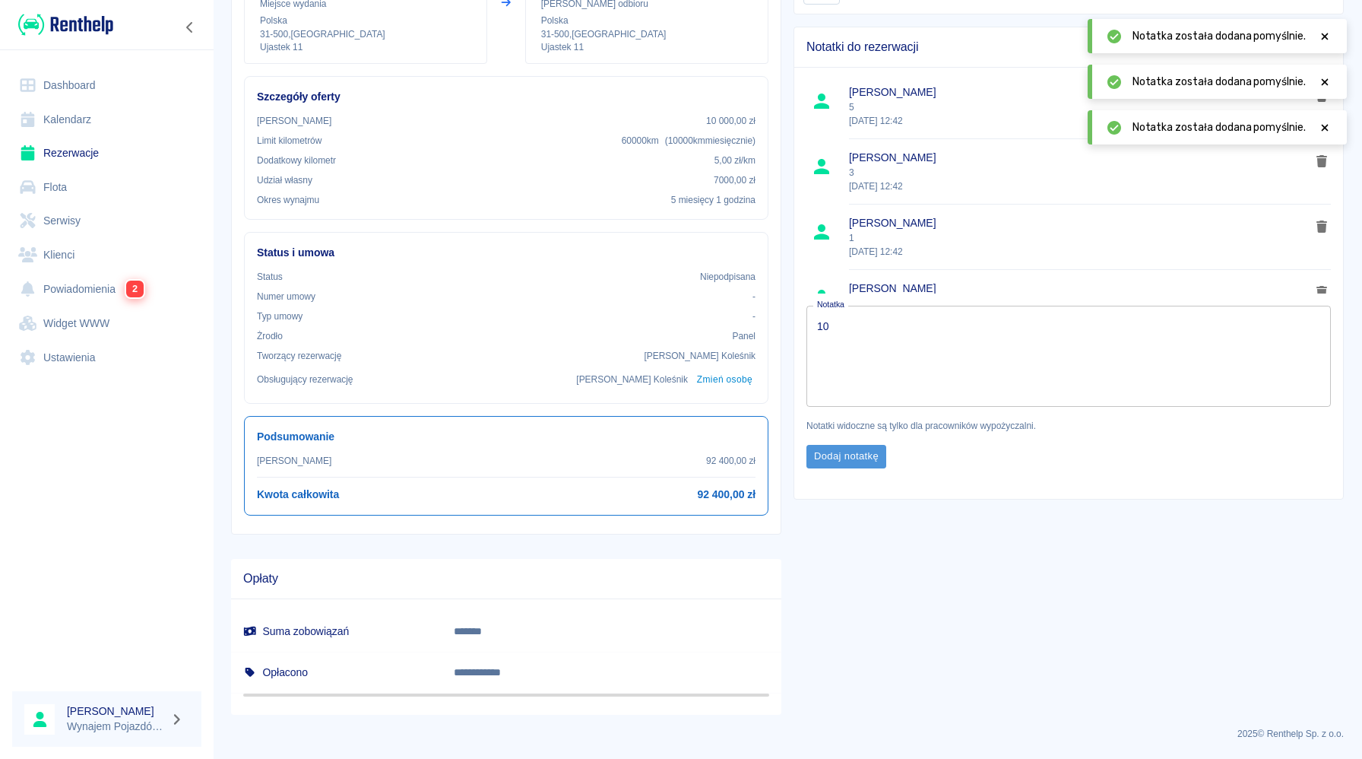
click at [841, 459] on button "Dodaj notatkę" at bounding box center [846, 457] width 80 height 24
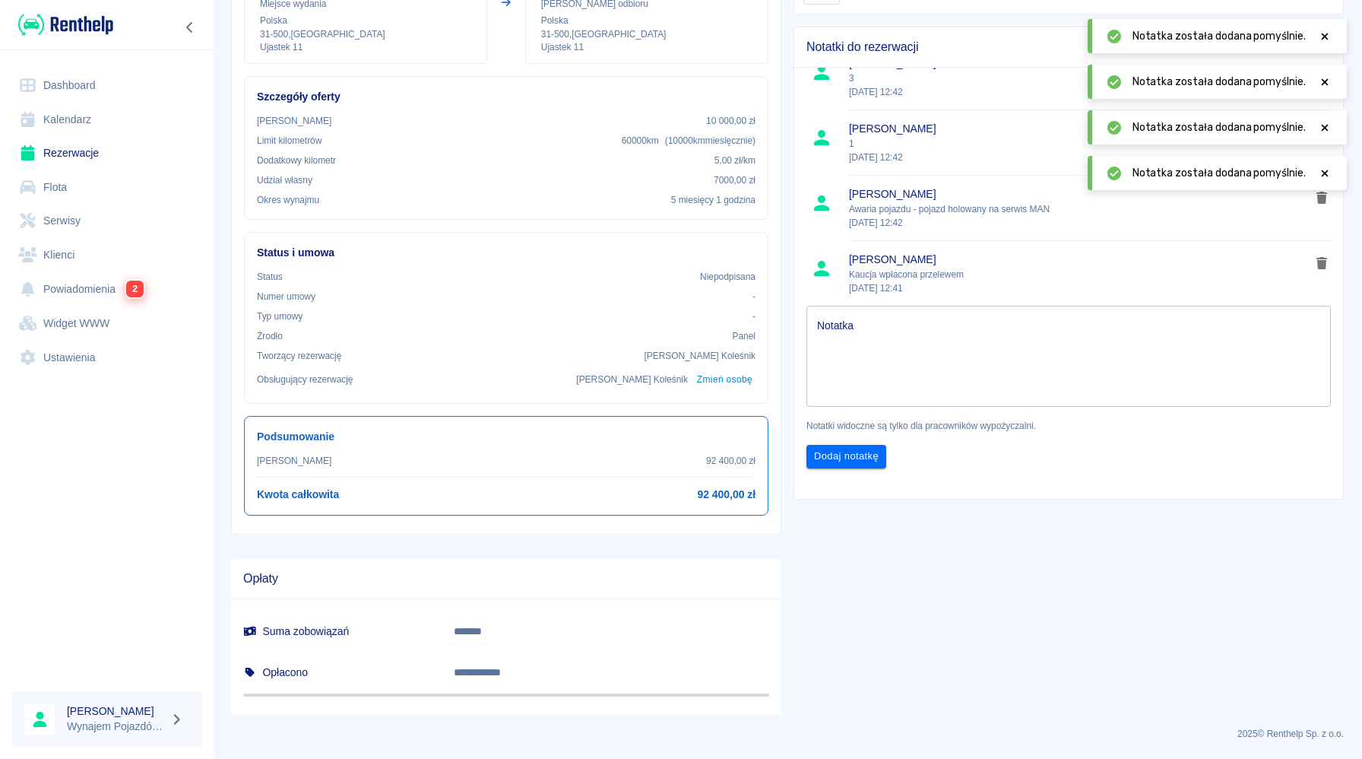
scroll to position [178, 0]
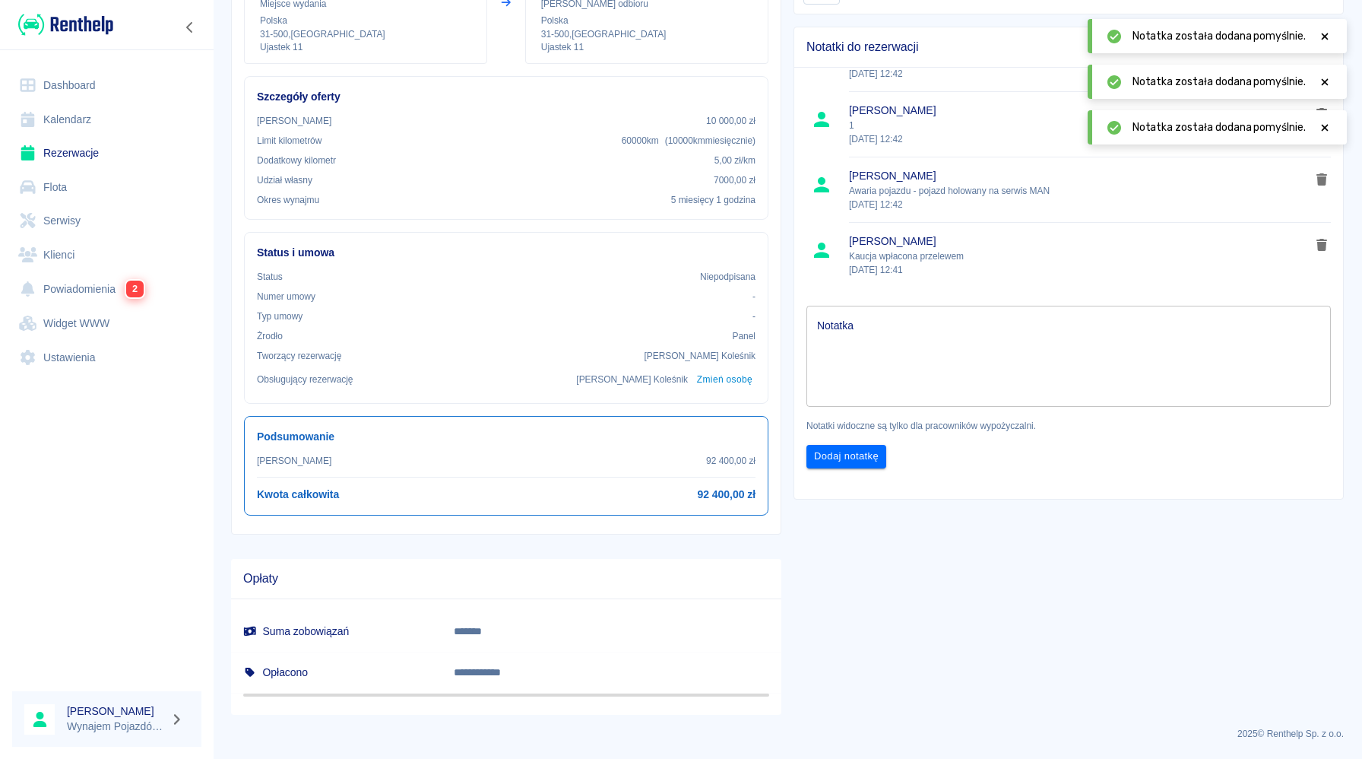
click at [1131, 594] on div "**********" at bounding box center [1062, 296] width 562 height 837
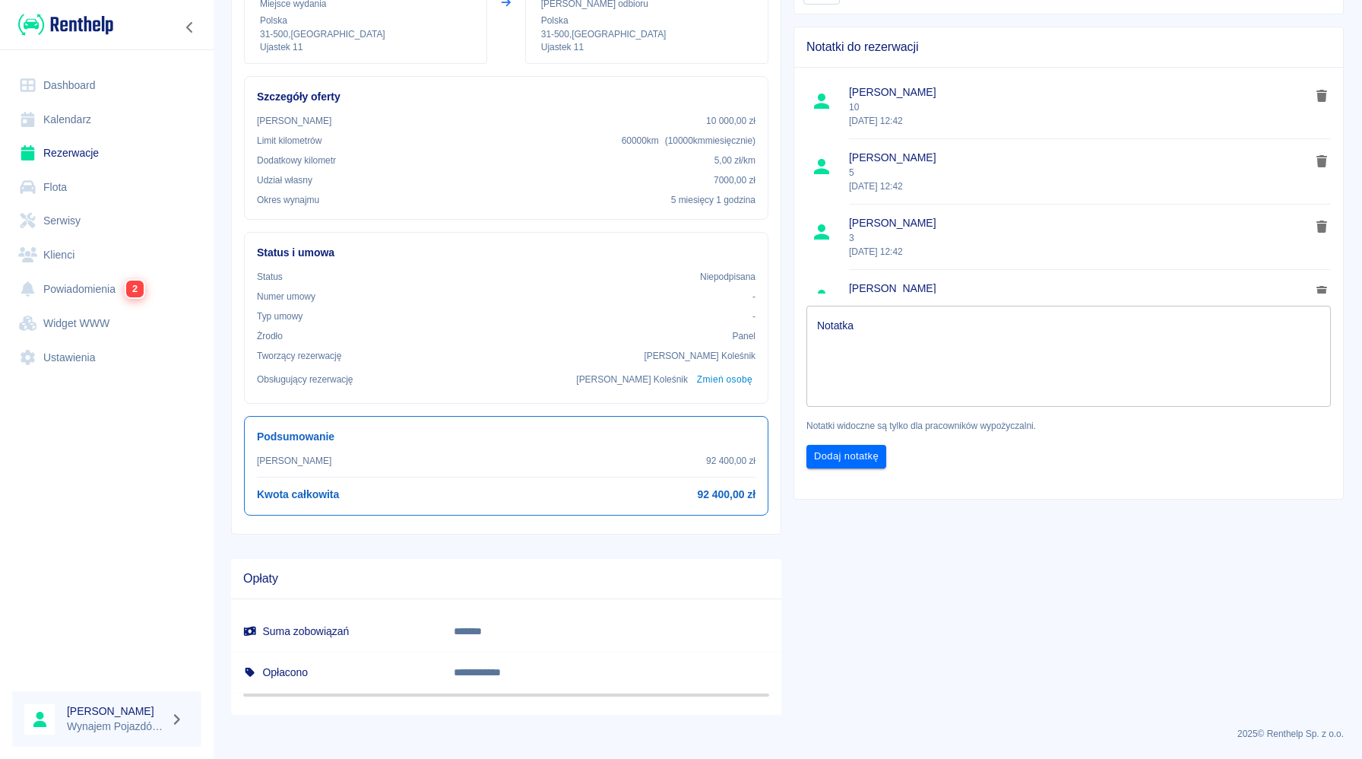
scroll to position [0, 0]
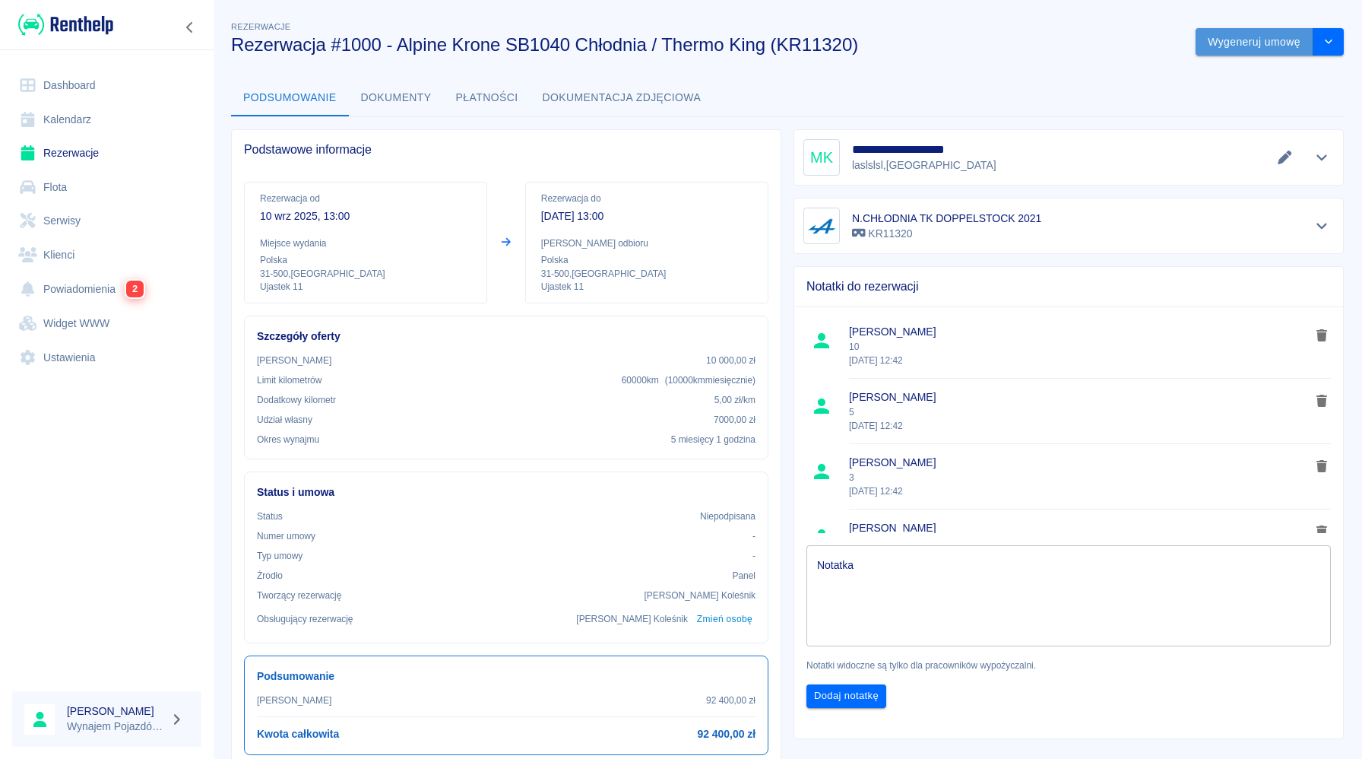
click at [1261, 43] on button "Wygeneruj umowę" at bounding box center [1255, 42] width 118 height 28
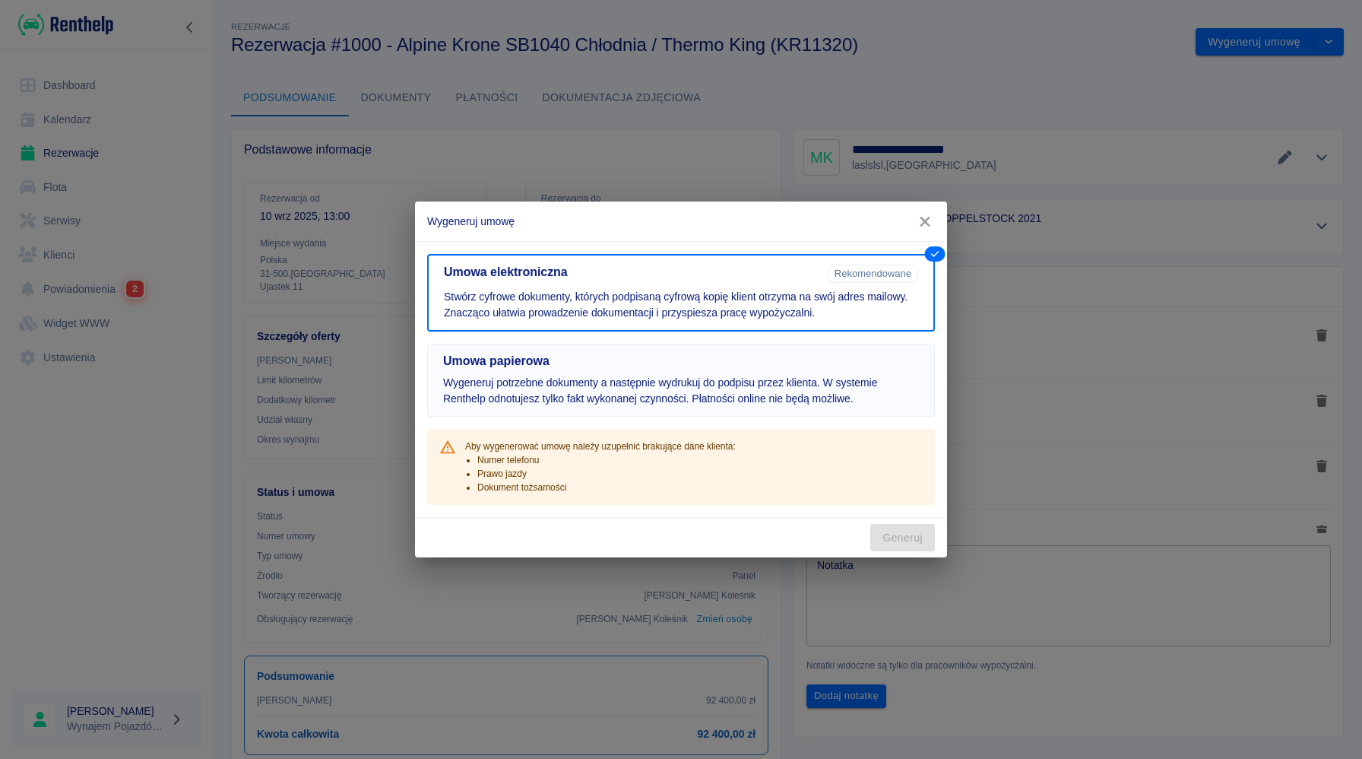
click at [808, 387] on p "Wygeneruj potrzebne dokumenty a następnie wydrukuj do podpisu przez klienta. W …" at bounding box center [681, 391] width 476 height 32
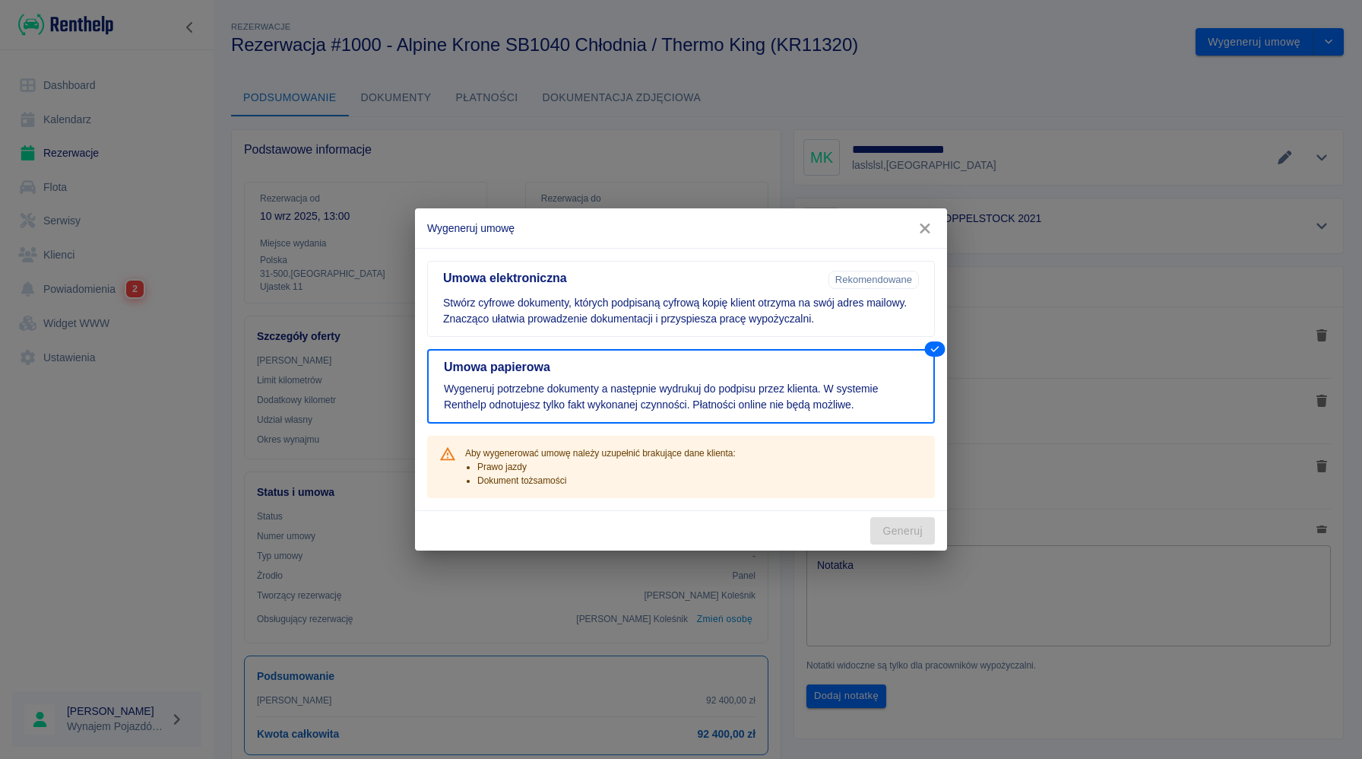
click at [912, 530] on div "Generuj" at bounding box center [681, 531] width 532 height 40
click at [854, 317] on p "Stwórz cyfrowe dokumenty, których podpisaną cyfrową kopię klient otrzyma na swó…" at bounding box center [681, 311] width 476 height 32
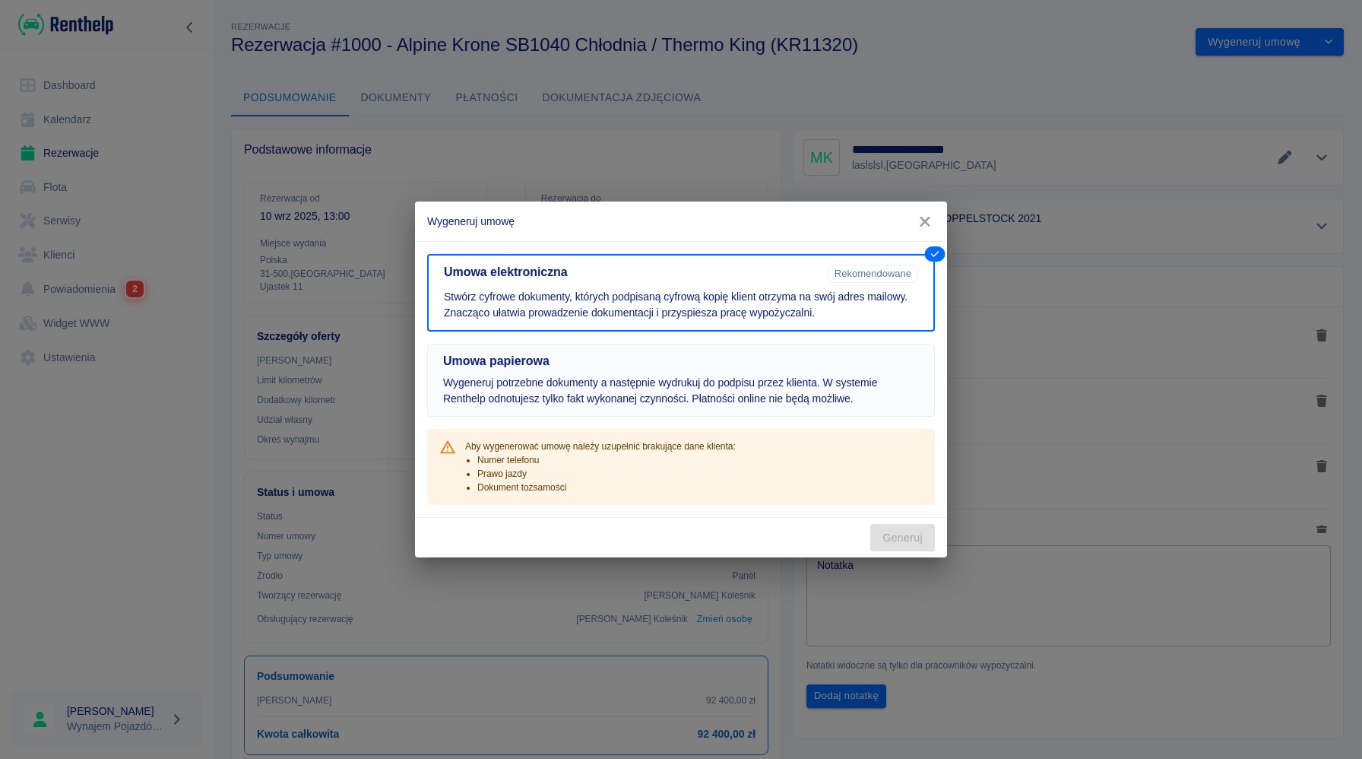
click at [806, 387] on p "Wygeneruj potrzebne dokumenty a następnie wydrukuj do podpisu przez klienta. W …" at bounding box center [681, 391] width 476 height 32
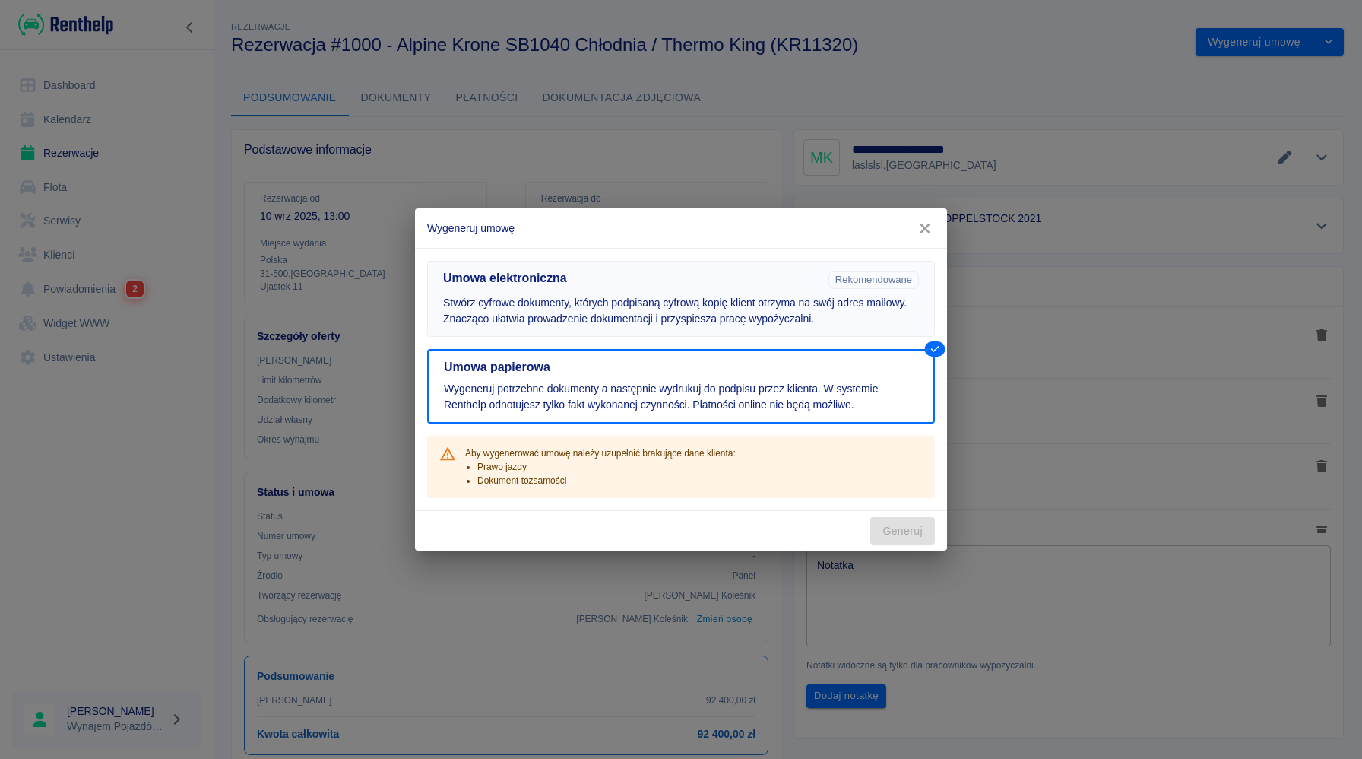
click at [844, 290] on button "Umowa elektroniczna Rekomendowane Stwórz cyfrowe dokumenty, których podpisaną c…" at bounding box center [681, 299] width 508 height 76
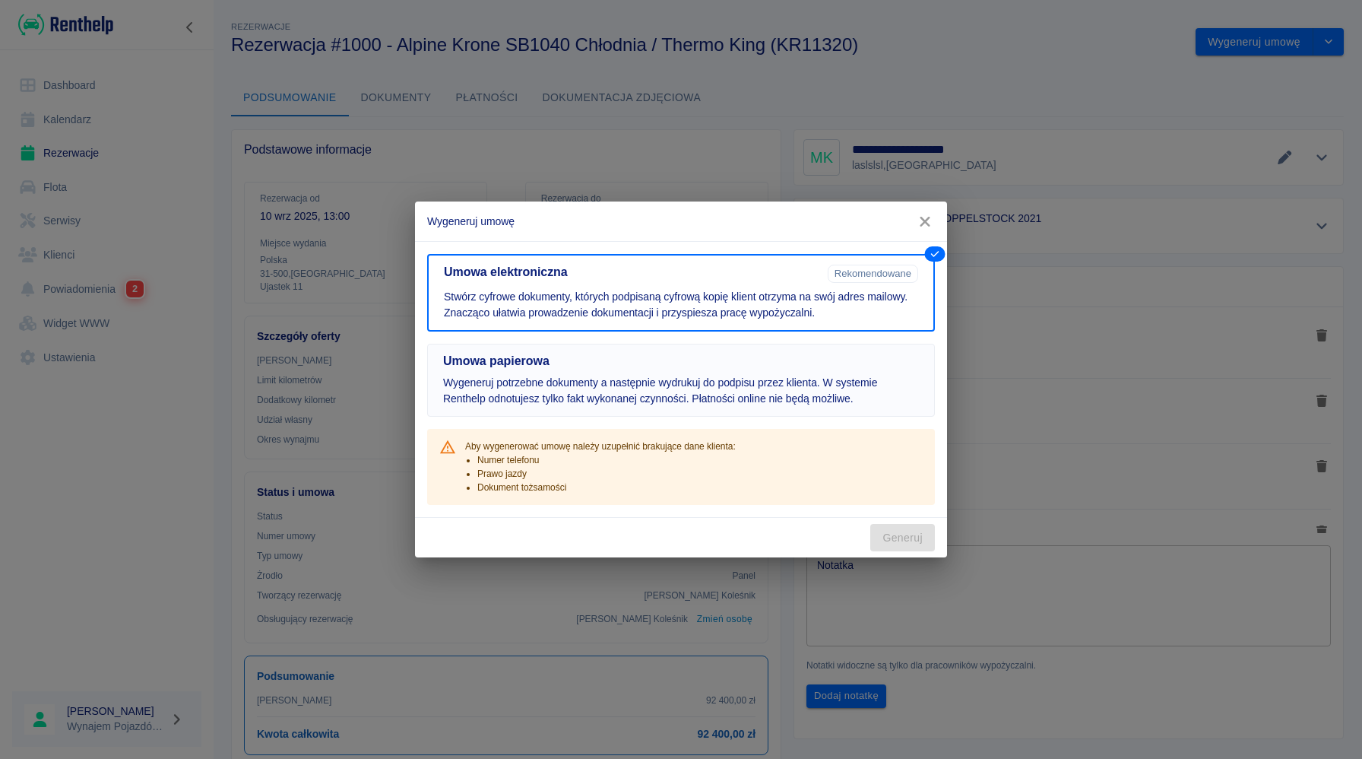
click at [787, 361] on h5 "Umowa papierowa" at bounding box center [681, 360] width 476 height 15
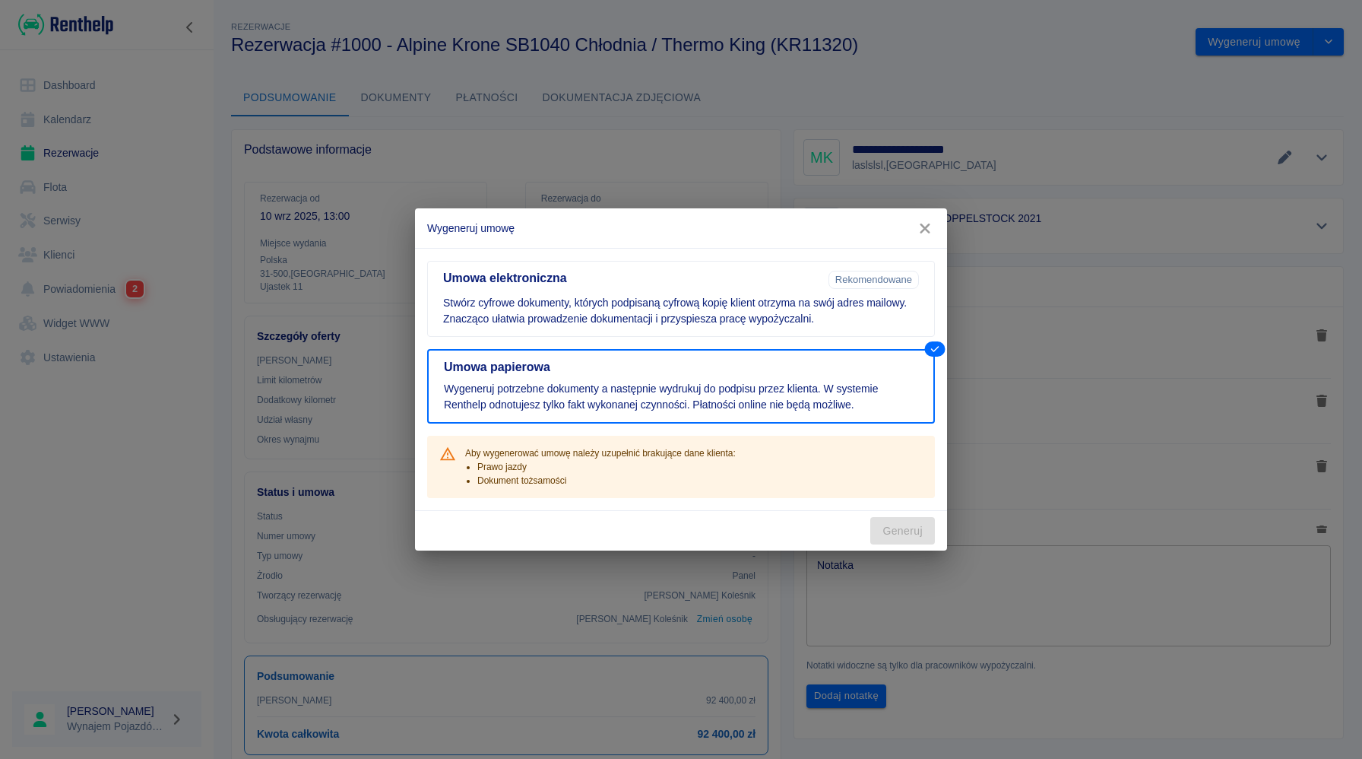
drag, startPoint x: 711, startPoint y: 232, endPoint x: 642, endPoint y: 232, distance: 69.2
click at [642, 232] on h2 "Wygeneruj umowę" at bounding box center [681, 228] width 532 height 40
click at [922, 228] on icon "button" at bounding box center [925, 228] width 20 height 16
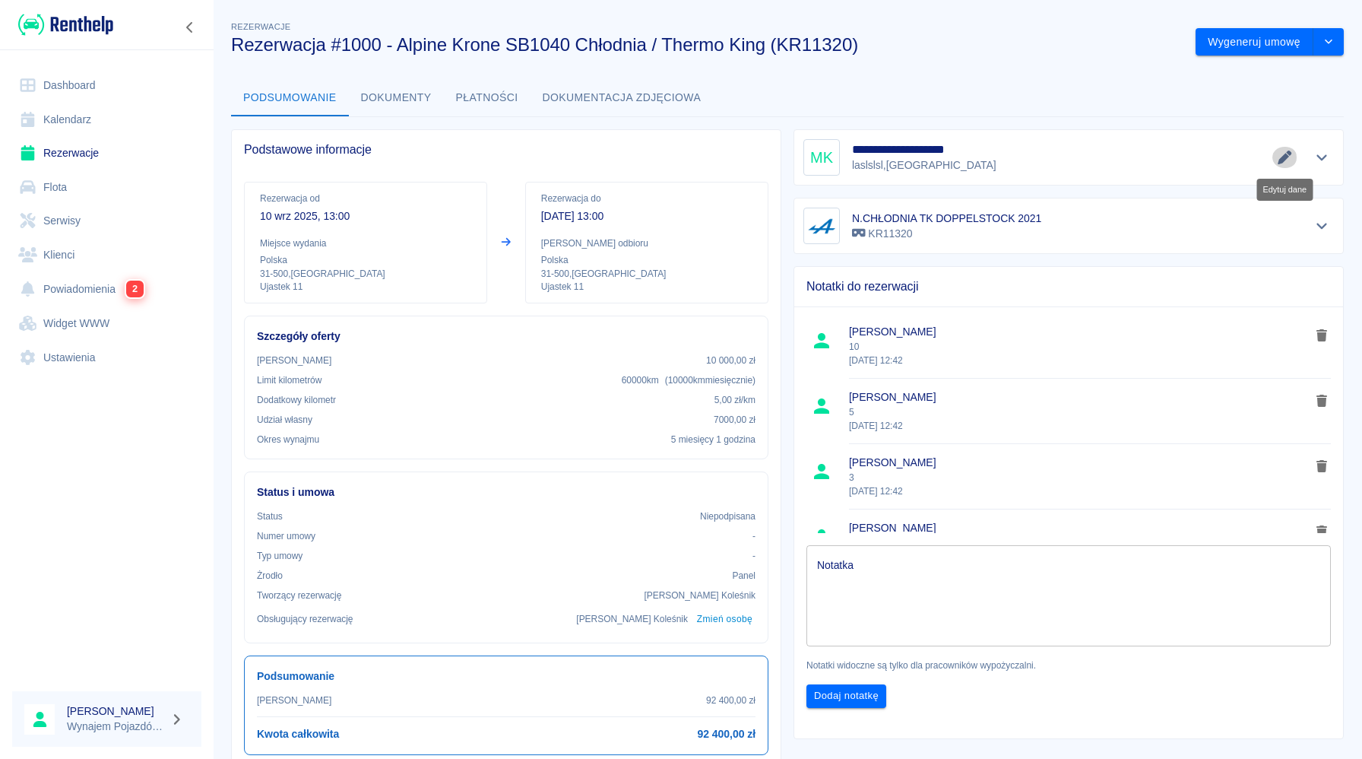
click at [1286, 160] on icon "Edytuj dane" at bounding box center [1284, 158] width 17 height 14
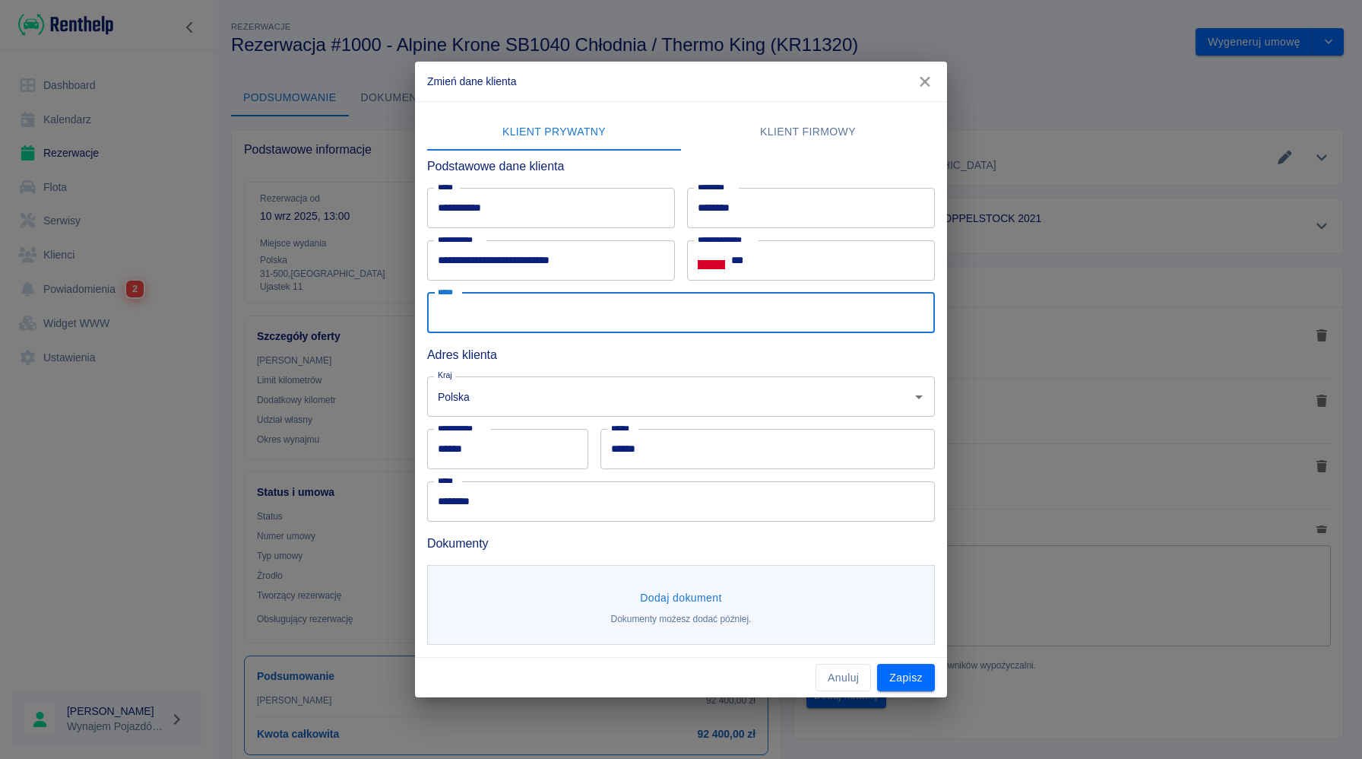
click at [664, 331] on input "*****" at bounding box center [681, 313] width 508 height 40
type input "**********"
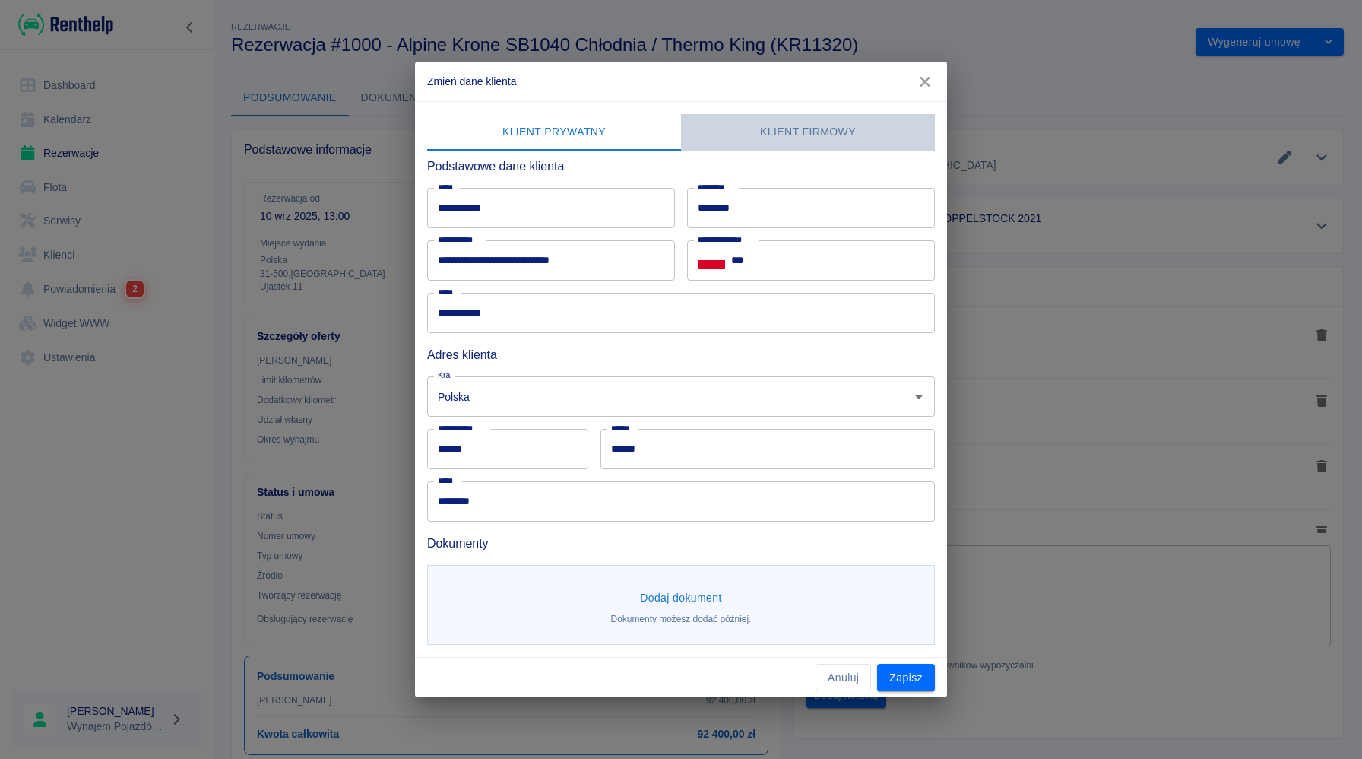
click at [809, 137] on button "Klient firmowy" at bounding box center [808, 132] width 254 height 36
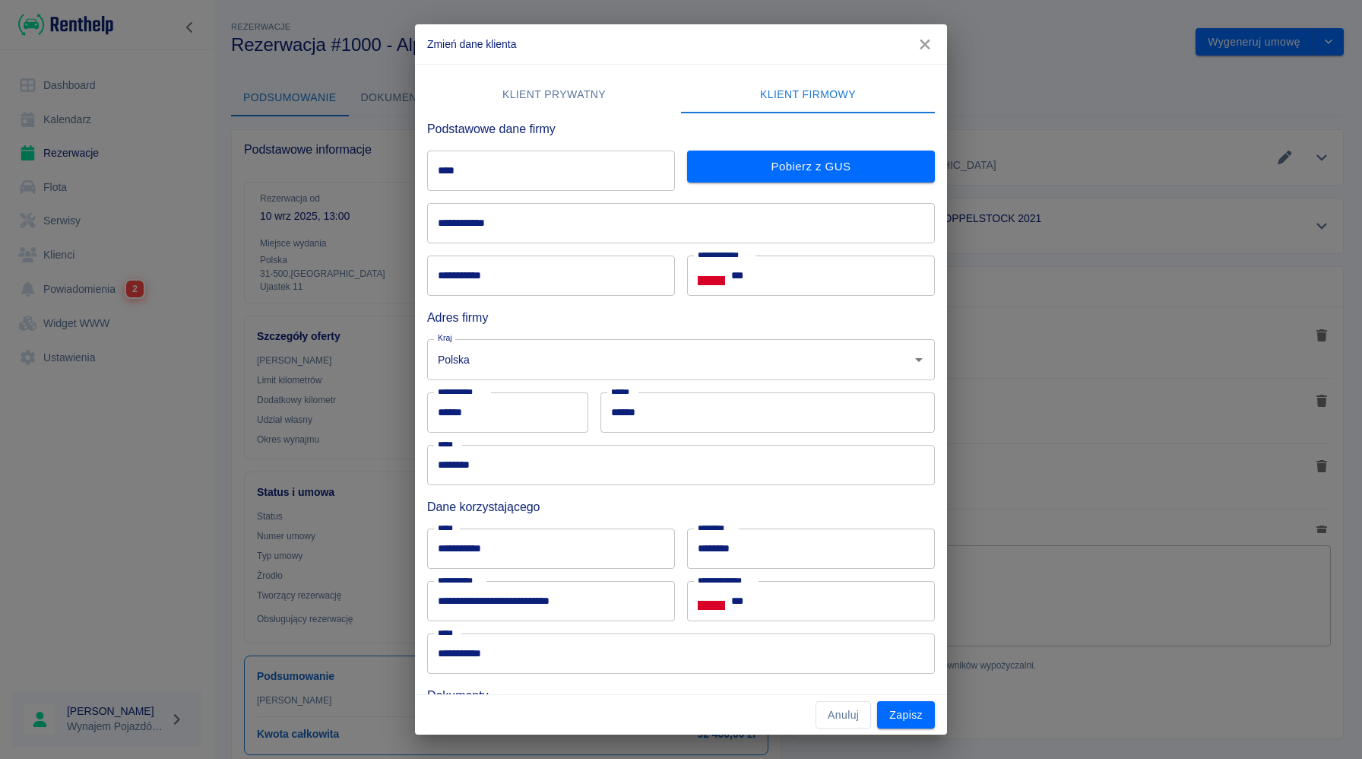
click at [566, 178] on input "****" at bounding box center [551, 171] width 248 height 40
drag, startPoint x: 652, startPoint y: 141, endPoint x: 597, endPoint y: 36, distance: 117.6
click at [641, 122] on div "**********" at bounding box center [675, 390] width 520 height 566
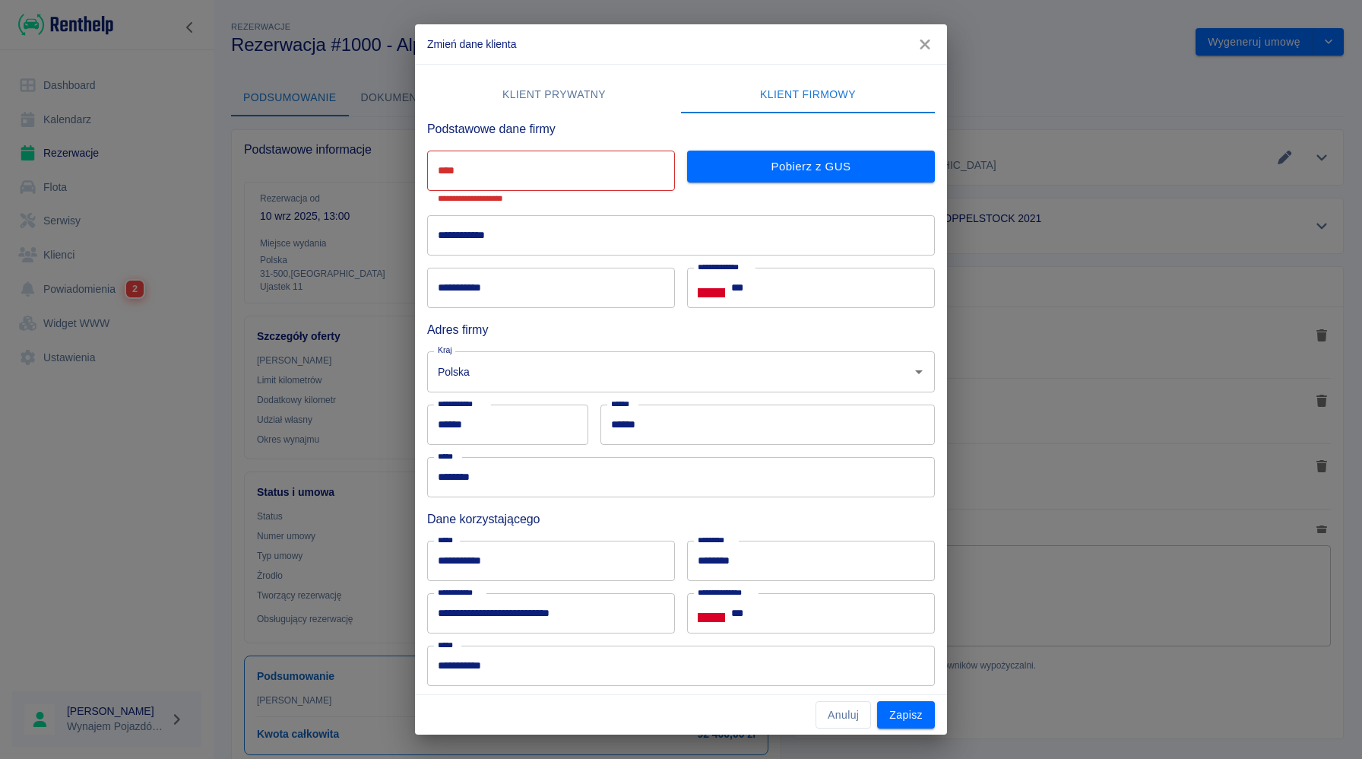
click at [485, 176] on input "****" at bounding box center [551, 171] width 248 height 40
paste input "**********"
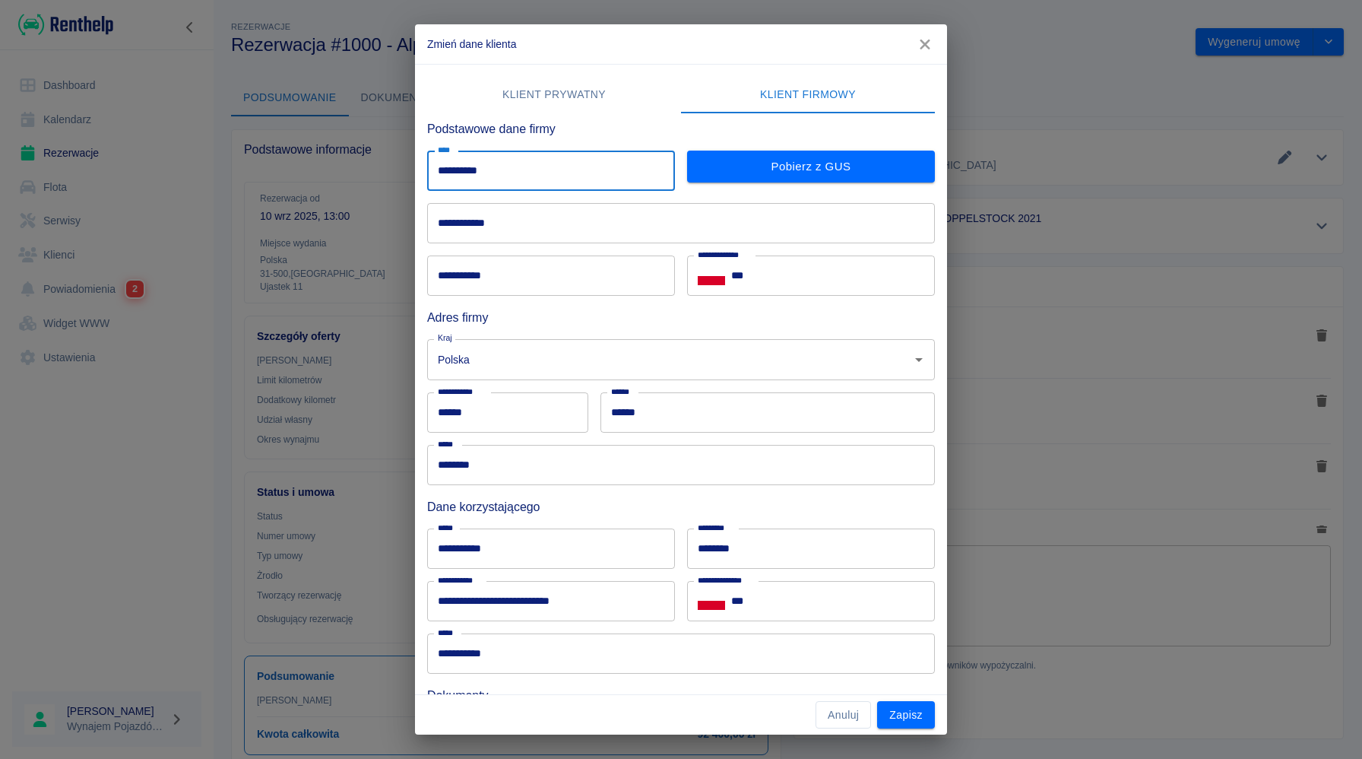
type input "**********"
click at [825, 186] on div "Pobierz z GUS" at bounding box center [805, 164] width 260 height 52
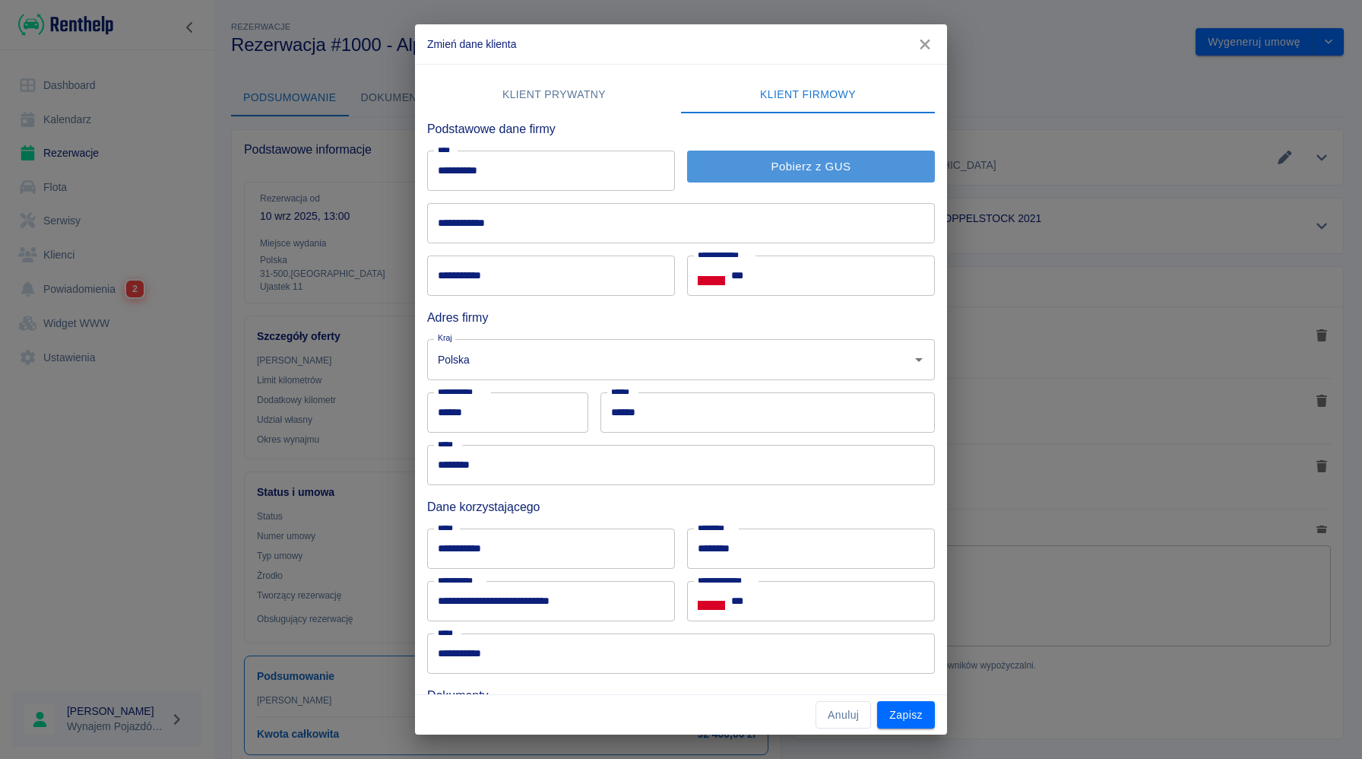
click at [826, 169] on button "Pobierz z GUS" at bounding box center [811, 167] width 248 height 32
type input "**********"
type input "******"
type input "**********"
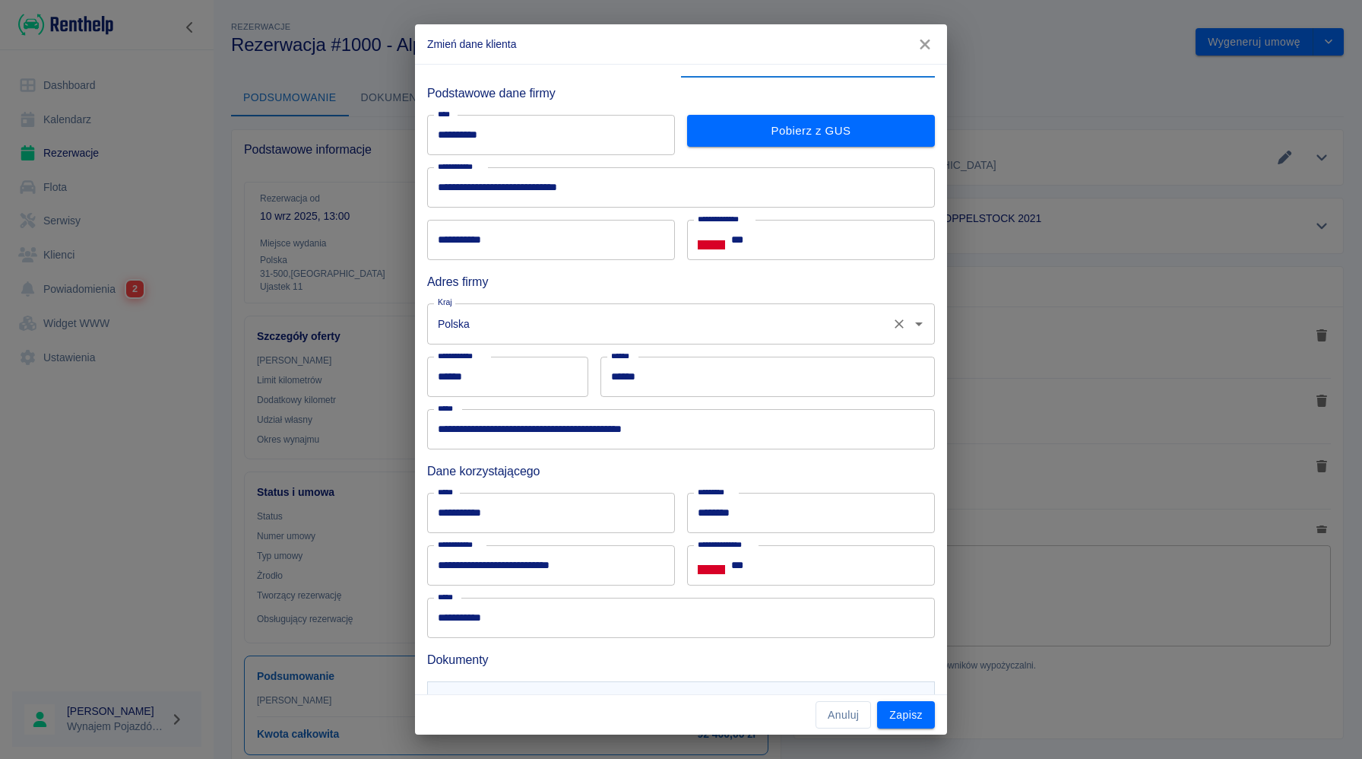
scroll to position [37, 0]
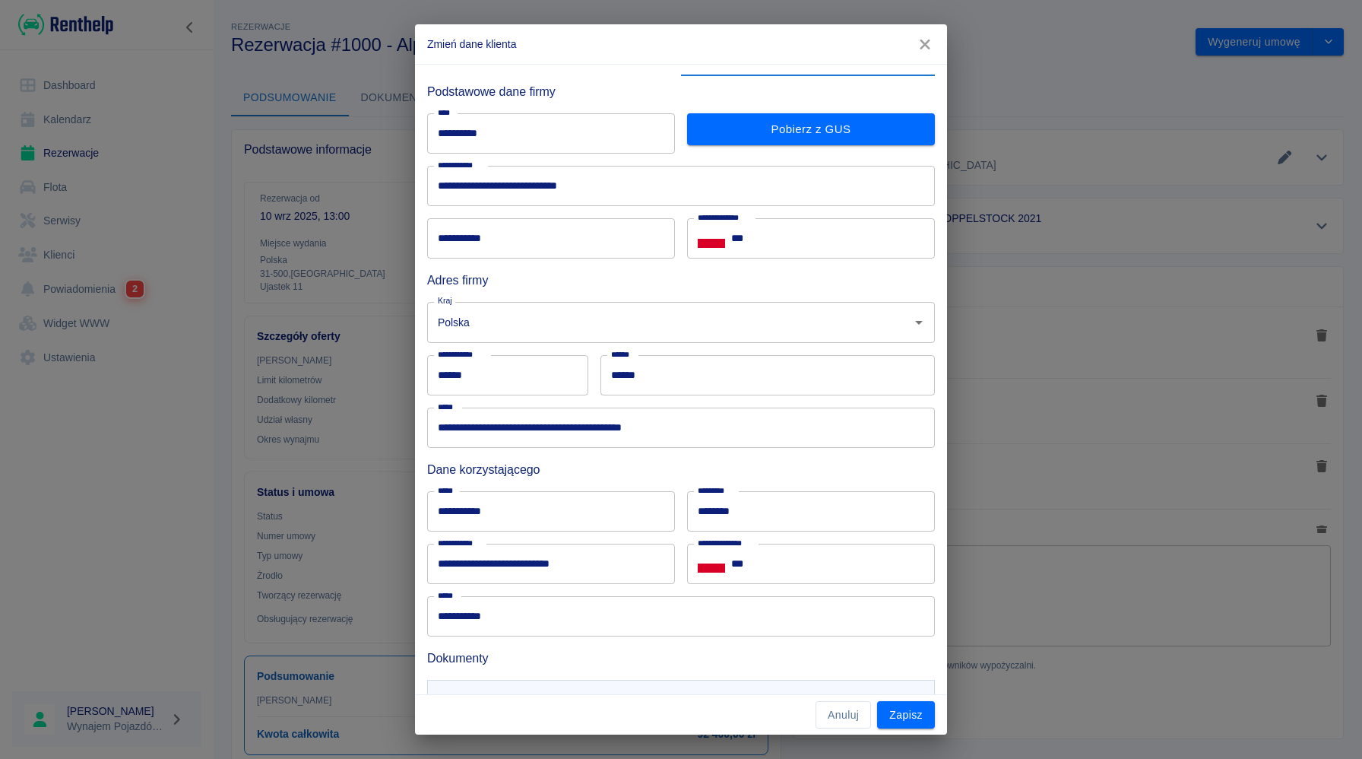
click at [612, 248] on input "**********" at bounding box center [551, 238] width 248 height 40
type input "**********"
click at [865, 245] on input "***" at bounding box center [833, 238] width 204 height 40
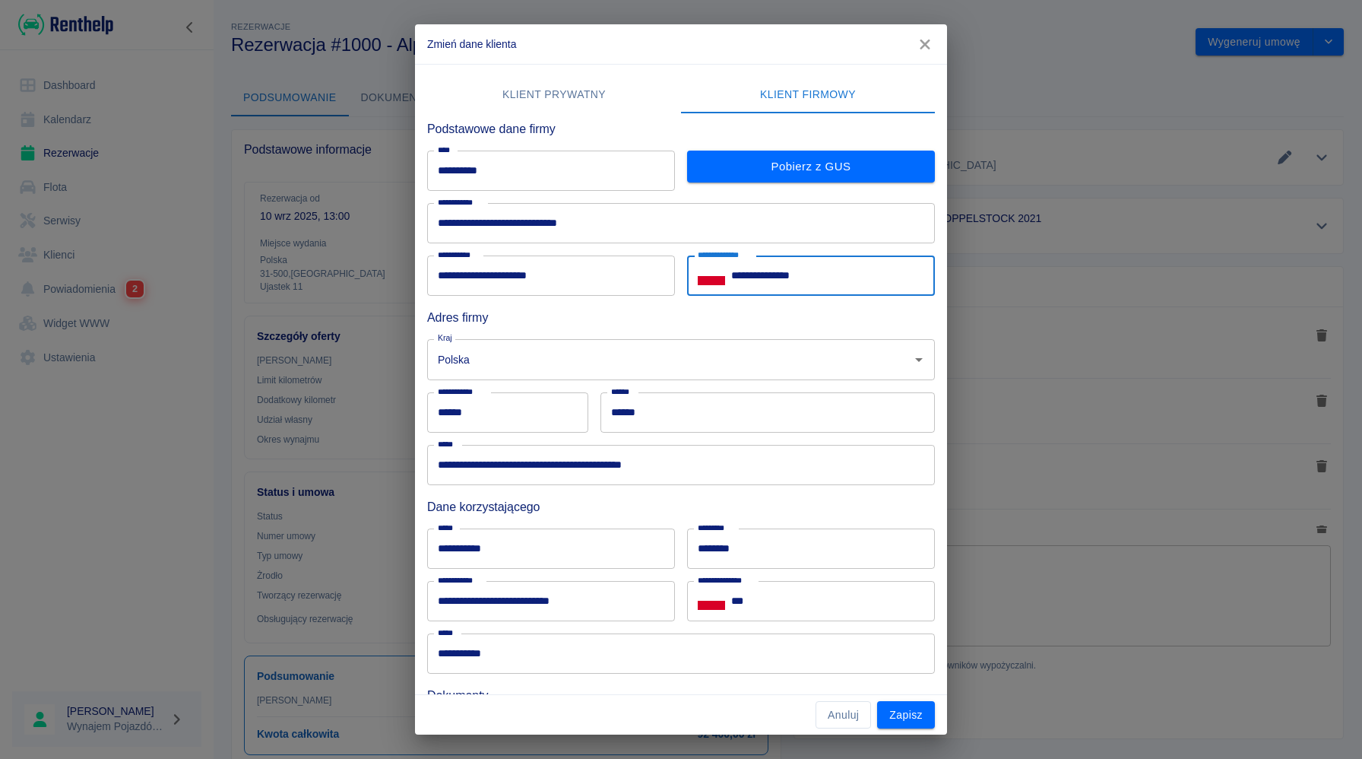
scroll to position [115, 0]
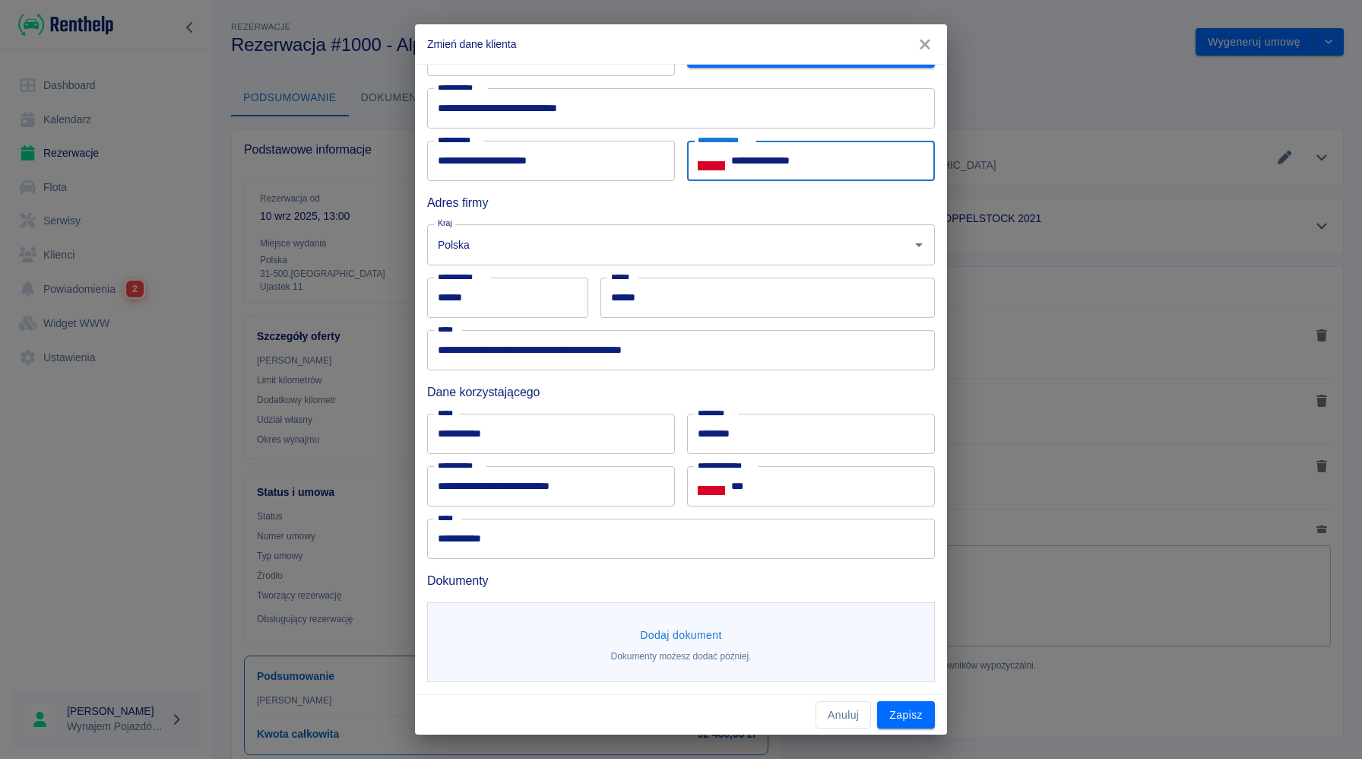
type input "**********"
click at [839, 634] on div "Dodaj dokument Dokumenty możesz dodać później." at bounding box center [681, 642] width 508 height 80
click at [689, 626] on button "Dodaj dokument" at bounding box center [681, 635] width 94 height 28
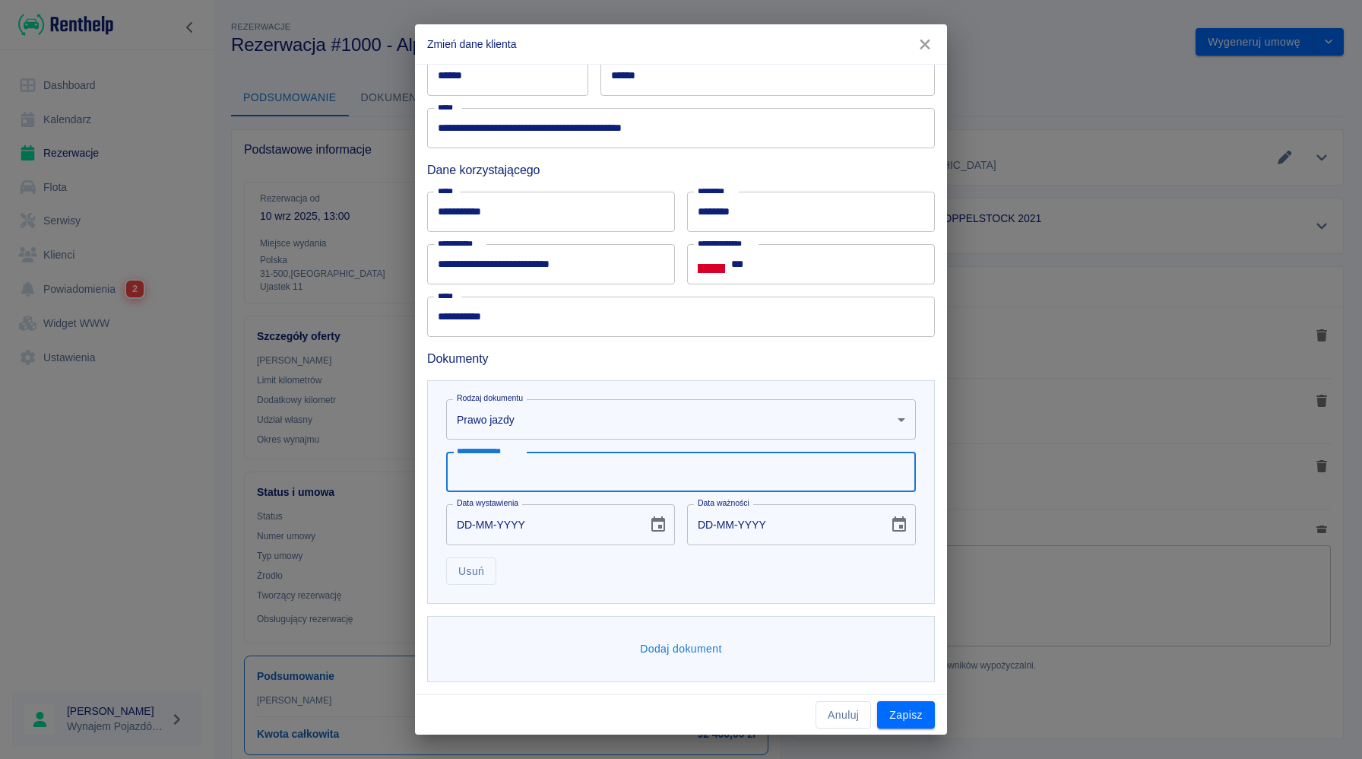
click at [716, 477] on input "**********" at bounding box center [681, 472] width 470 height 40
type input "**********"
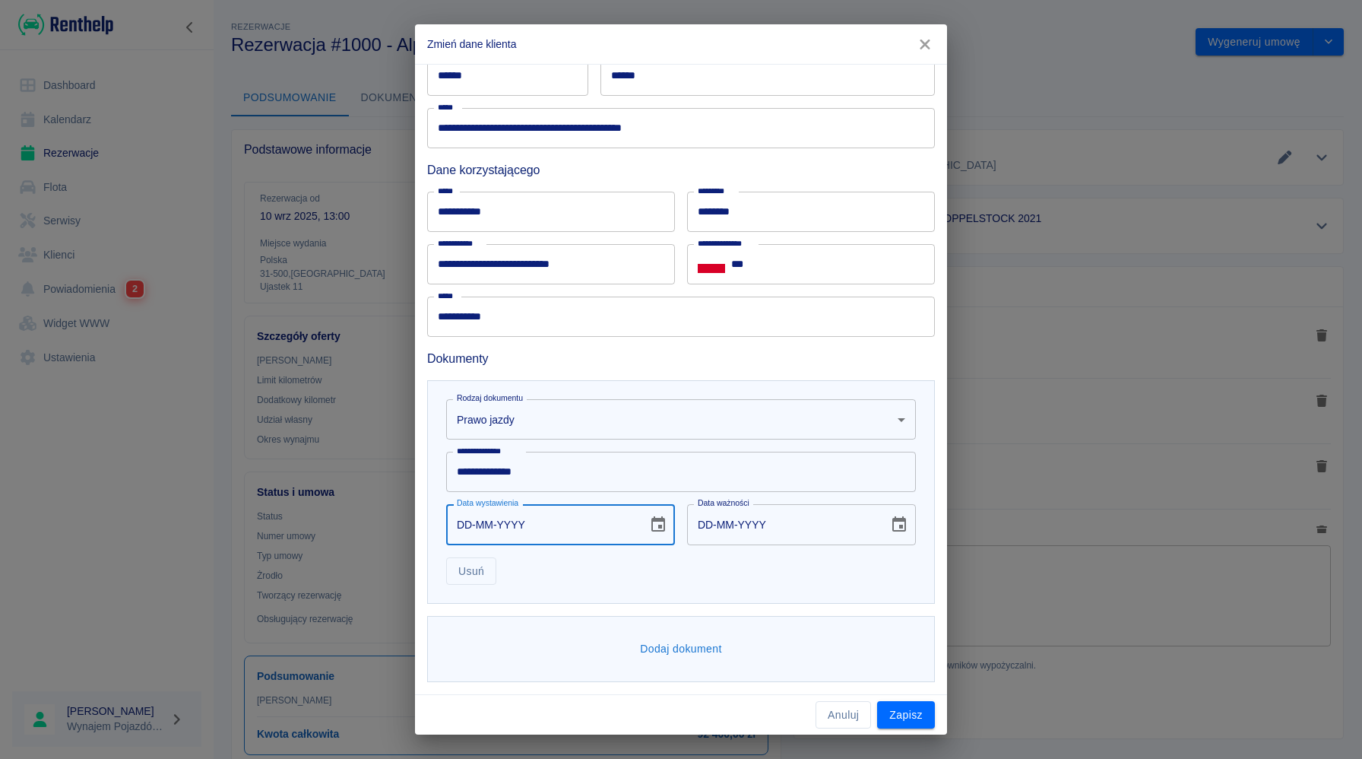
click at [606, 538] on input "DD-MM-YYYY" at bounding box center [541, 524] width 191 height 40
click at [663, 524] on icon "Choose date" at bounding box center [658, 524] width 18 height 18
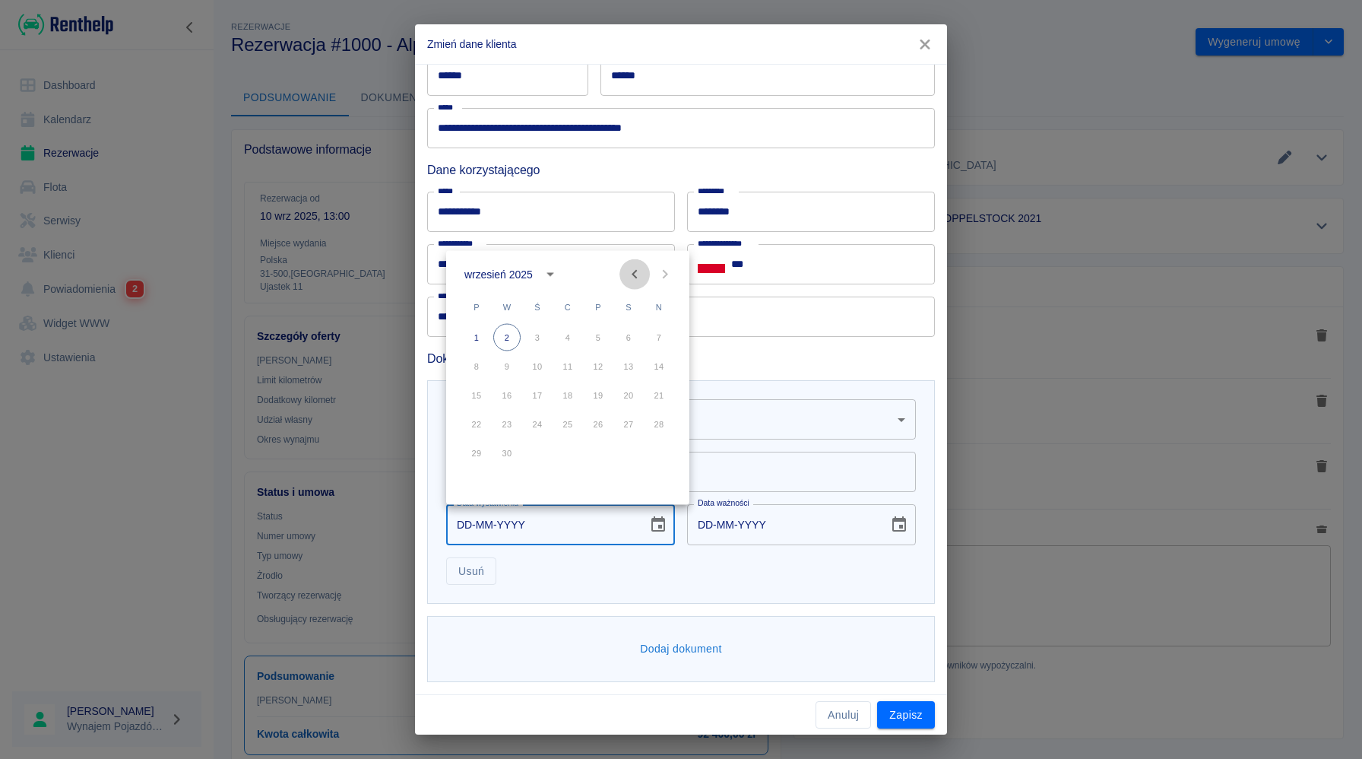
click at [624, 275] on button "Previous month" at bounding box center [634, 274] width 30 height 30
click at [542, 400] on button "13" at bounding box center [537, 395] width 27 height 27
type input "[DATE]"
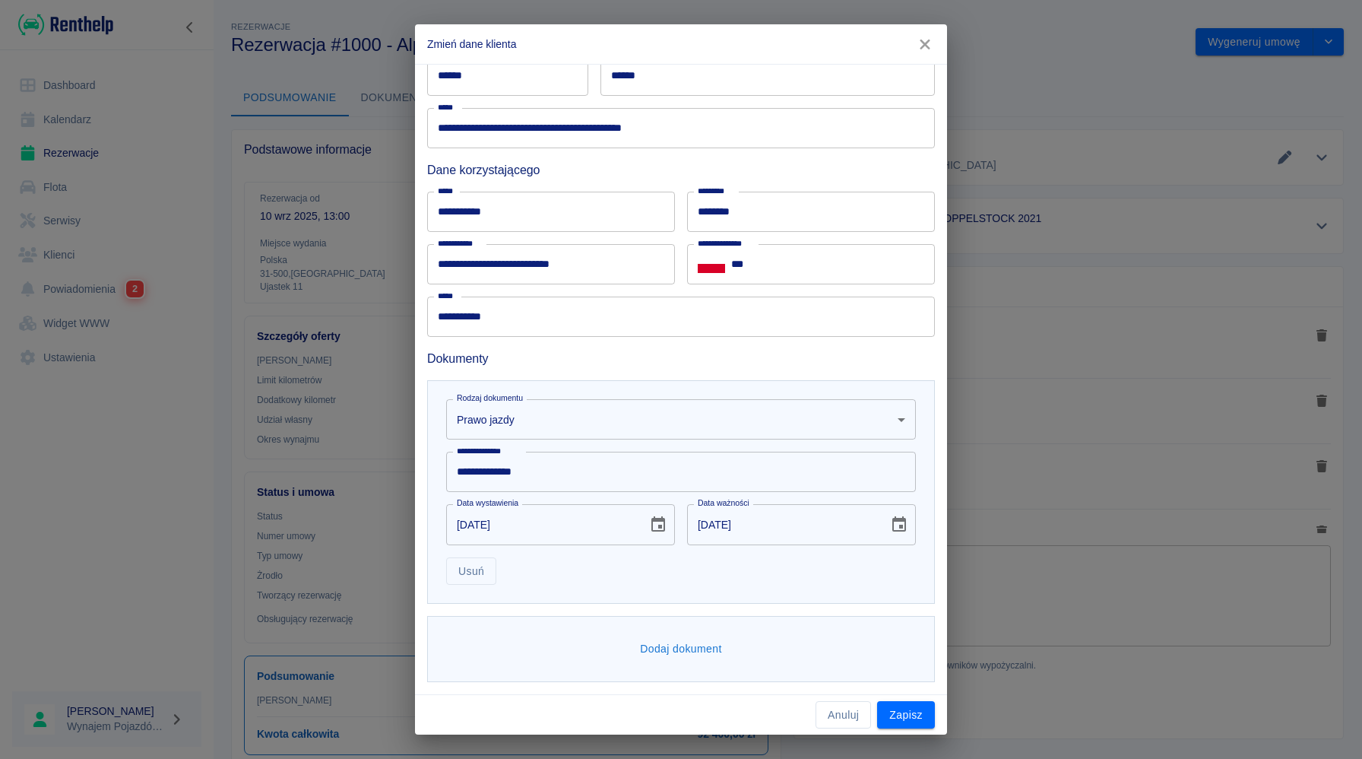
click at [762, 636] on div "Dodaj dokument" at bounding box center [681, 649] width 508 height 66
click at [699, 644] on button "Dodaj dokument" at bounding box center [681, 649] width 94 height 28
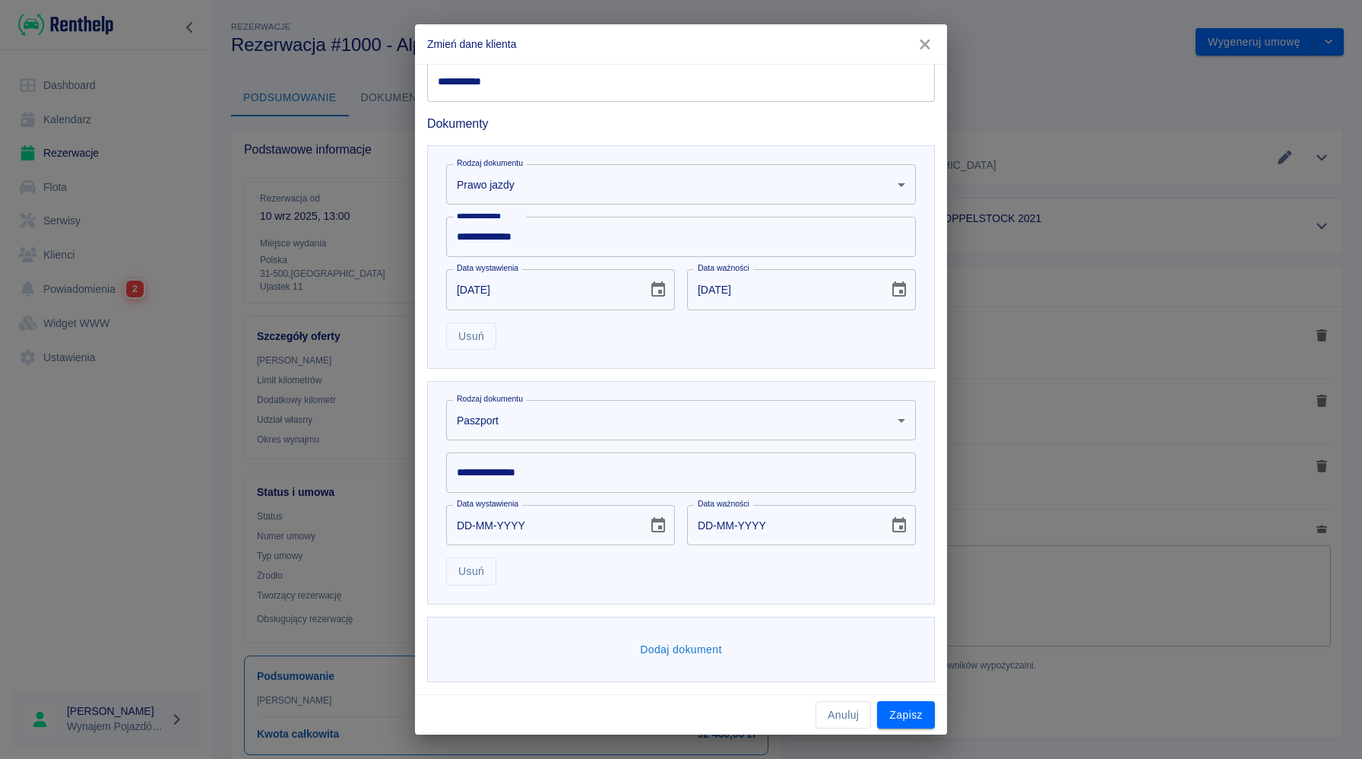
click at [734, 477] on input "**********" at bounding box center [681, 472] width 470 height 40
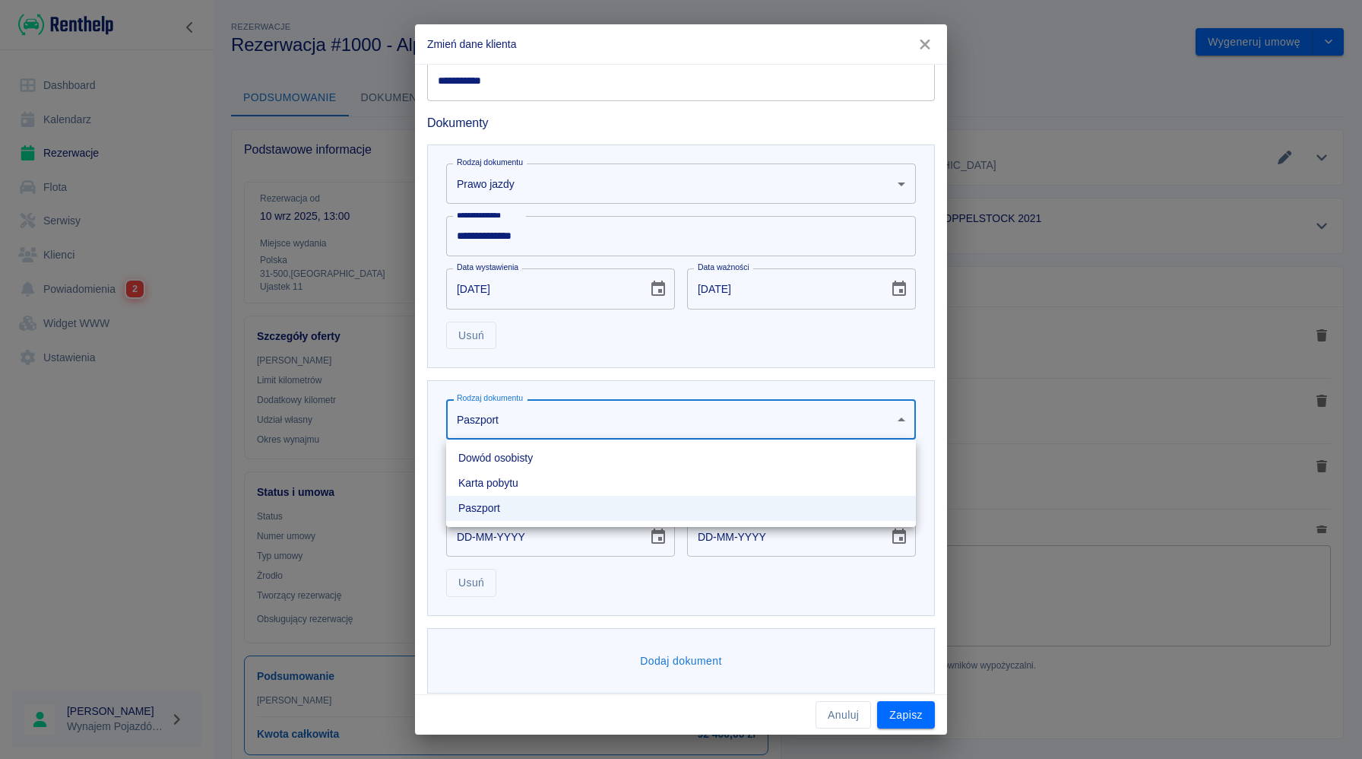
click at [627, 423] on body "Używamy plików Cookies, by zapewnić Ci najlepsze możliwe doświadczenie. Aby dow…" at bounding box center [681, 379] width 1362 height 759
click at [604, 467] on li "Dowód osobisty" at bounding box center [681, 457] width 470 height 25
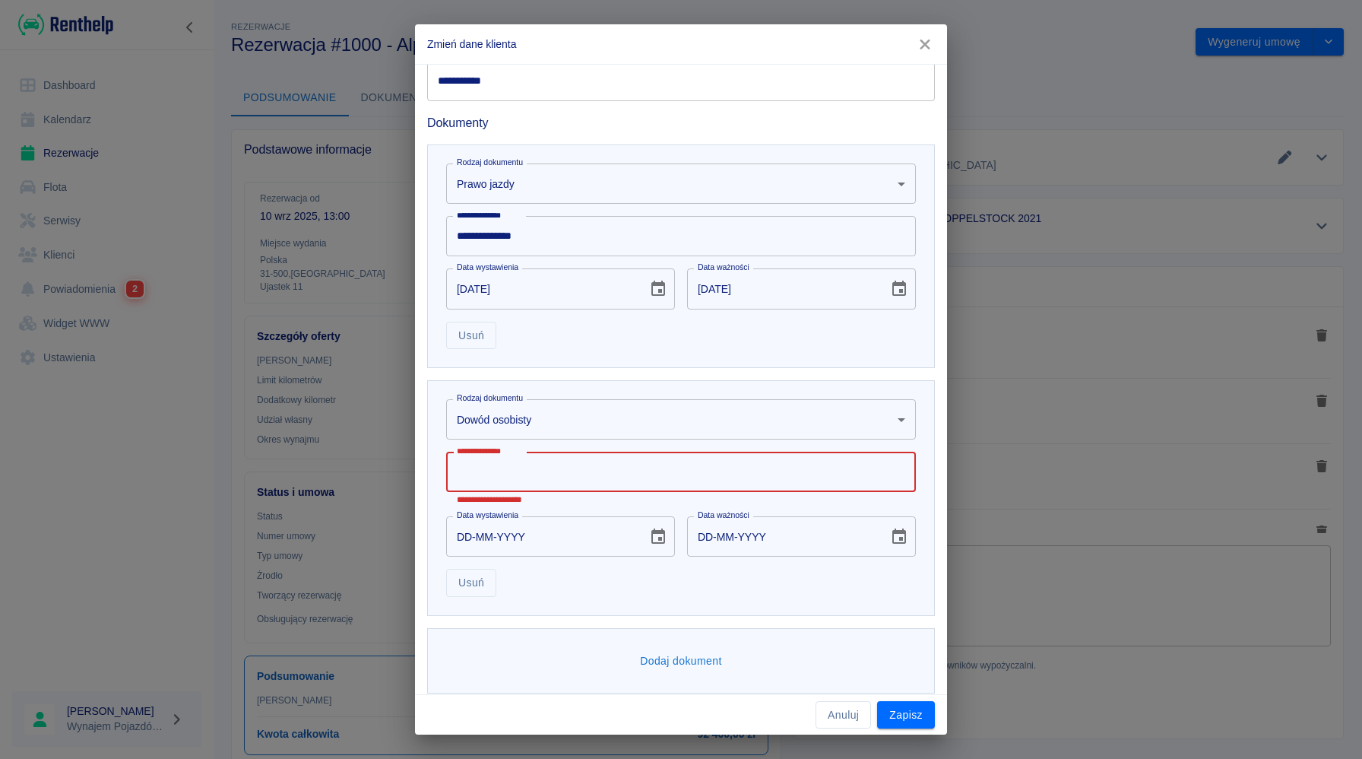
click at [600, 471] on input "**********" at bounding box center [681, 472] width 470 height 40
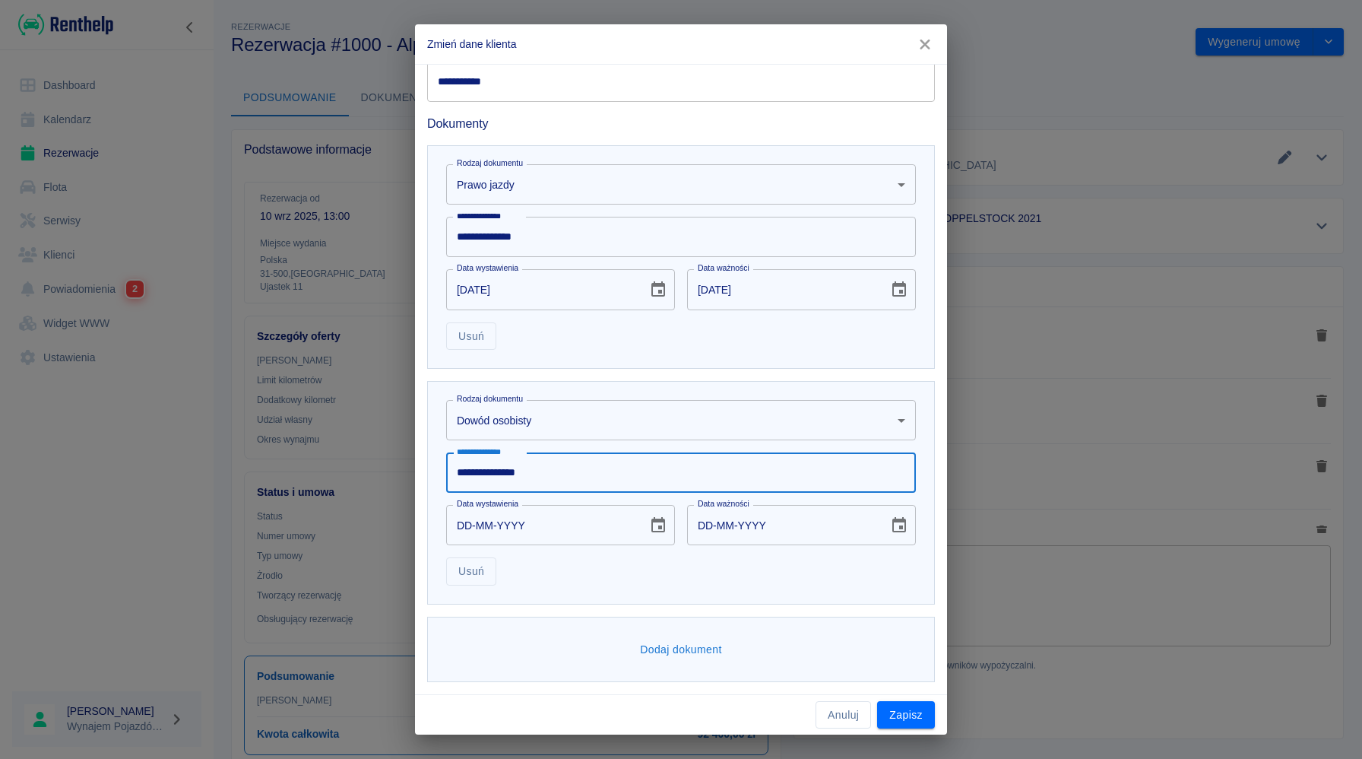
type input "**********"
click at [626, 522] on input "DD-MM-YYYY" at bounding box center [541, 525] width 191 height 40
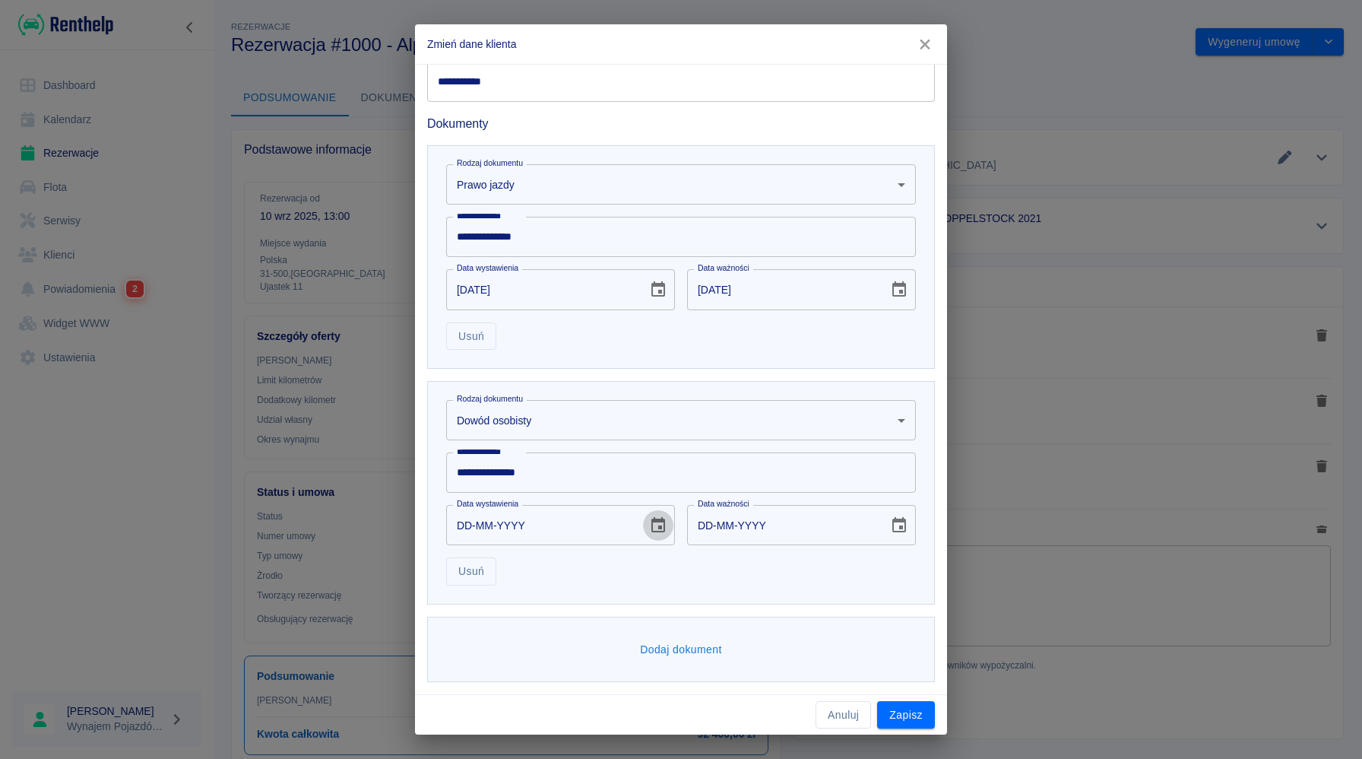
click at [657, 522] on icon "Choose date" at bounding box center [658, 525] width 18 height 18
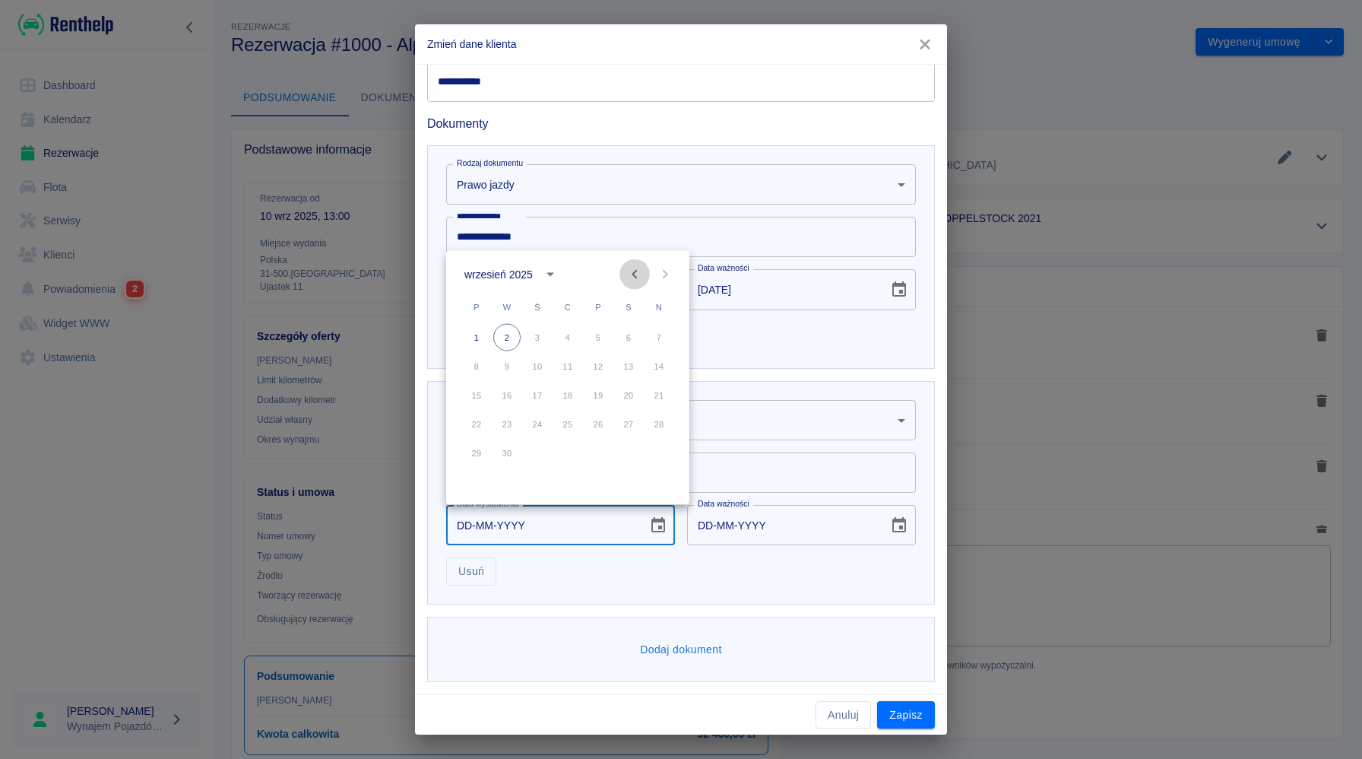
click at [622, 269] on button "Previous month" at bounding box center [634, 274] width 30 height 30
click at [569, 401] on button "14" at bounding box center [567, 395] width 27 height 27
type input "[DATE]"
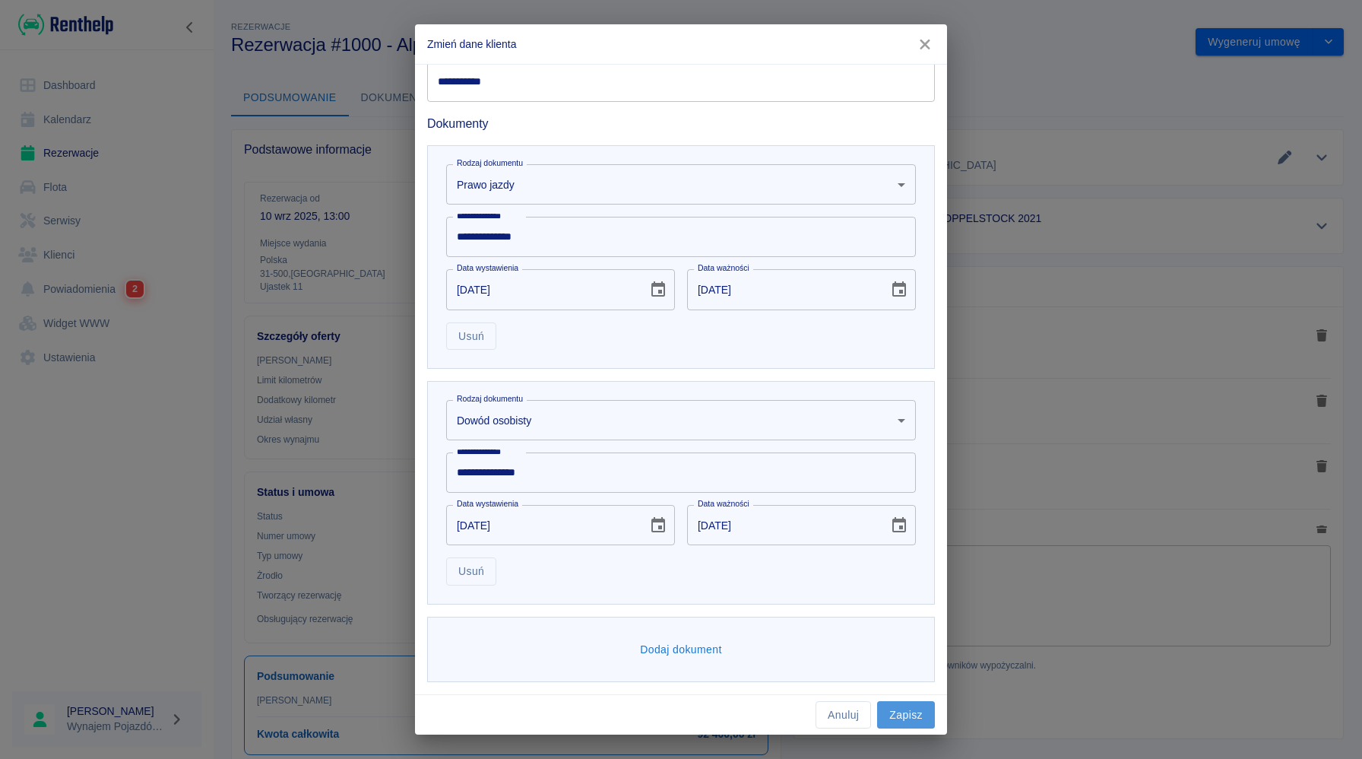
click at [901, 710] on button "Zapisz" at bounding box center [906, 715] width 58 height 28
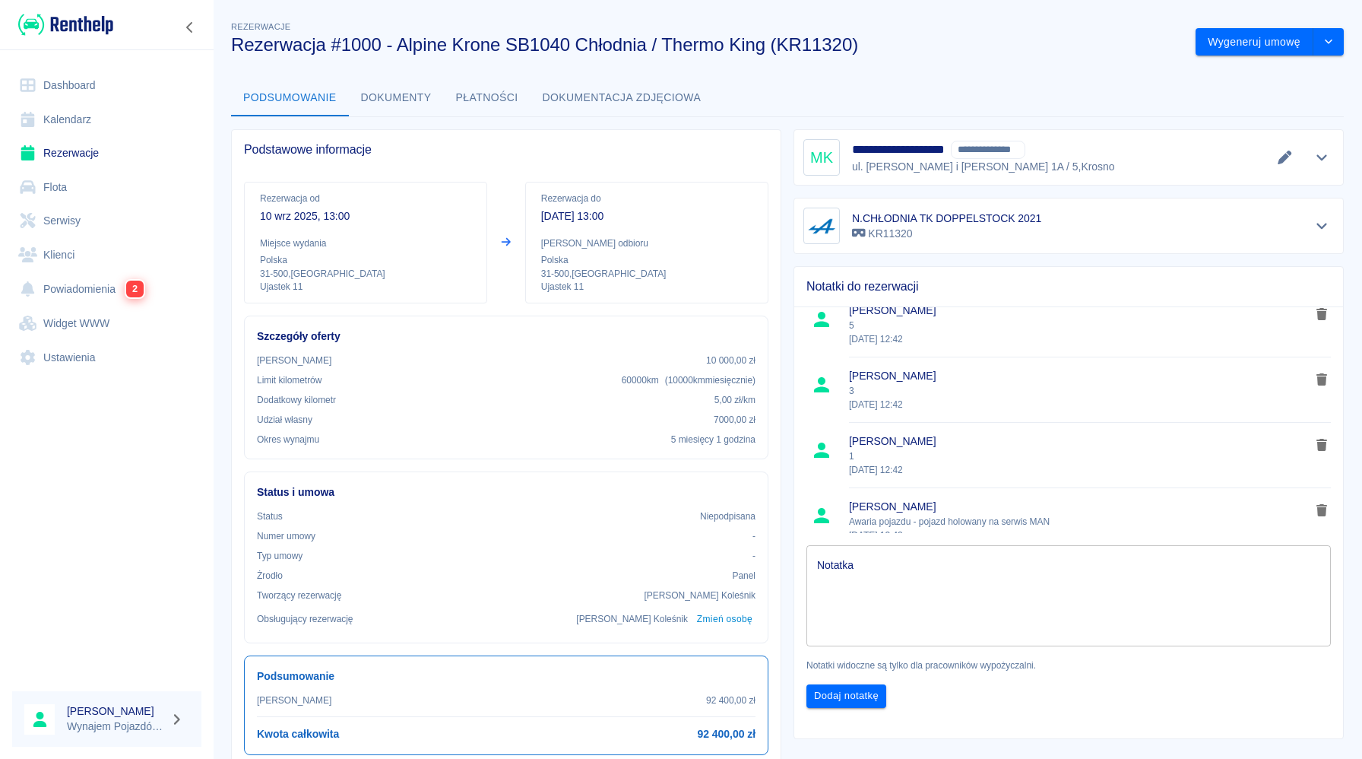
scroll to position [96, 0]
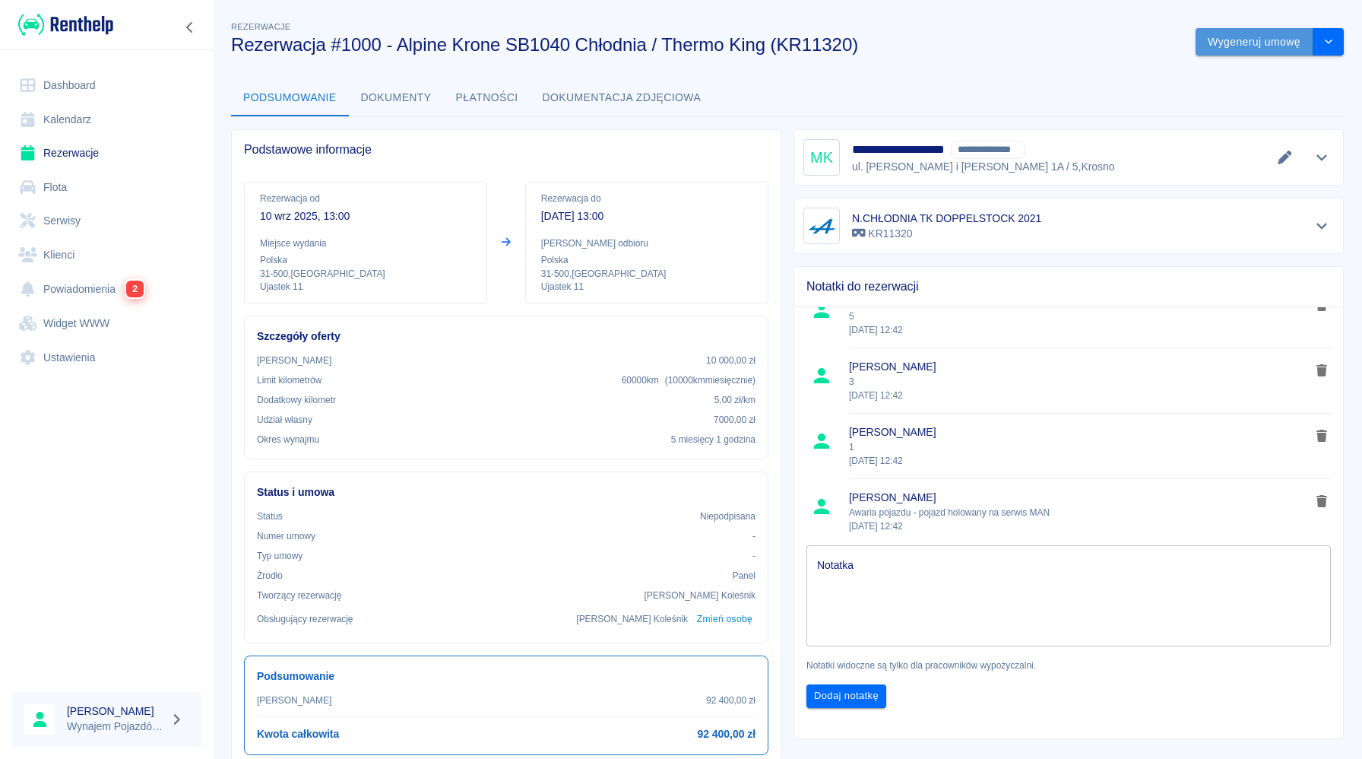
click at [1218, 45] on button "Wygeneruj umowę" at bounding box center [1255, 42] width 118 height 28
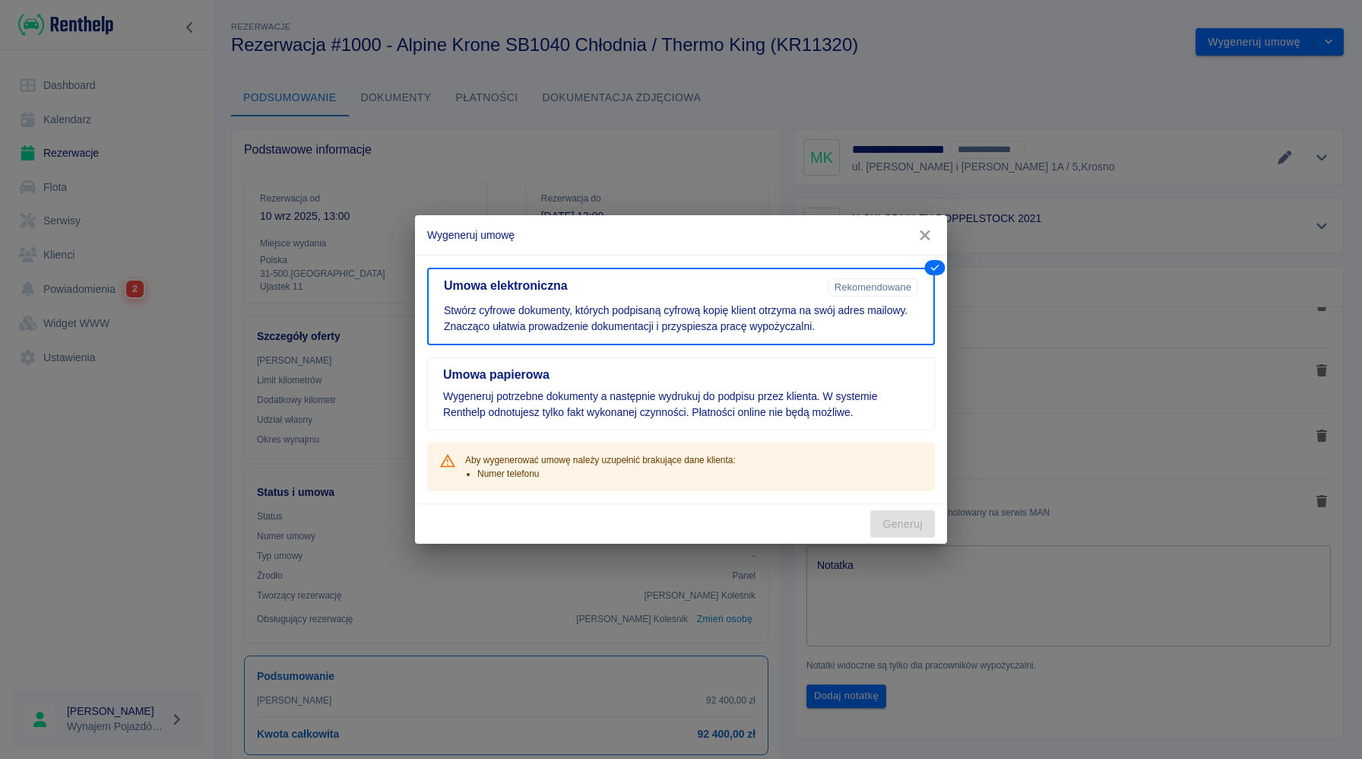
click at [933, 244] on button "button" at bounding box center [925, 235] width 32 height 28
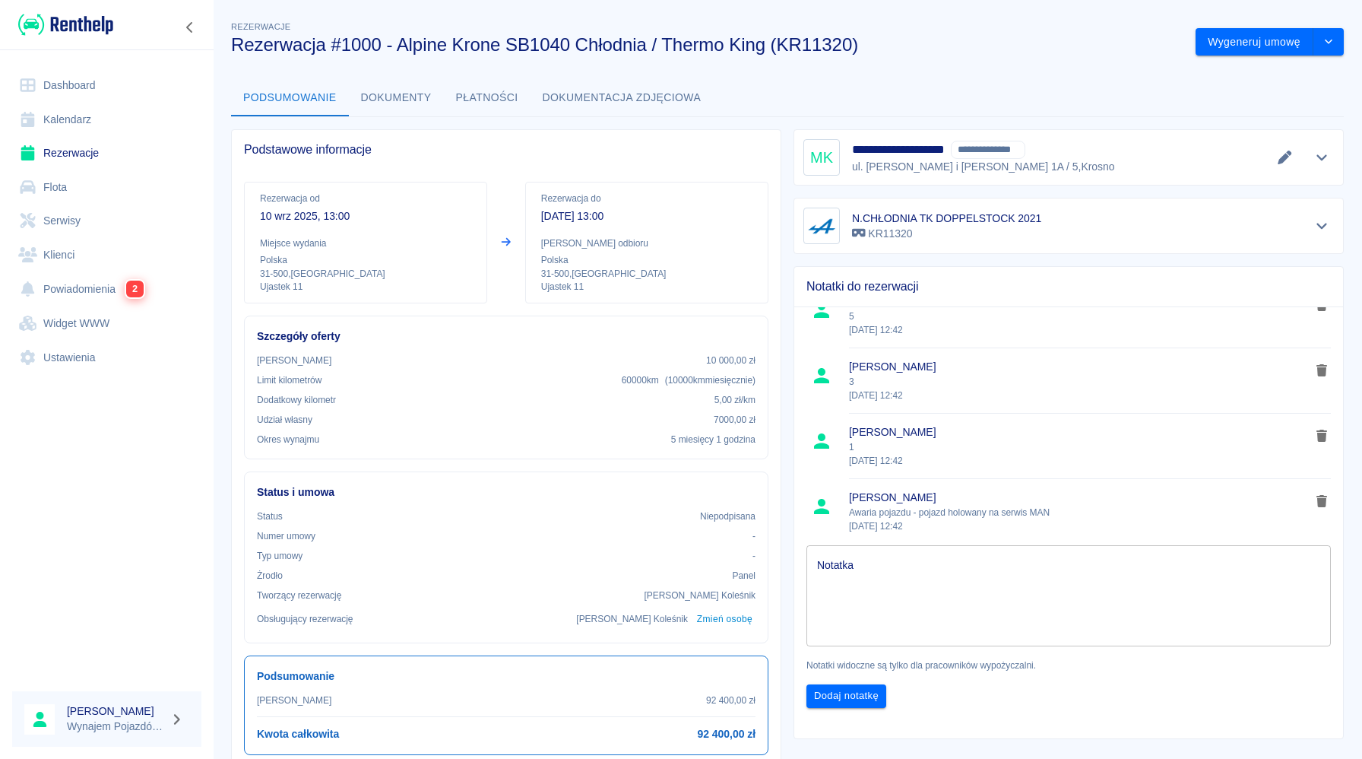
click at [1292, 169] on div "**********" at bounding box center [1068, 157] width 531 height 36
click at [1288, 163] on icon "Edytuj dane" at bounding box center [1284, 158] width 17 height 14
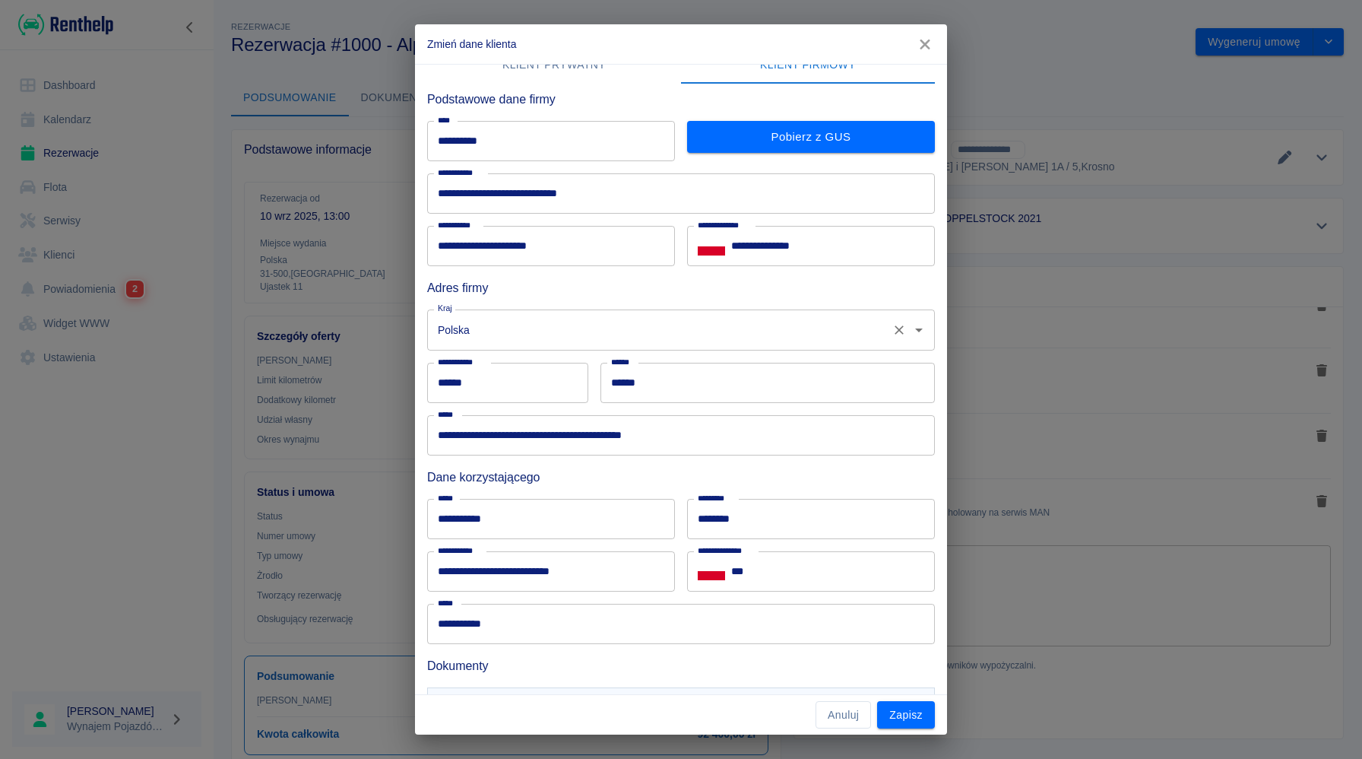
scroll to position [31, 0]
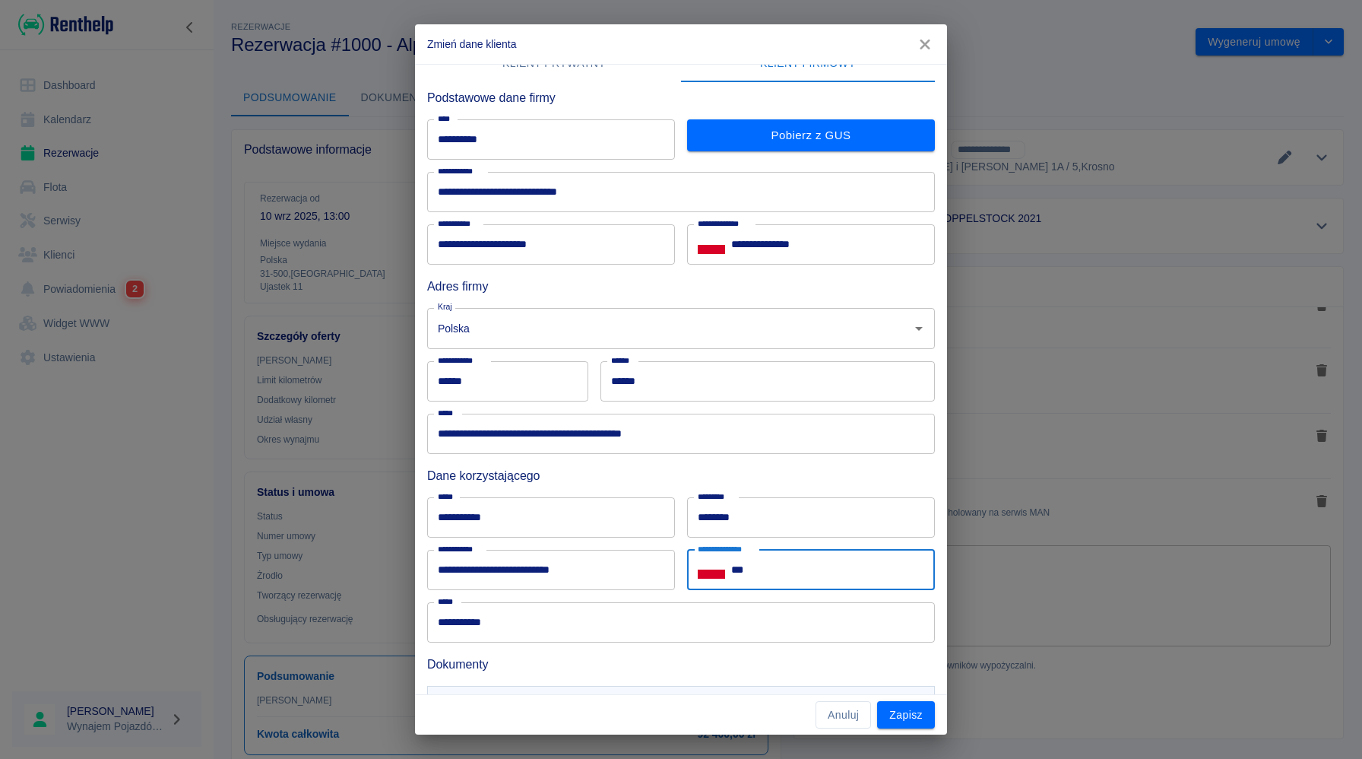
click at [791, 569] on input "***" at bounding box center [833, 570] width 204 height 40
type input "**********"
click at [893, 718] on button "Zapisz" at bounding box center [906, 715] width 58 height 28
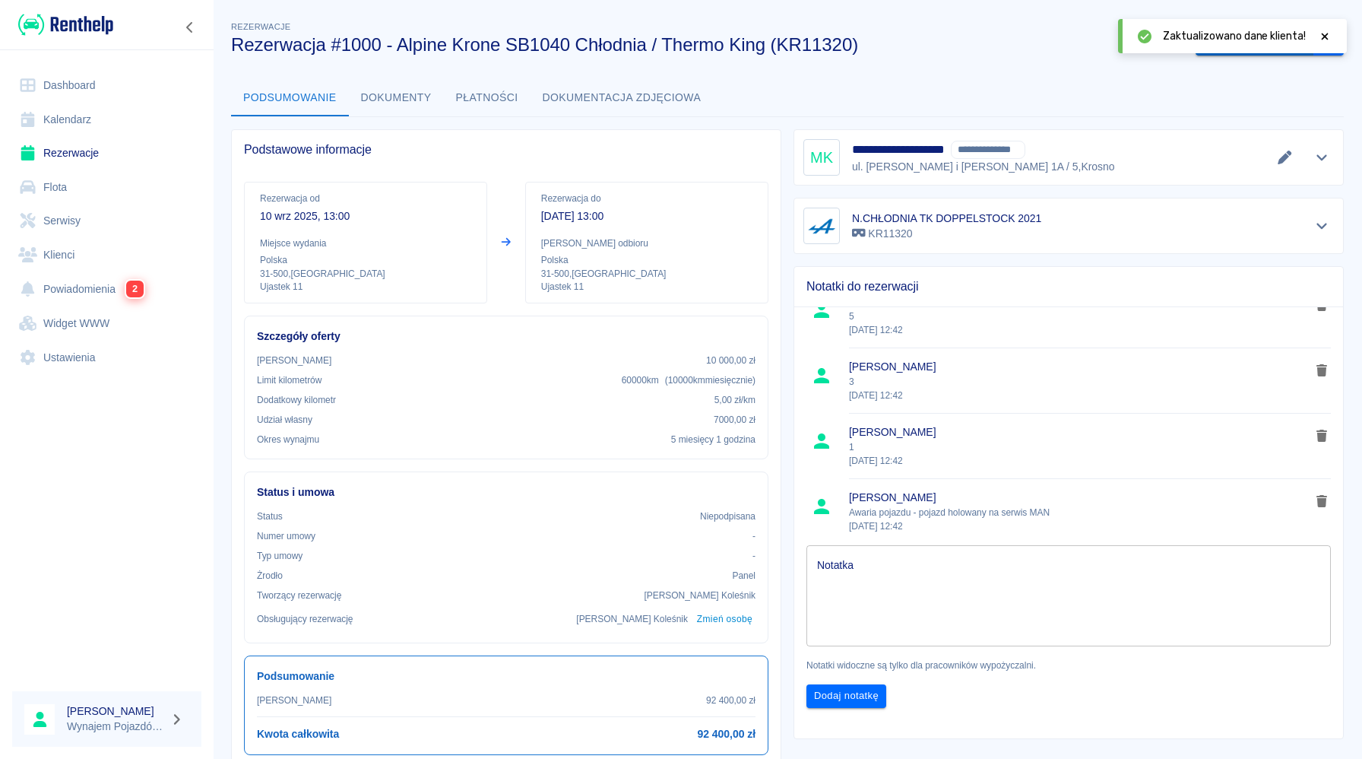
click at [1249, 54] on button "Wygeneruj umowę" at bounding box center [1255, 42] width 118 height 28
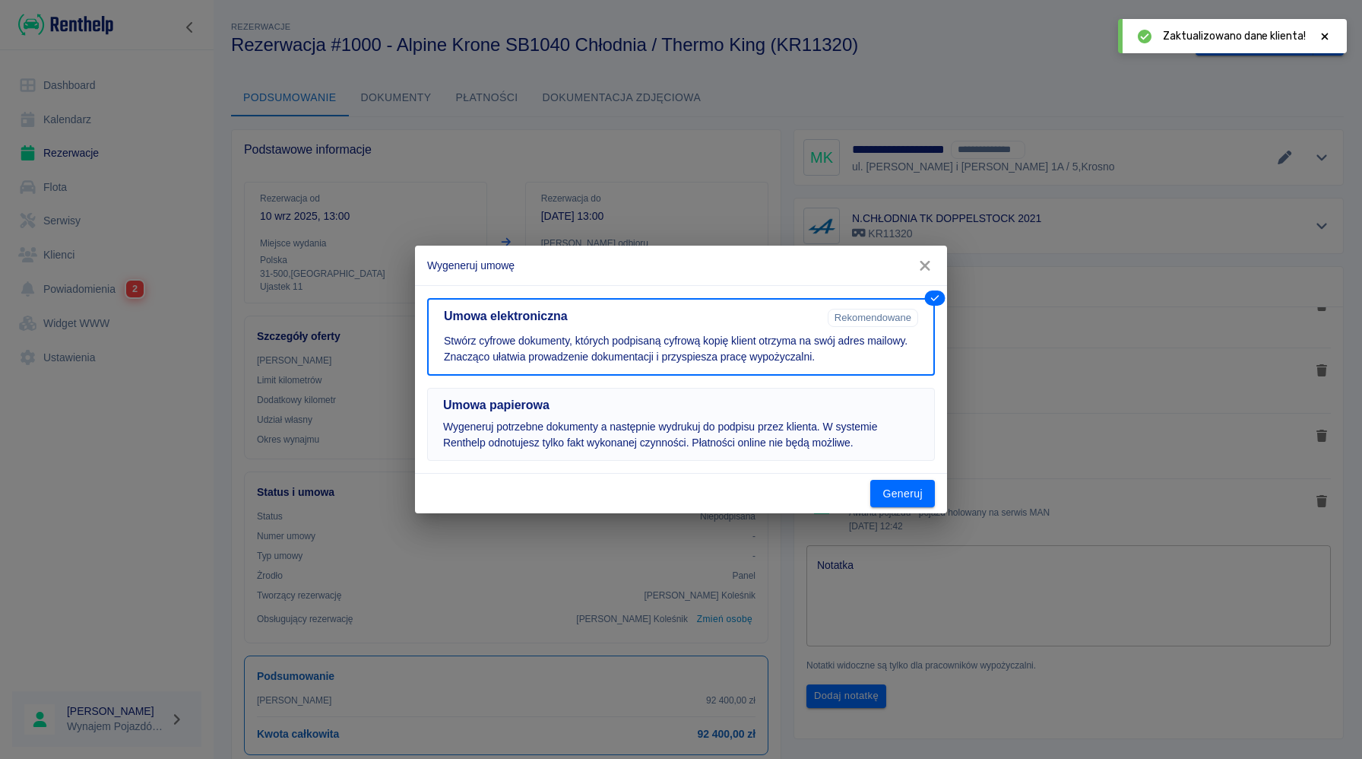
click at [815, 416] on button "Umowa papierowa Wygeneruj potrzebne dokumenty a następnie wydrukuj do podpisu p…" at bounding box center [681, 424] width 508 height 73
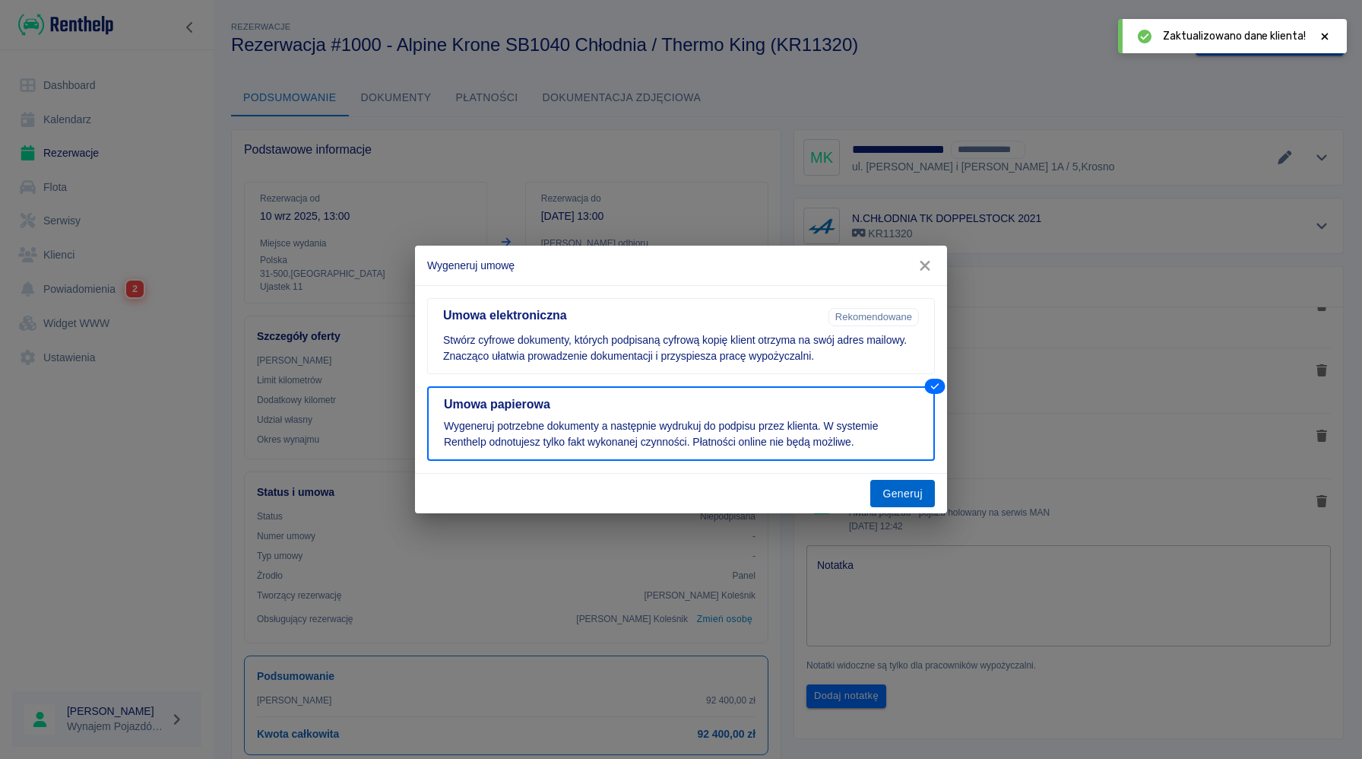
click at [898, 499] on button "Generuj" at bounding box center [902, 494] width 65 height 28
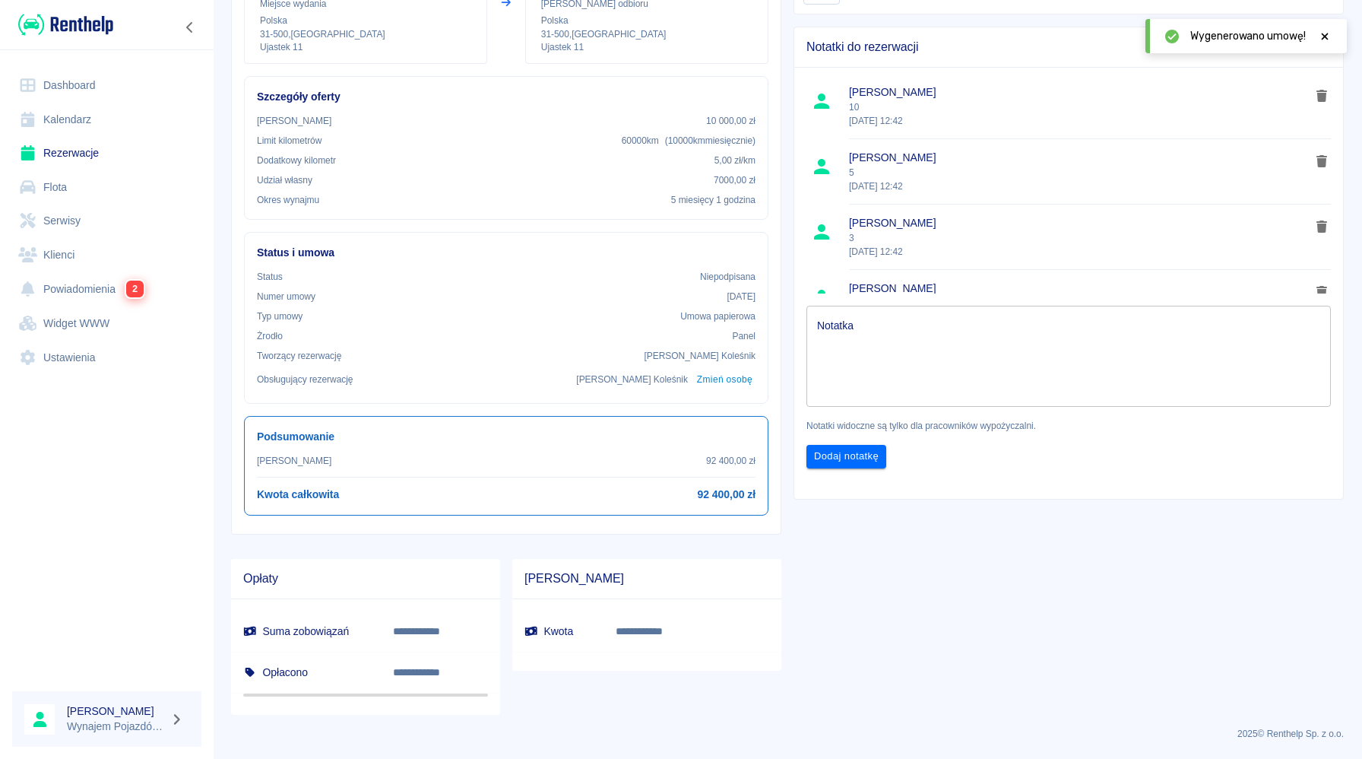
scroll to position [0, 0]
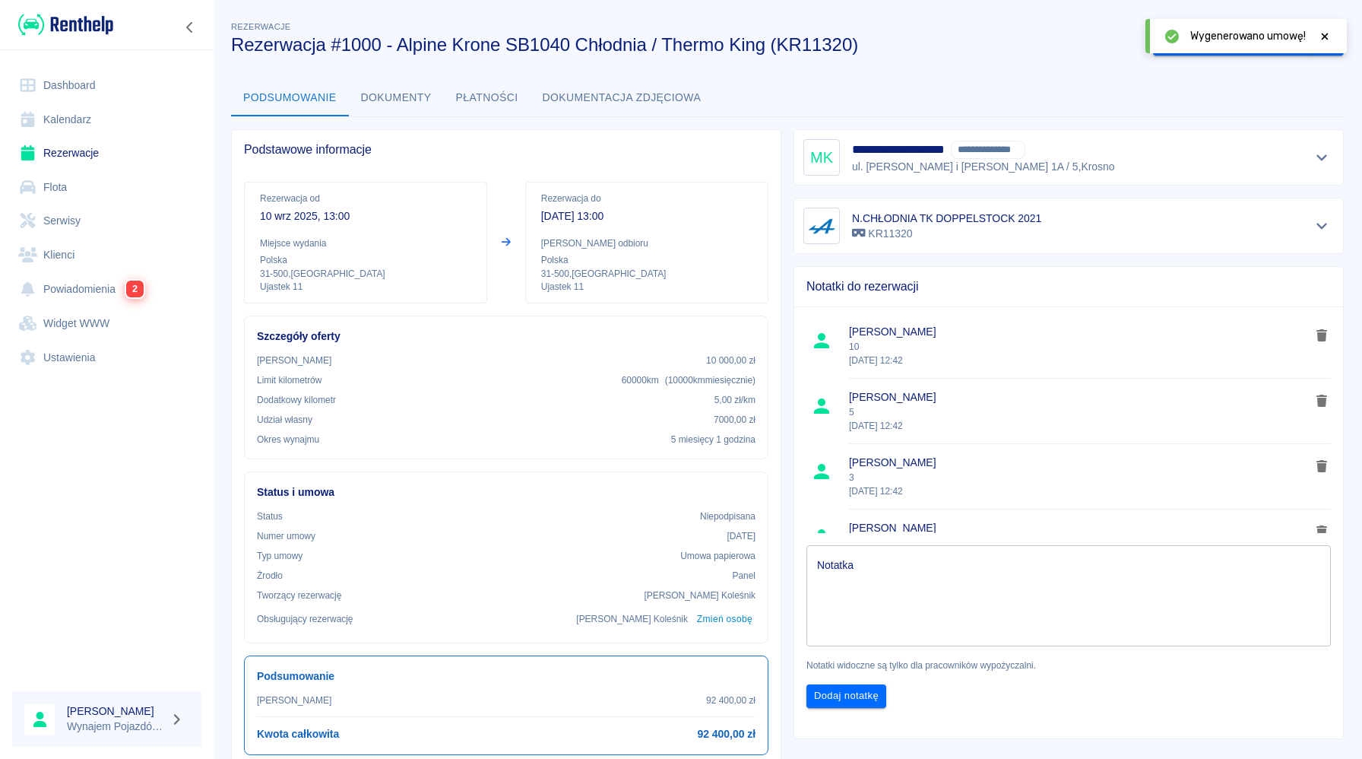
click at [1323, 40] on icon at bounding box center [1325, 36] width 14 height 11
click at [1315, 44] on button "drop-down" at bounding box center [1328, 42] width 30 height 28
click at [1250, 73] on li "Podgląd umowy" at bounding box center [1249, 74] width 108 height 25
click at [1237, 33] on button "Oznacz: umowa podpisana" at bounding box center [1233, 42] width 160 height 28
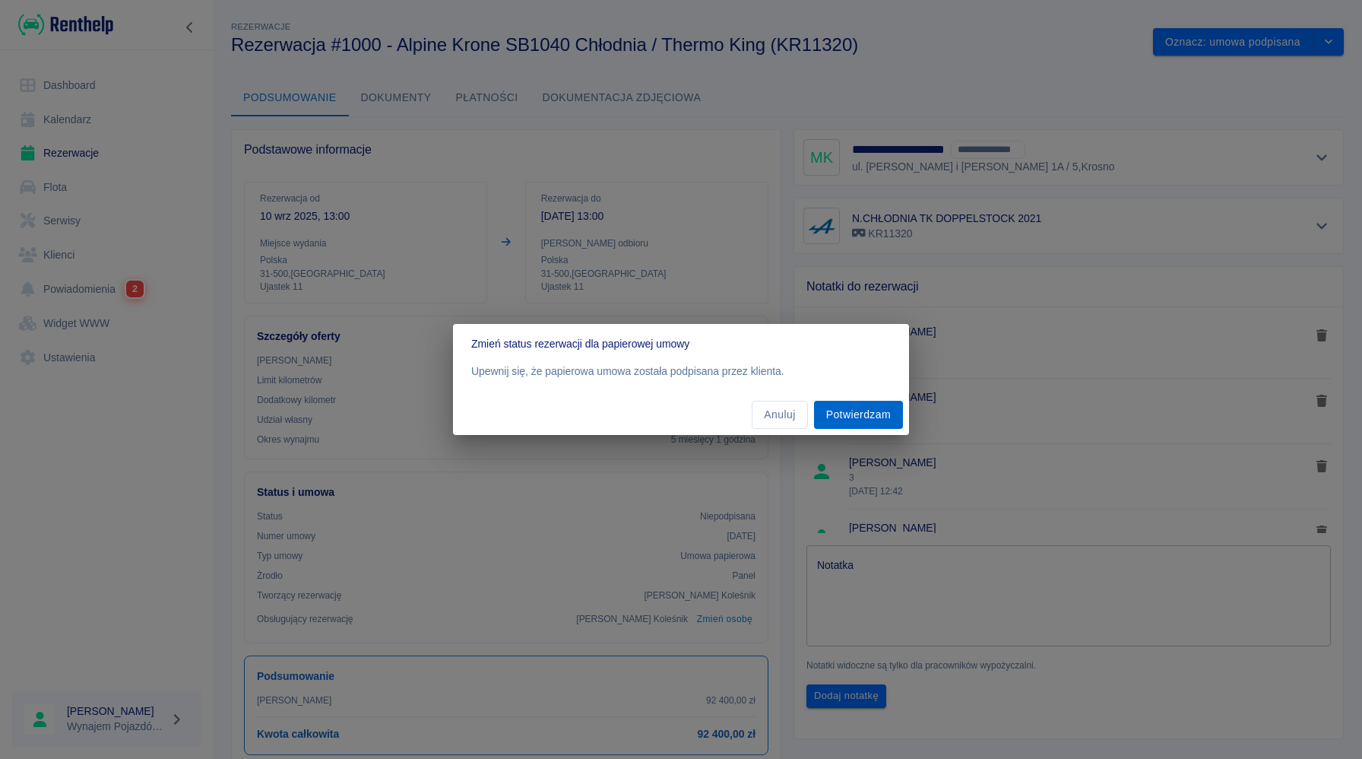
click at [848, 413] on button "Potwierdzam" at bounding box center [858, 415] width 89 height 28
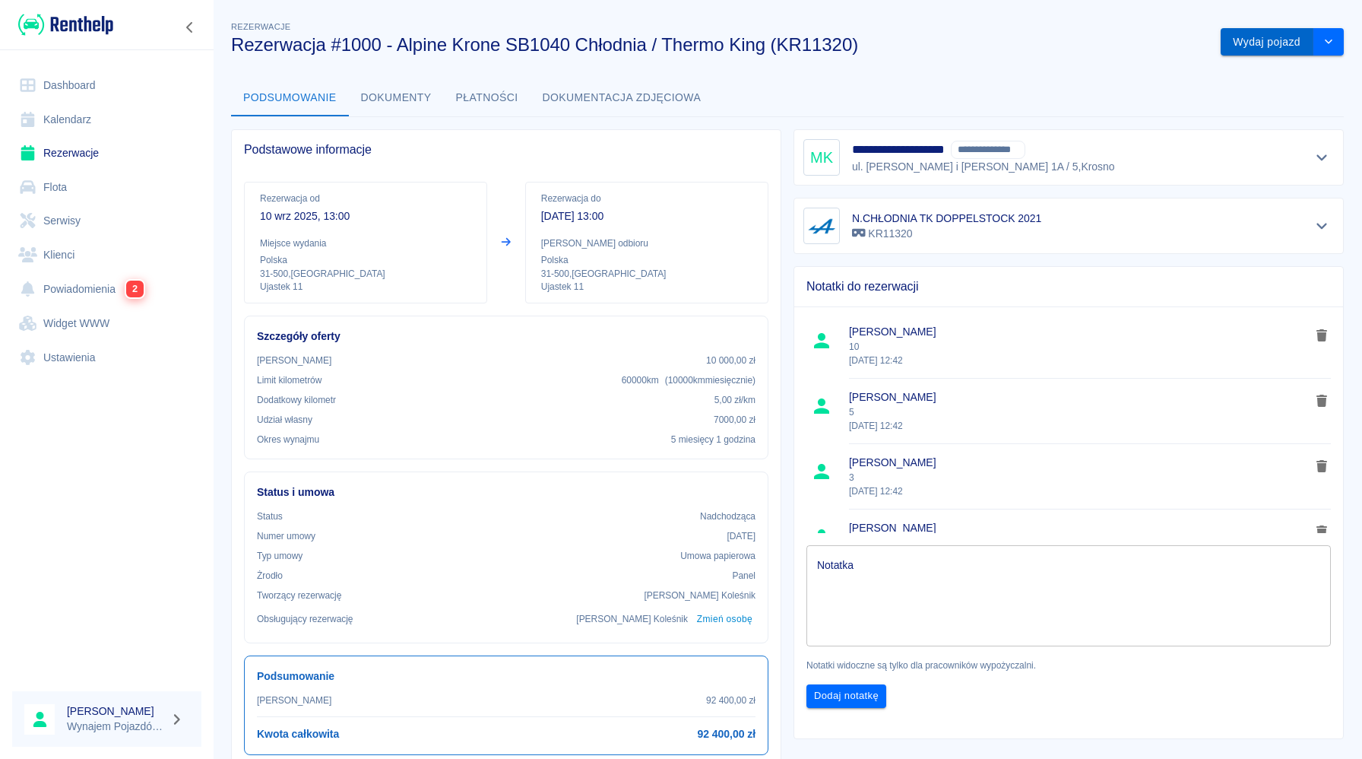
click at [1278, 42] on button "Wydaj pojazd" at bounding box center [1267, 42] width 93 height 28
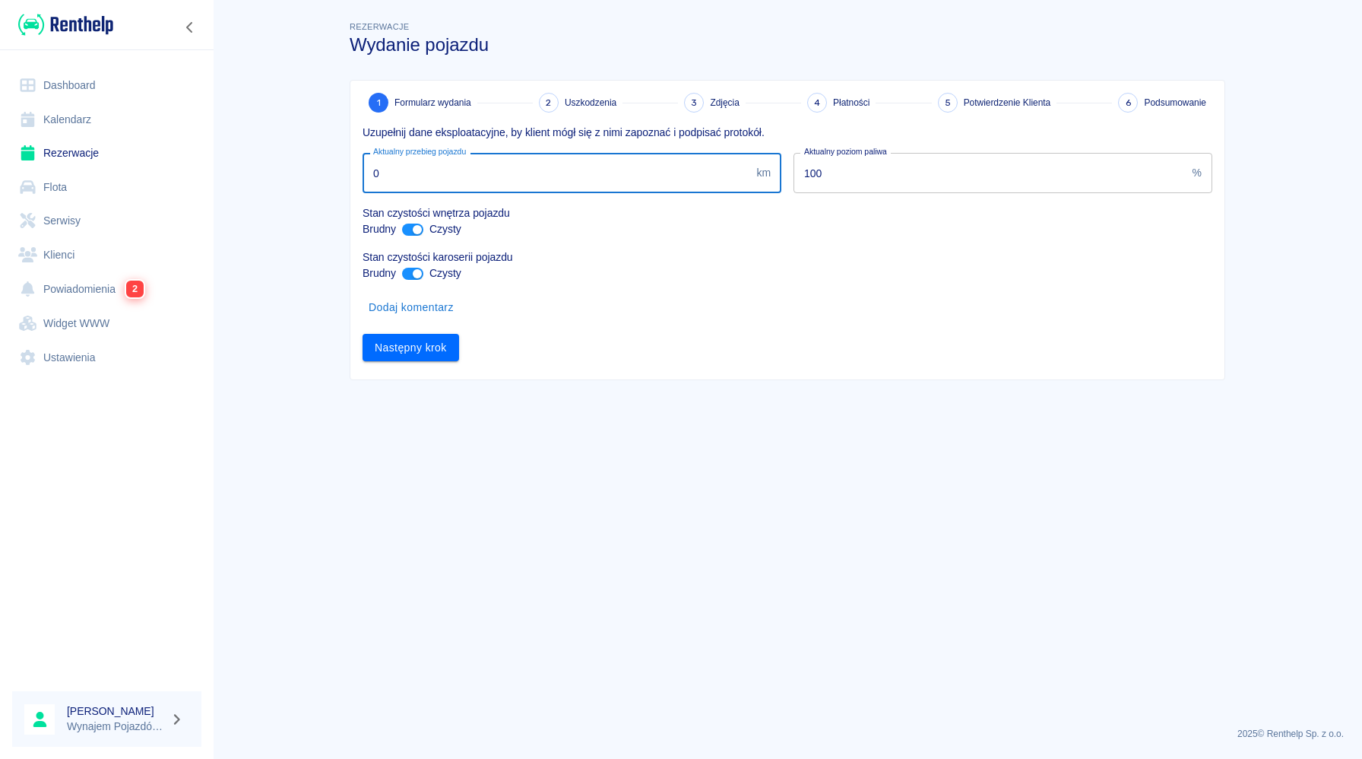
drag, startPoint x: 448, startPoint y: 182, endPoint x: 296, endPoint y: 162, distance: 154.1
click at [296, 162] on main "Rezerwacje Wydanie pojazdu 1 Formularz wydania 2 Uszkodzenia 3 Zdjęcia 4 Płatno…" at bounding box center [787, 366] width 1149 height 696
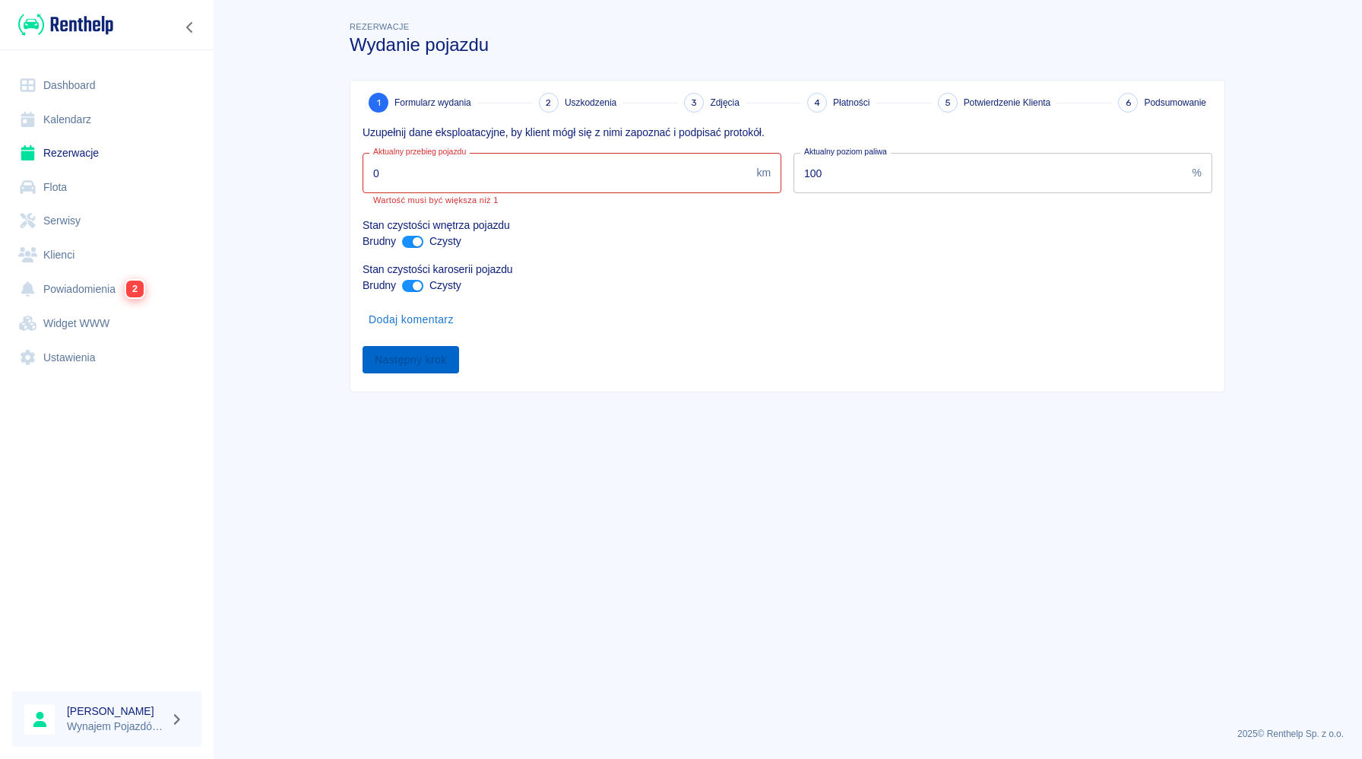
click at [437, 351] on div "Następny krok" at bounding box center [781, 354] width 862 height 40
drag, startPoint x: 531, startPoint y: 175, endPoint x: 211, endPoint y: 170, distance: 320.0
click at [211, 170] on div "Dashboard Kalendarz Rezerwacje Flota Serwisy Klienci Powiadomienia 2 Widget WWW…" at bounding box center [681, 379] width 1362 height 759
type input "1"
click at [397, 361] on div "Następny krok" at bounding box center [781, 354] width 862 height 40
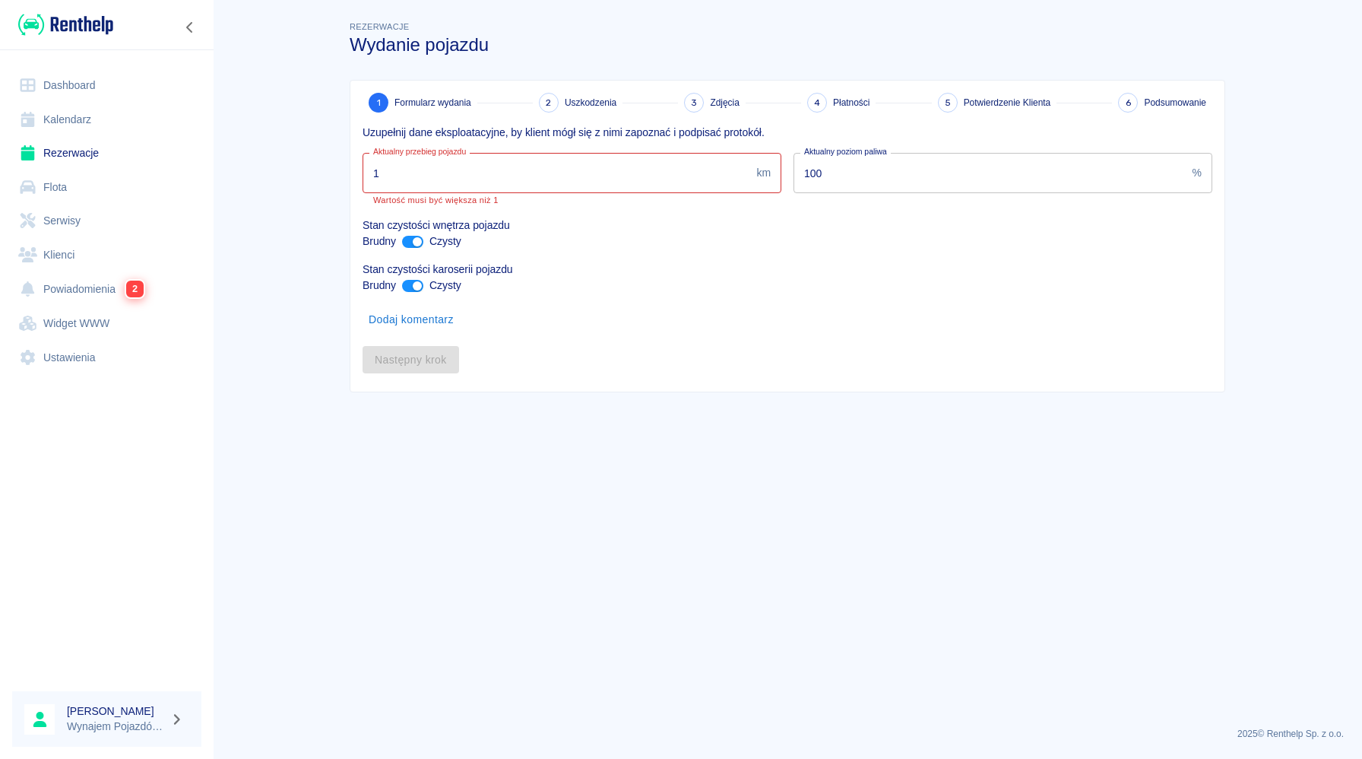
click at [572, 332] on div "Dodaj komentarz" at bounding box center [781, 313] width 862 height 40
click at [429, 233] on p "Czysty" at bounding box center [445, 241] width 32 height 16
click at [448, 176] on input "1" at bounding box center [557, 173] width 388 height 40
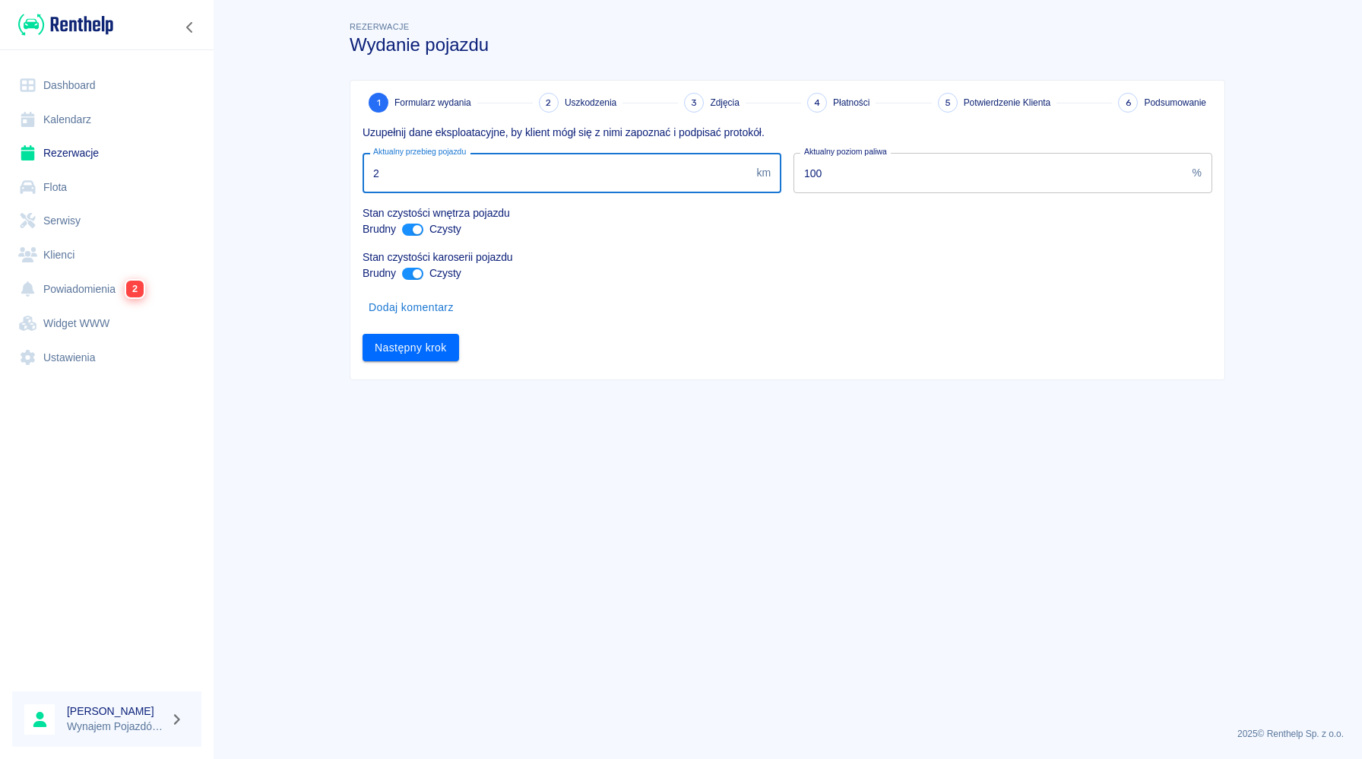
type input "2"
click at [692, 306] on div "Dodaj komentarz" at bounding box center [781, 301] width 862 height 40
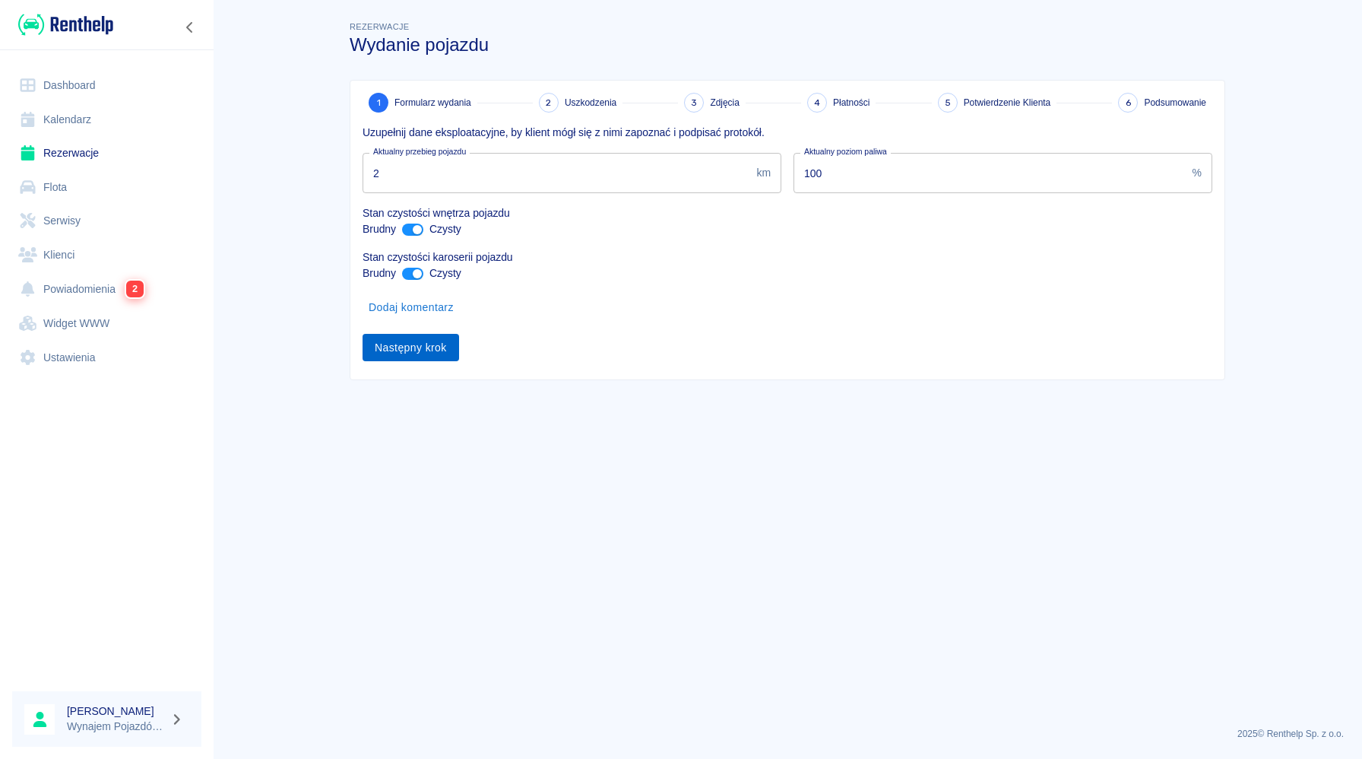
click at [441, 345] on button "Następny krok" at bounding box center [411, 348] width 97 height 28
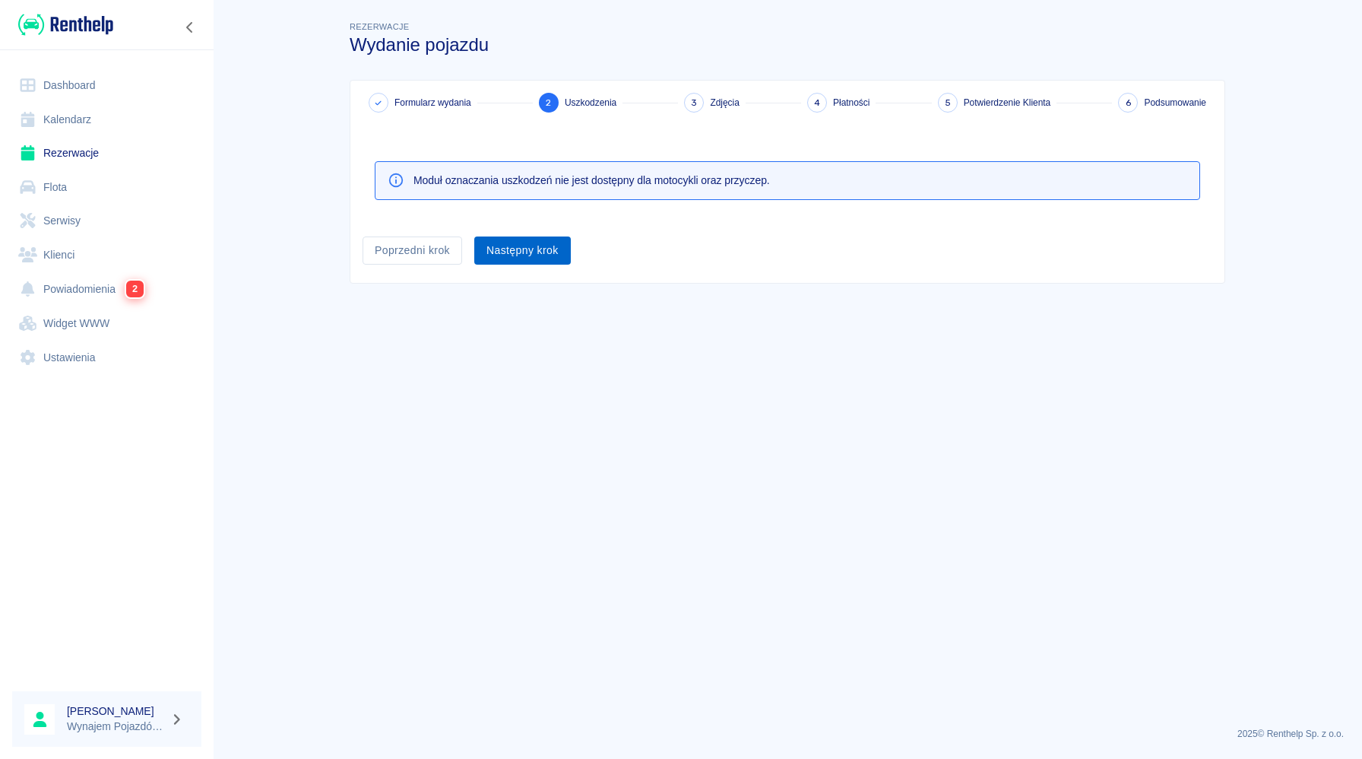
click at [555, 261] on button "Następny krok" at bounding box center [522, 250] width 97 height 28
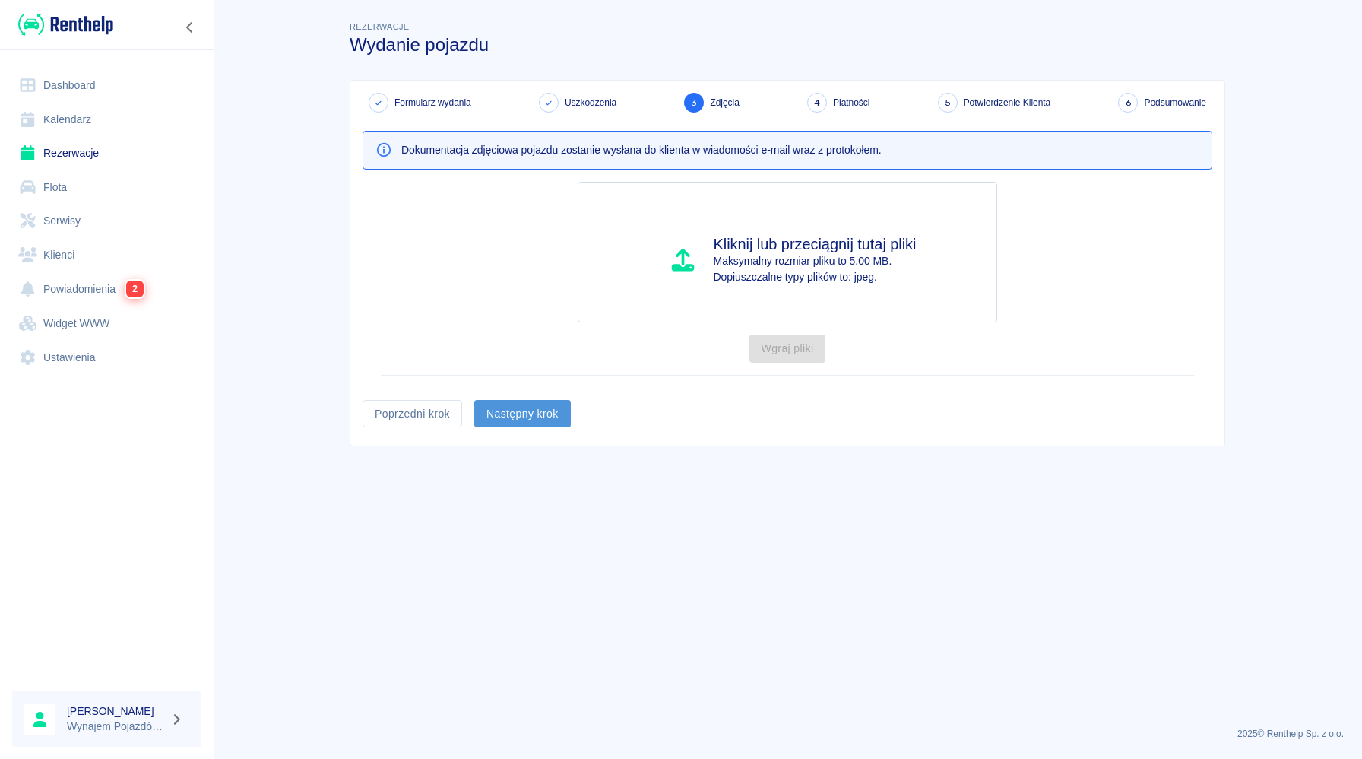
click at [552, 423] on button "Następny krok" at bounding box center [522, 414] width 97 height 28
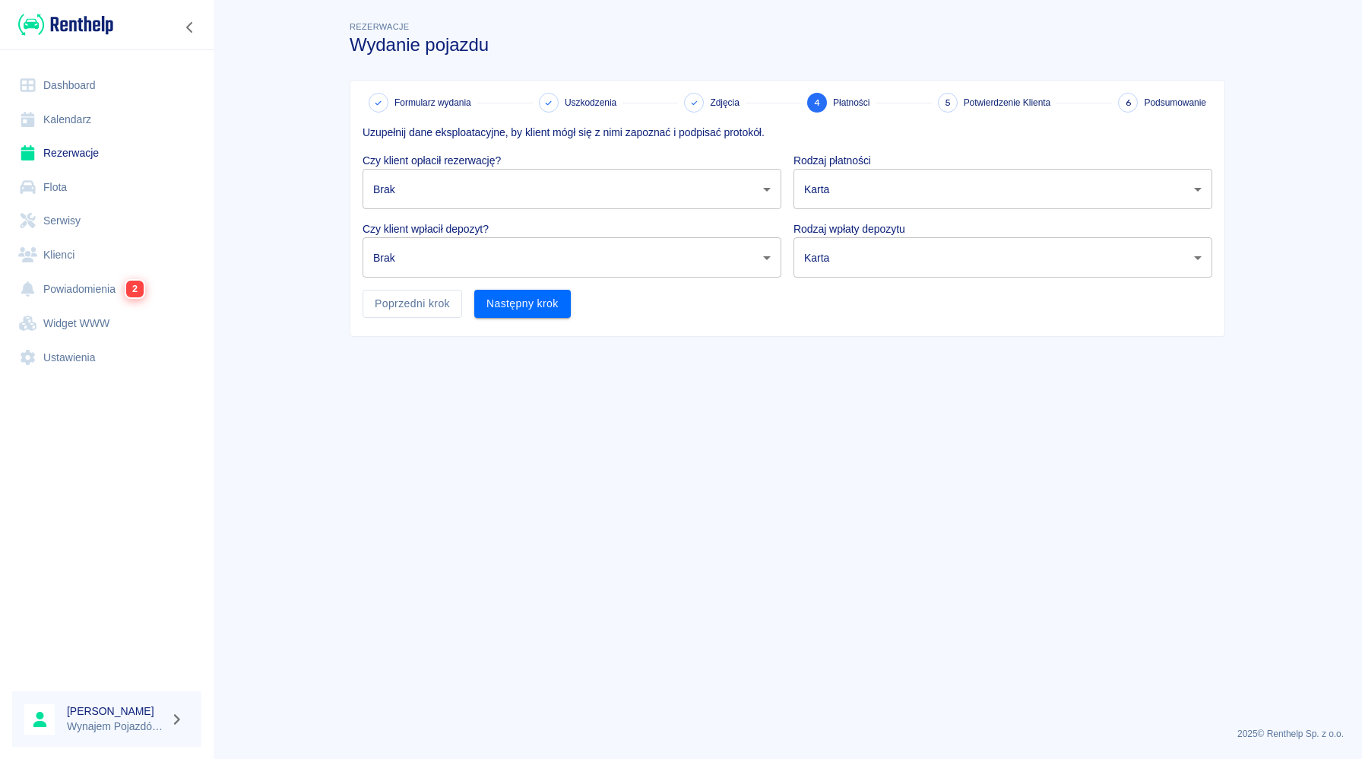
click at [537, 202] on body "Używamy plików Cookies, by zapewnić Ci najlepsze możliwe doświadczenie. Aby dow…" at bounding box center [681, 379] width 1362 height 759
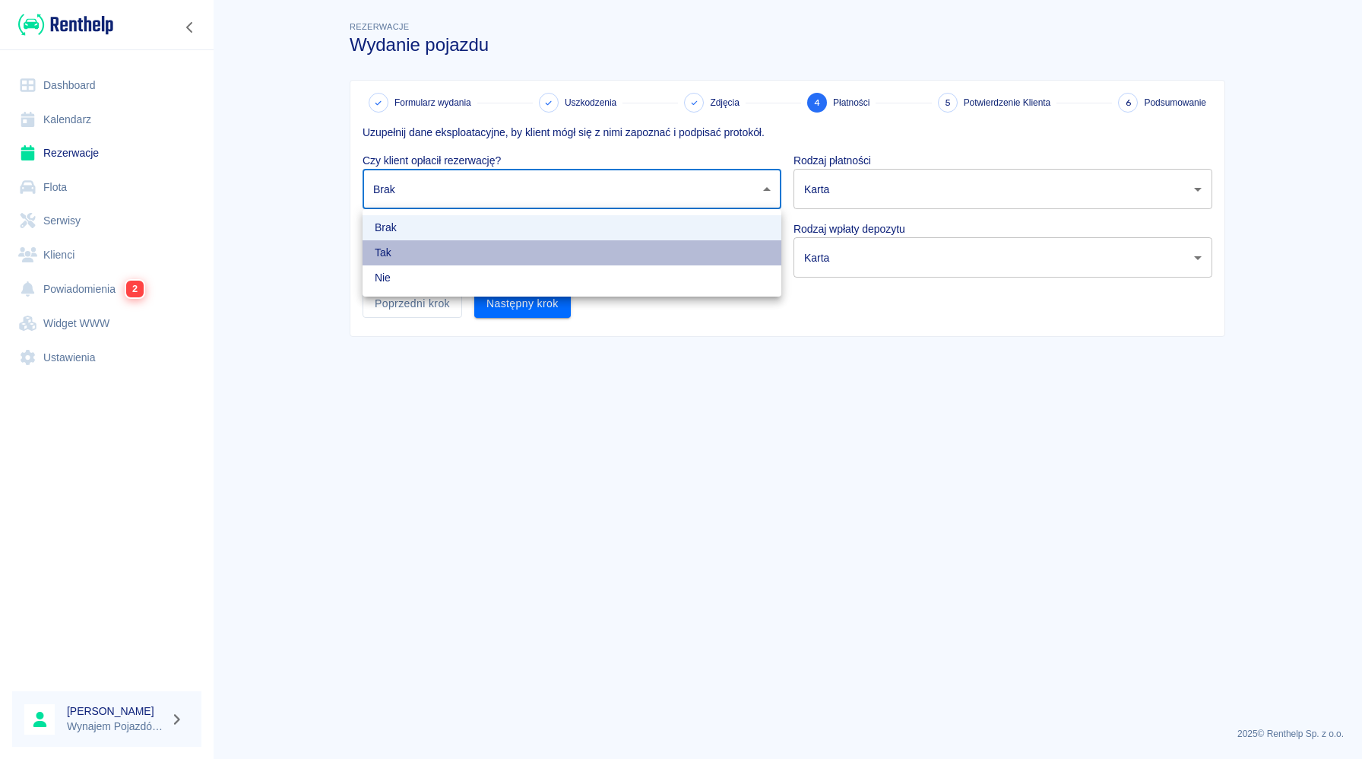
click at [506, 255] on li "Tak" at bounding box center [572, 252] width 419 height 25
type input "true"
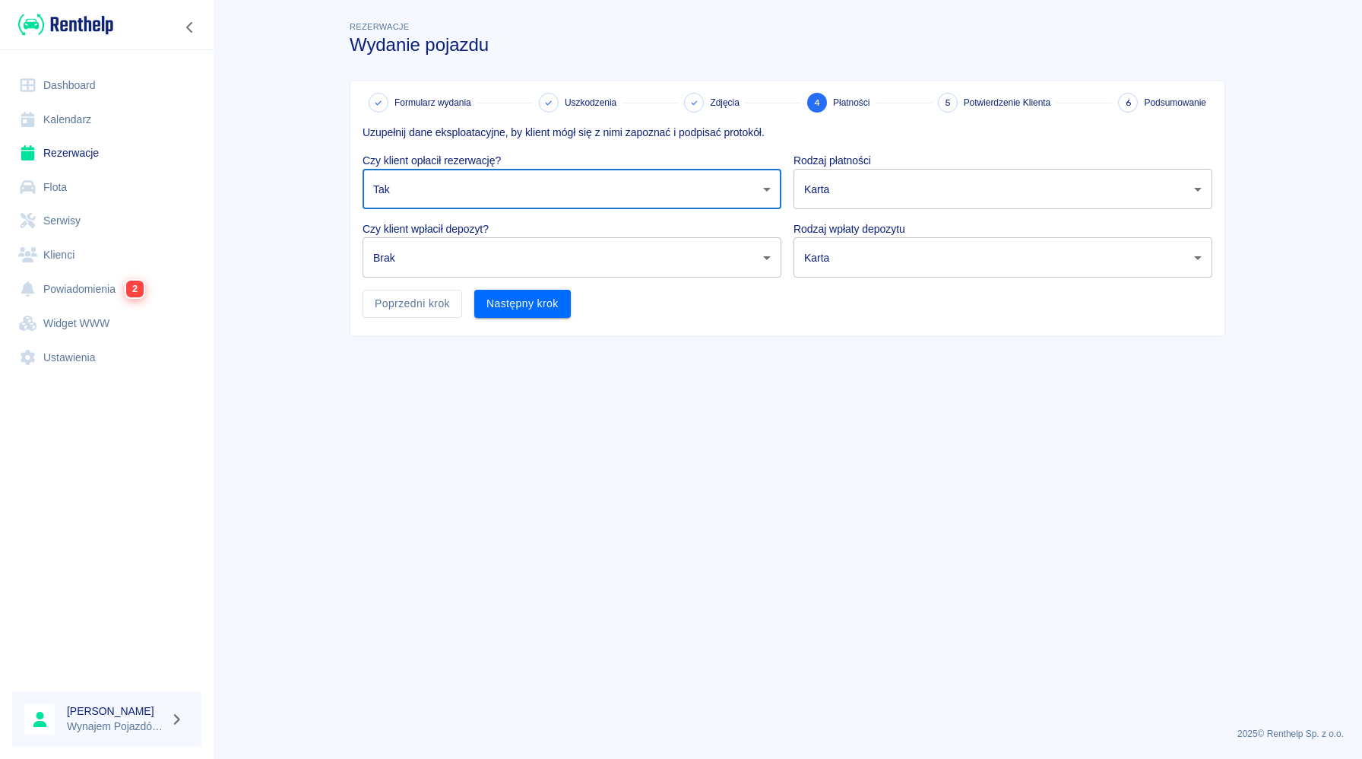
click at [547, 256] on body "Używamy plików Cookies, by zapewnić Ci najlepsze możliwe doświadczenie. Aby dow…" at bounding box center [681, 379] width 1362 height 759
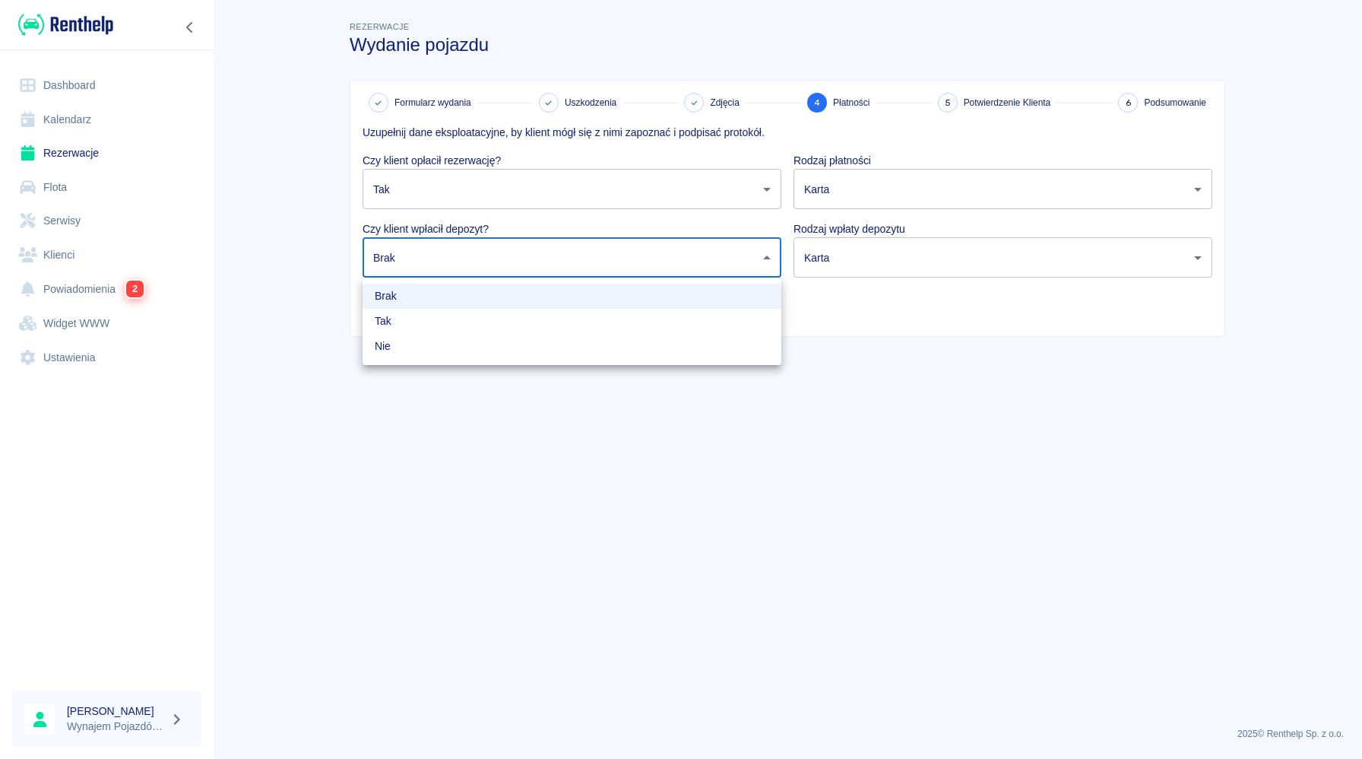
click at [505, 326] on li "Tak" at bounding box center [572, 321] width 419 height 25
type input "true"
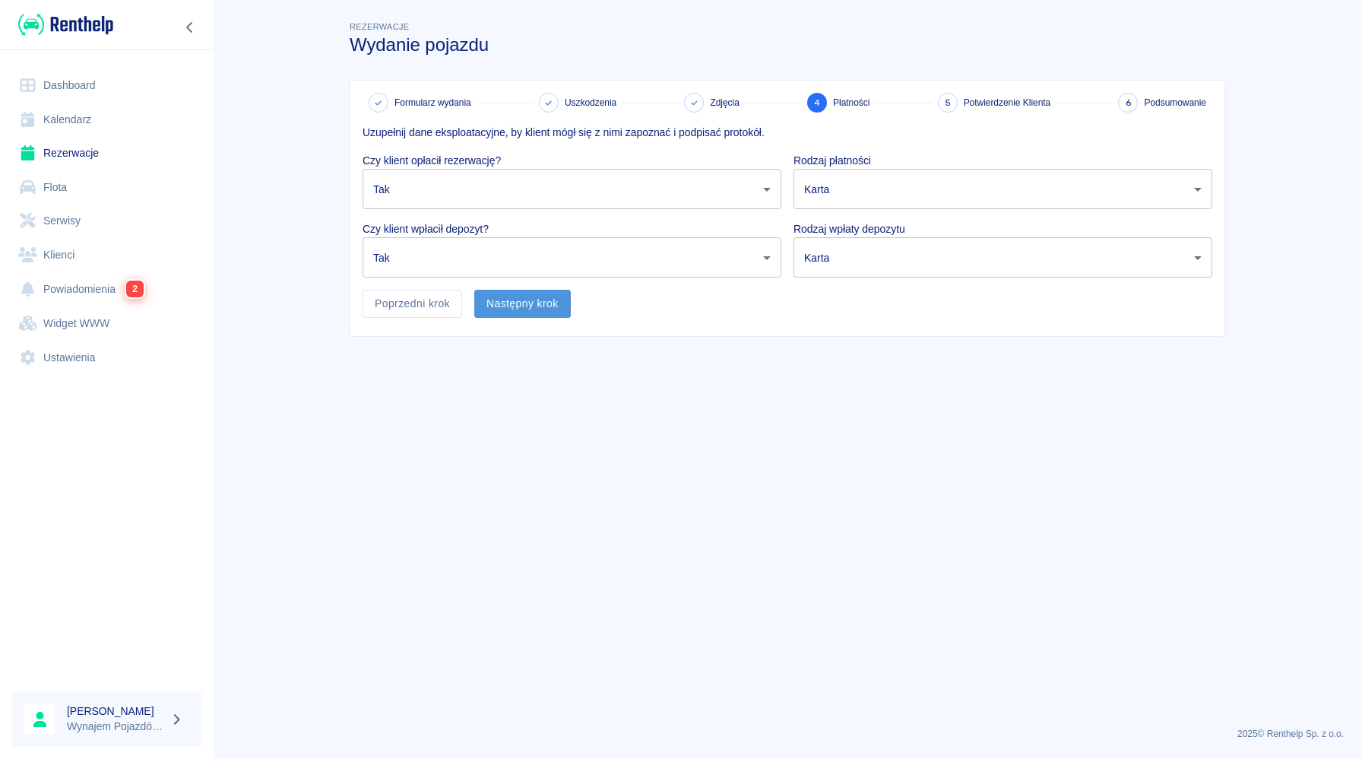
click at [526, 308] on button "Następny krok" at bounding box center [522, 304] width 97 height 28
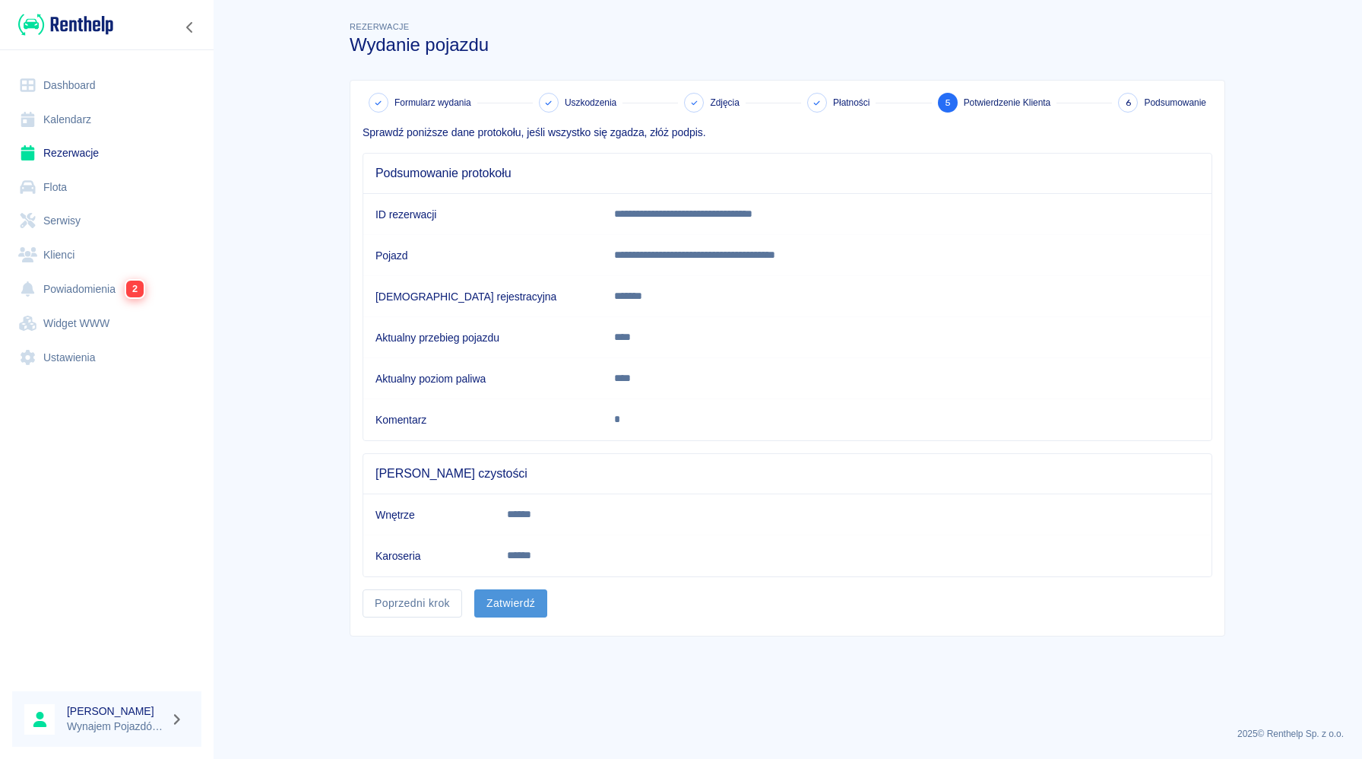
click at [514, 605] on button "Zatwierdź" at bounding box center [510, 603] width 73 height 28
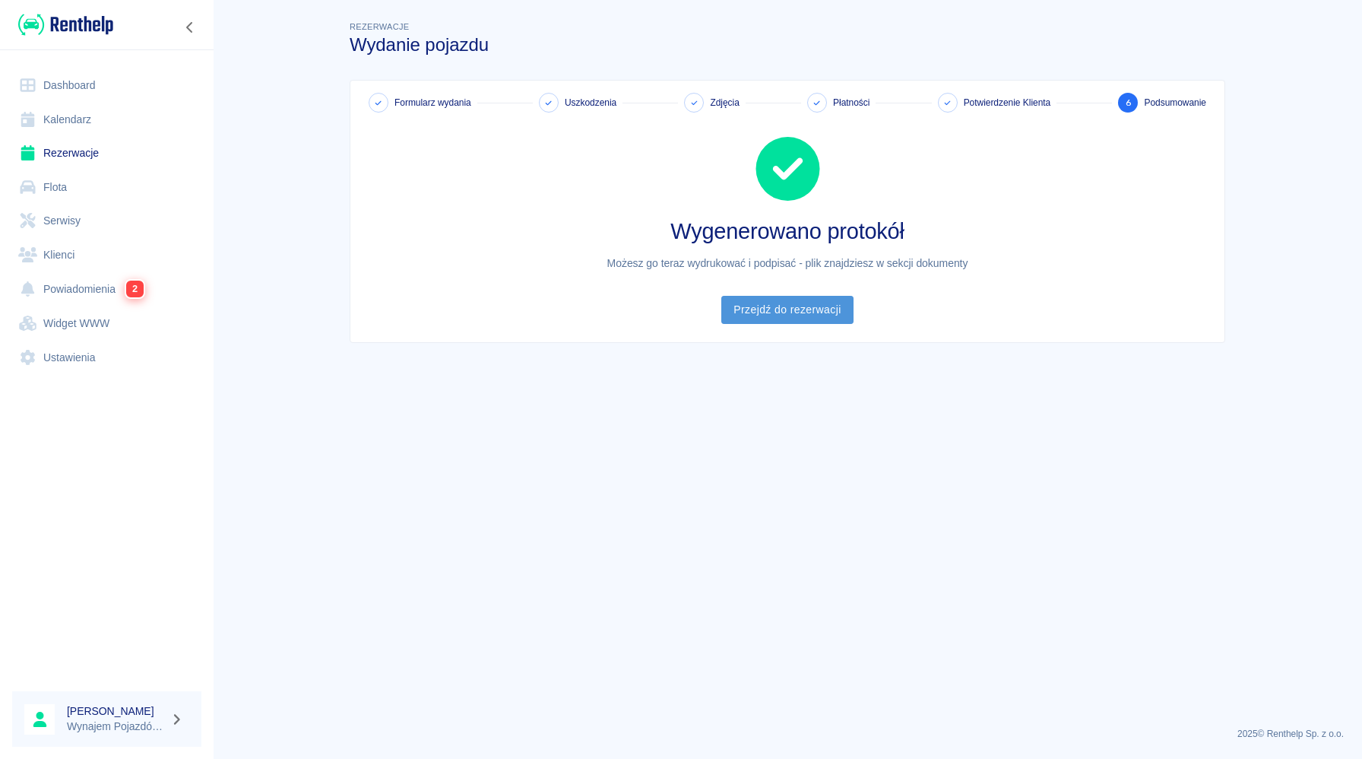
click at [799, 311] on link "Przejdź do rezerwacji" at bounding box center [786, 310] width 131 height 28
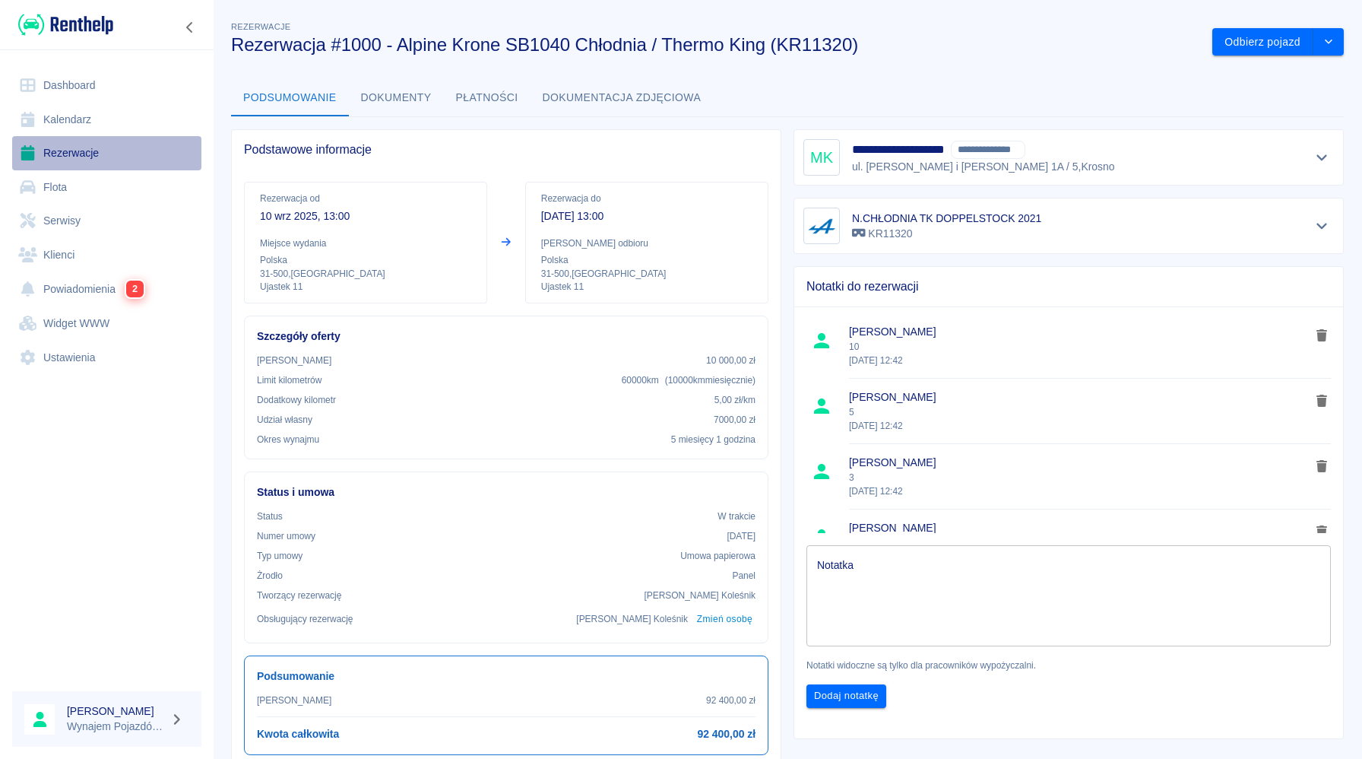
click at [113, 151] on link "Rezerwacje" at bounding box center [106, 153] width 189 height 34
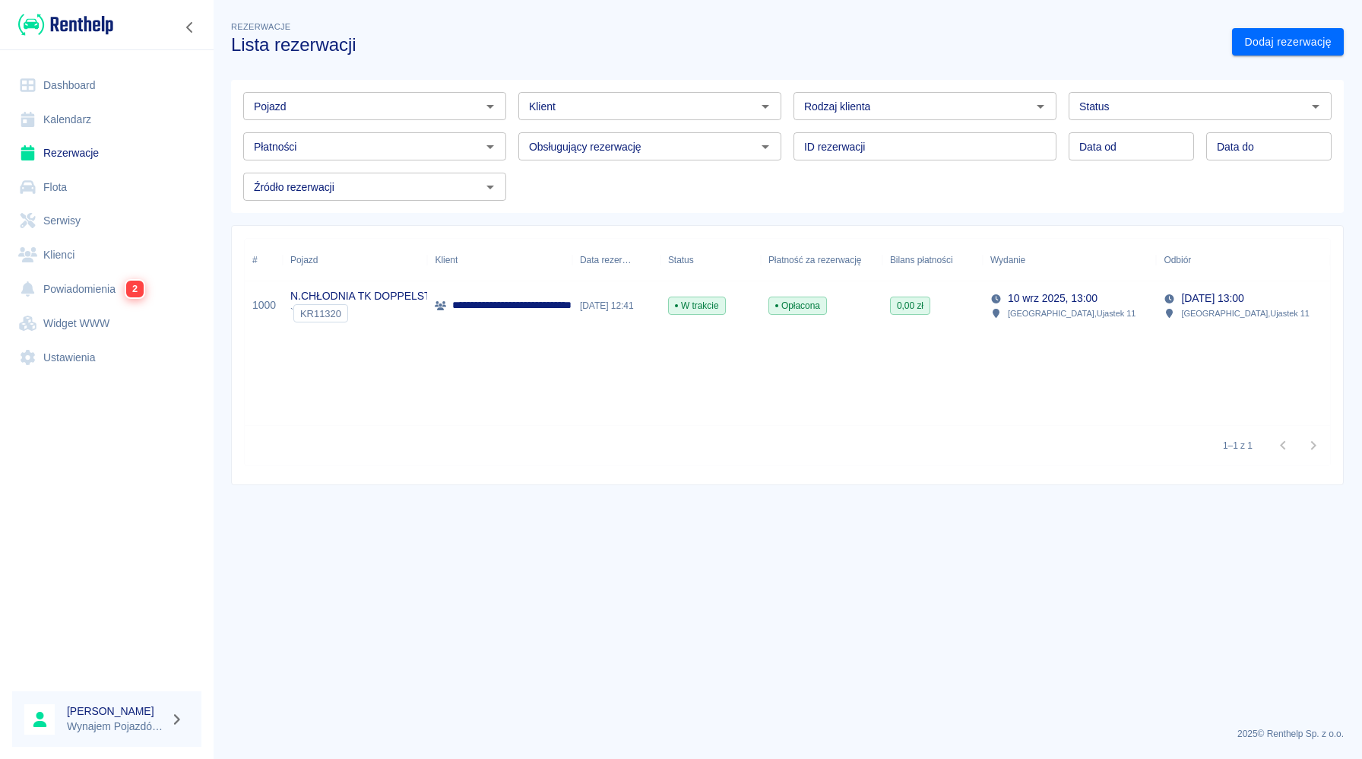
click at [932, 300] on div "0,00 zł" at bounding box center [932, 305] width 100 height 49
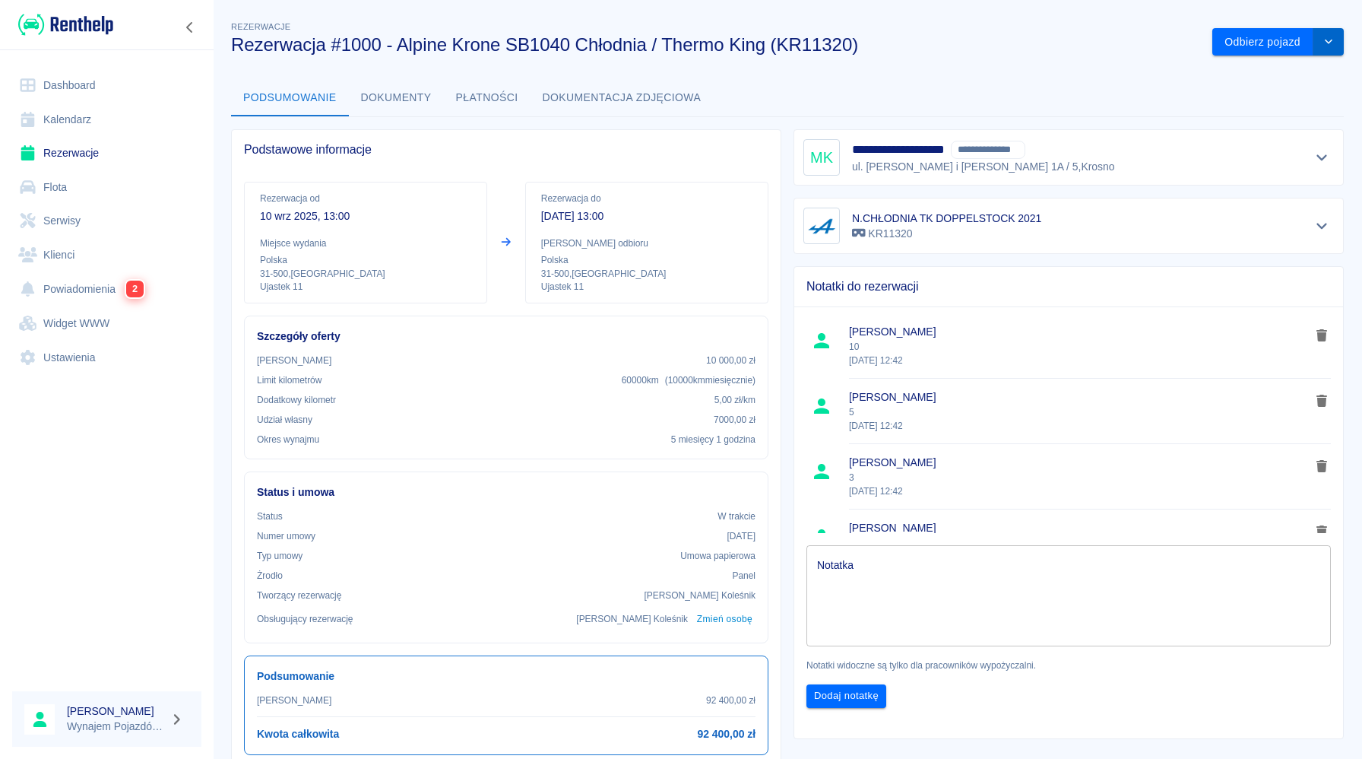
click at [1325, 41] on icon "drop-down" at bounding box center [1329, 41] width 12 height 10
click at [1061, 84] on div "Podsumowanie Dokumenty Płatności Dokumentacja zdjęciowa" at bounding box center [787, 98] width 1113 height 36
click at [403, 92] on button "Dokumenty" at bounding box center [396, 98] width 95 height 36
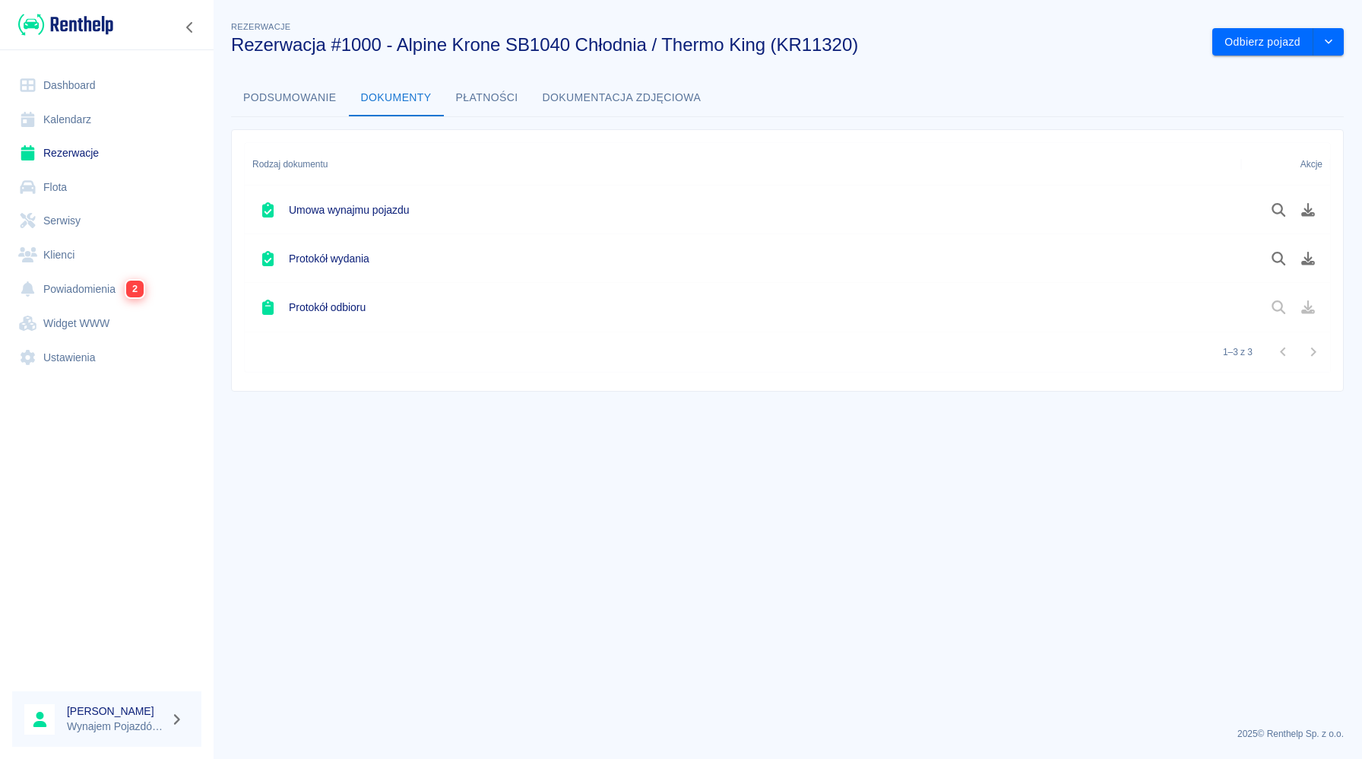
click at [506, 101] on button "Płatności" at bounding box center [487, 98] width 87 height 36
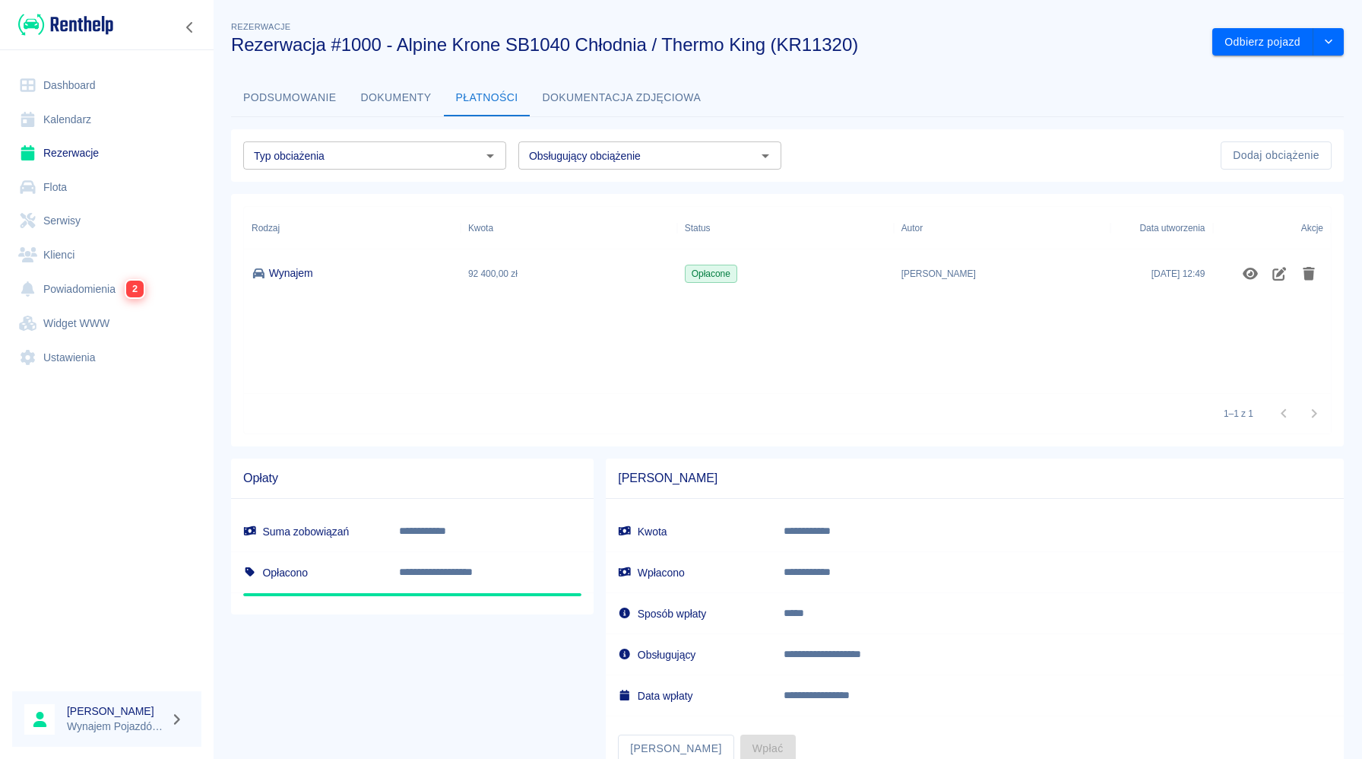
click at [112, 217] on link "Serwisy" at bounding box center [106, 221] width 189 height 34
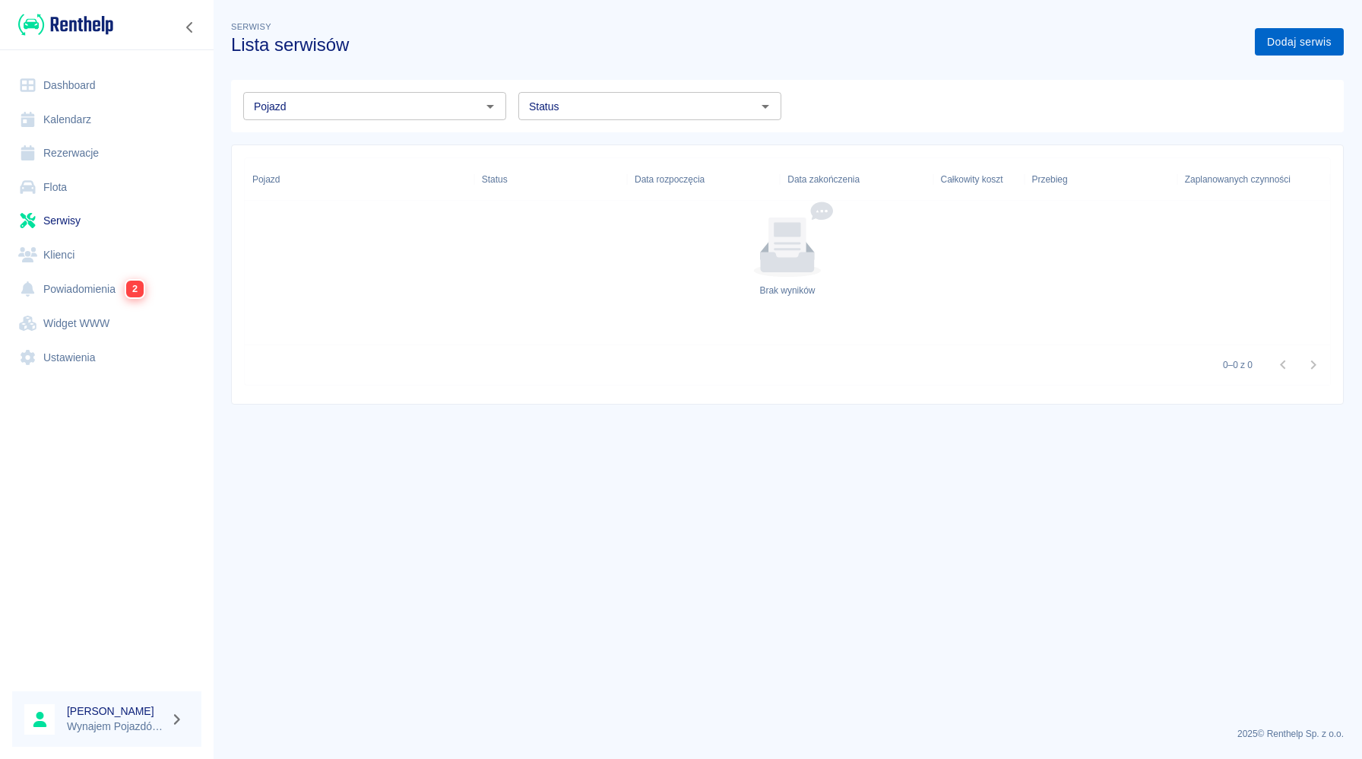
click at [1296, 43] on link "Dodaj serwis" at bounding box center [1299, 42] width 89 height 28
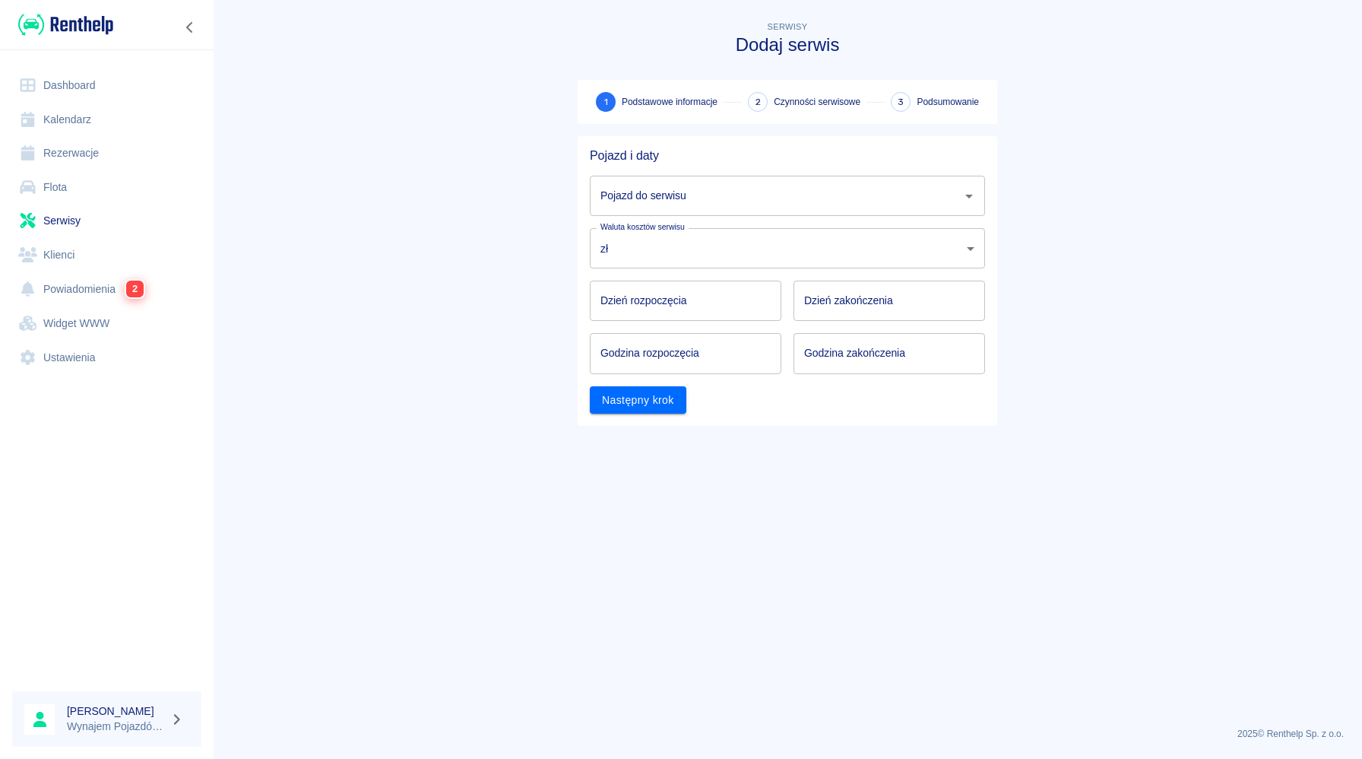
click at [71, 257] on link "Klienci" at bounding box center [106, 255] width 189 height 34
